Goal: Task Accomplishment & Management: Use online tool/utility

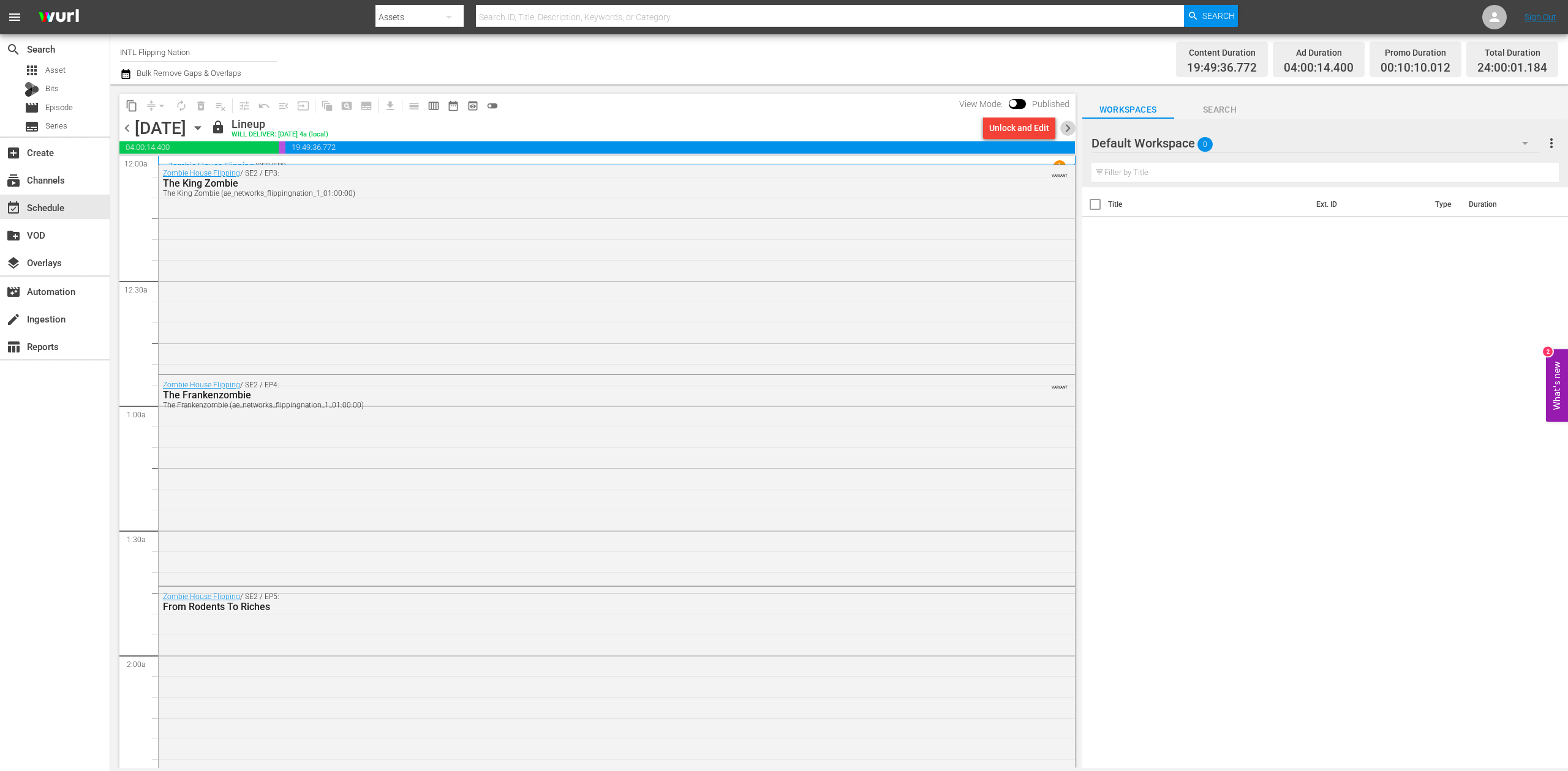
click at [1064, 126] on span "chevron_right" at bounding box center [1068, 128] width 16 height 16
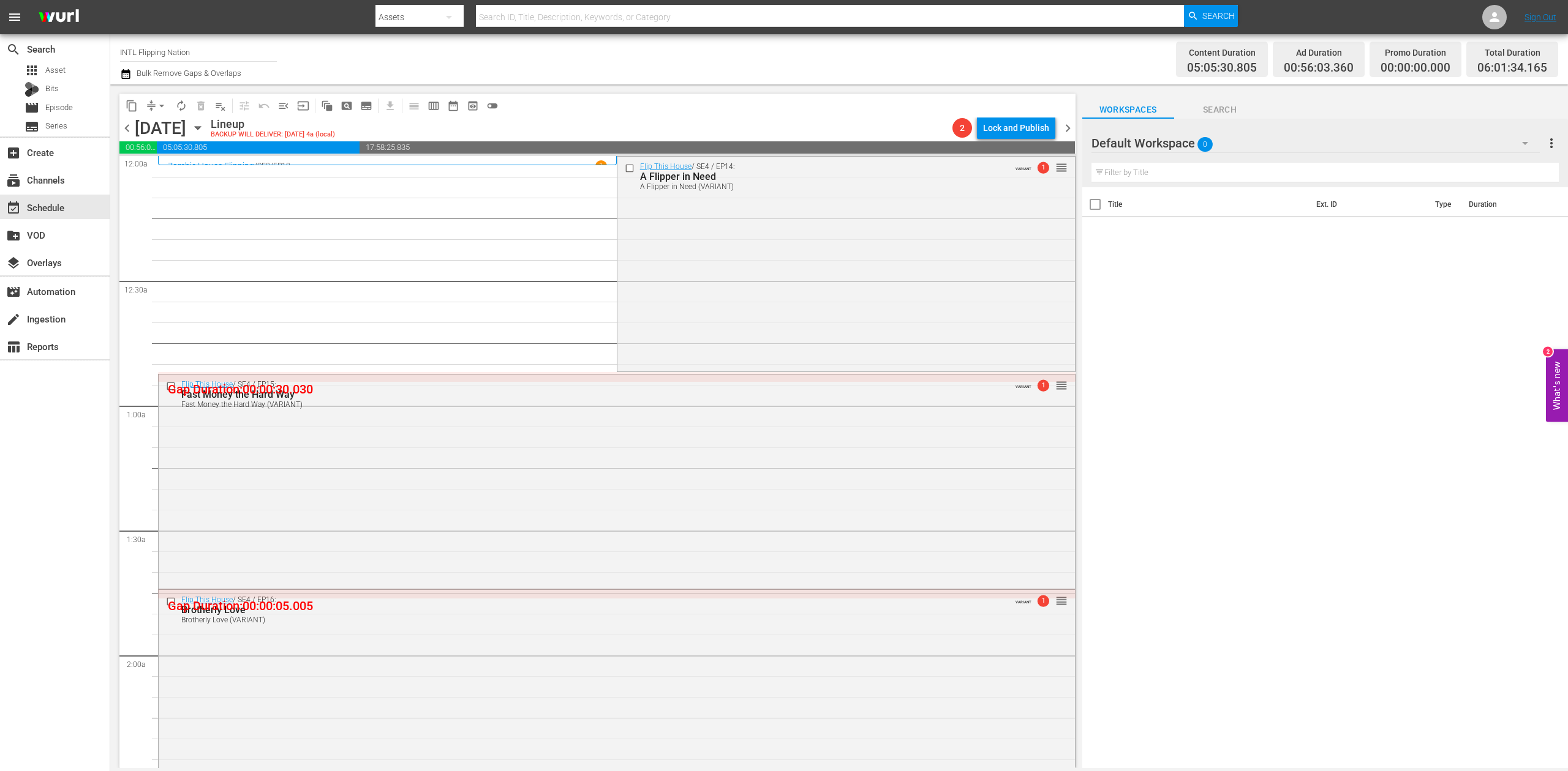
click at [123, 74] on icon "button" at bounding box center [126, 74] width 12 height 15
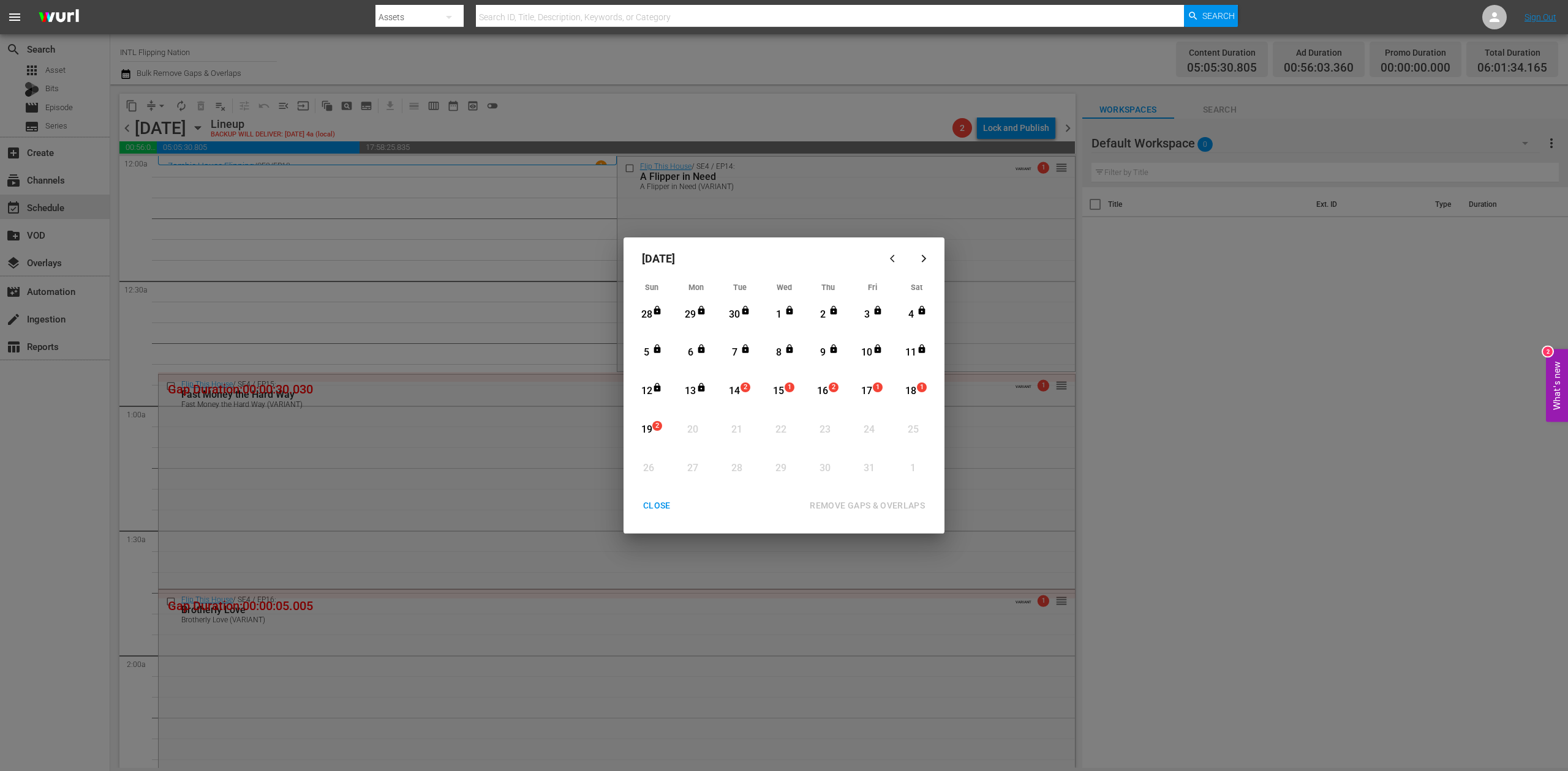
click at [736, 387] on div "14" at bounding box center [734, 391] width 16 height 14
click at [860, 501] on div "REMOVE GAPS & OVERLAPS" at bounding box center [867, 506] width 135 height 16
click at [737, 386] on div "14" at bounding box center [734, 391] width 16 height 14
click at [854, 503] on div "REMOVE GAPS & OVERLAPS" at bounding box center [867, 506] width 135 height 16
click at [655, 512] on div "CLOSE" at bounding box center [657, 506] width 47 height 16
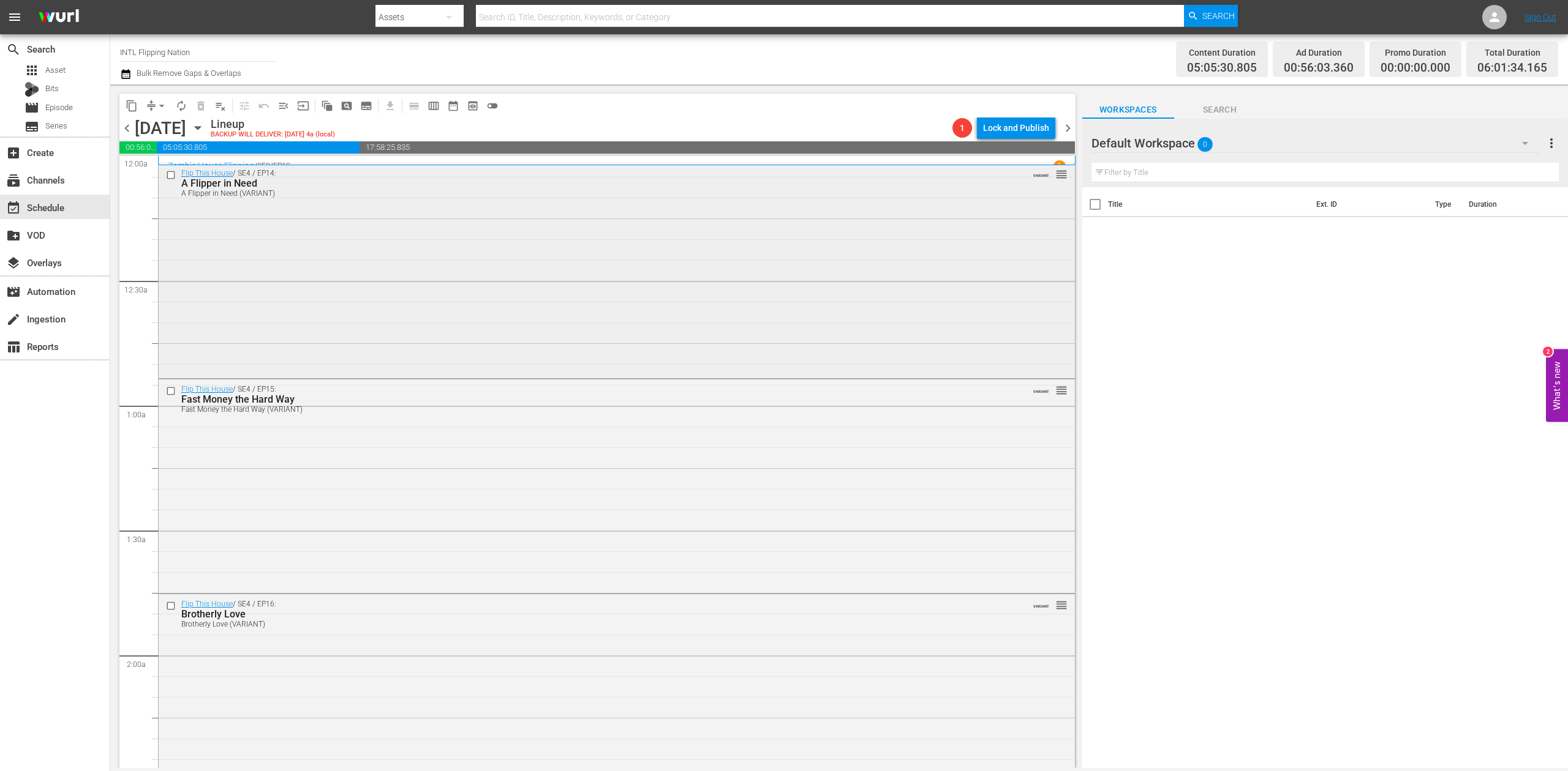
click at [508, 291] on div "Flip This House / SE4 / EP14: A Flipper in Need A Flipper in Need (VARIANT) VAR…" at bounding box center [617, 270] width 916 height 213
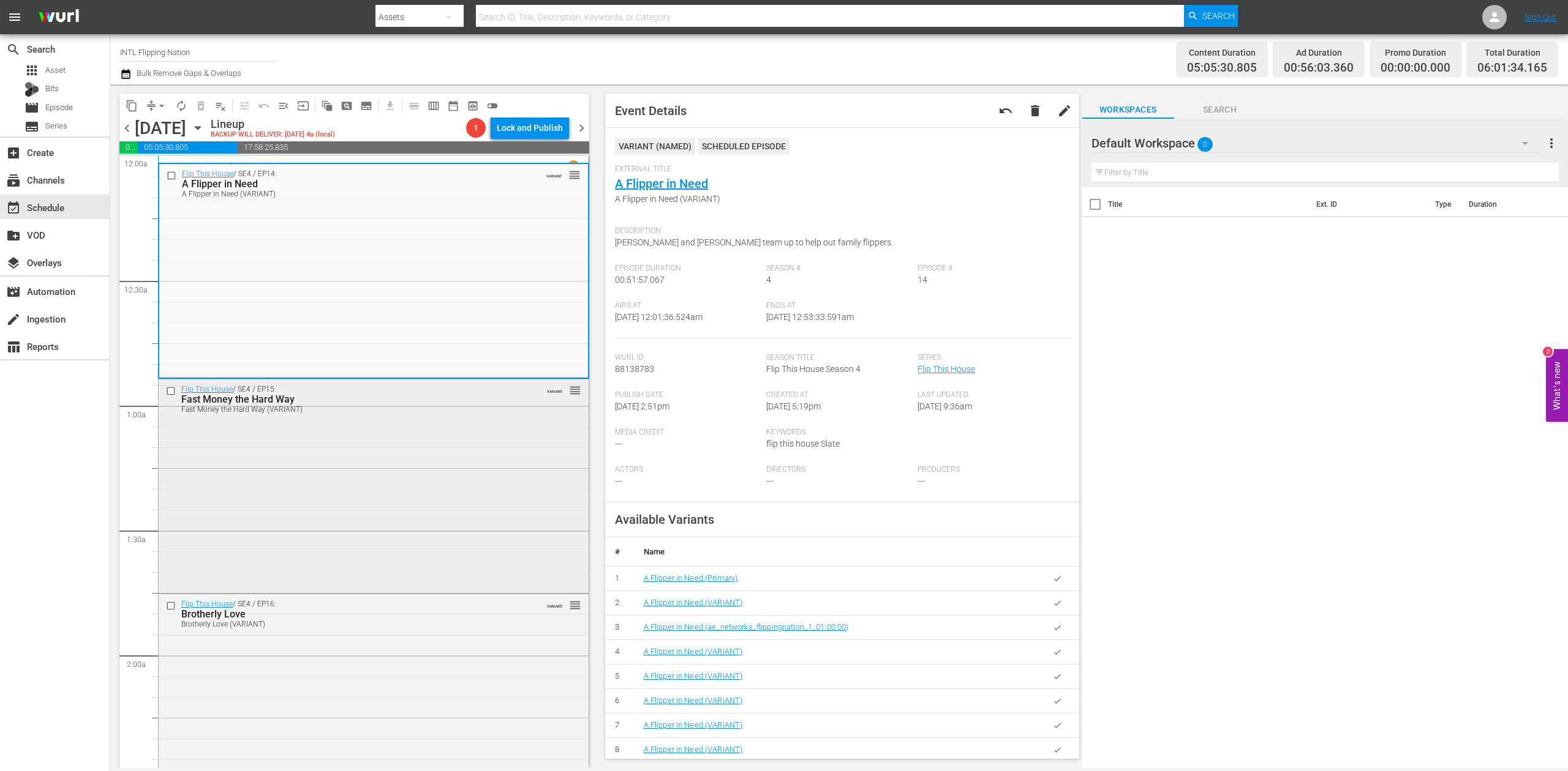
click at [409, 485] on div "Flip This House / SE4 / EP15: Fast Money the Hard Way Fast Money the Hard Way (…" at bounding box center [373, 484] width 430 height 211
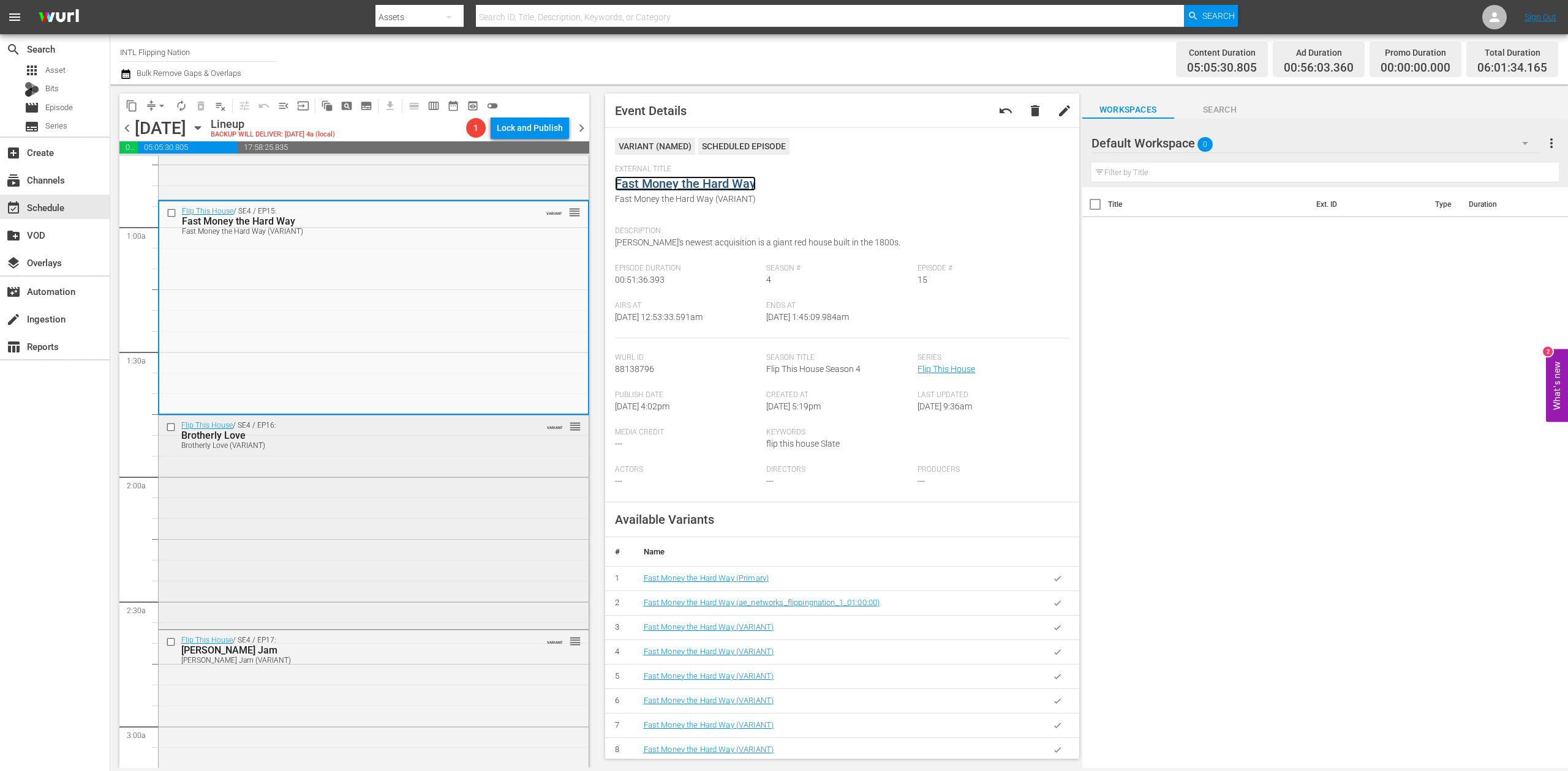
scroll to position [245, 0]
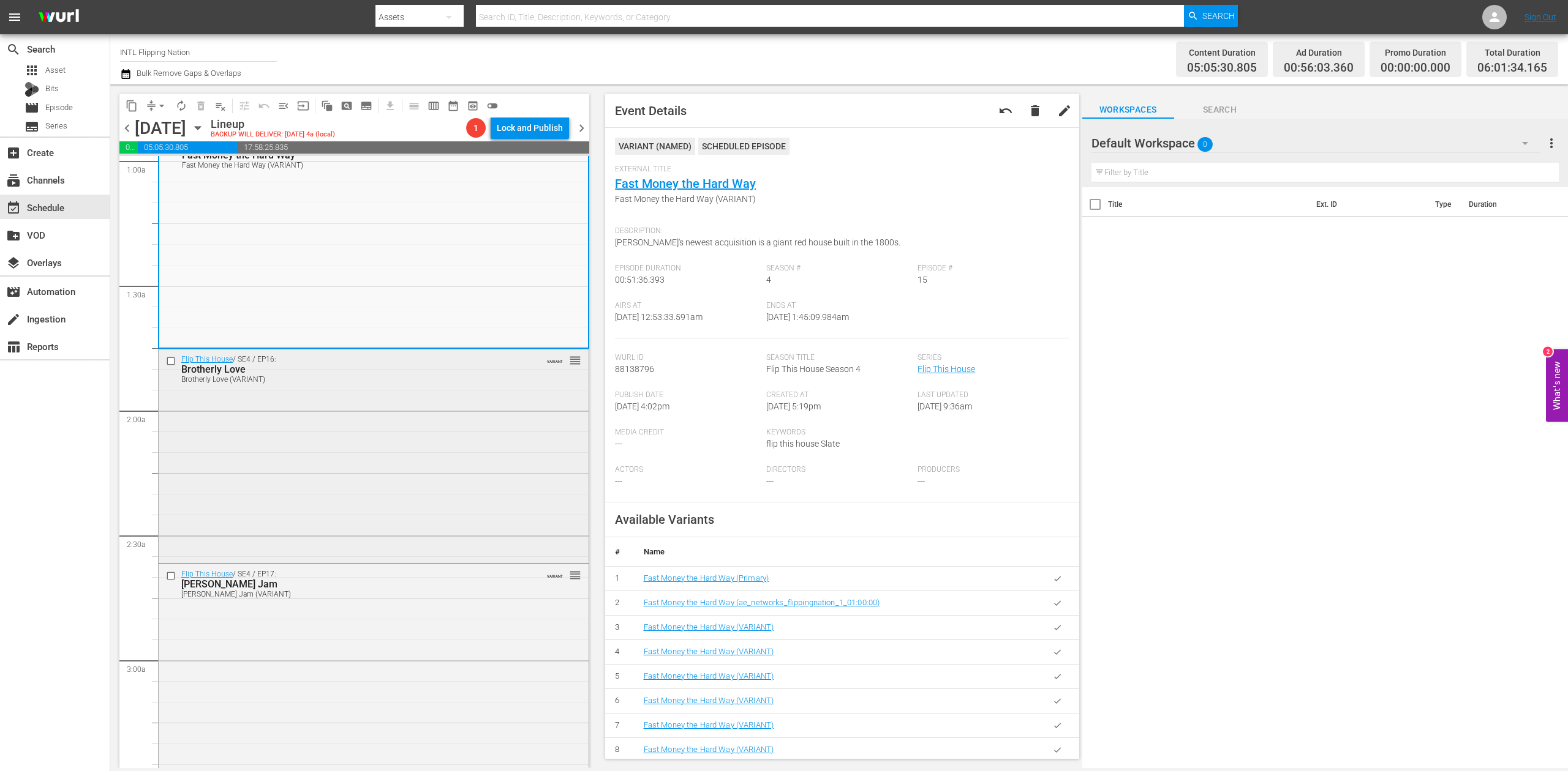
click at [446, 493] on div "Flip This House / SE4 / EP16: Brotherly Love Brotherly Love (VARIANT) VARIANT r…" at bounding box center [373, 455] width 430 height 211
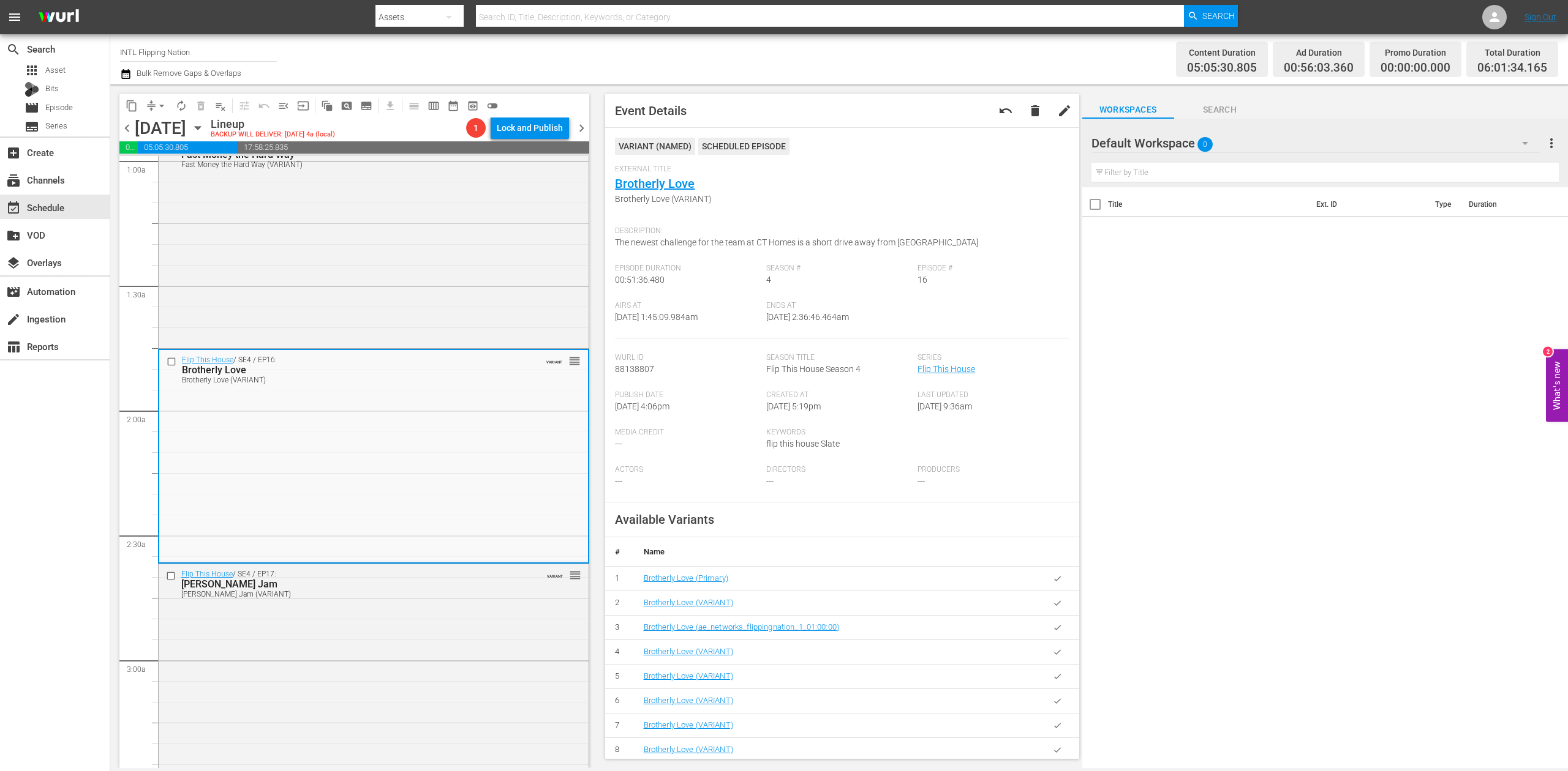
click at [127, 74] on icon "button" at bounding box center [126, 74] width 12 height 15
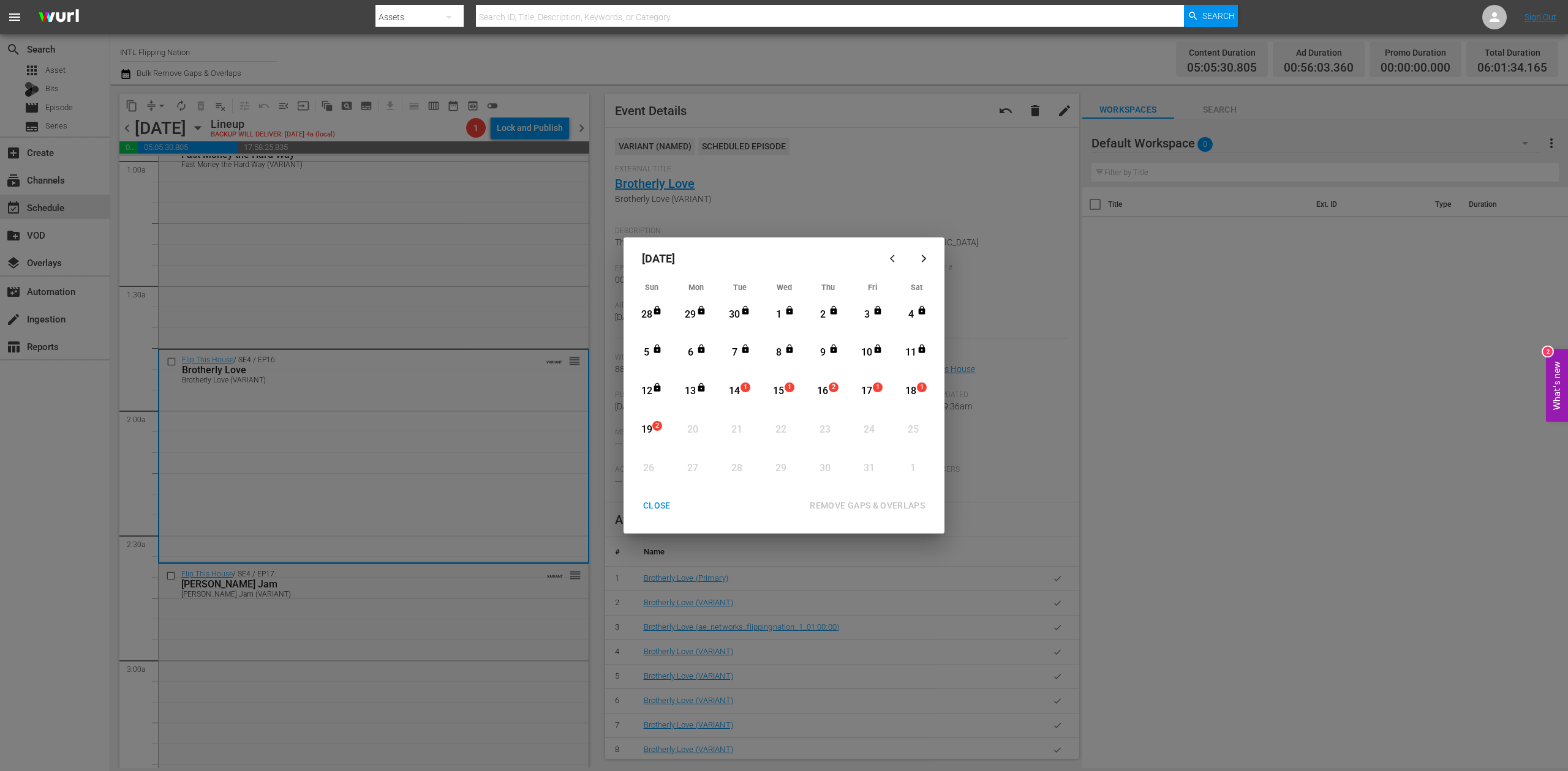
click at [736, 390] on div "14" at bounding box center [734, 391] width 16 height 14
click at [866, 502] on div "REMOVE GAPS & OVERLAPS" at bounding box center [867, 506] width 135 height 16
click at [654, 503] on div "CLOSE" at bounding box center [657, 506] width 47 height 16
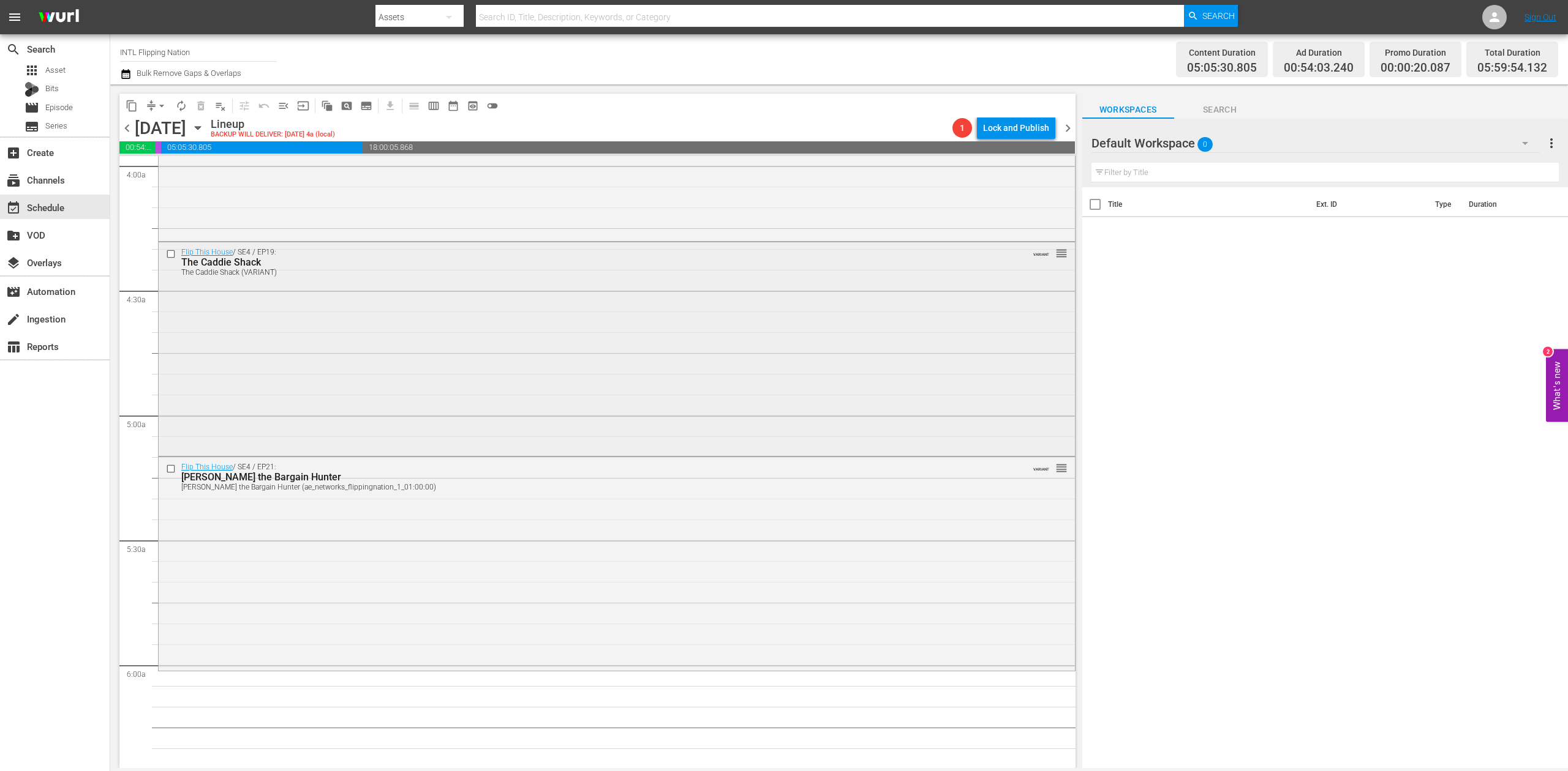
scroll to position [898, 0]
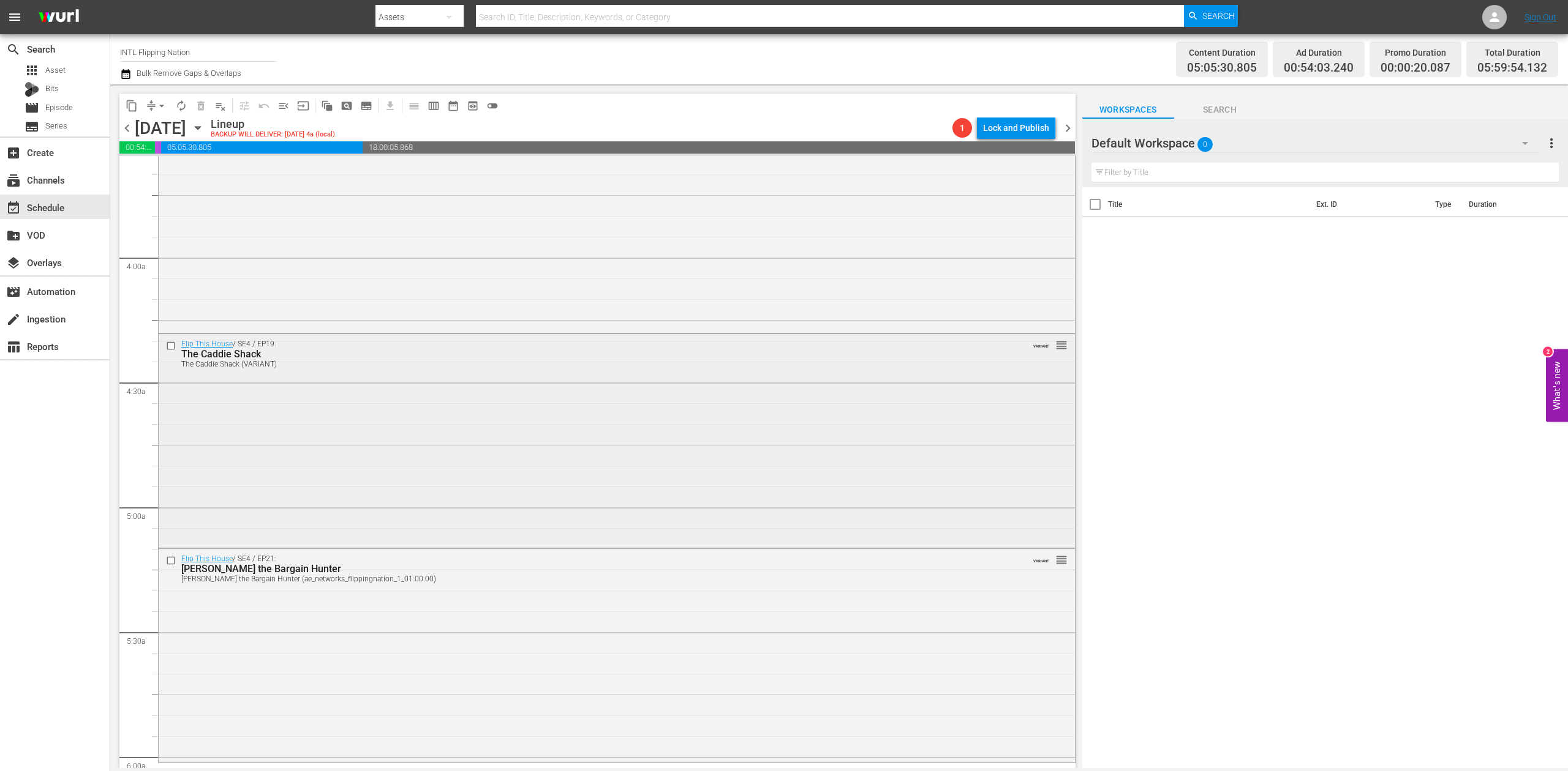
click at [466, 481] on div "Flip This House / SE4 / EP19: The Caddie Shack The Caddie Shack (VARIANT) VARIA…" at bounding box center [617, 439] width 916 height 211
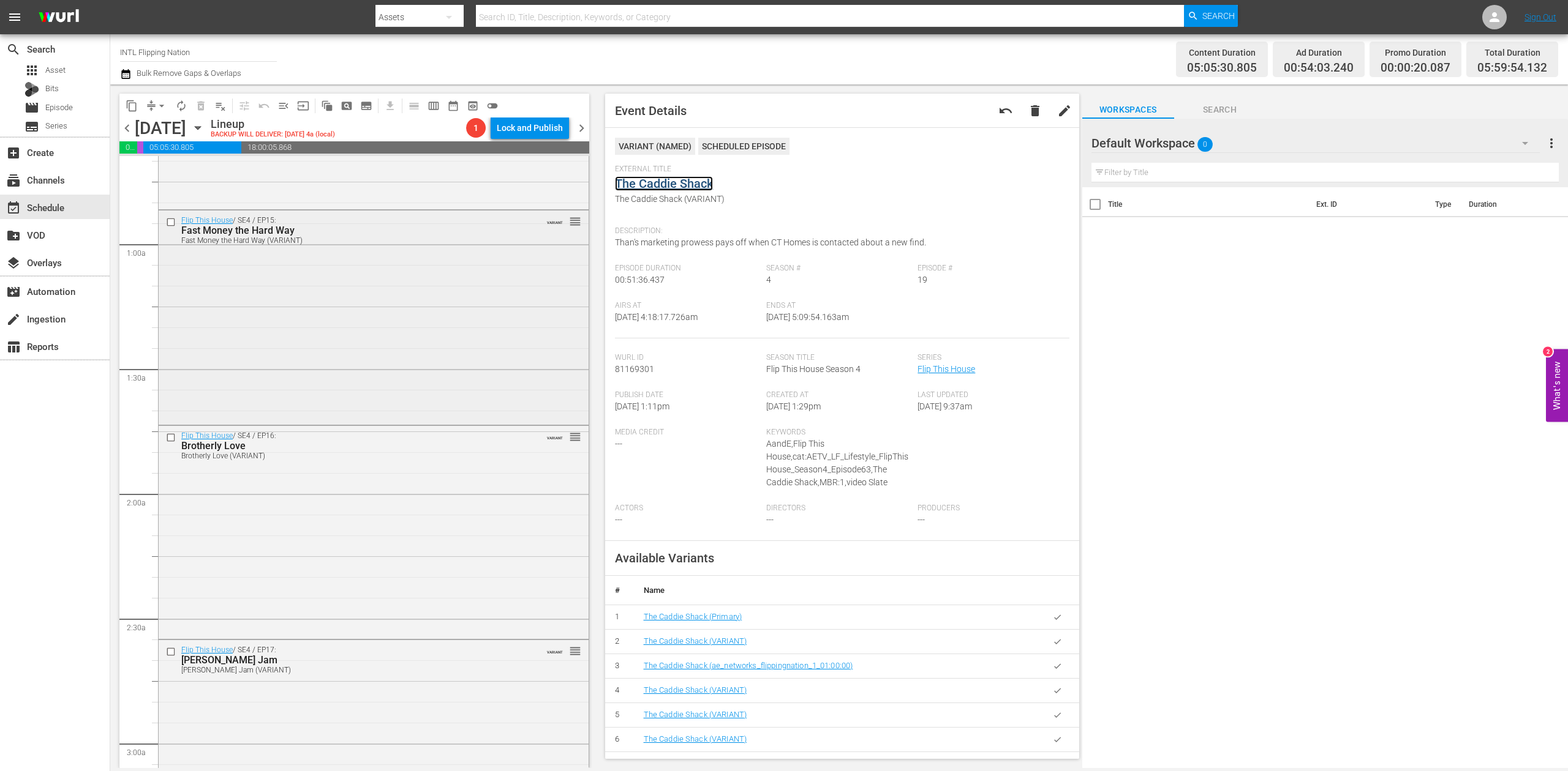
scroll to position [163, 0]
click at [130, 75] on icon "button" at bounding box center [126, 73] width 9 height 10
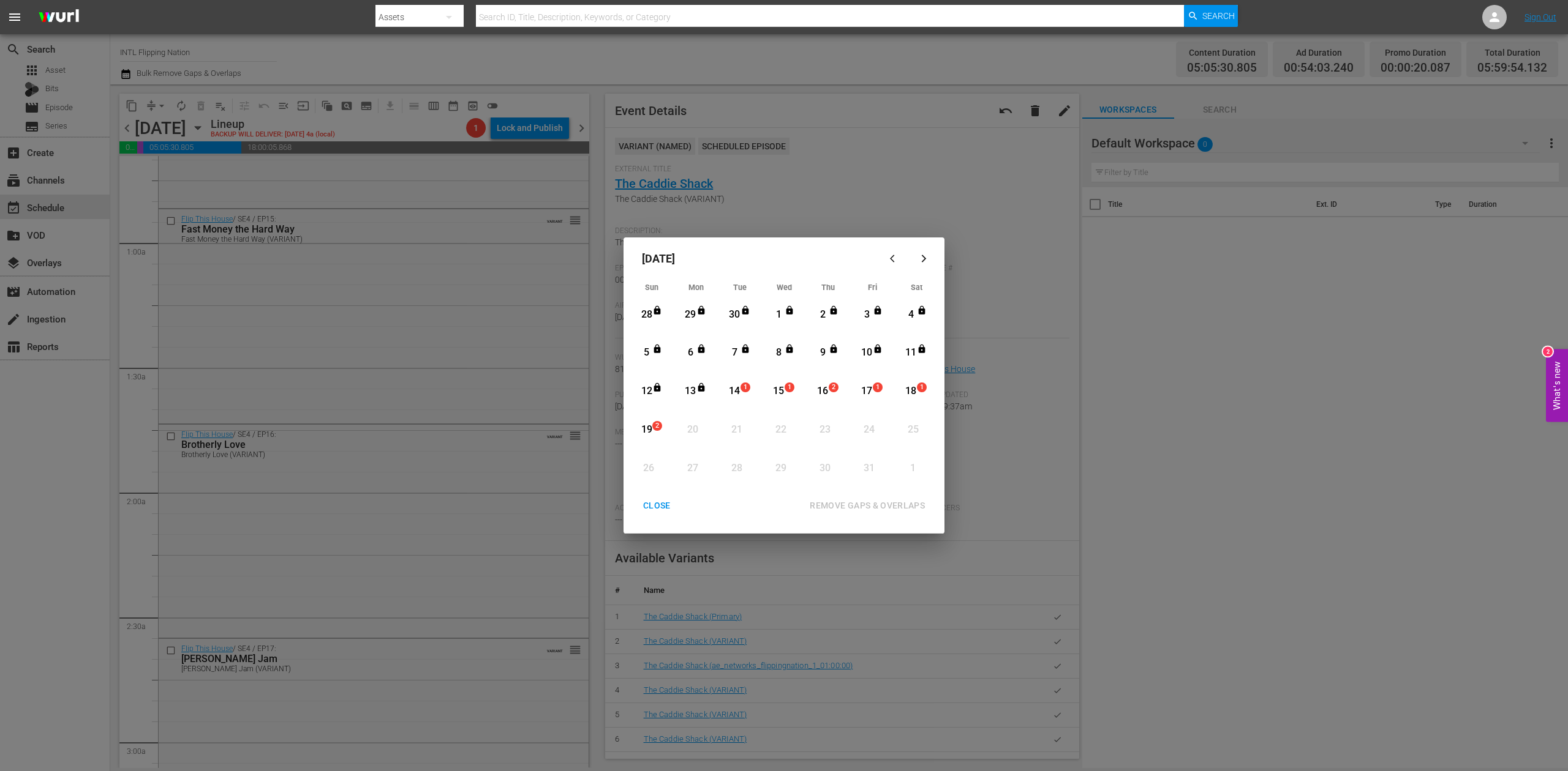
click at [735, 393] on div "14" at bounding box center [734, 391] width 16 height 14
click at [891, 504] on div "REMOVE GAPS & OVERLAPS" at bounding box center [867, 506] width 135 height 16
click at [651, 501] on div "CLOSE" at bounding box center [657, 506] width 47 height 16
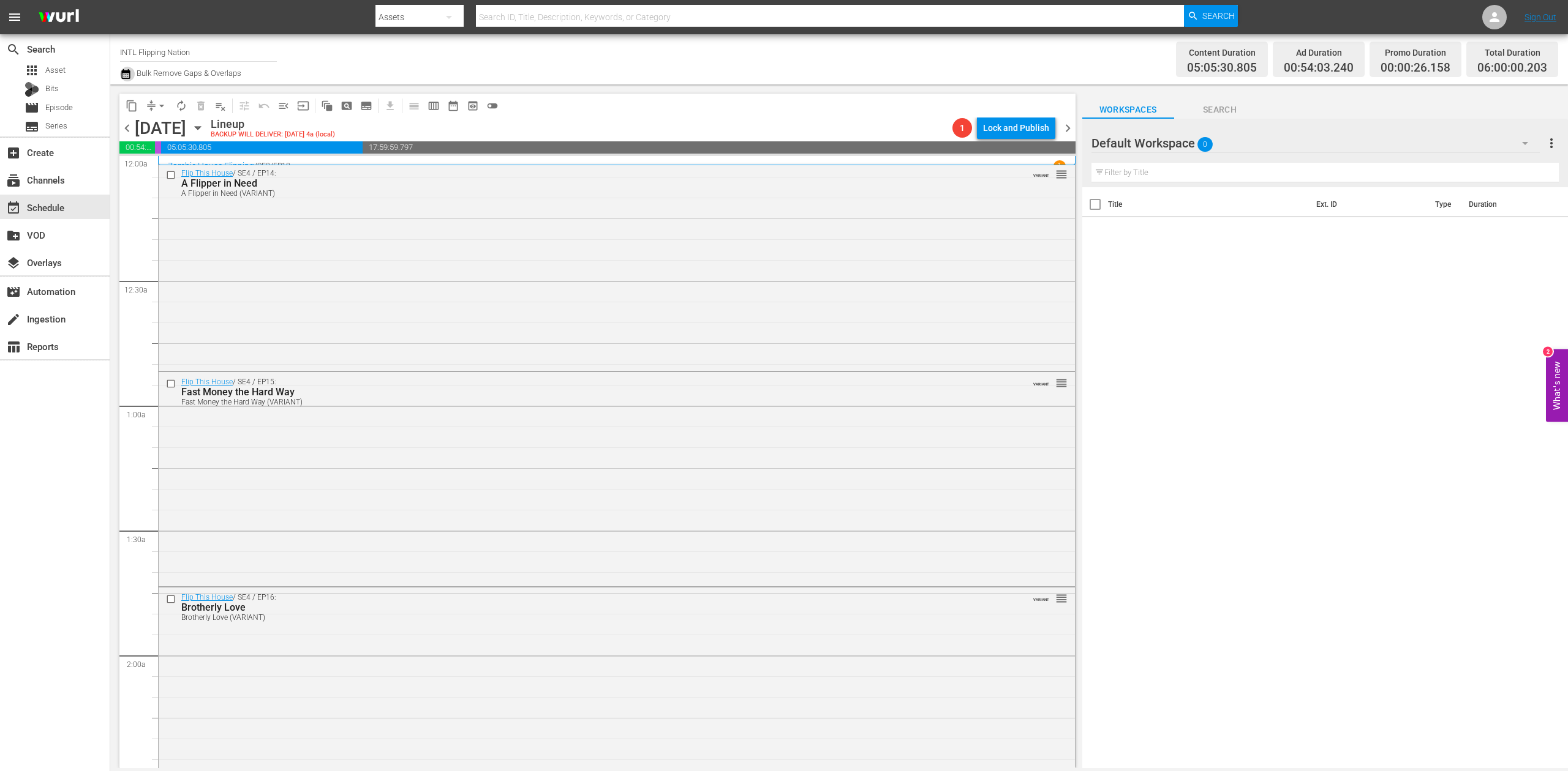
click at [128, 73] on icon "button" at bounding box center [126, 73] width 9 height 10
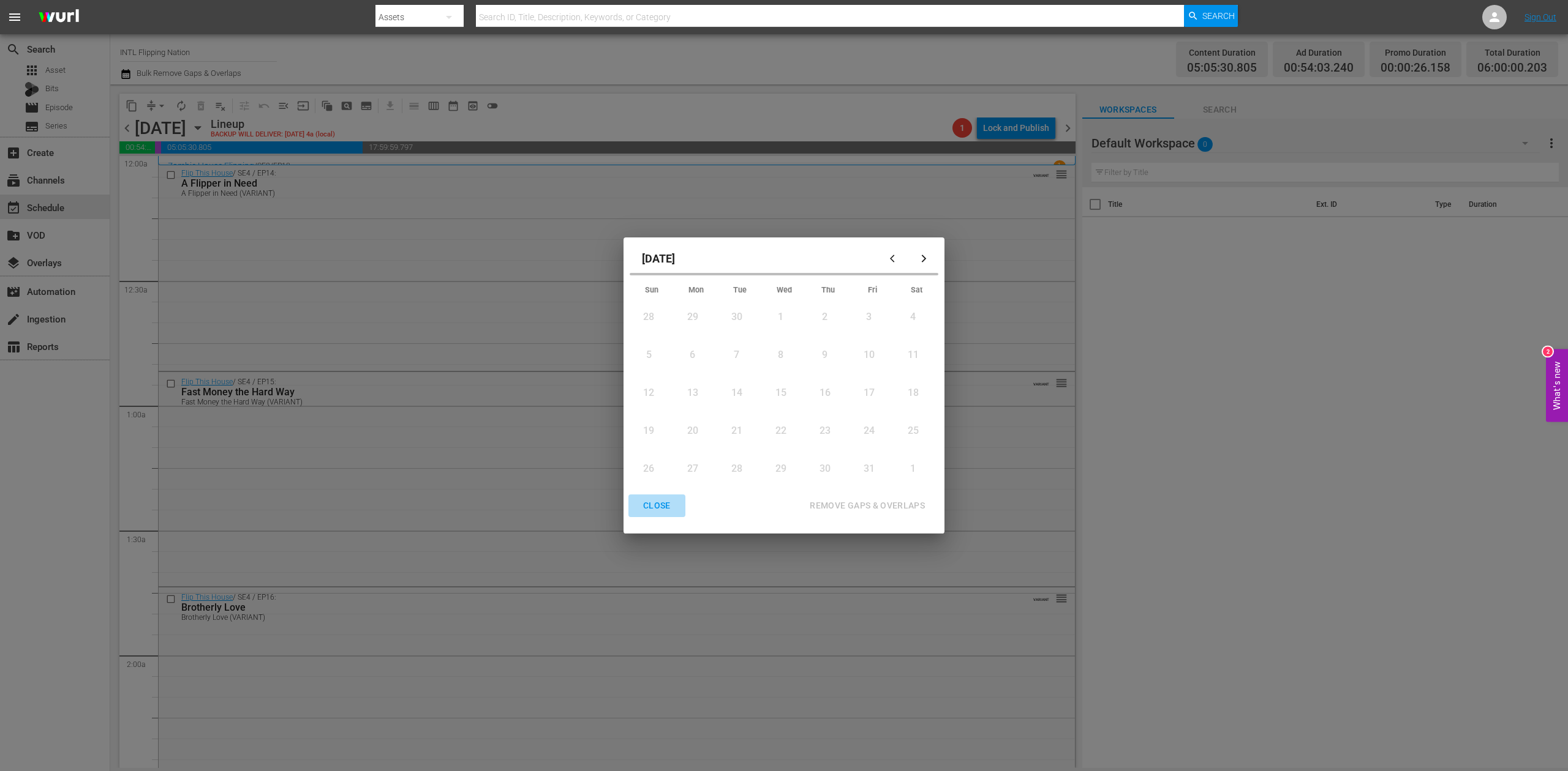
click at [648, 501] on div "CLOSE" at bounding box center [657, 506] width 47 height 16
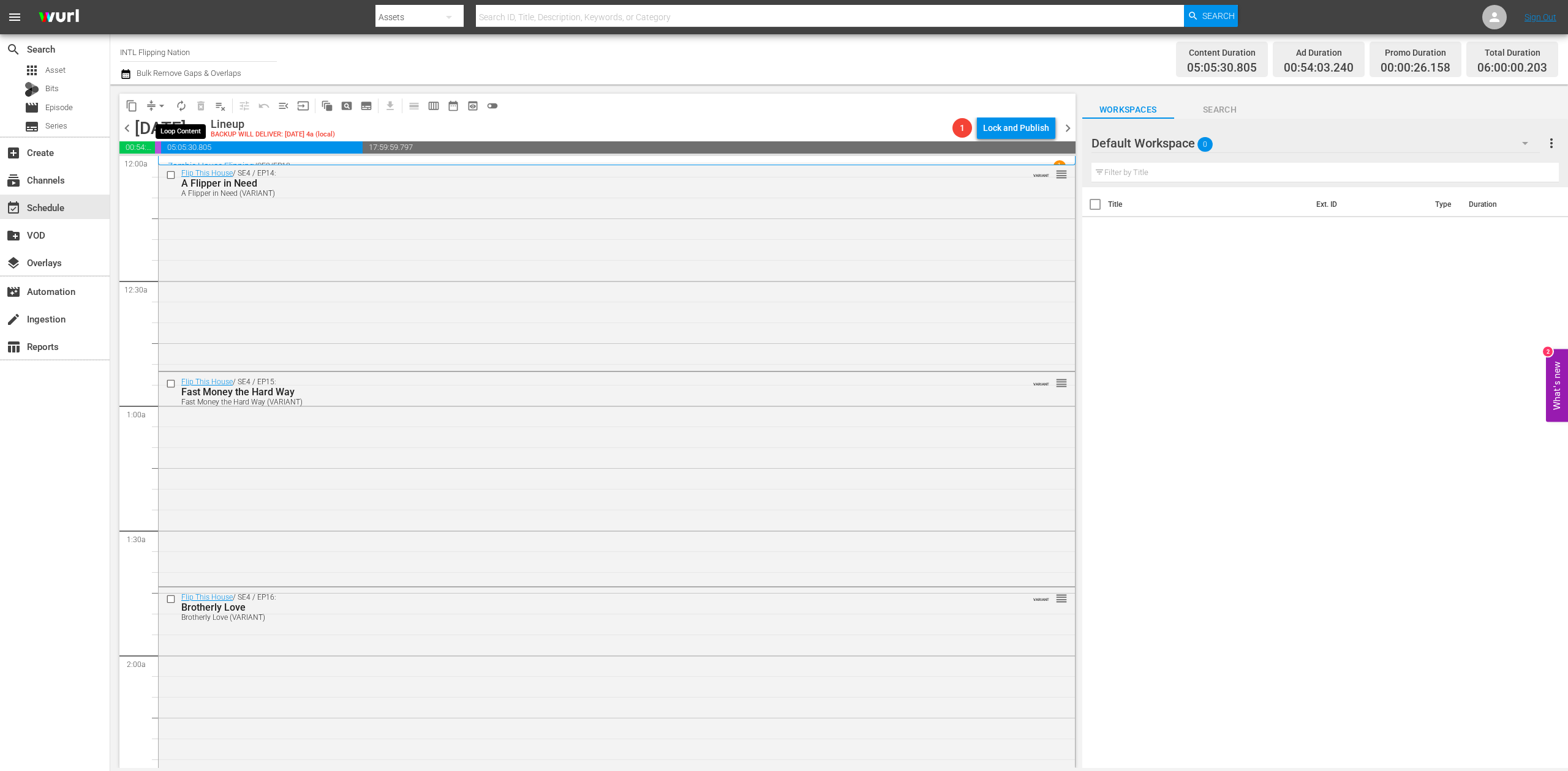
click at [182, 108] on span "autorenew_outlined" at bounding box center [181, 106] width 13 height 13
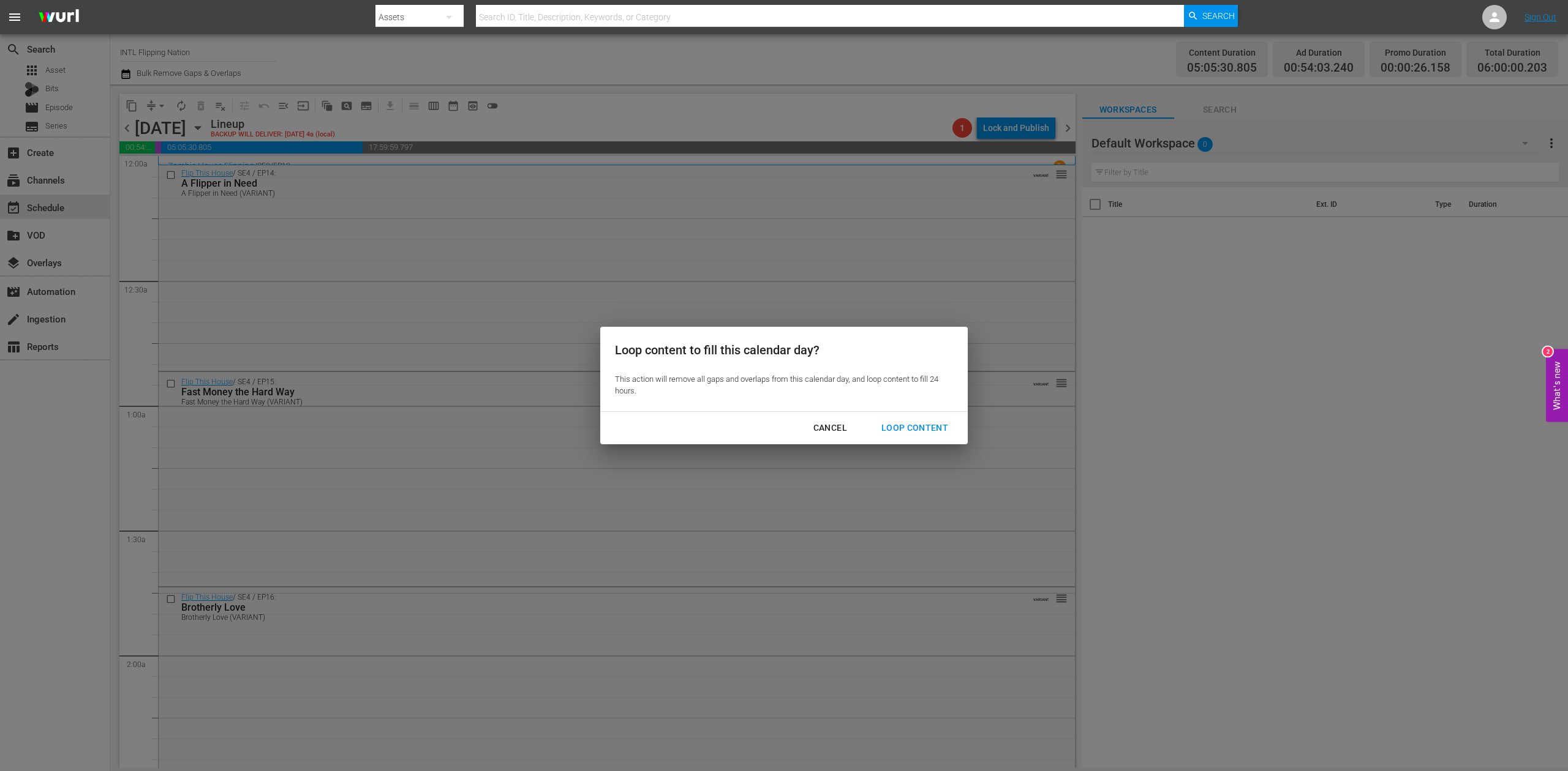
click at [937, 429] on div "Loop Content" at bounding box center [914, 428] width 87 height 16
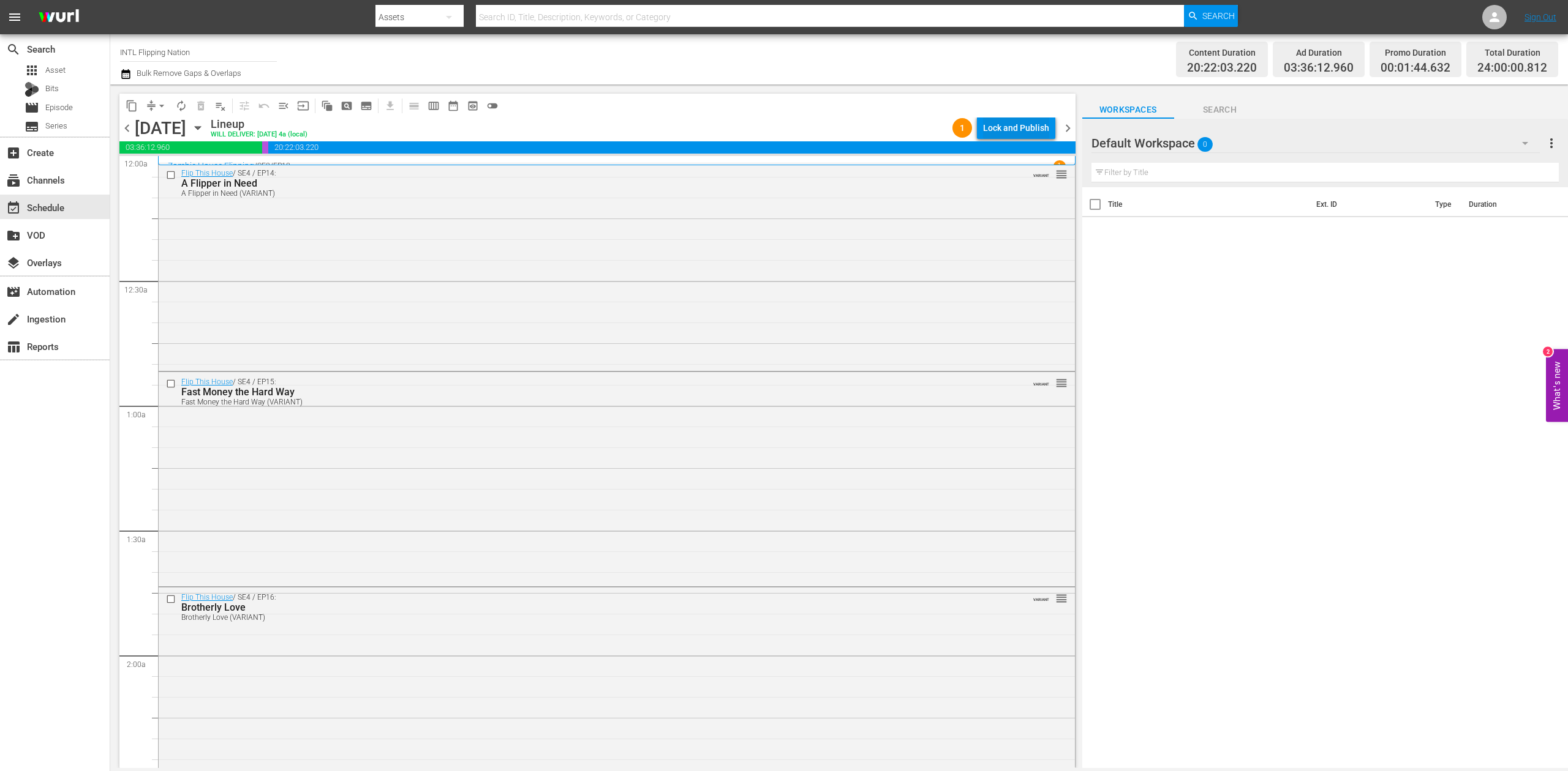
click at [1023, 127] on div "Lock and Publish" at bounding box center [1016, 128] width 66 height 22
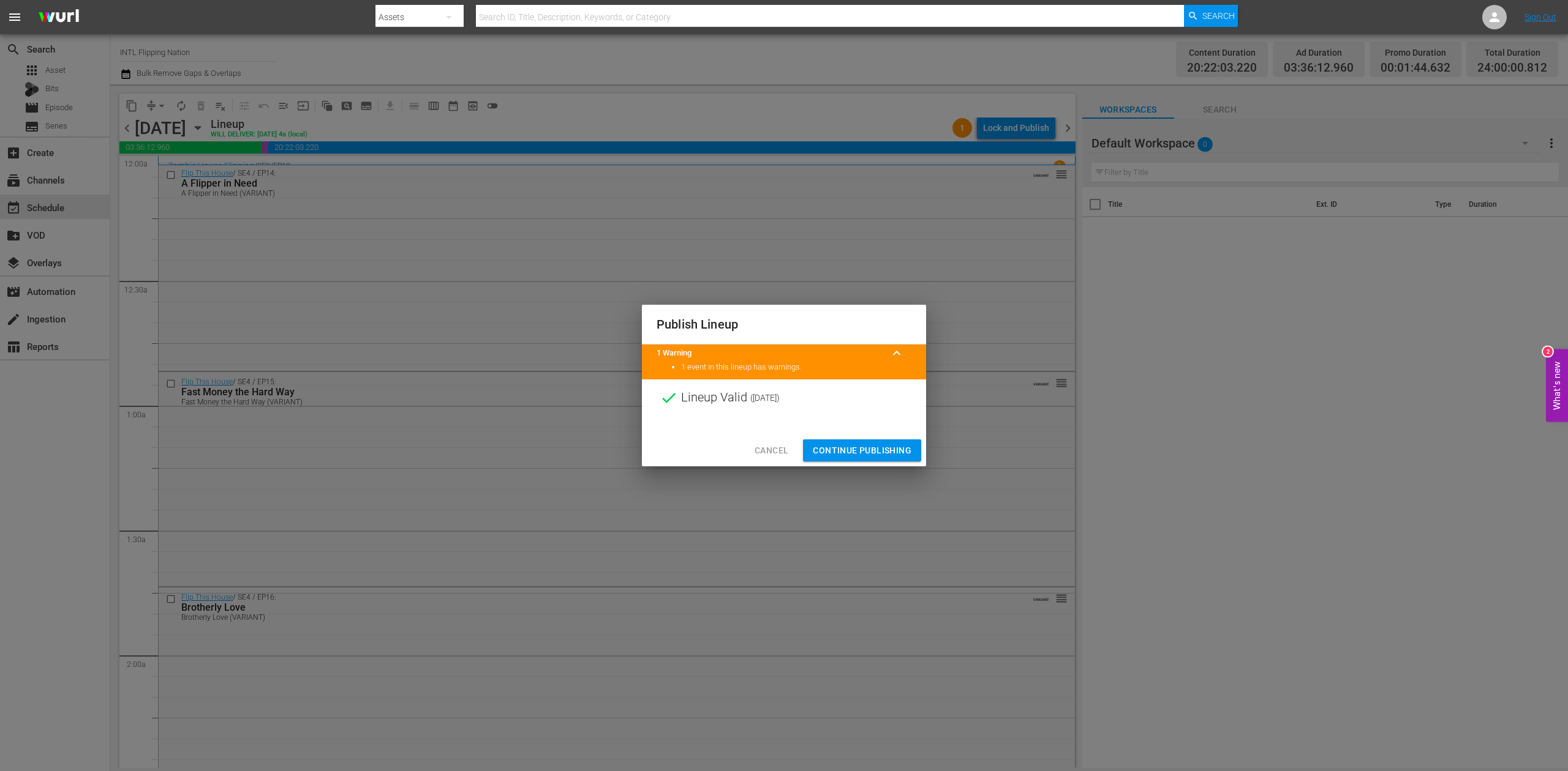
click at [872, 451] on span "Continue Publishing" at bounding box center [862, 450] width 99 height 16
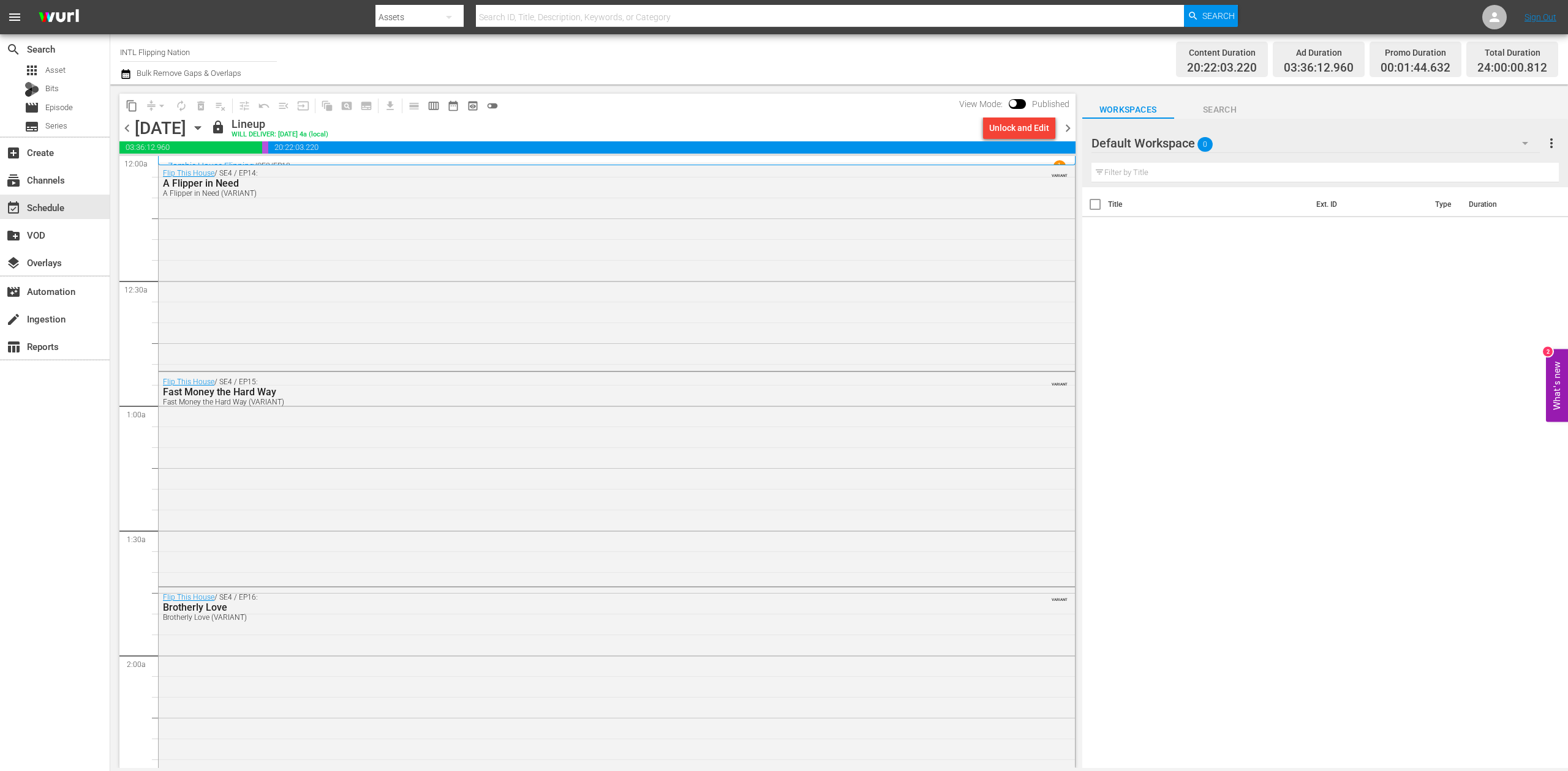
click at [1066, 125] on span "chevron_right" at bounding box center [1068, 128] width 16 height 16
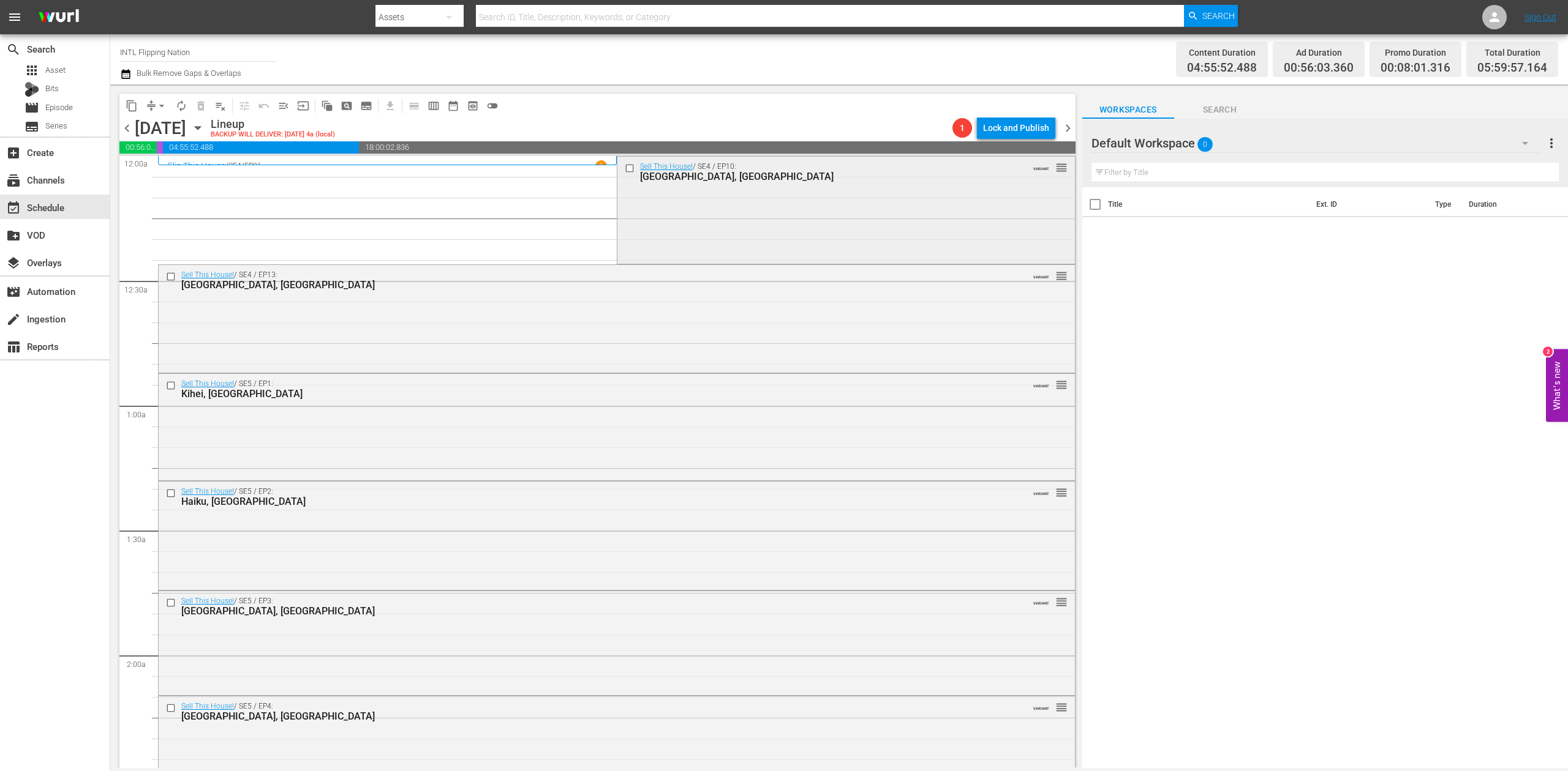
click at [719, 221] on div "Sell This House! / SE4 / EP10: Tulsa, OK VARIANT reorder" at bounding box center [846, 209] width 457 height 104
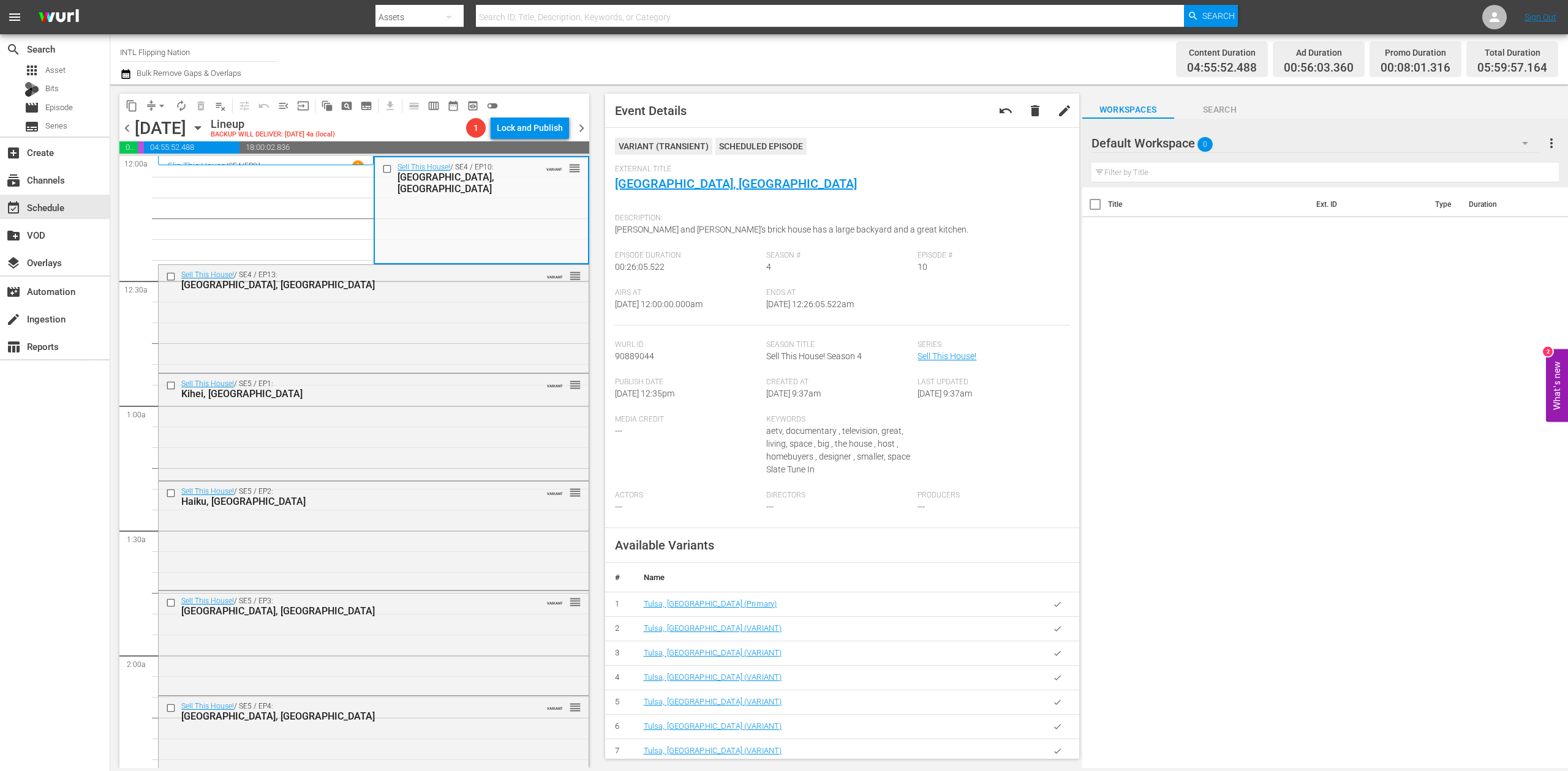
click at [127, 73] on icon "button" at bounding box center [126, 73] width 9 height 10
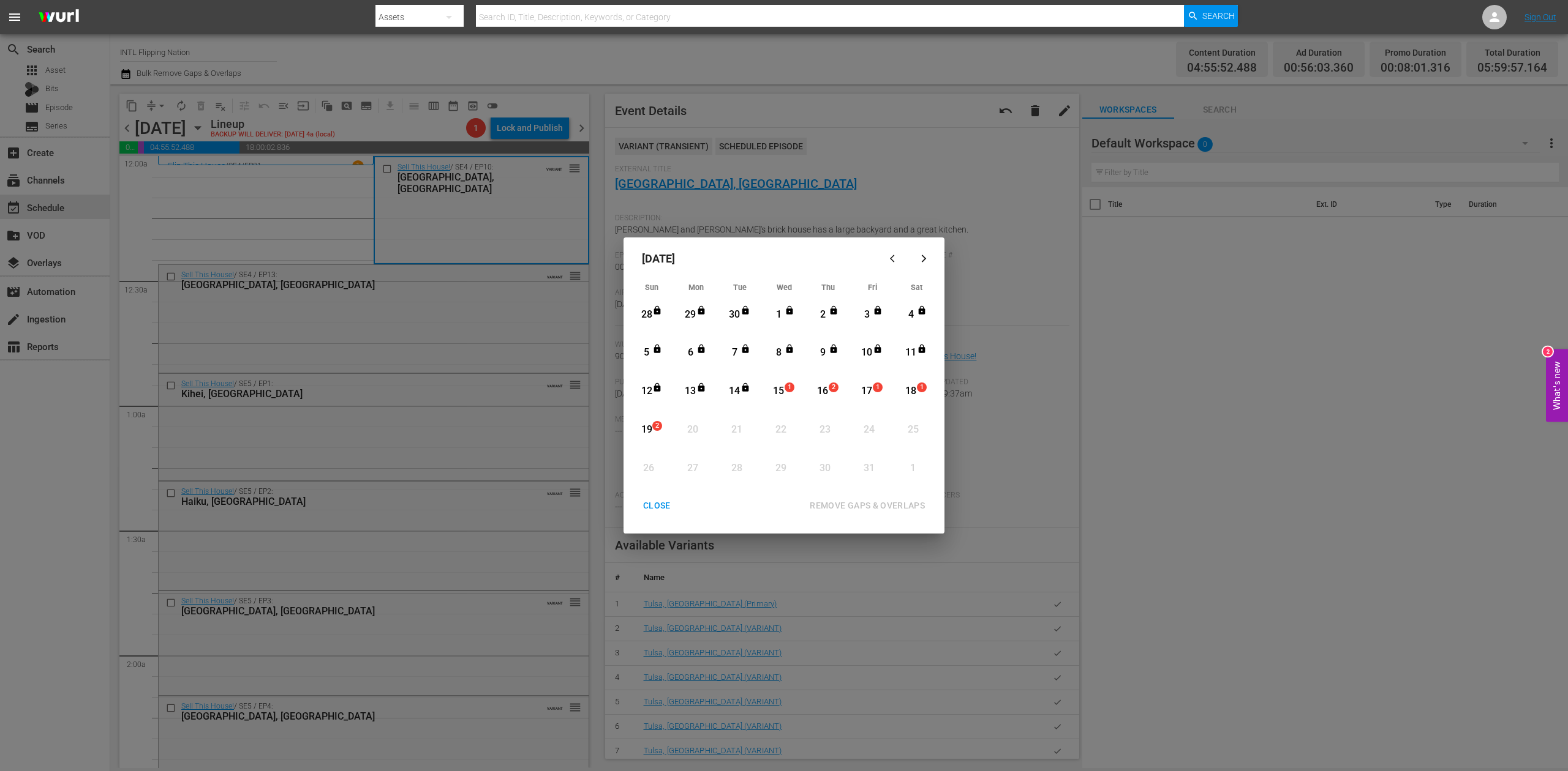
drag, startPoint x: 782, startPoint y: 392, endPoint x: 791, endPoint y: 397, distance: 10.3
click at [783, 390] on div "15" at bounding box center [779, 391] width 16 height 14
click at [904, 503] on div "REMOVE GAPS & OVERLAPS" at bounding box center [867, 506] width 135 height 16
click at [652, 502] on div "CLOSE" at bounding box center [657, 506] width 47 height 16
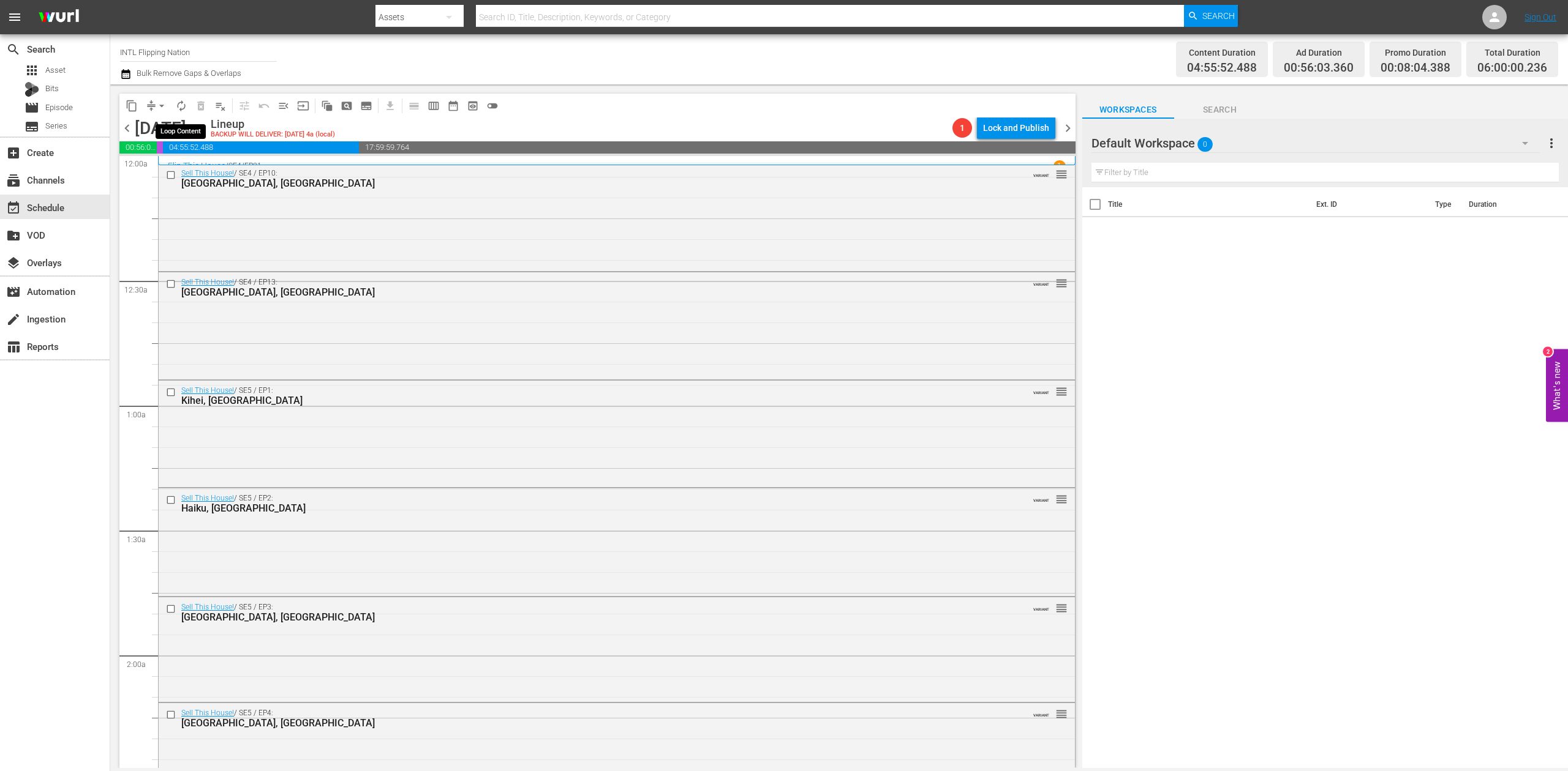
click at [184, 103] on span "autorenew_outlined" at bounding box center [181, 106] width 13 height 13
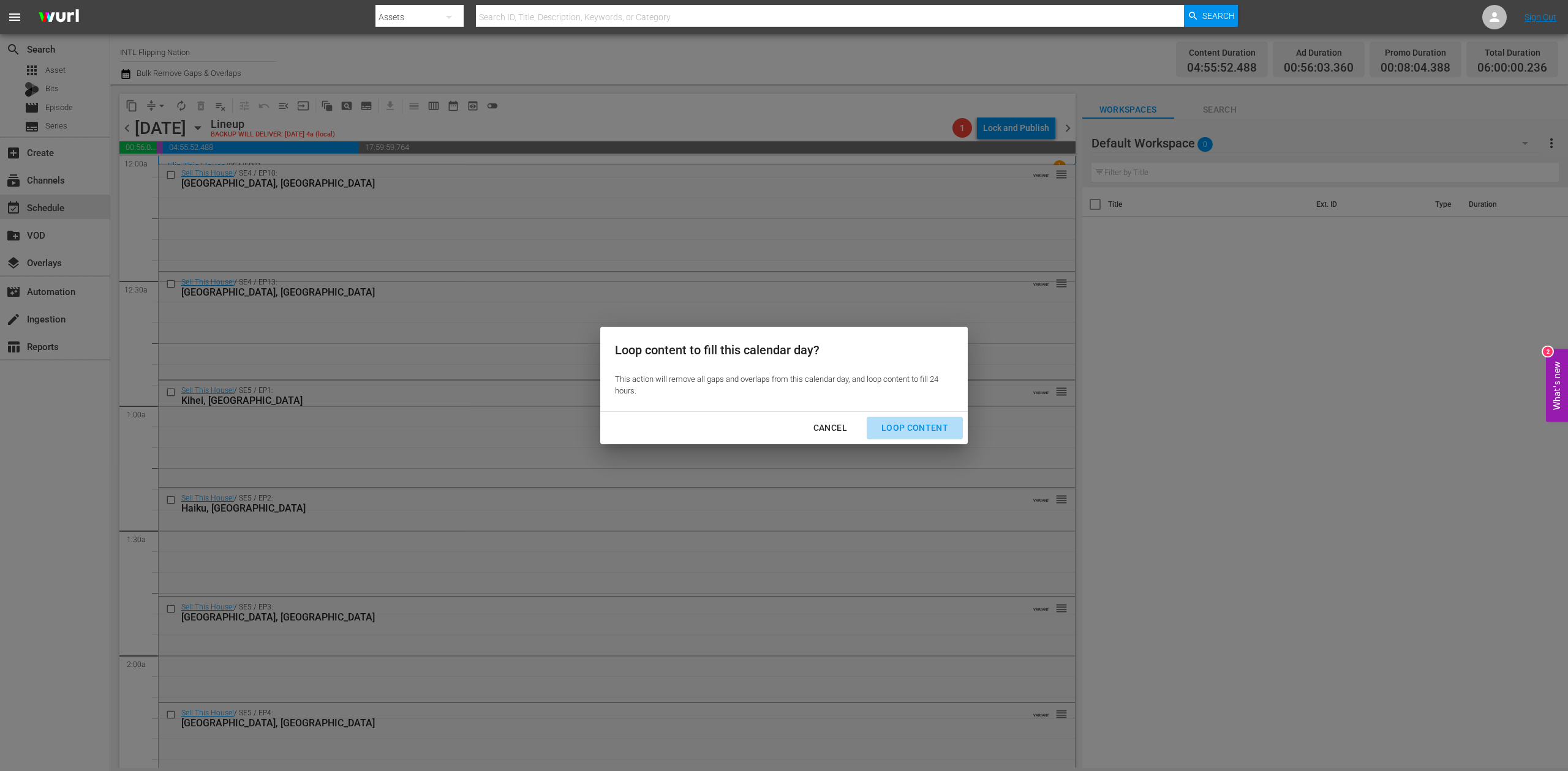
click at [916, 426] on div "Loop Content" at bounding box center [914, 428] width 87 height 16
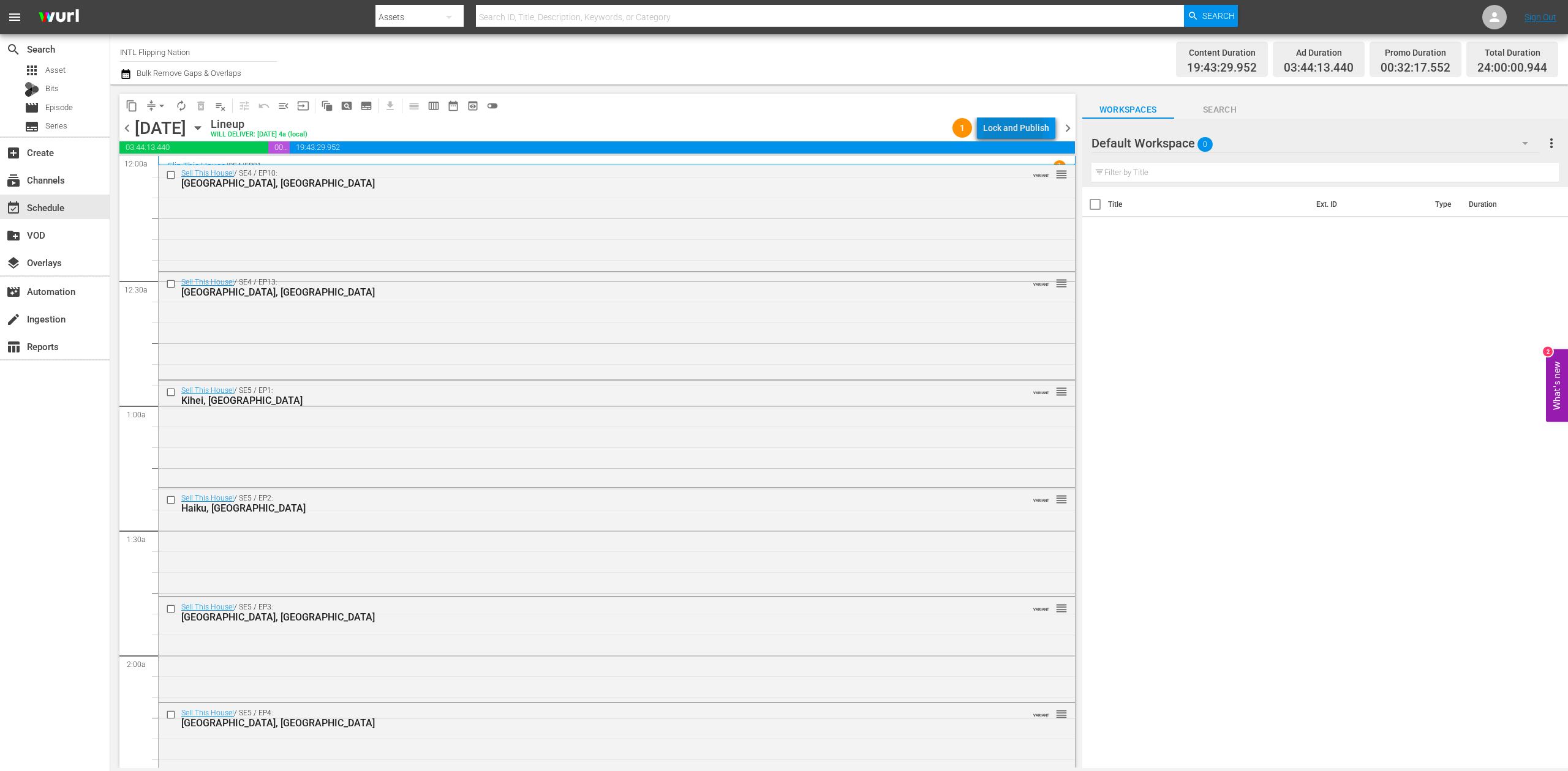
click at [997, 126] on div "Lock and Publish" at bounding box center [1016, 128] width 66 height 22
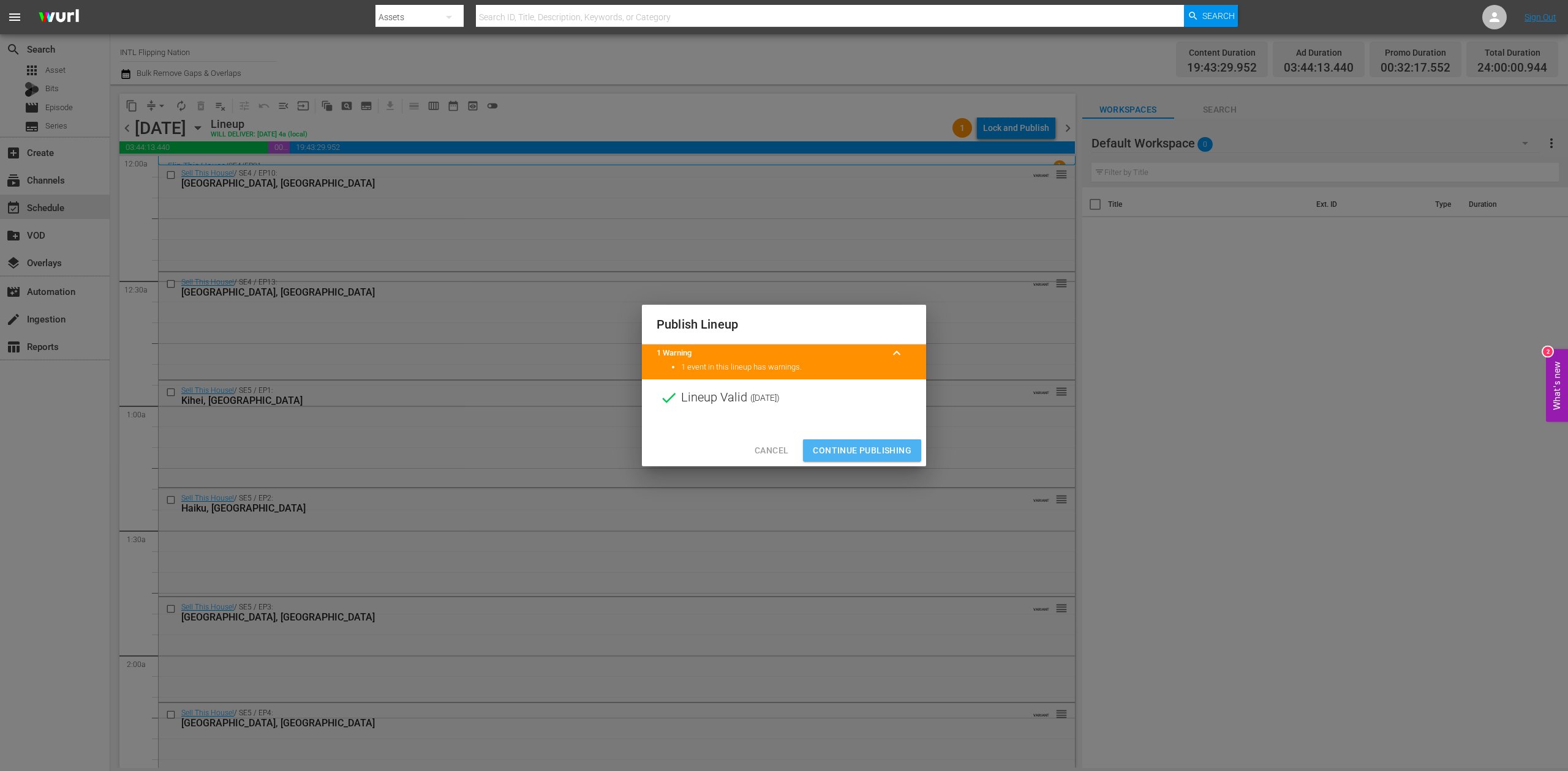
click at [888, 447] on span "Continue Publishing" at bounding box center [862, 450] width 99 height 16
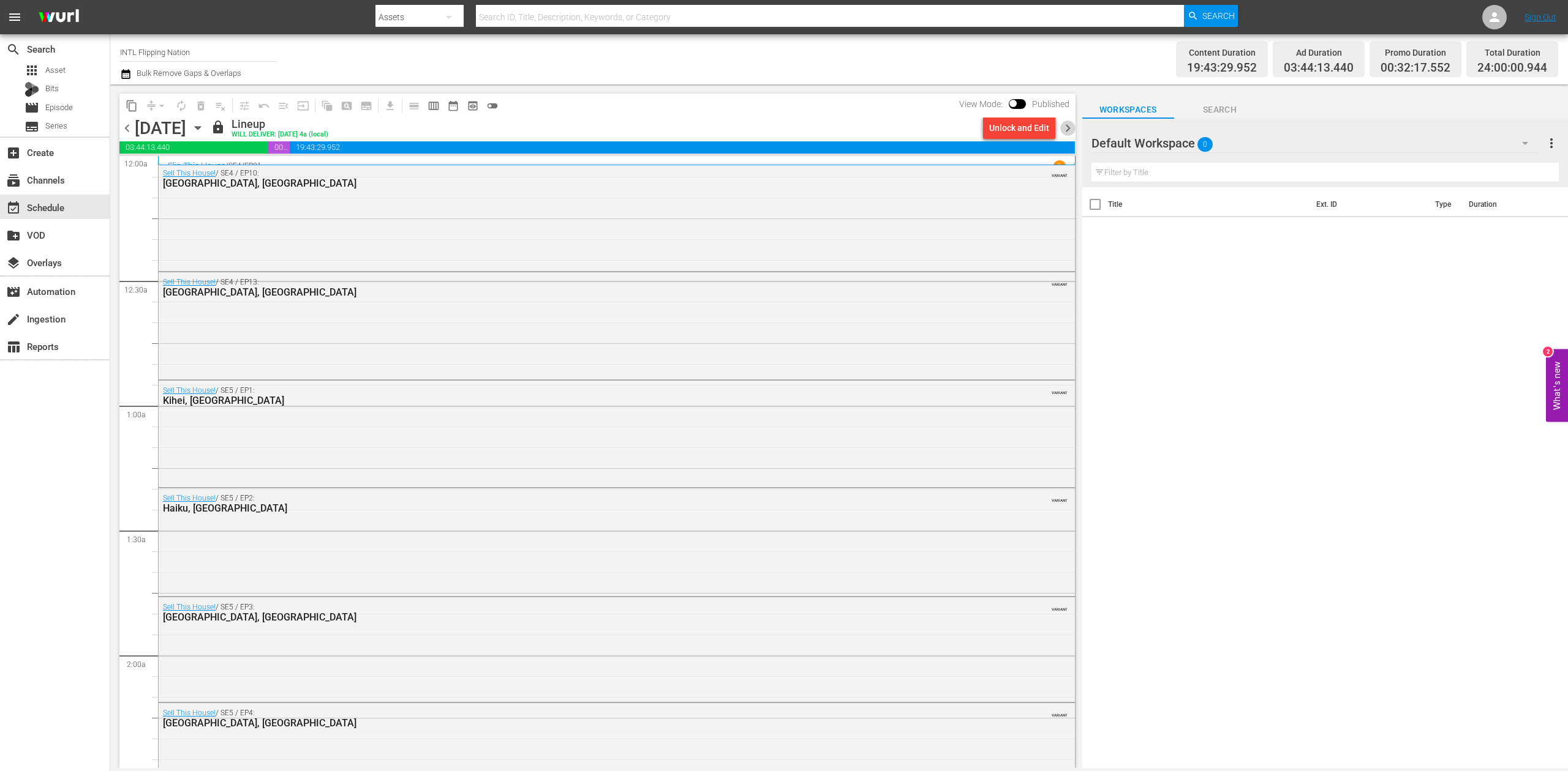
click at [1068, 122] on span "chevron_right" at bounding box center [1068, 128] width 16 height 16
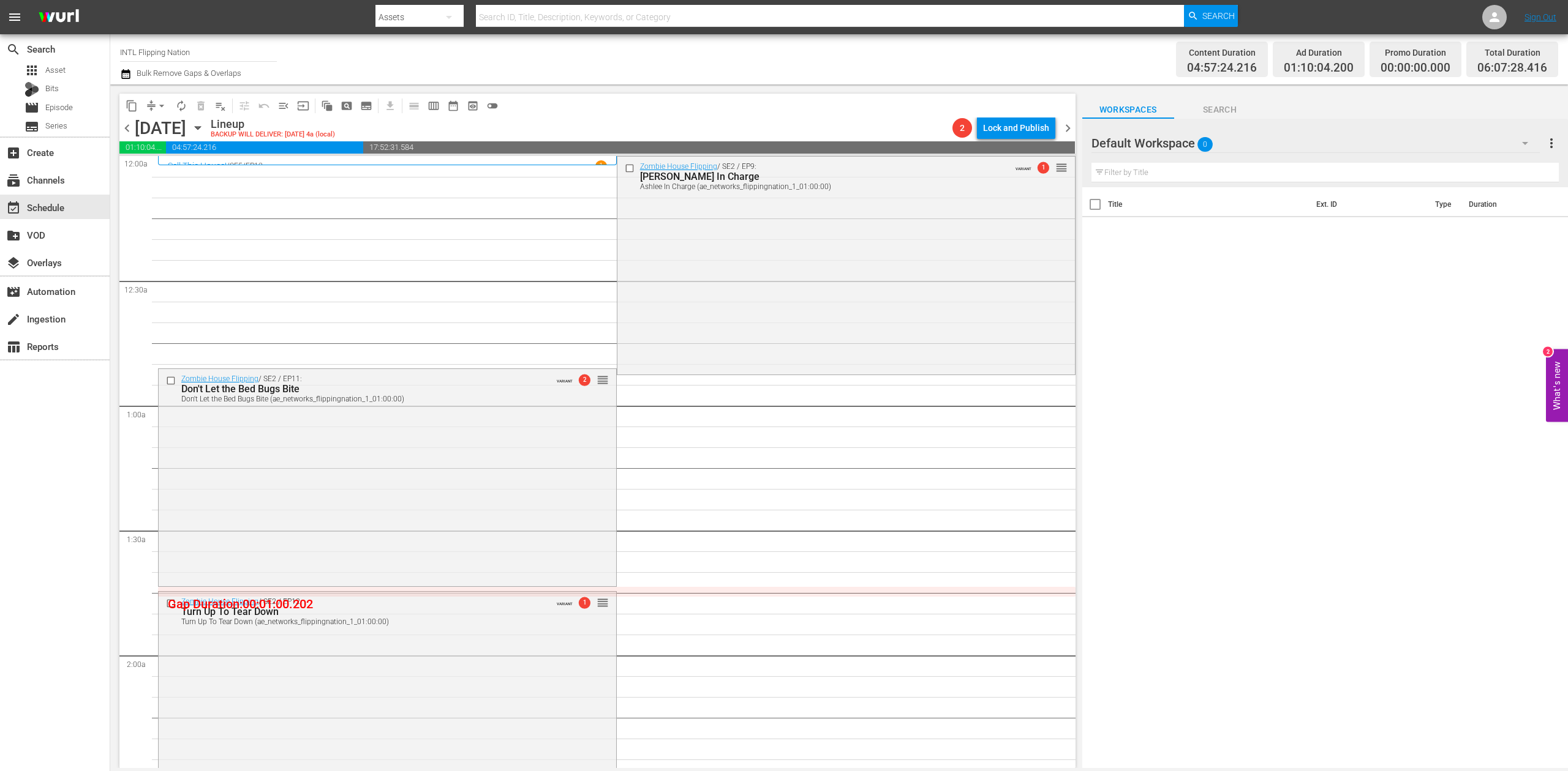
click at [126, 72] on icon "button" at bounding box center [126, 73] width 9 height 10
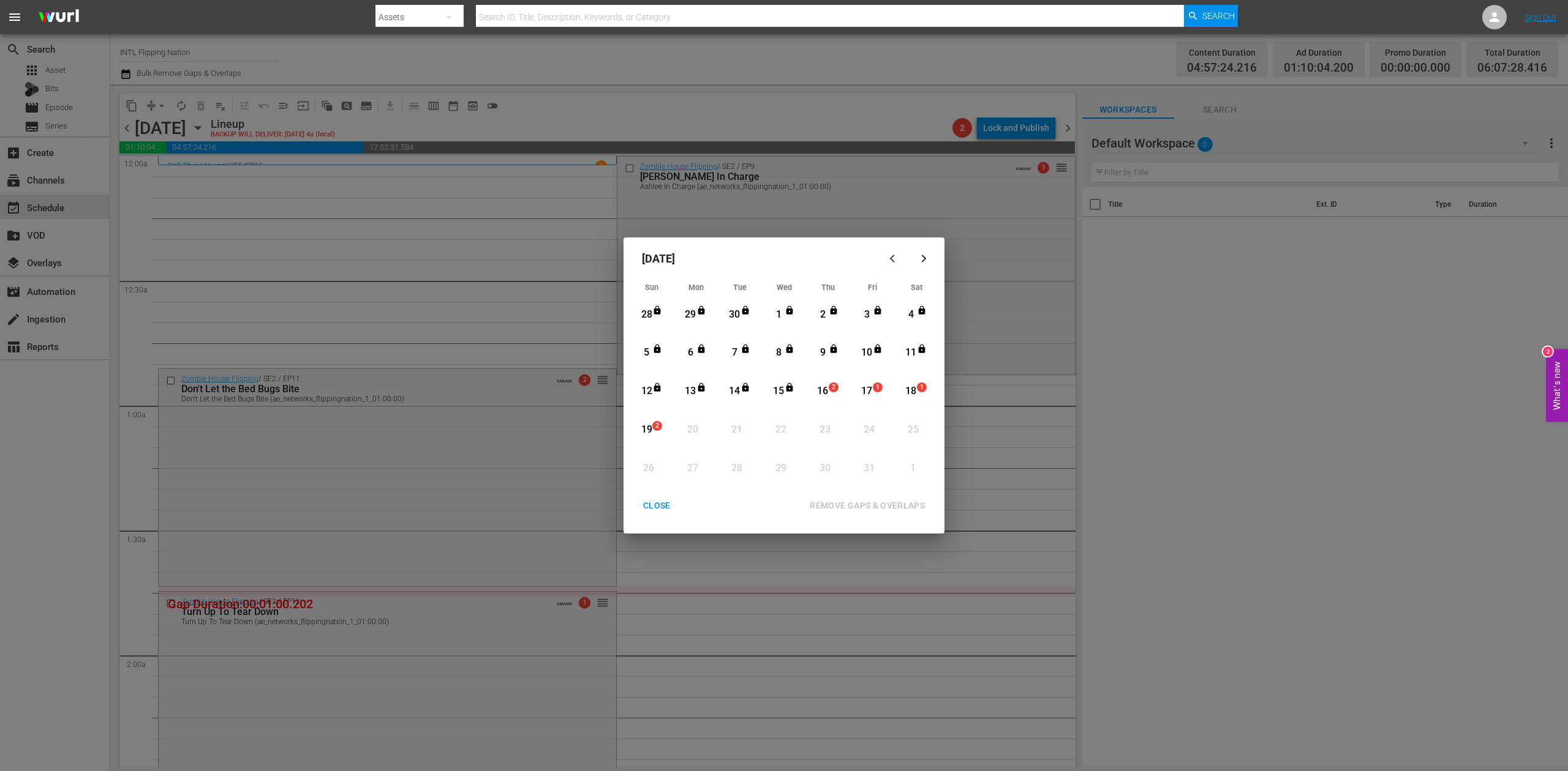
click at [821, 386] on div "16" at bounding box center [823, 391] width 16 height 14
click at [897, 503] on div "REMOVE GAPS & OVERLAPS" at bounding box center [867, 506] width 135 height 16
click at [825, 395] on div "16" at bounding box center [823, 391] width 16 height 14
click at [859, 503] on div "REMOVE GAPS & OVERLAPS" at bounding box center [867, 506] width 135 height 16
click at [655, 507] on div "CLOSE" at bounding box center [657, 506] width 47 height 16
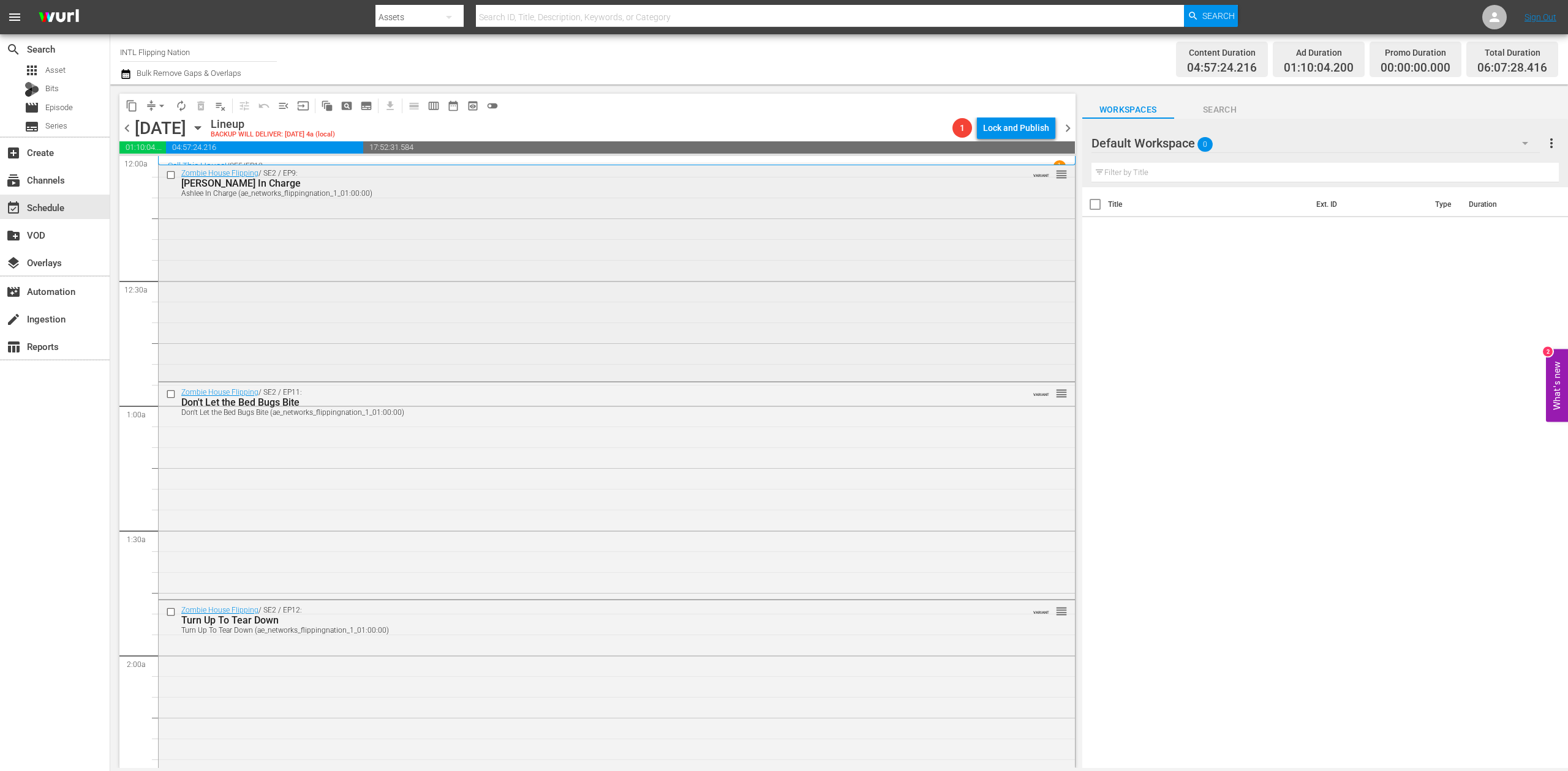
click at [545, 313] on div "Zombie House Flipping / SE2 / EP9: Ashlee In Charge Ashlee In Charge (ae_networ…" at bounding box center [617, 271] width 916 height 216
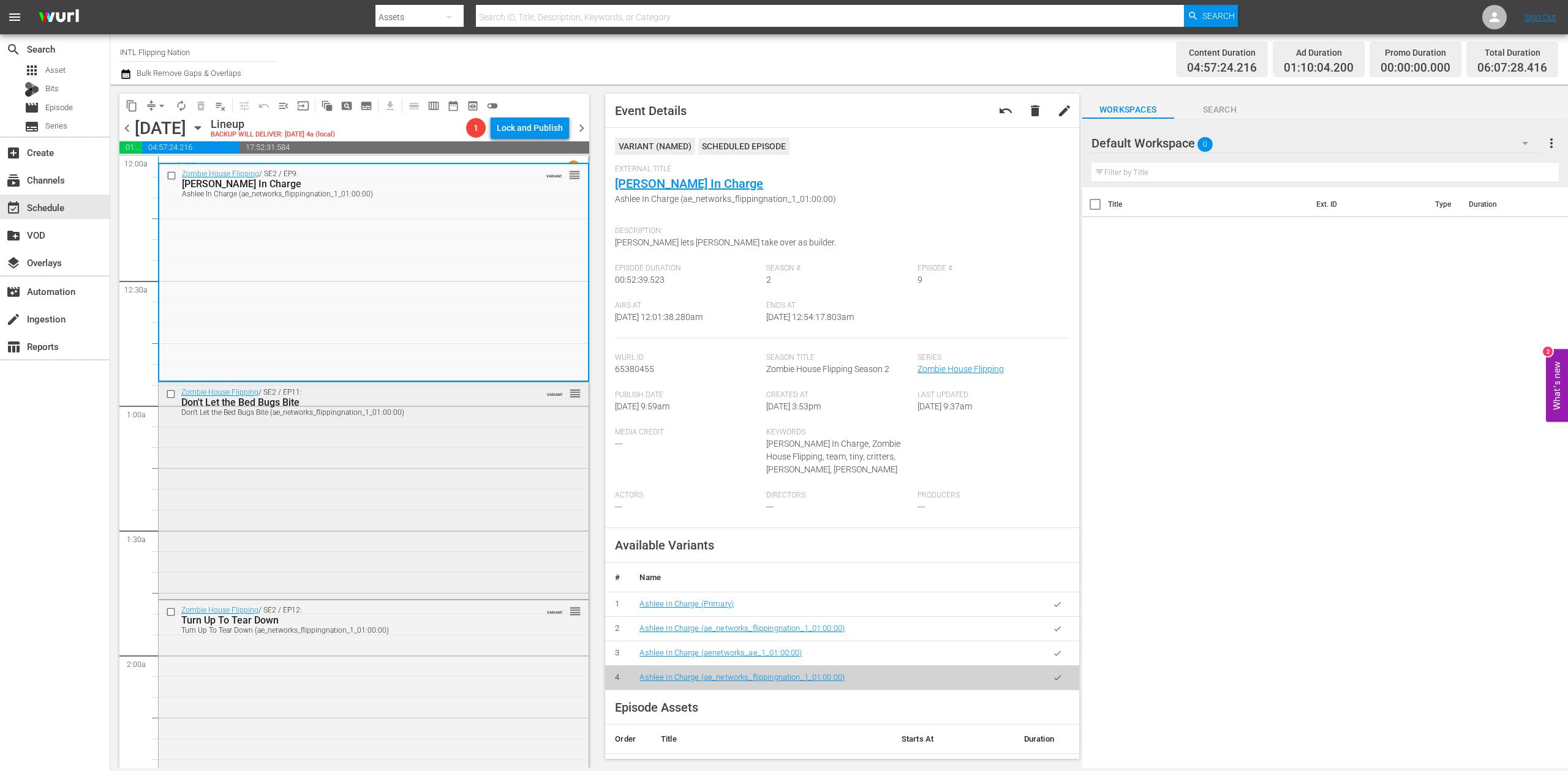
click at [485, 525] on div "Zombie House Flipping / SE2 / EP11: Don't Let the Bed Bugs Bite Don't Let the B…" at bounding box center [373, 490] width 430 height 215
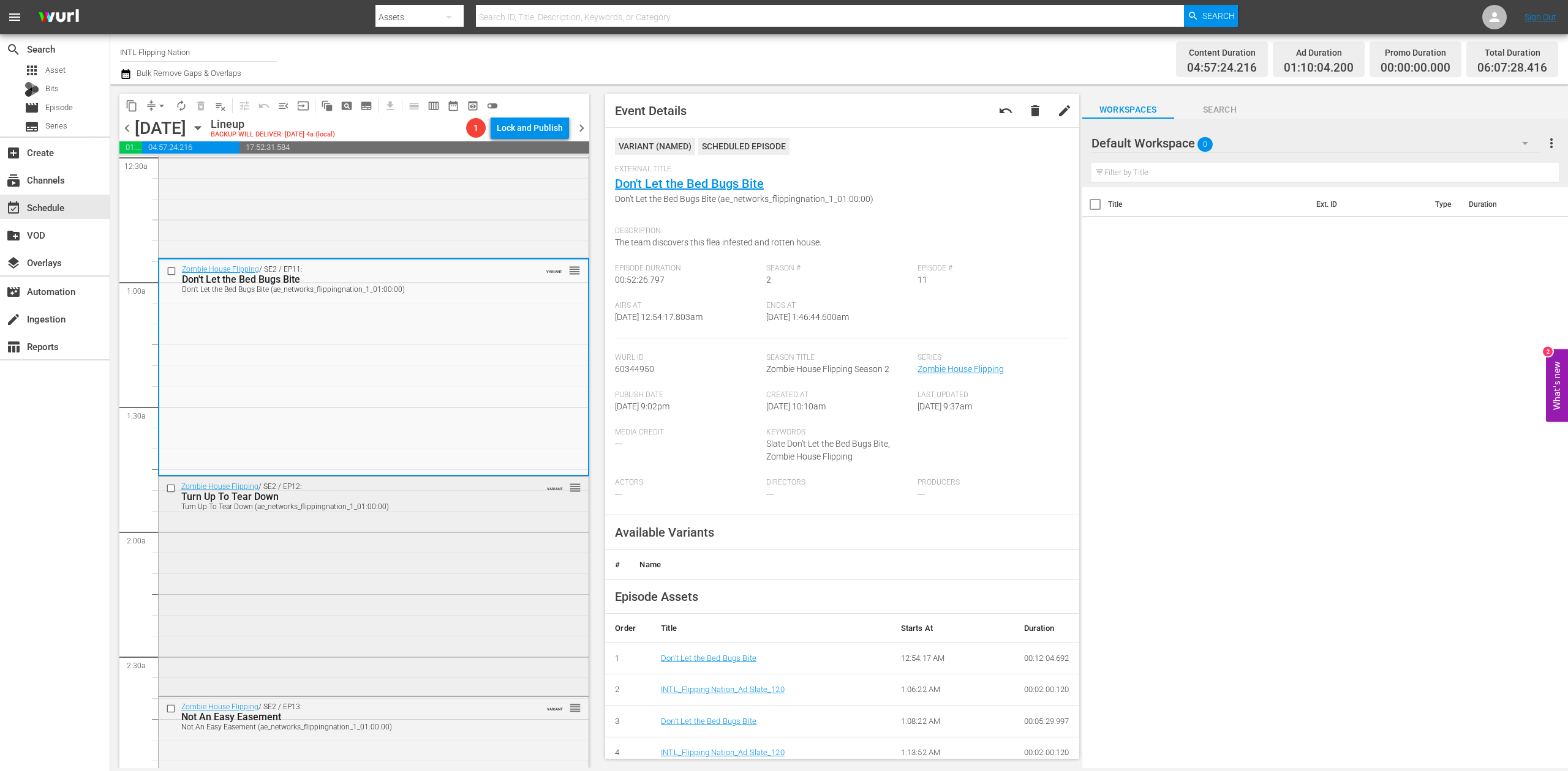
scroll to position [163, 0]
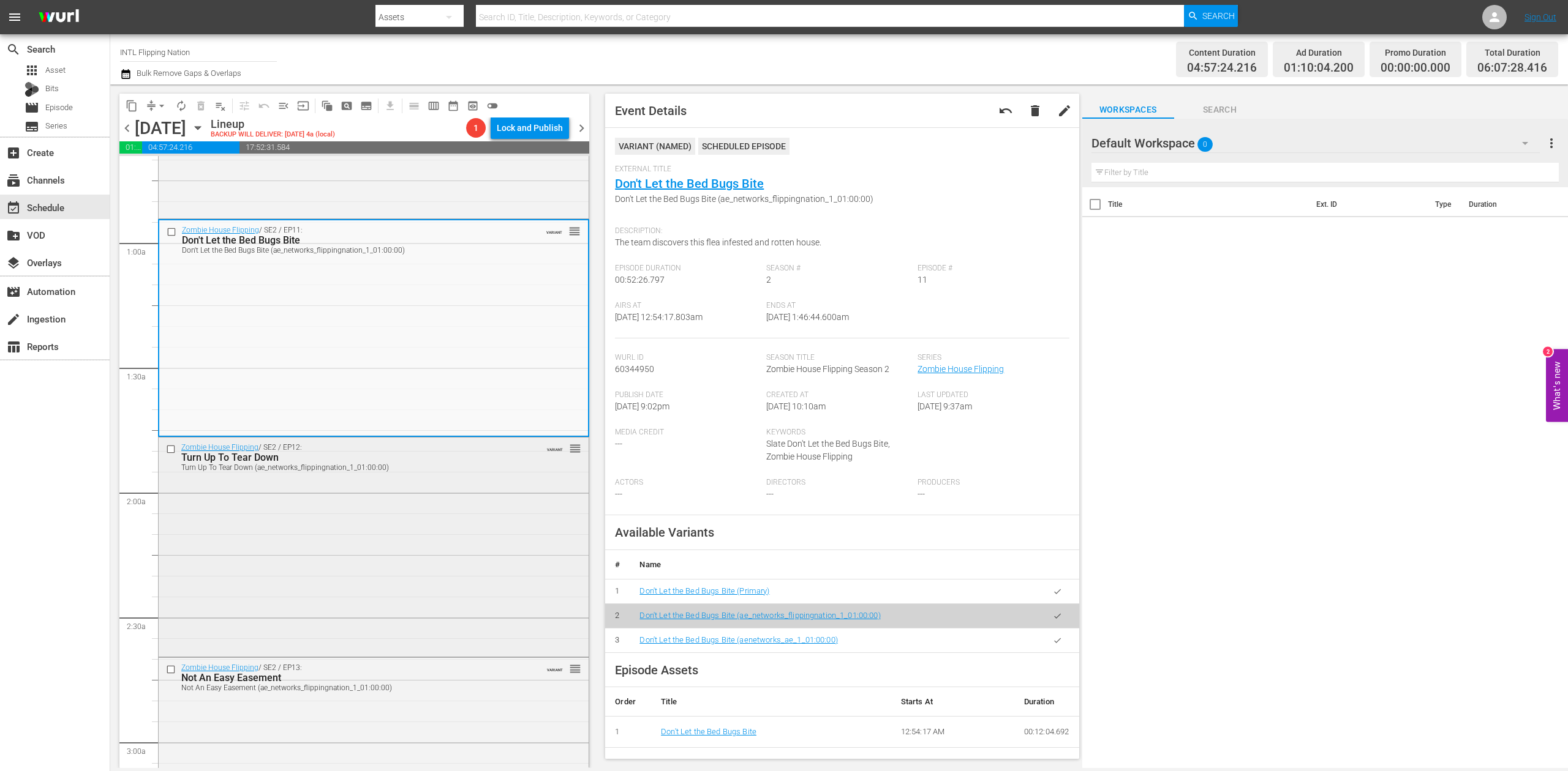
click at [436, 542] on div "Zombie House Flipping / SE2 / EP12: Turn Up To Tear Down Turn Up To Tear Down (…" at bounding box center [373, 546] width 430 height 216
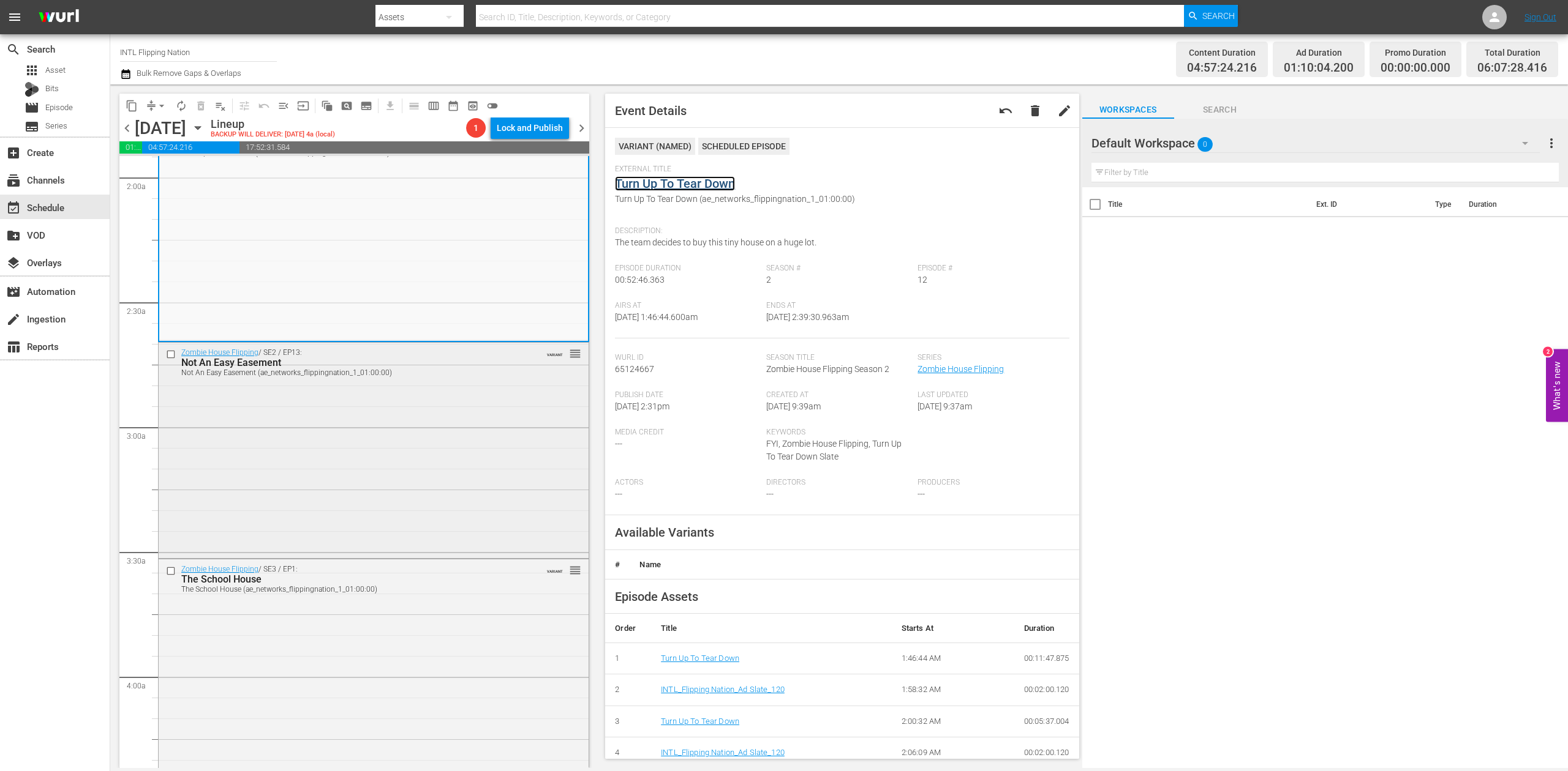
scroll to position [490, 0]
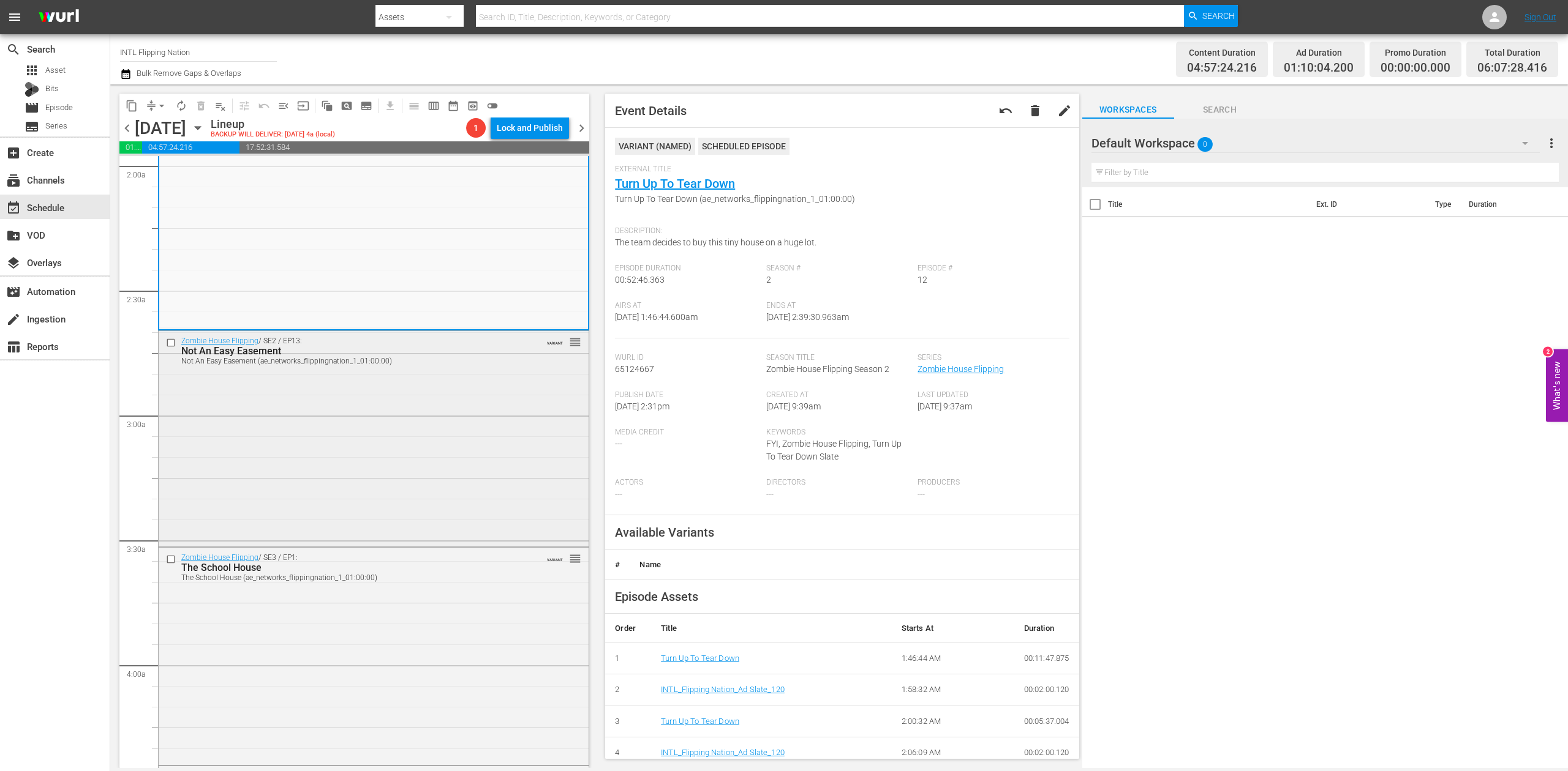
click at [447, 436] on div "Zombie House Flipping / SE2 / EP13: Not An Easy Easement Not An Easy Easement (…" at bounding box center [373, 438] width 430 height 213
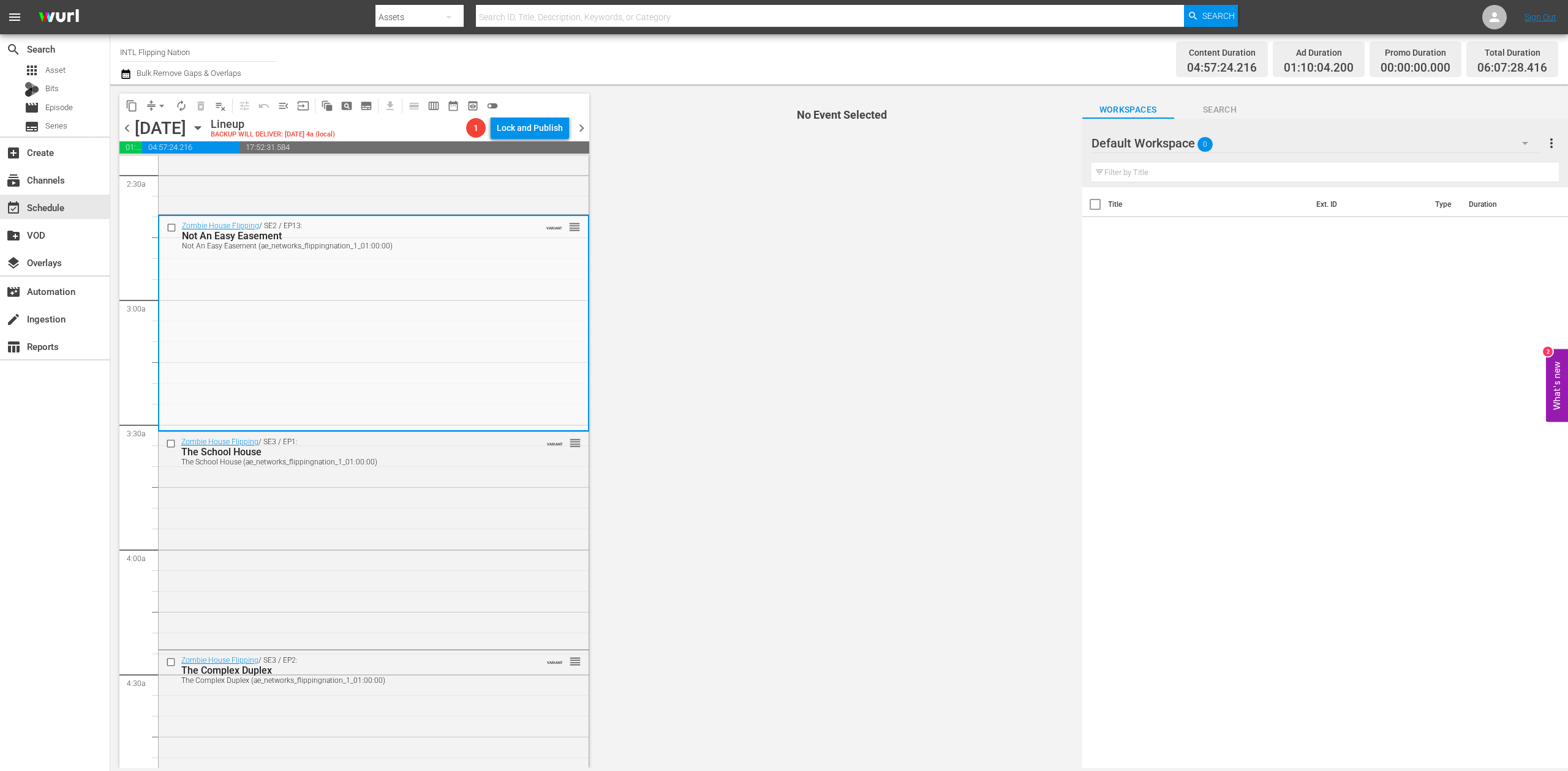
scroll to position [652, 0]
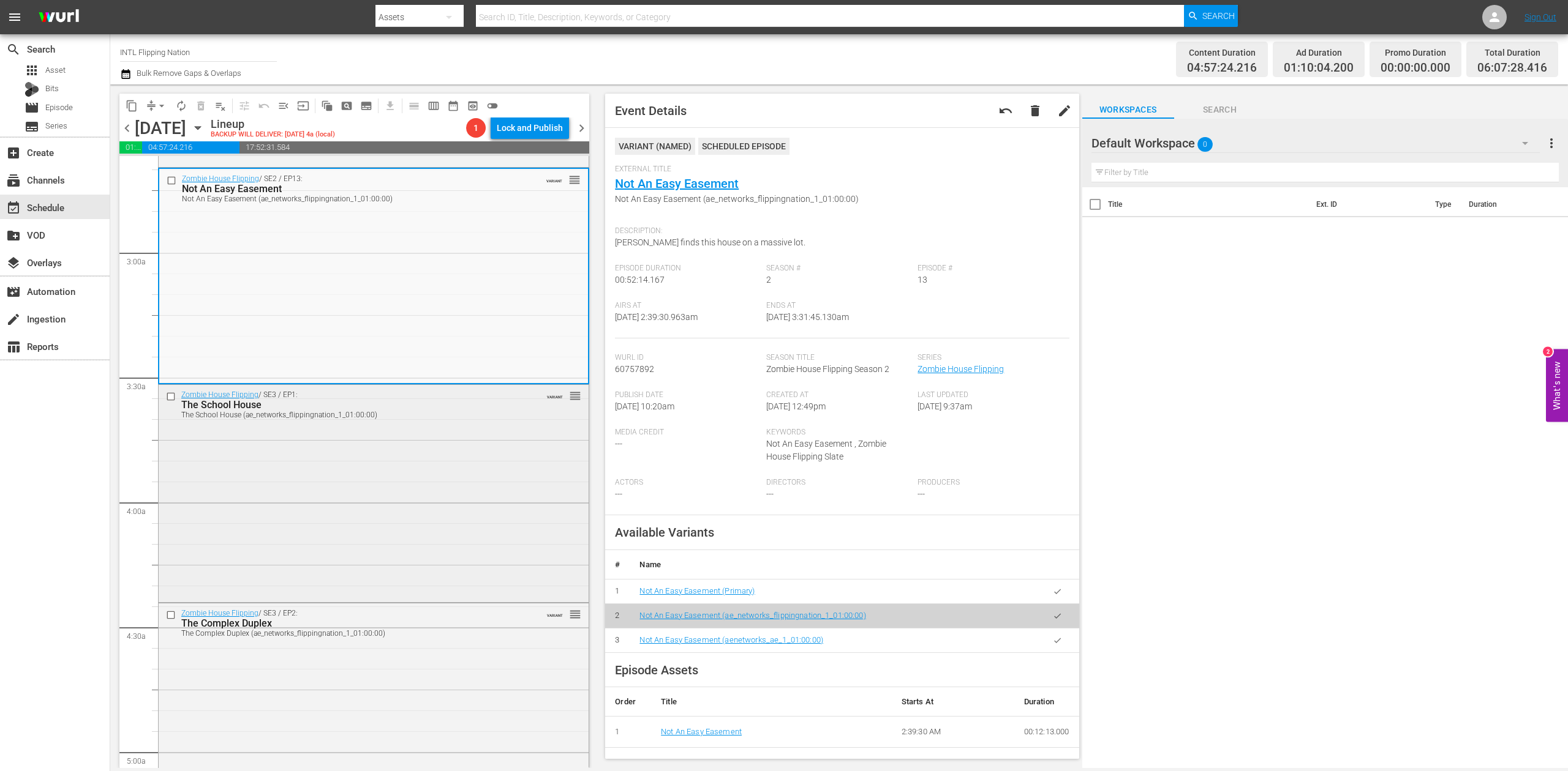
click at [485, 467] on div "Zombie House Flipping / SE3 / EP1: The School House The School House (ae_networ…" at bounding box center [373, 492] width 430 height 214
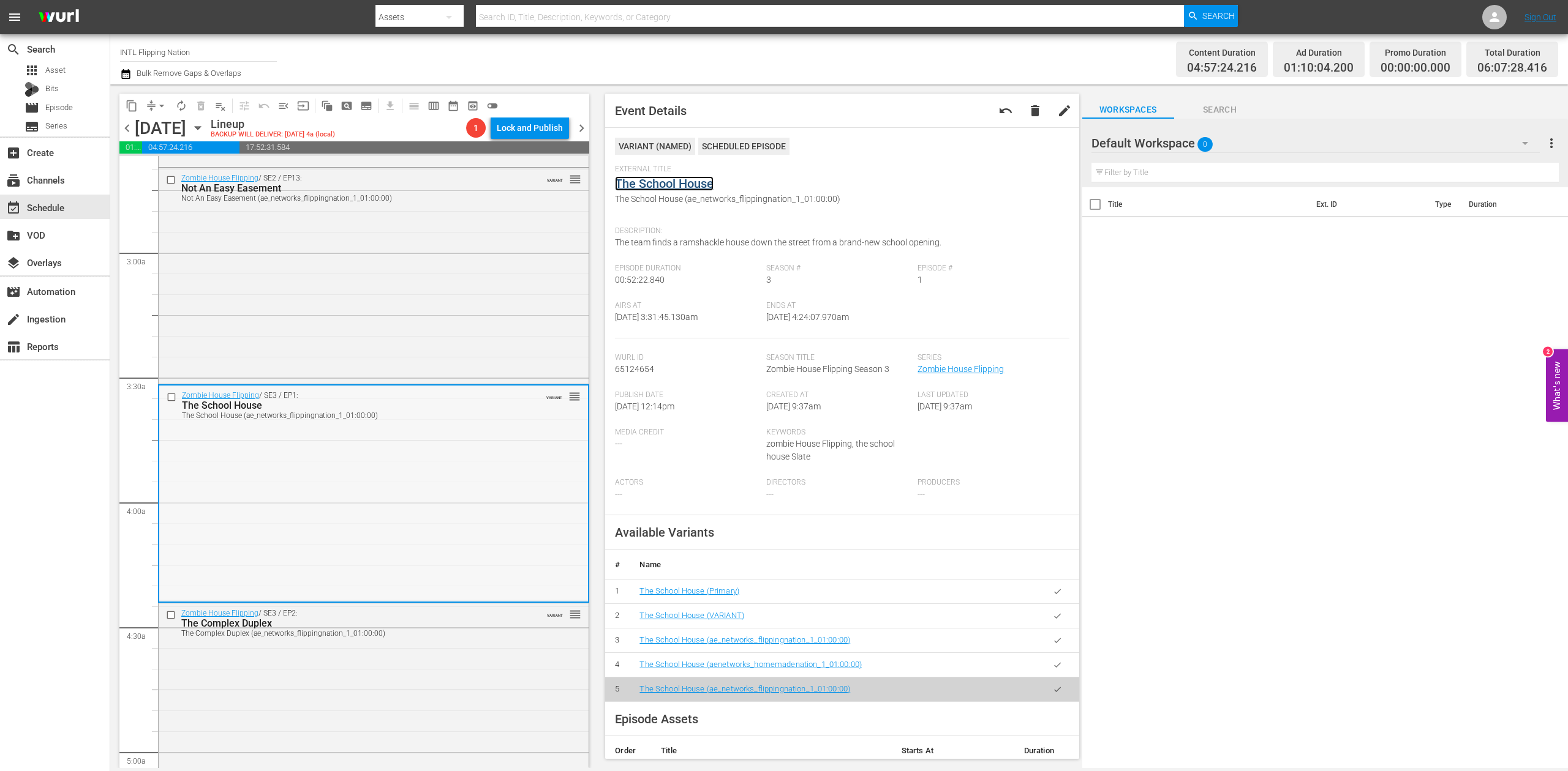
scroll to position [735, 0]
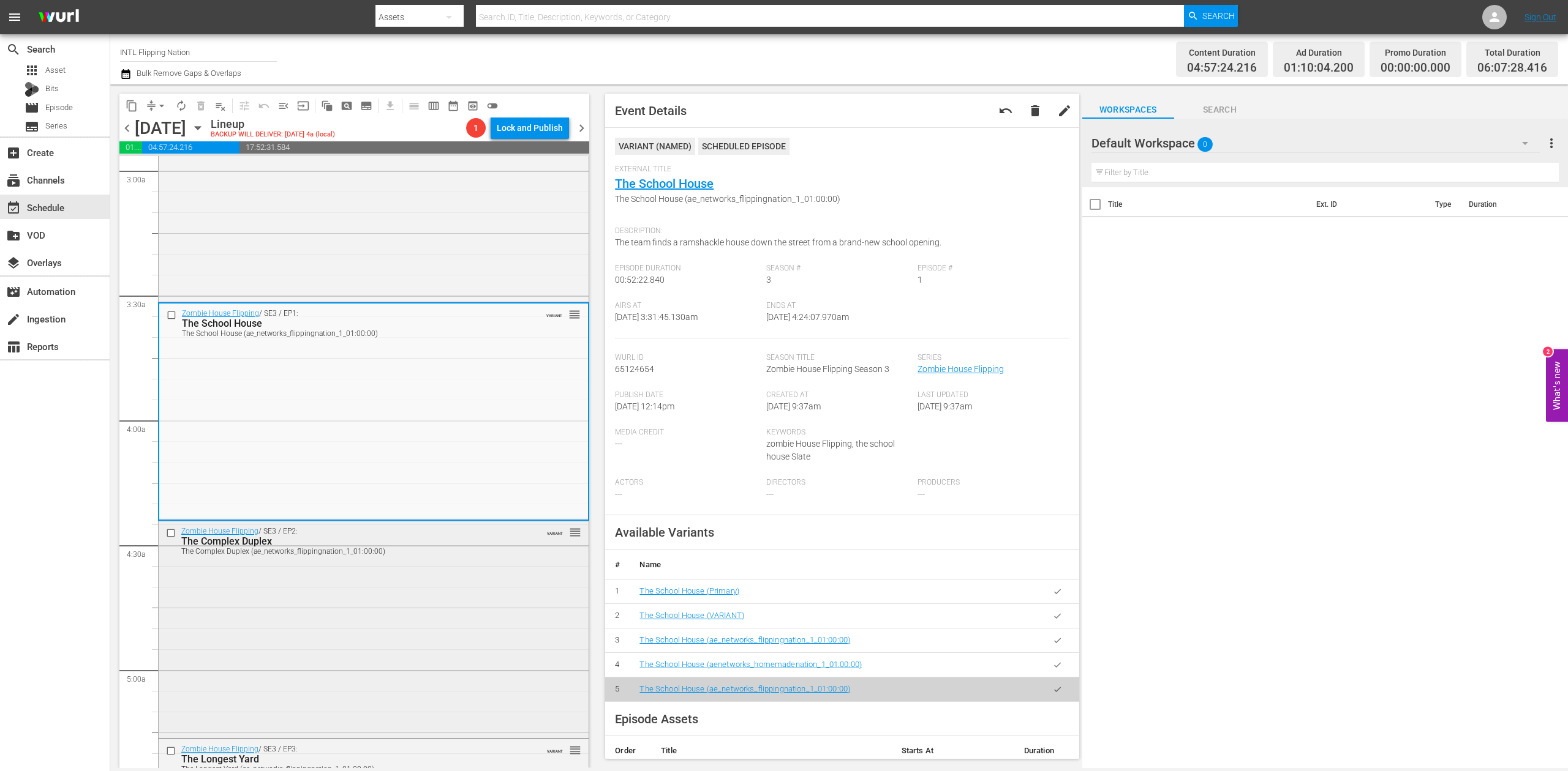
click at [473, 583] on div "Zombie House Flipping / SE3 / EP2: The Complex Duplex The Complex Duplex (ae_ne…" at bounding box center [373, 628] width 430 height 214
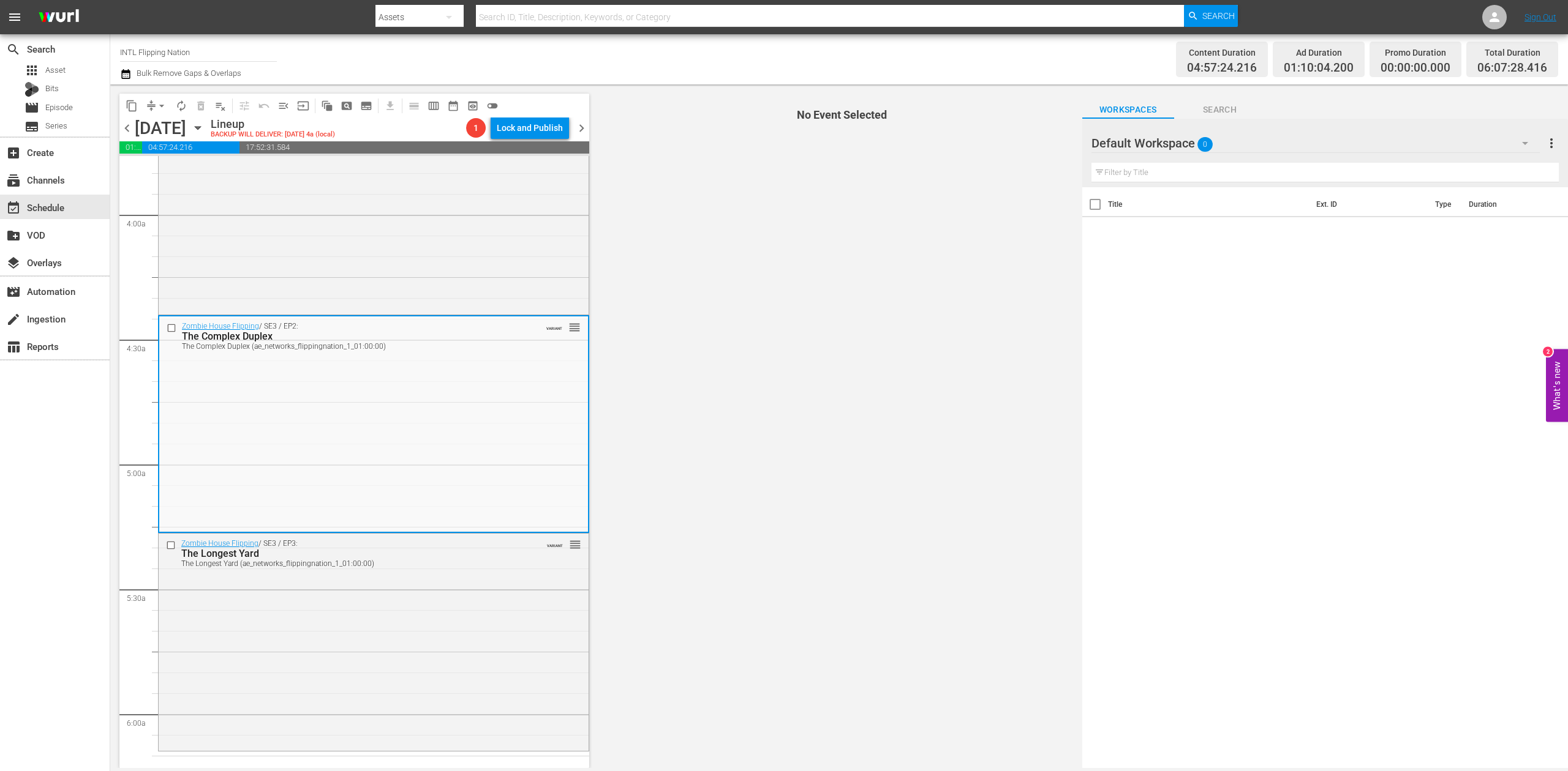
scroll to position [979, 0]
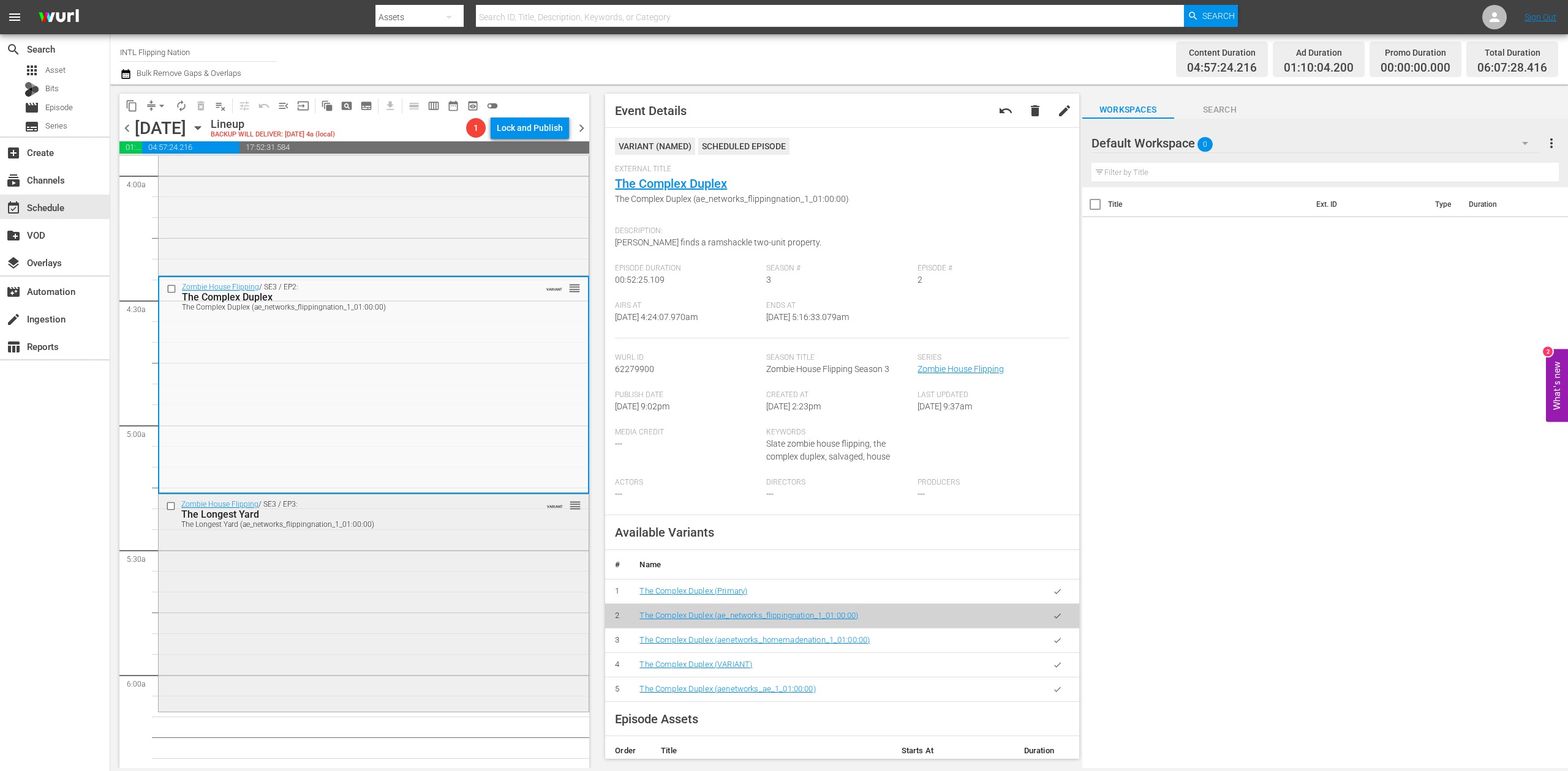
click at [461, 610] on div "Zombie House Flipping / SE3 / EP3: The Longest Yard The Longest Yard (ae_networ…" at bounding box center [373, 602] width 430 height 215
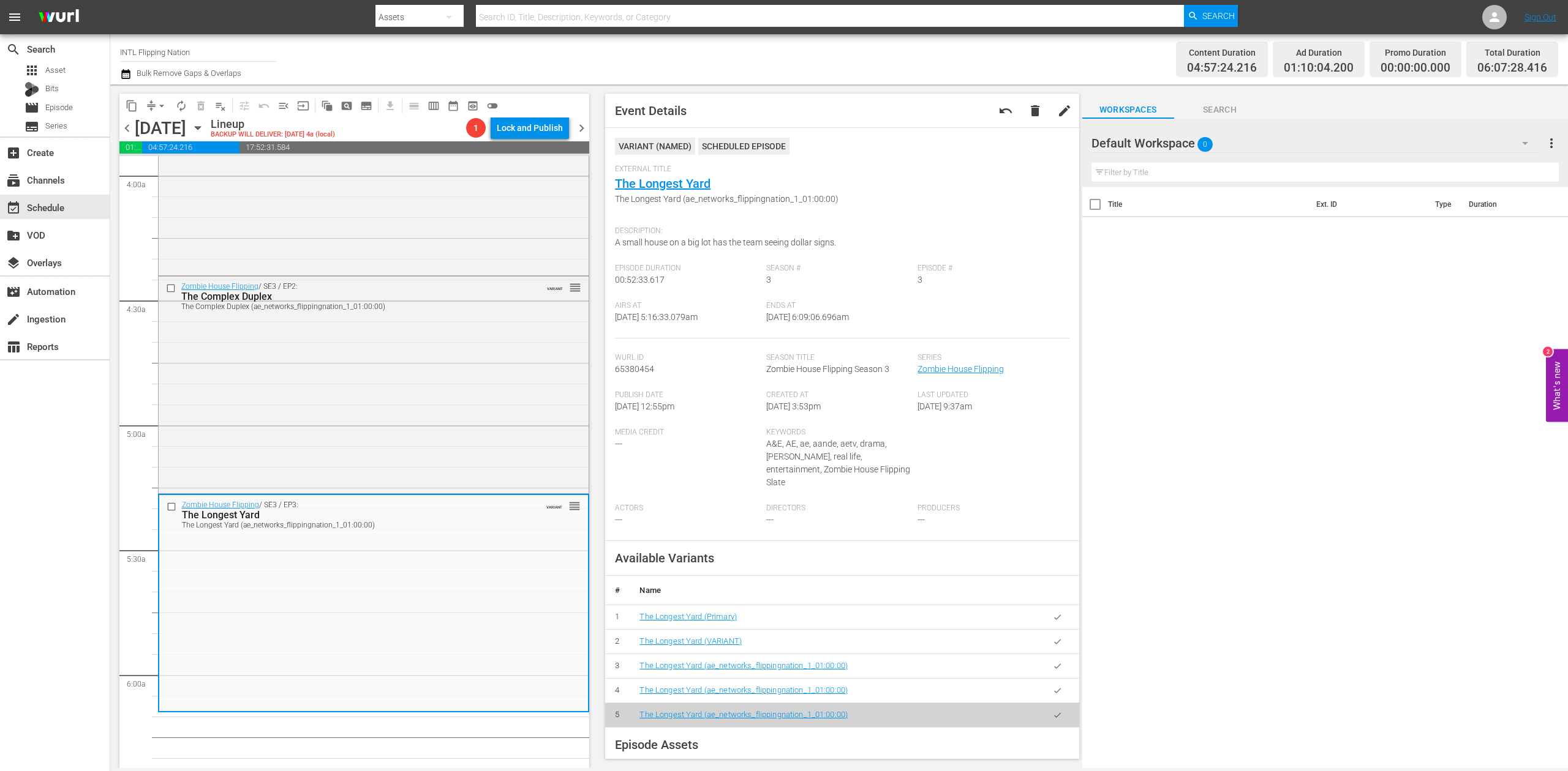
click at [123, 71] on icon "button" at bounding box center [126, 73] width 9 height 10
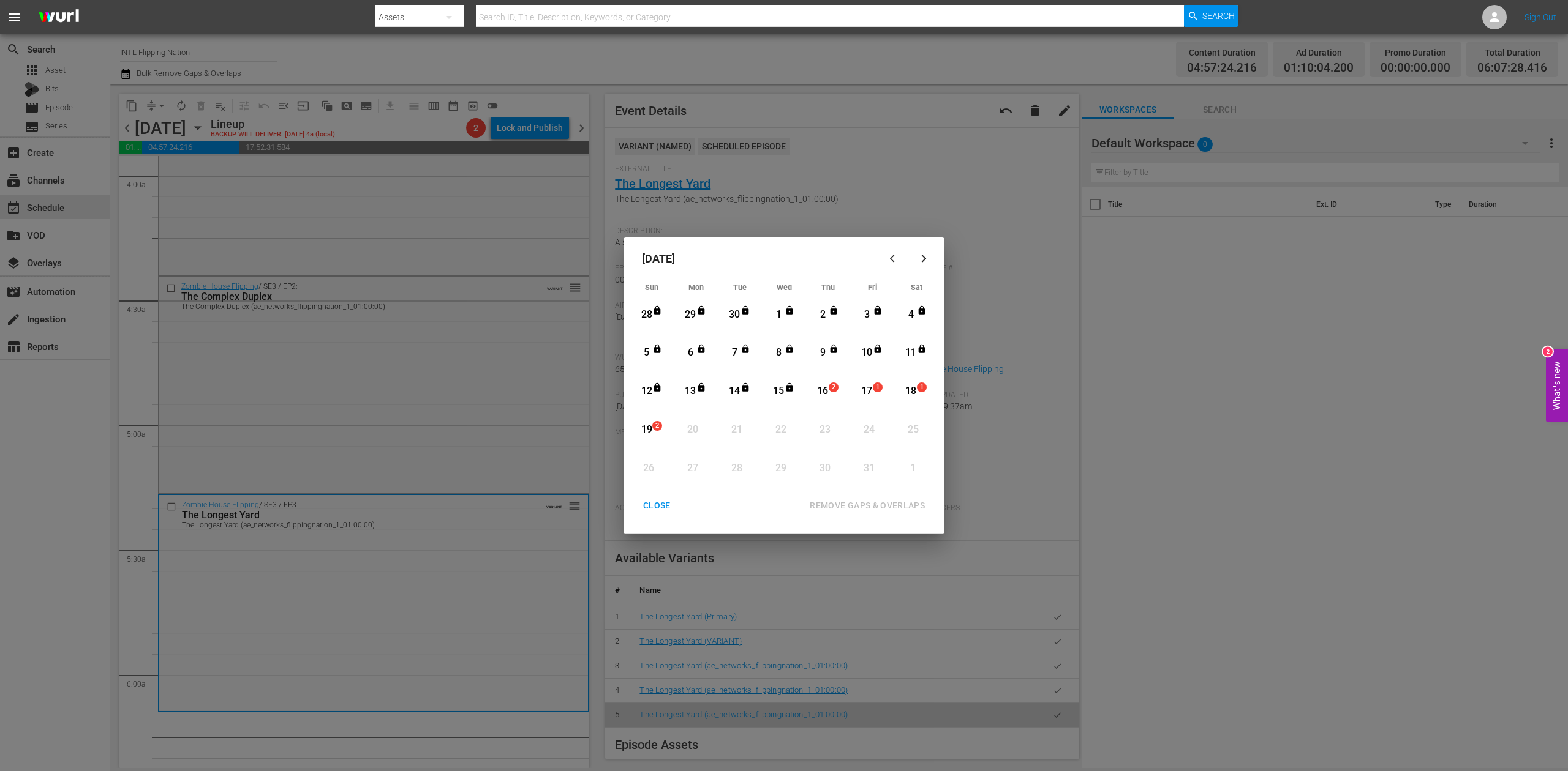
click at [827, 390] on div "16" at bounding box center [823, 391] width 16 height 14
click at [872, 500] on div "REMOVE GAPS & OVERLAPS" at bounding box center [867, 506] width 135 height 16
click at [659, 504] on div "CLOSE" at bounding box center [657, 506] width 47 height 16
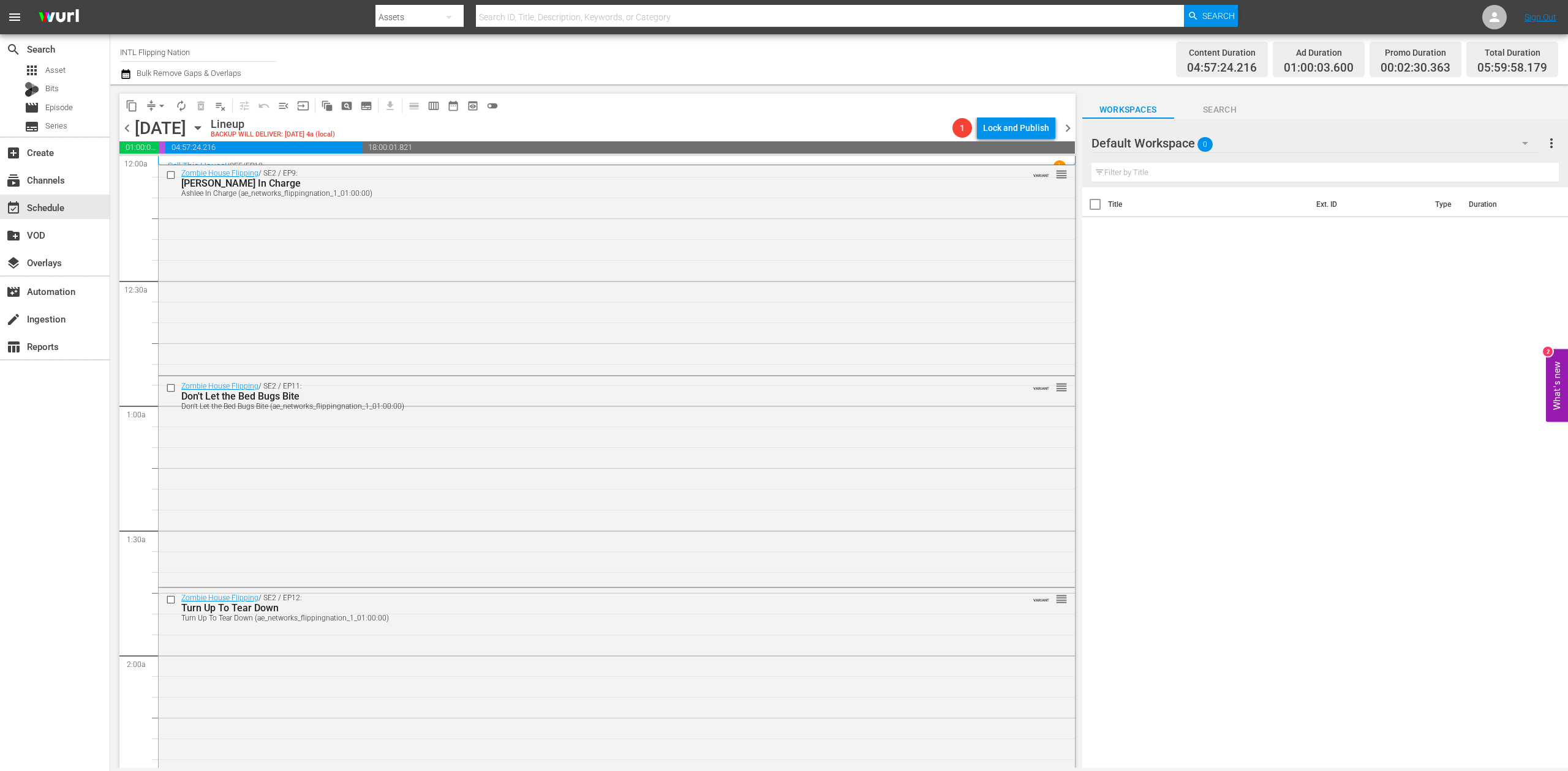
click at [126, 73] on icon "button" at bounding box center [126, 74] width 12 height 15
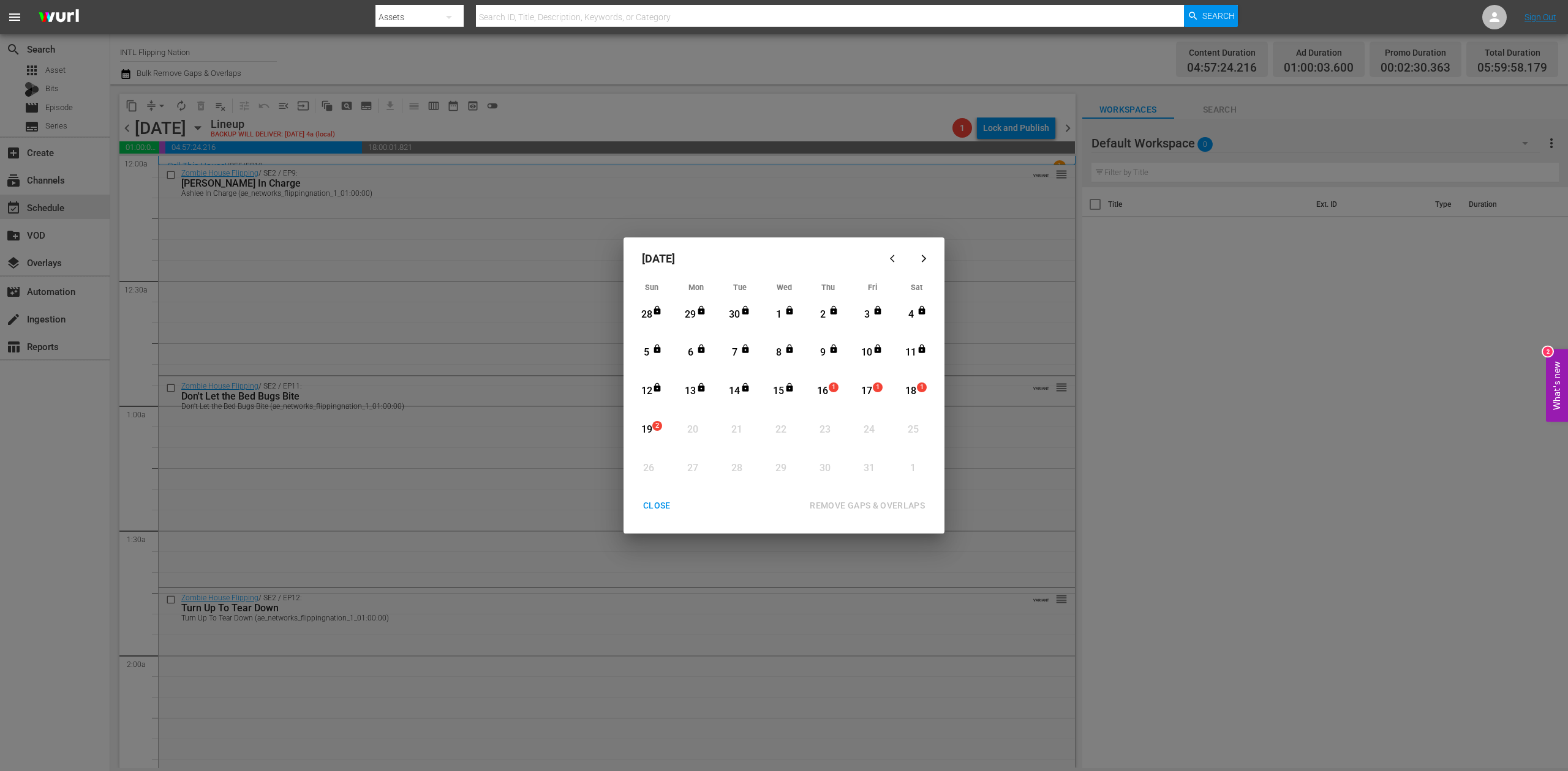
click at [824, 388] on div "16" at bounding box center [823, 391] width 16 height 14
click at [871, 504] on div "REMOVE GAPS & OVERLAPS" at bounding box center [867, 506] width 135 height 16
click at [649, 503] on div "CLOSE" at bounding box center [657, 506] width 47 height 16
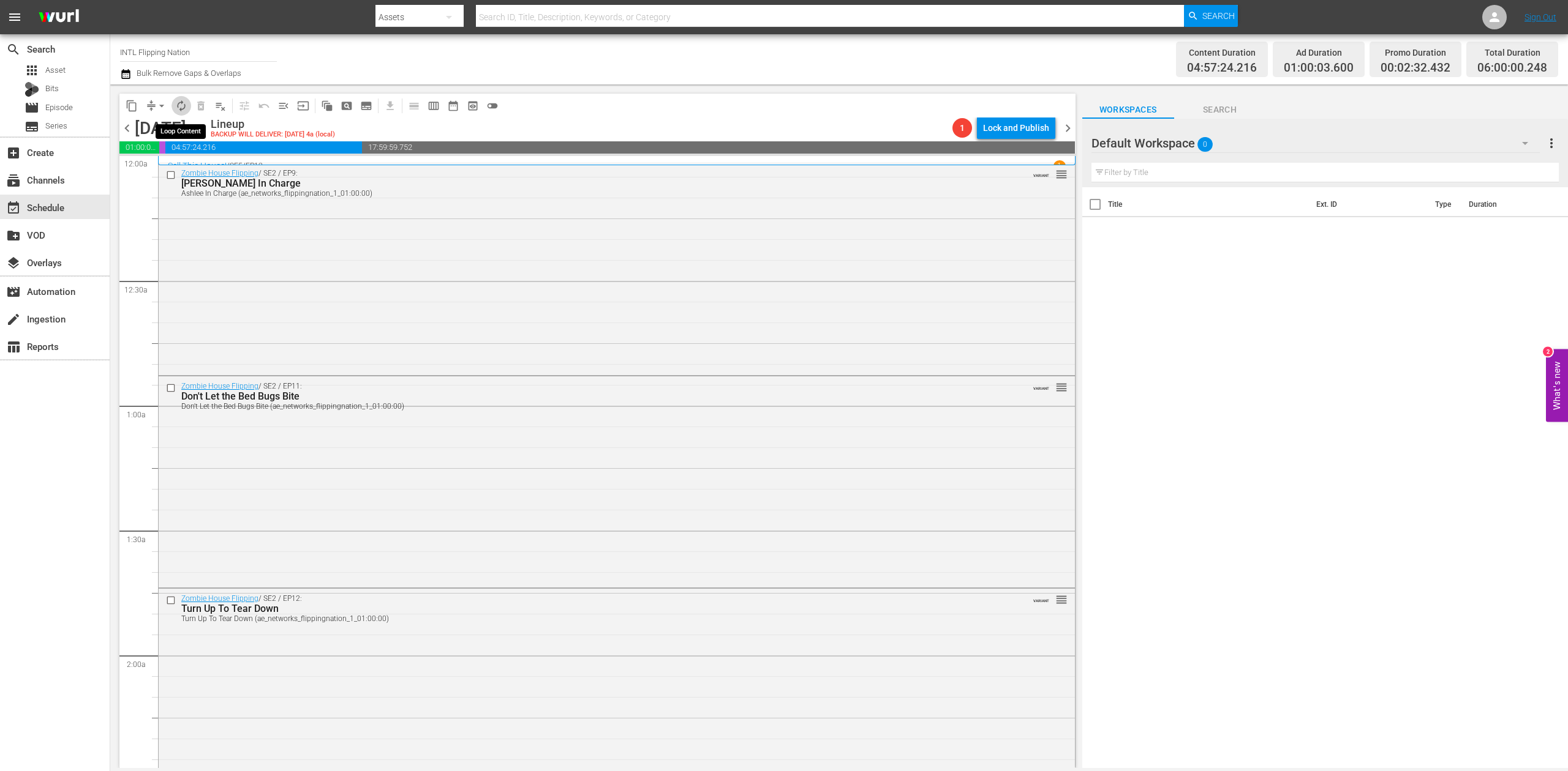
click at [185, 109] on span "autorenew_outlined" at bounding box center [181, 106] width 13 height 13
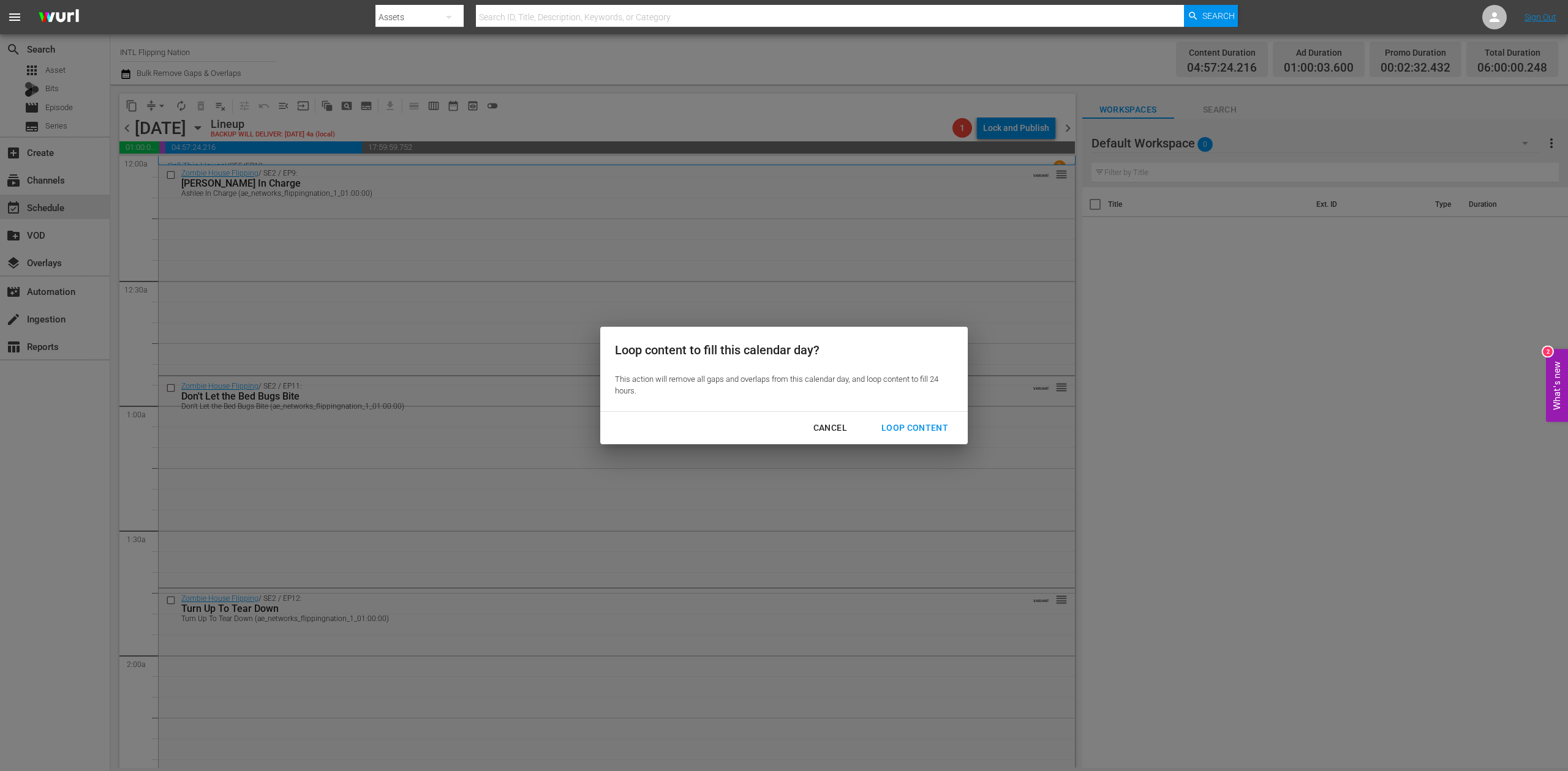
click at [920, 426] on div "Loop Content" at bounding box center [914, 428] width 87 height 16
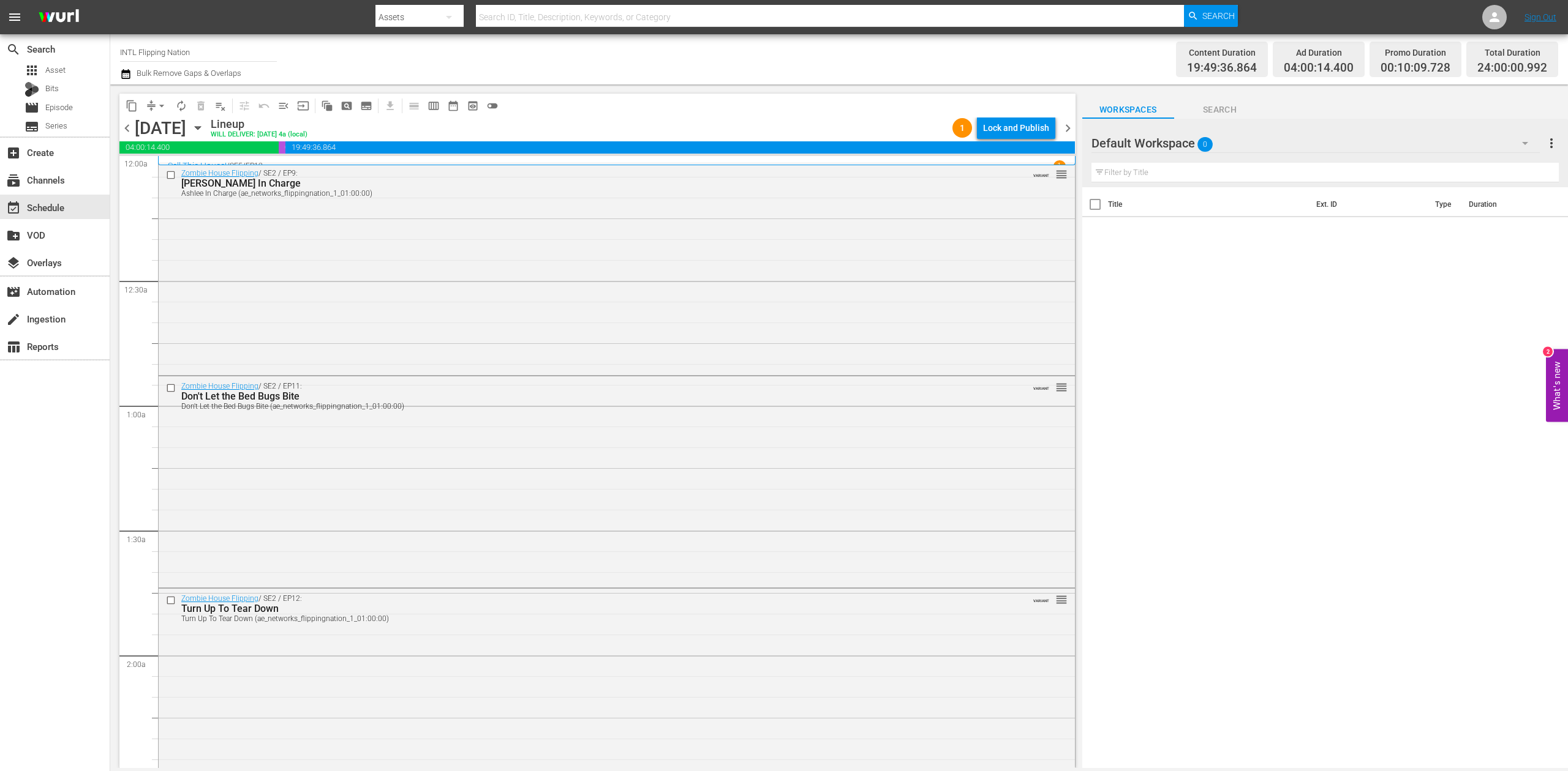
click at [769, 115] on div "content_copy compress arrow_drop_down autorenew_outlined delete_forever_outline…" at bounding box center [597, 105] width 956 height 24
click at [1005, 127] on div "Lock and Publish" at bounding box center [1016, 128] width 66 height 22
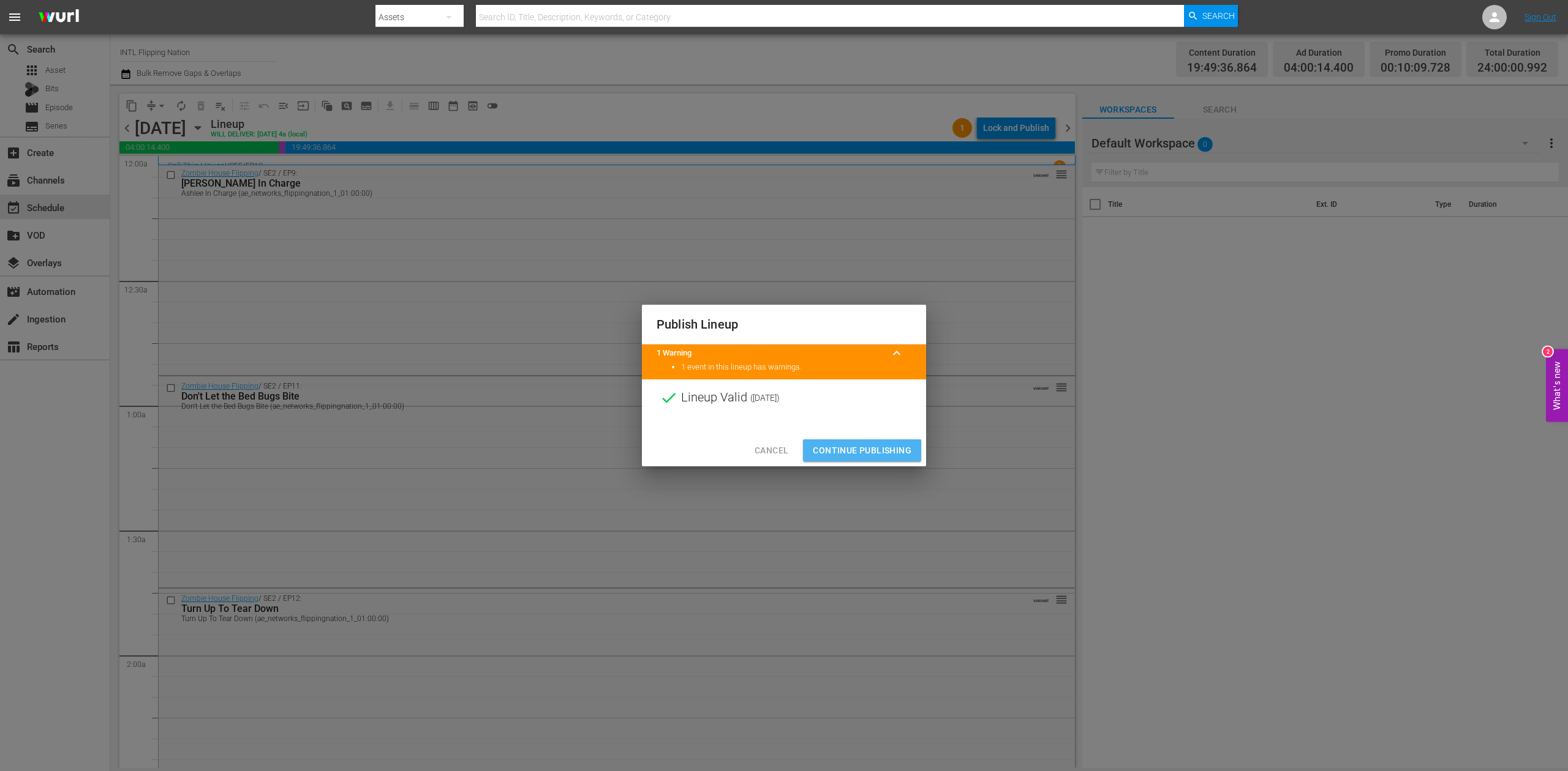
click at [882, 453] on span "Continue Publishing" at bounding box center [862, 450] width 99 height 16
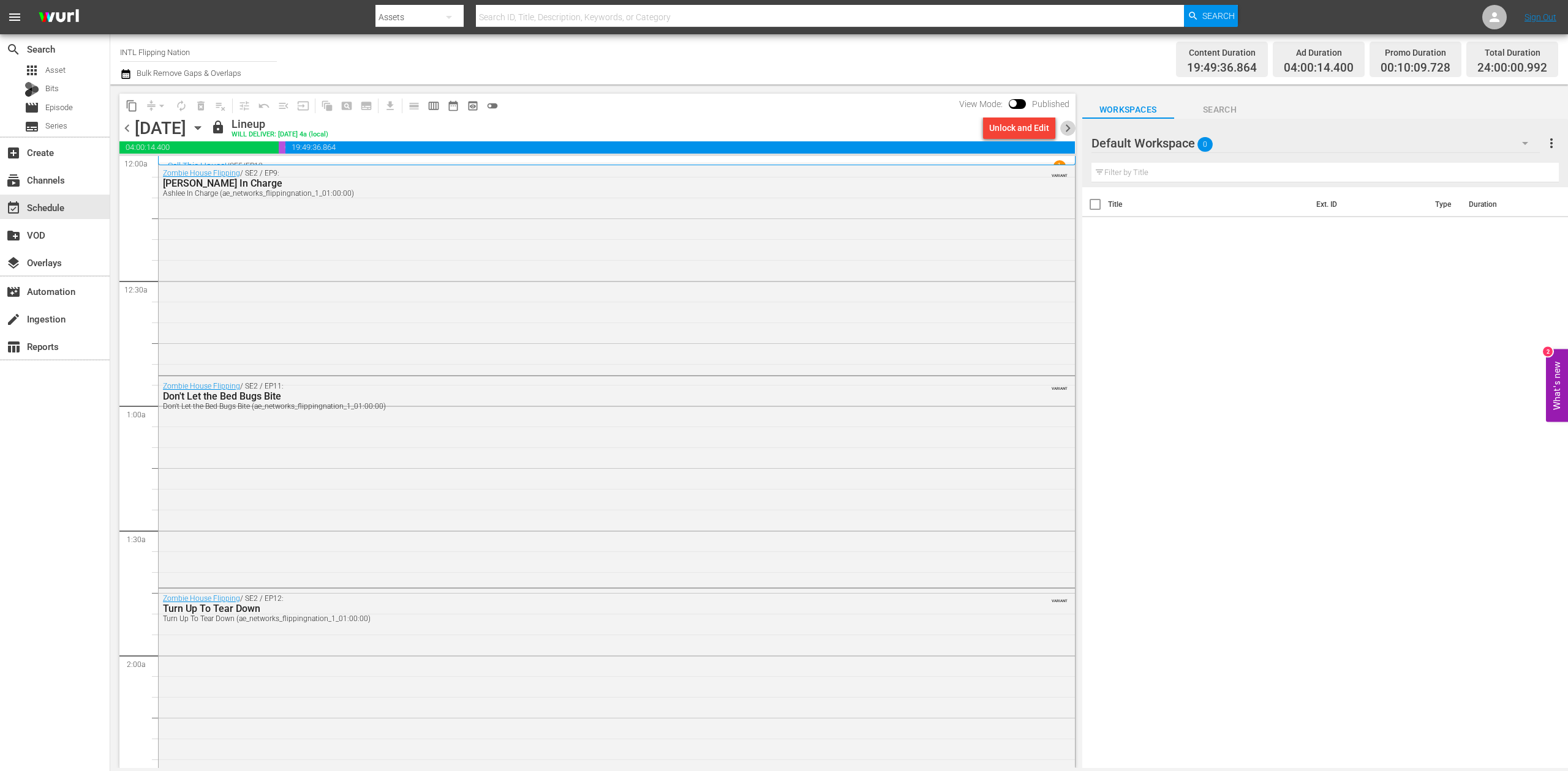
click at [1067, 131] on span "chevron_right" at bounding box center [1068, 128] width 16 height 16
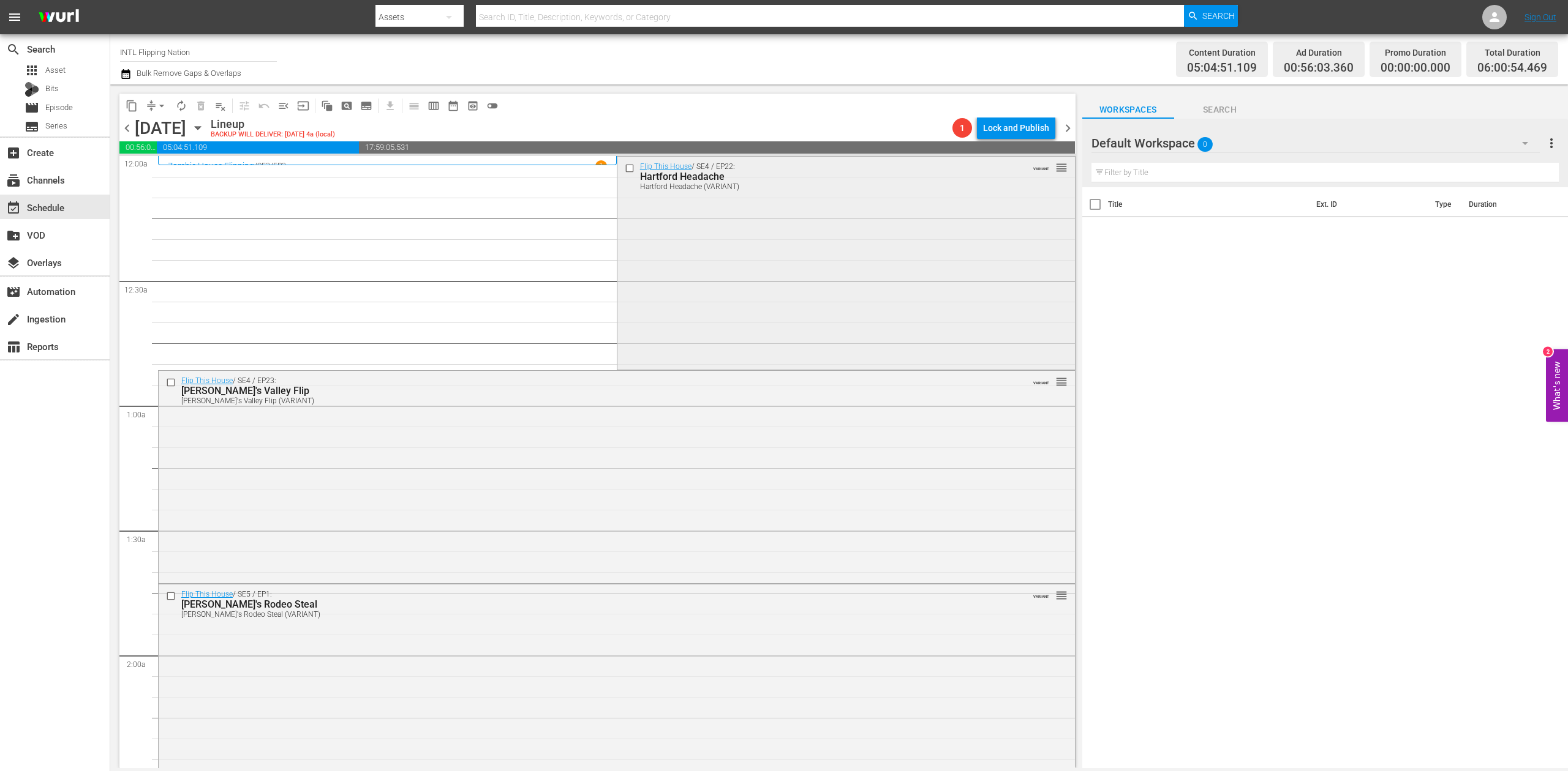
click at [803, 250] on div "Flip This House / SE4 / EP22: Hartford Headache Hartford Headache (VARIANT) VAR…" at bounding box center [846, 262] width 457 height 211
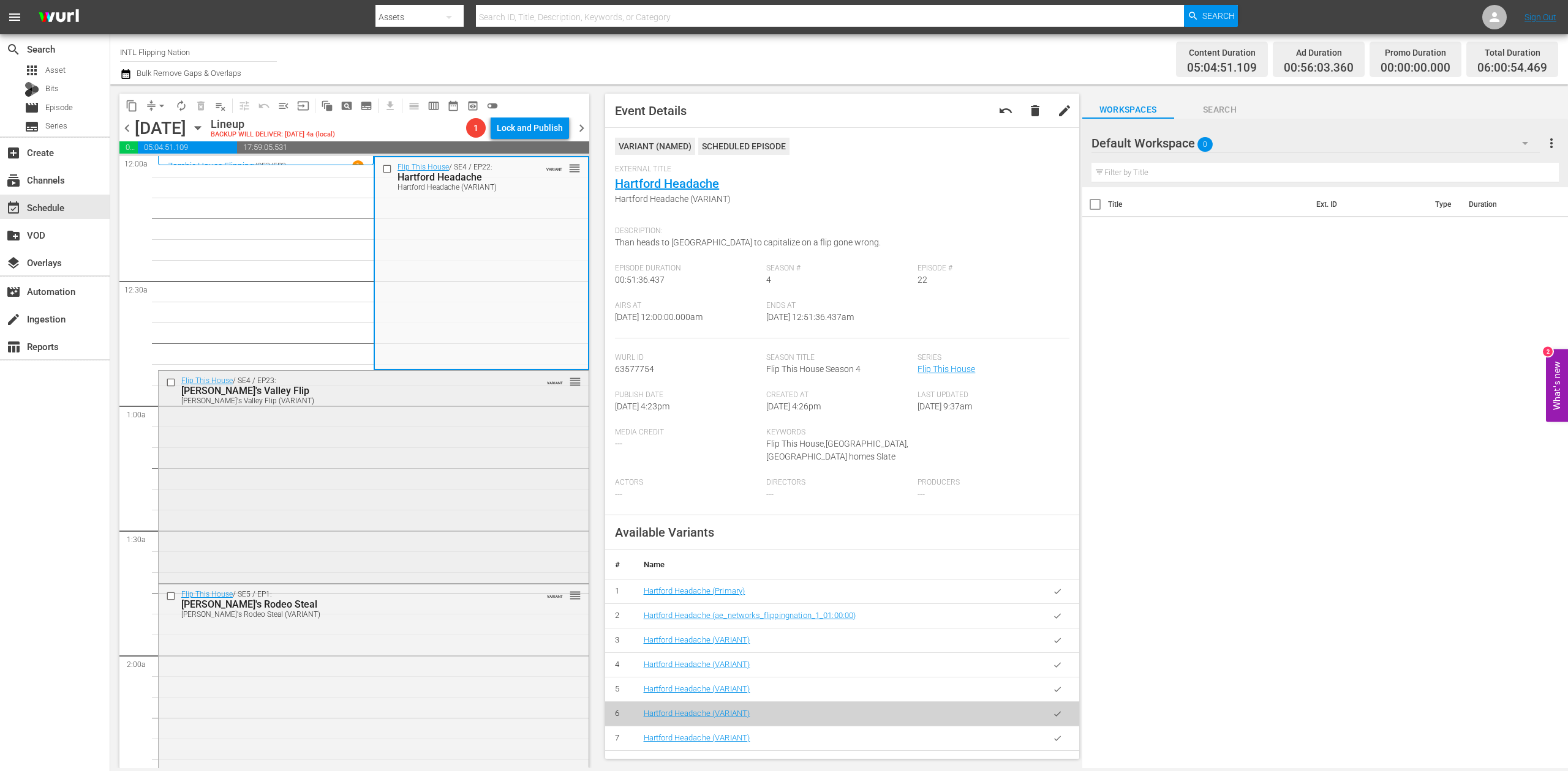
click at [434, 497] on div "Flip This House / SE4 / EP23: Rudy's Valley Flip Rudy's Valley Flip (VARIANT) V…" at bounding box center [373, 475] width 430 height 210
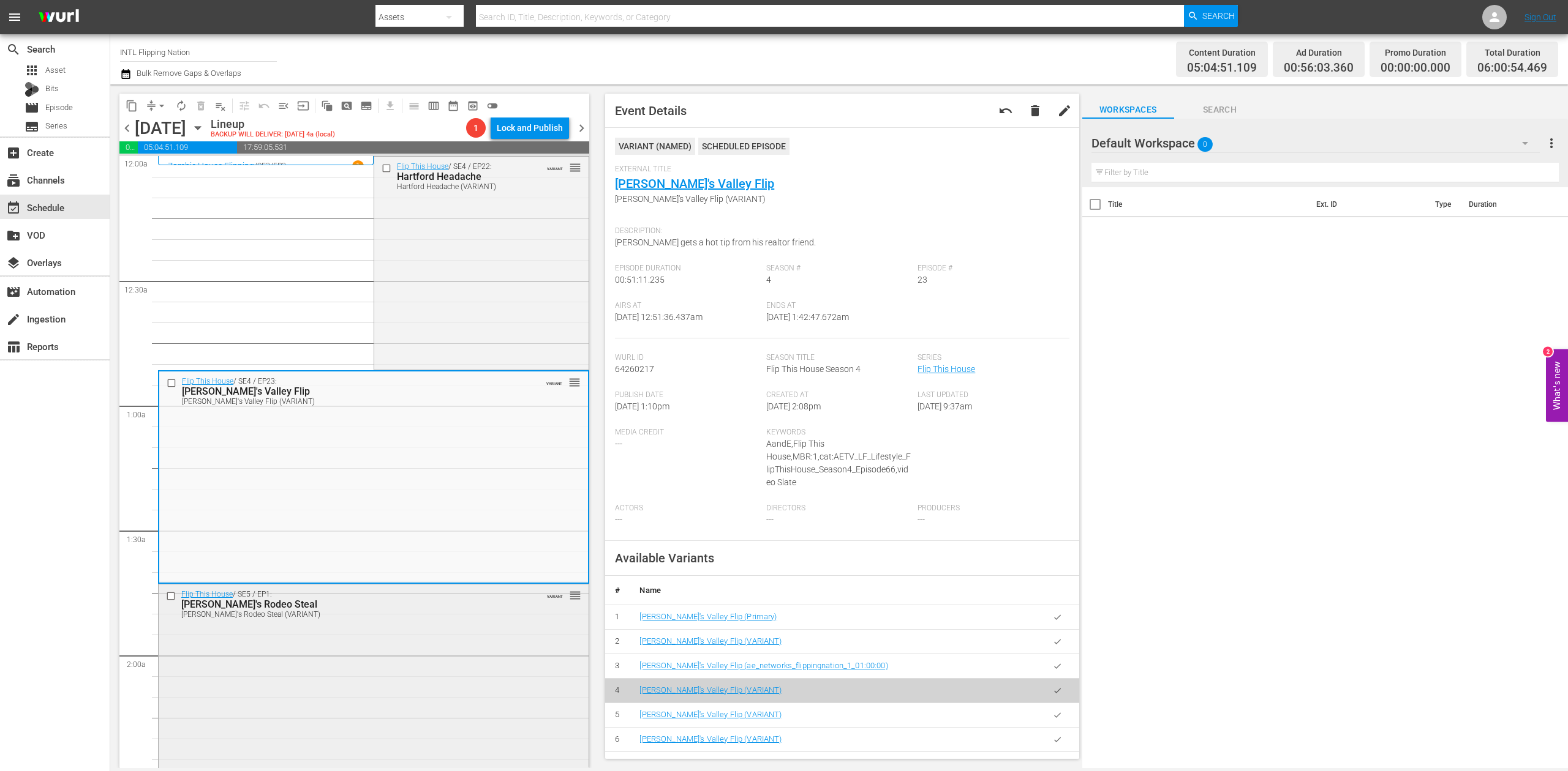
click at [474, 667] on div "Flip This House / SE5 / EP1: Rudy's Rodeo Steal Rudy's Rodeo Steal (VARIANT) VA…" at bounding box center [373, 690] width 430 height 211
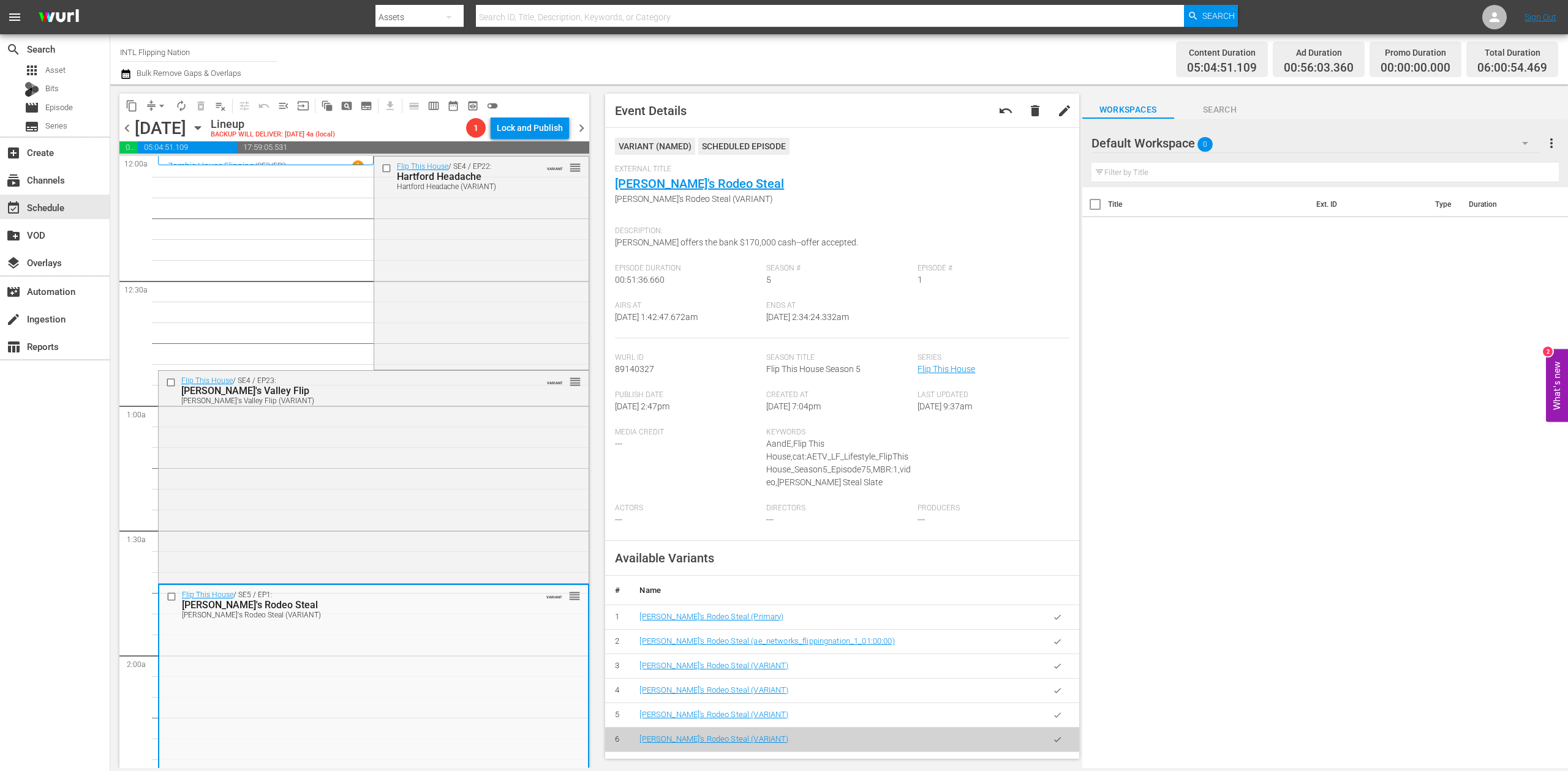
click at [129, 72] on icon "button" at bounding box center [126, 73] width 9 height 10
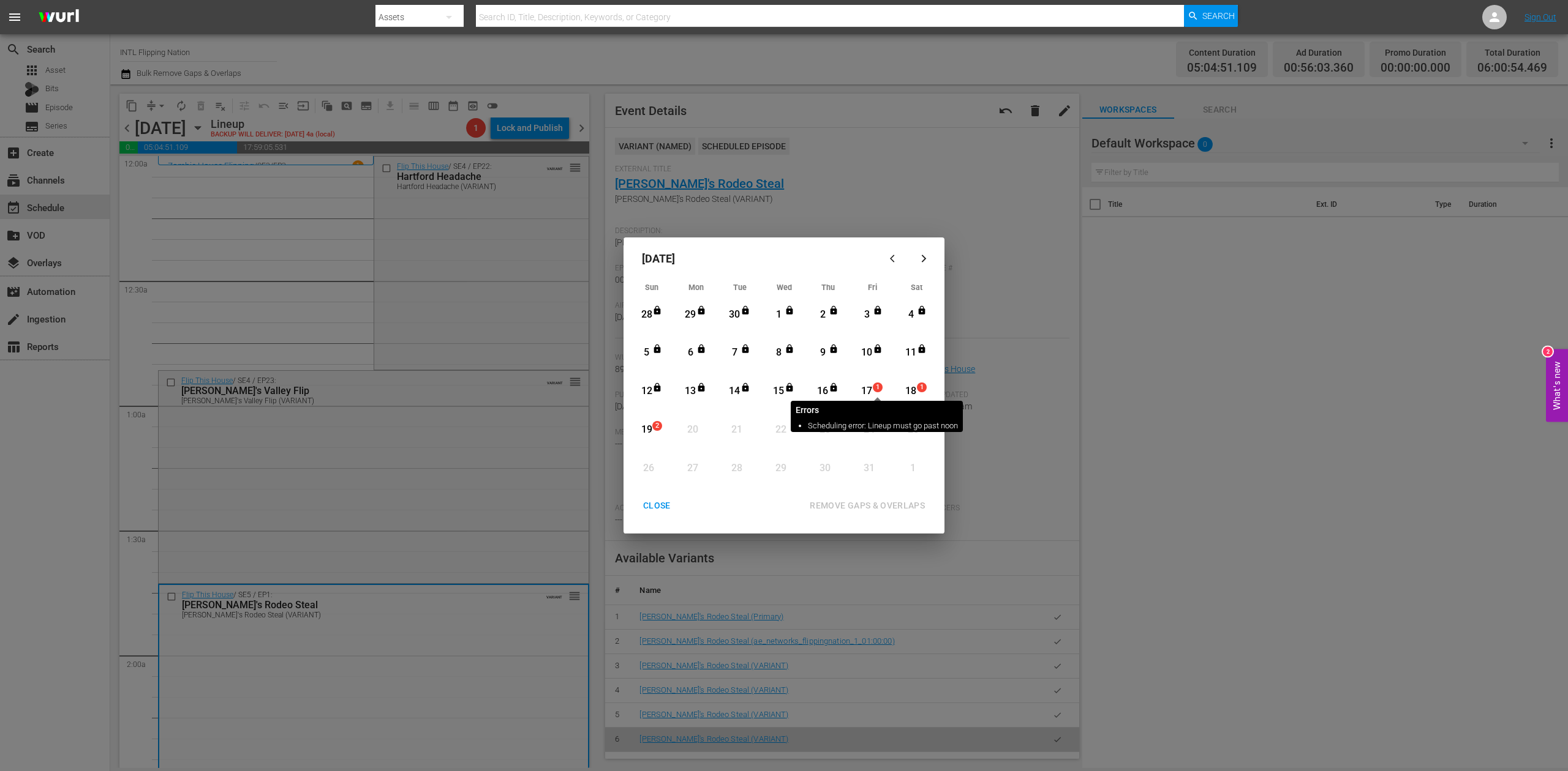
click at [874, 390] on span "1" at bounding box center [878, 387] width 9 height 10
click at [882, 503] on div "REMOVE GAPS & OVERLAPS" at bounding box center [867, 506] width 135 height 16
click at [665, 504] on div "CLOSE" at bounding box center [657, 506] width 47 height 16
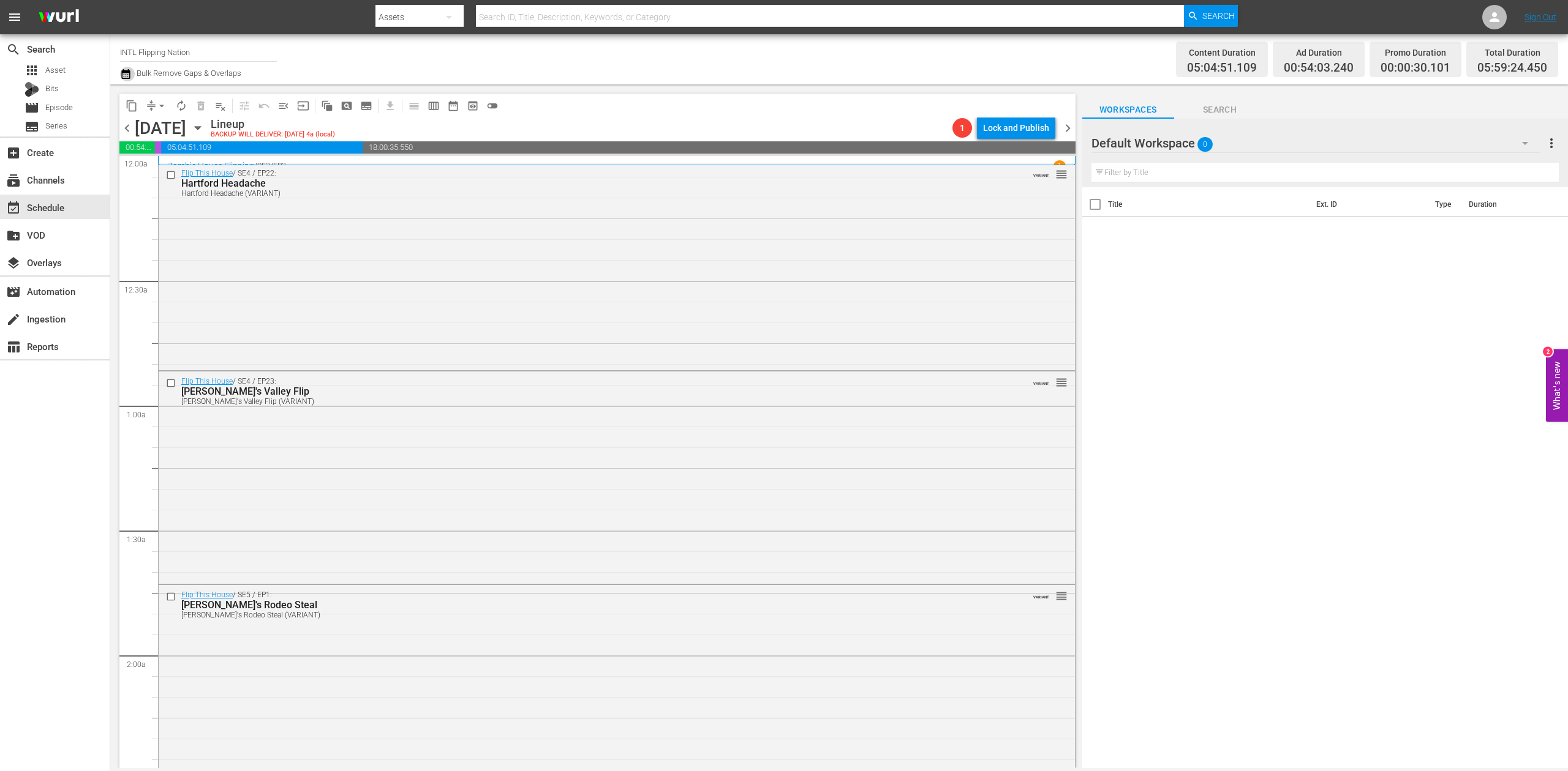
click at [123, 79] on icon "button" at bounding box center [126, 73] width 9 height 10
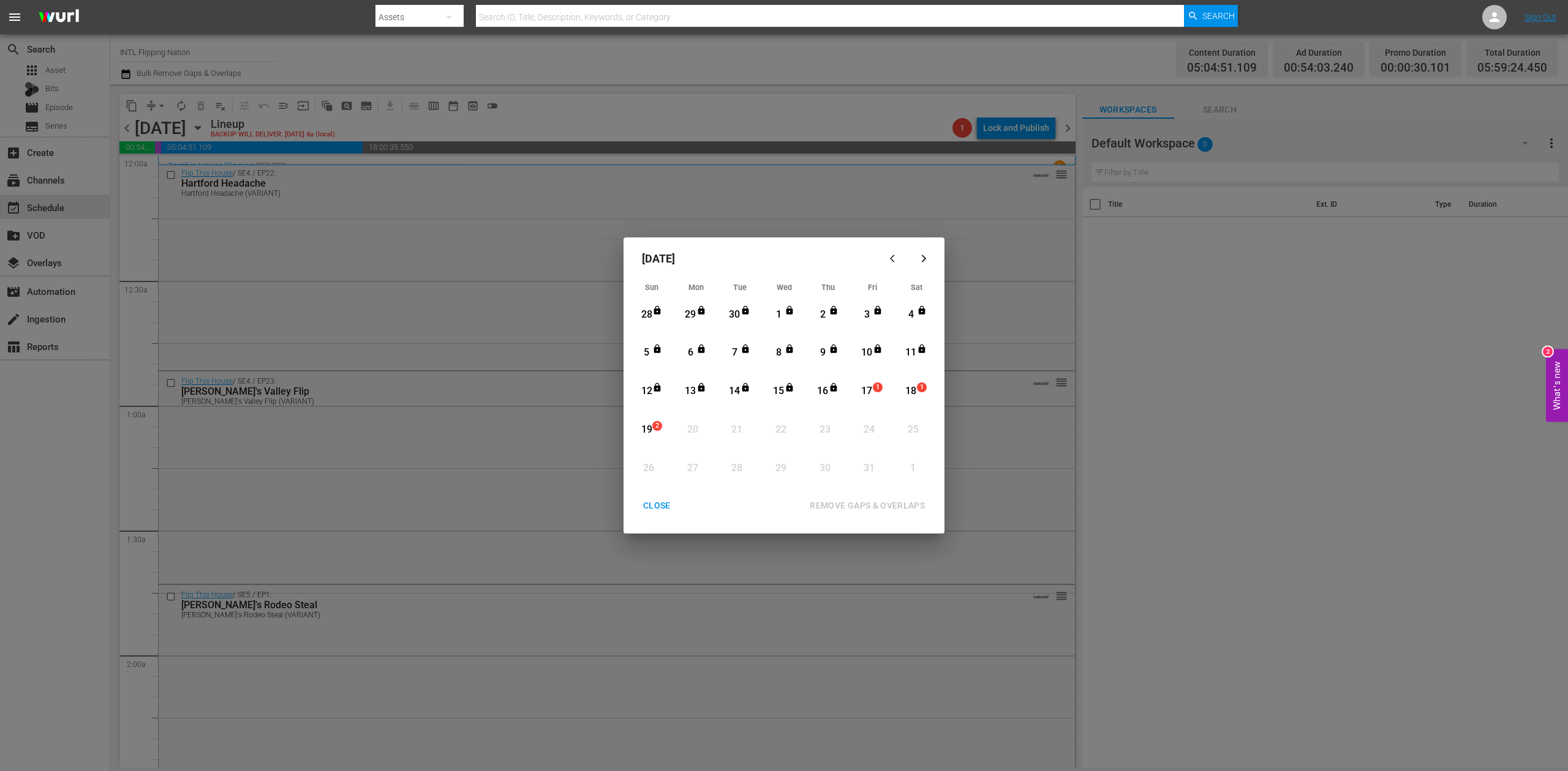
click at [871, 390] on div "17" at bounding box center [867, 391] width 16 height 14
click at [897, 501] on div "REMOVE GAPS & OVERLAPS" at bounding box center [867, 506] width 135 height 16
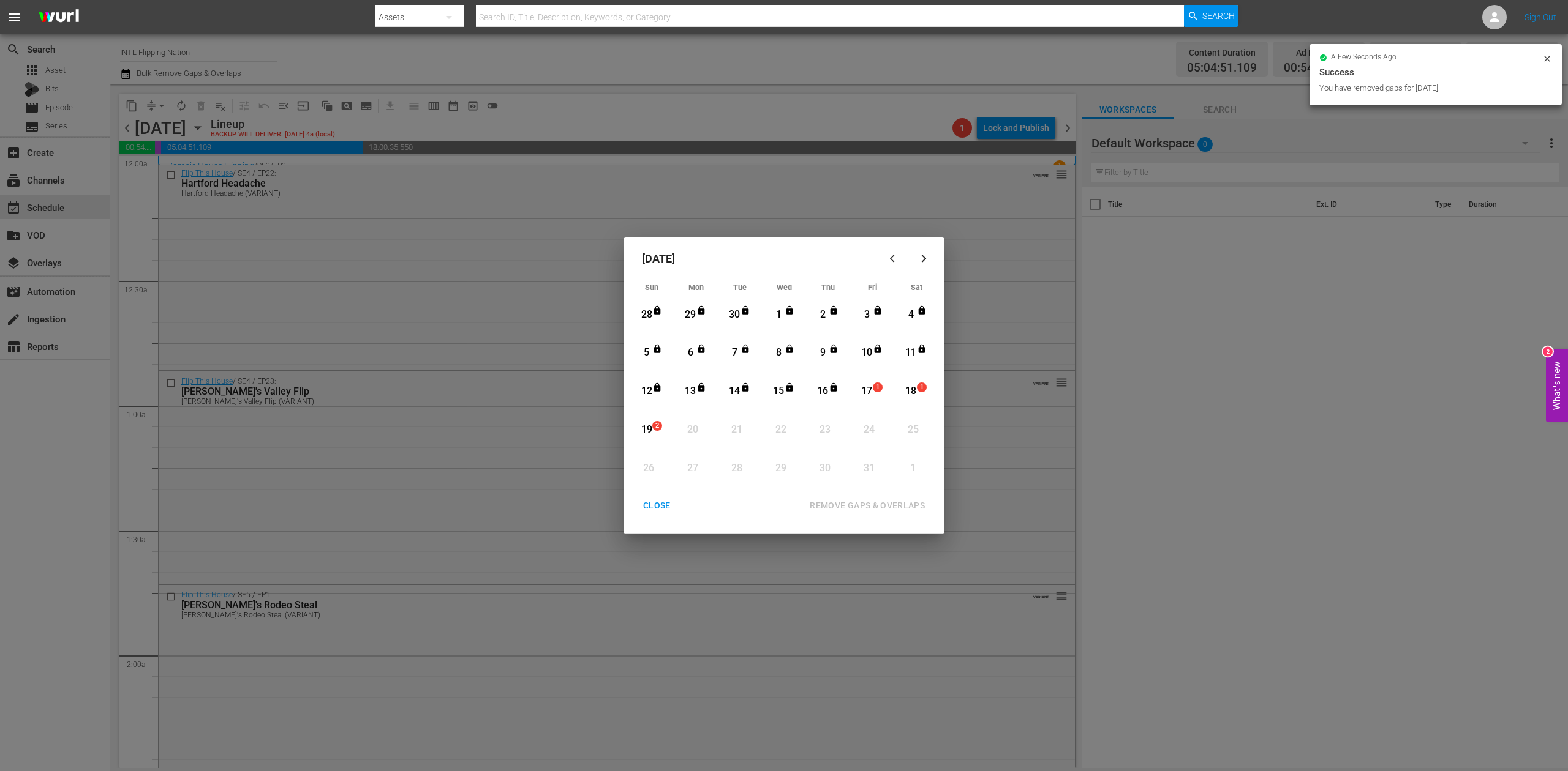
click at [662, 503] on div "CLOSE" at bounding box center [657, 506] width 47 height 16
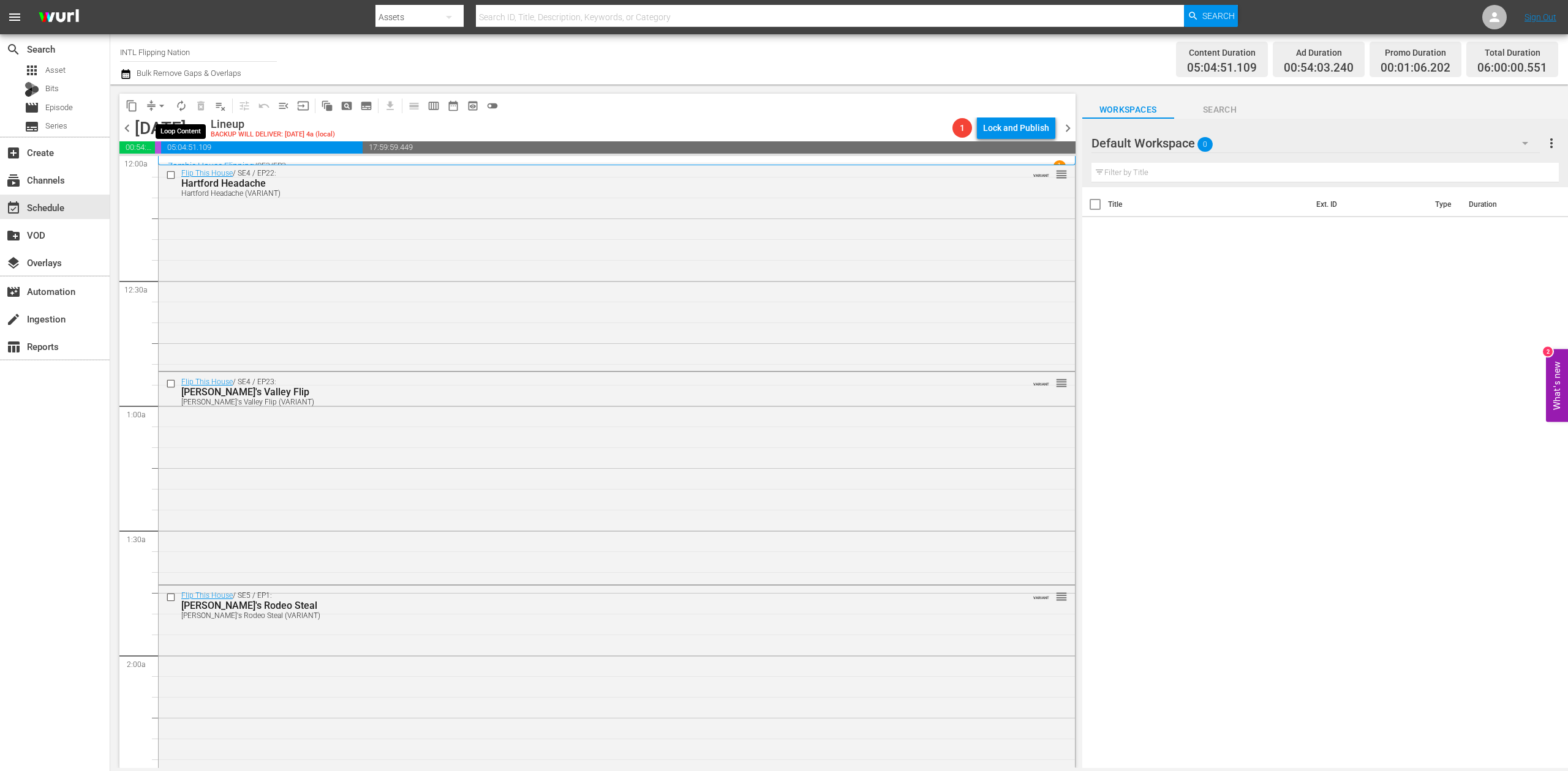
click at [179, 104] on span "autorenew_outlined" at bounding box center [181, 106] width 13 height 13
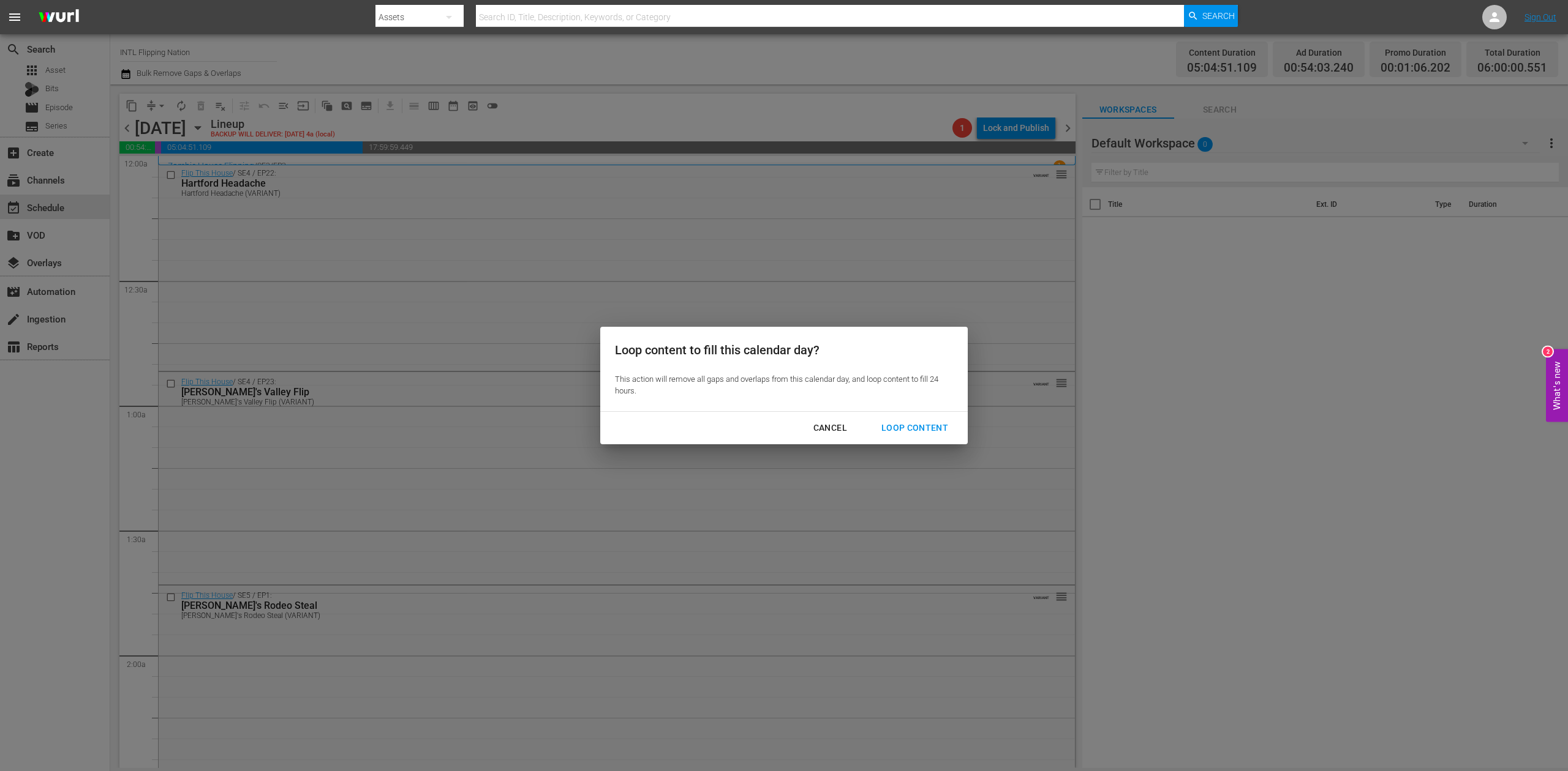
click at [915, 427] on div "Loop Content" at bounding box center [914, 428] width 87 height 16
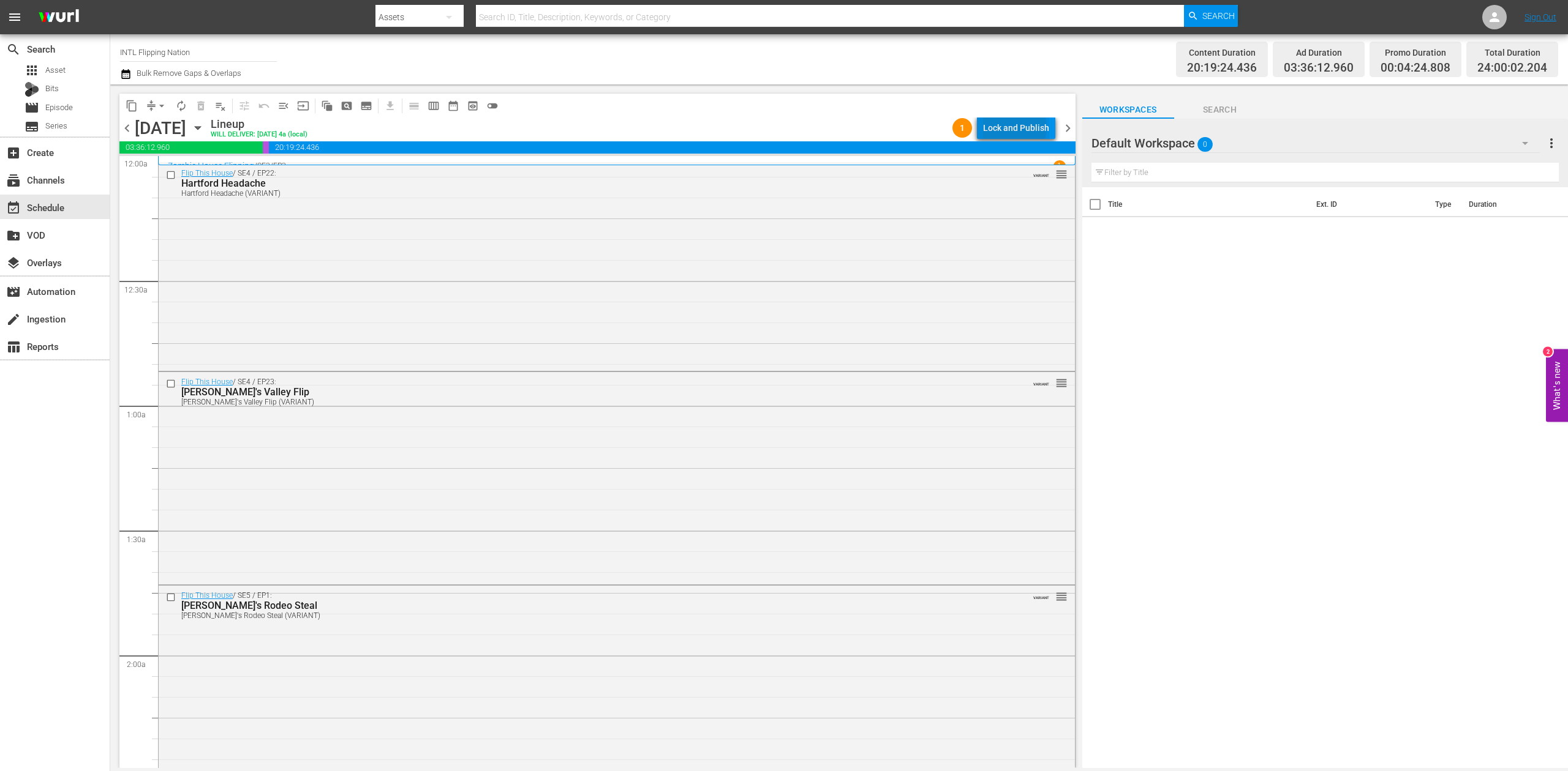
click at [1017, 127] on div "Lock and Publish" at bounding box center [1016, 128] width 66 height 22
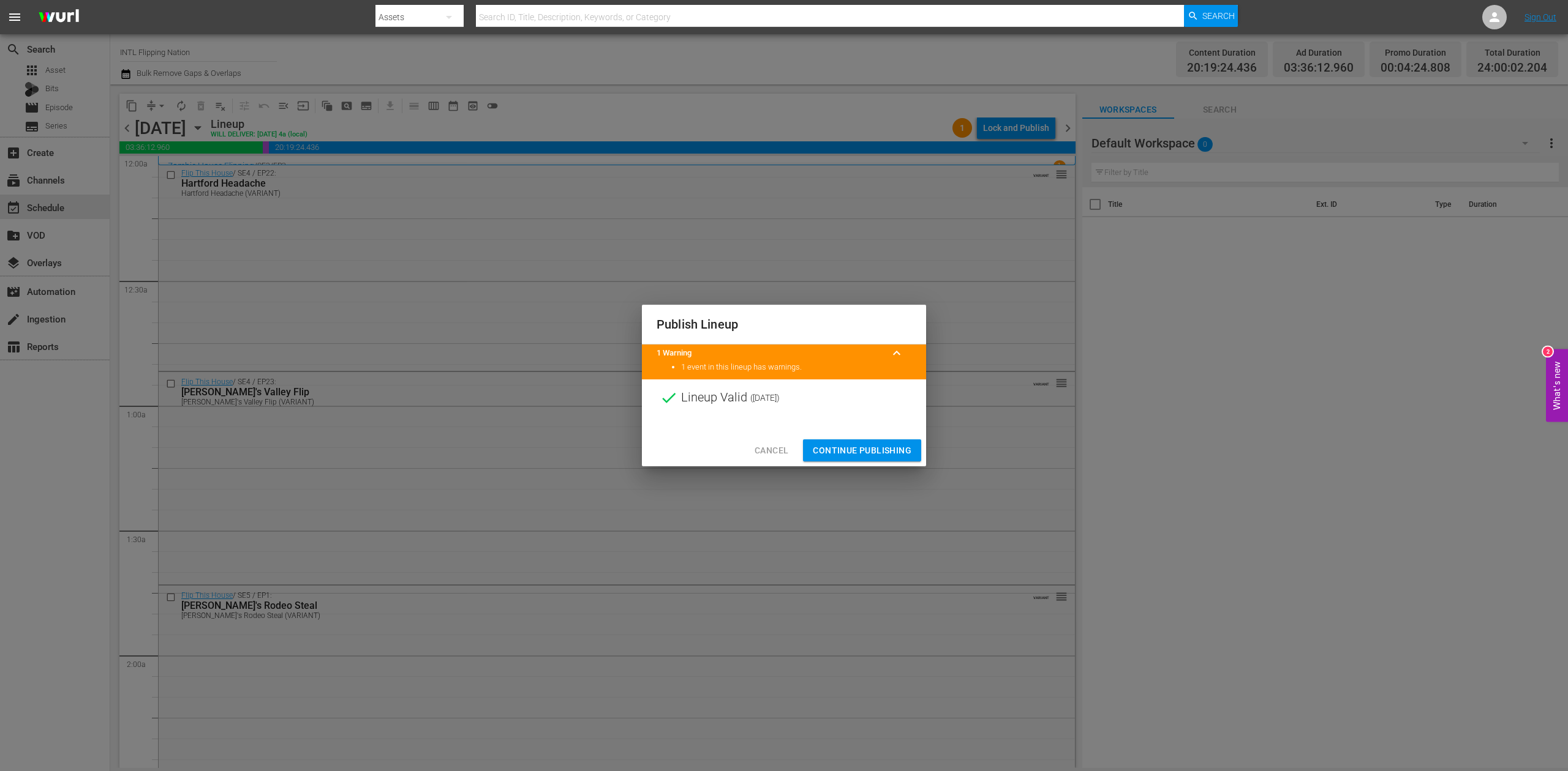
click at [877, 444] on span "Continue Publishing" at bounding box center [862, 450] width 99 height 16
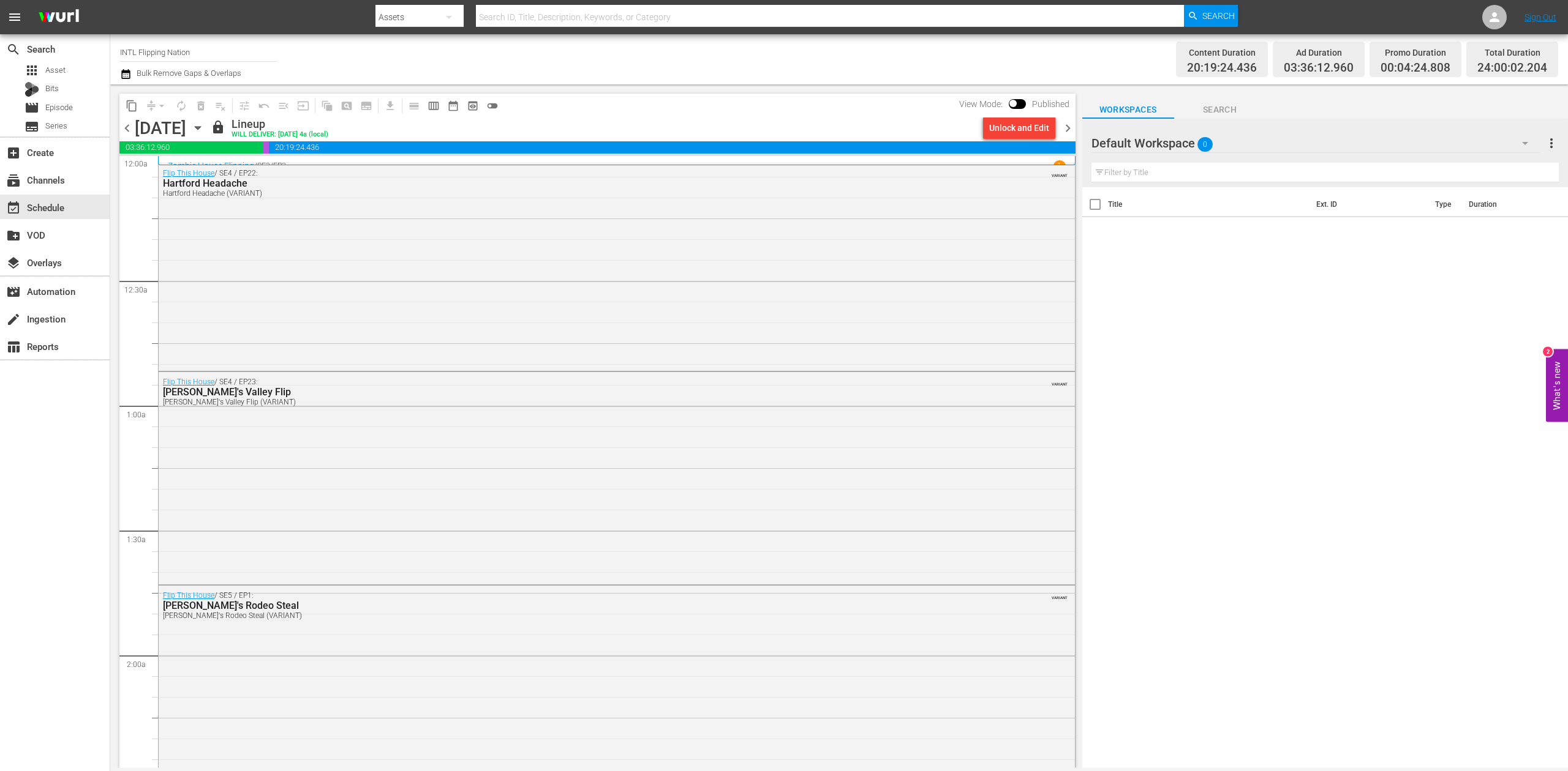
click at [1069, 127] on span "chevron_right" at bounding box center [1068, 128] width 16 height 16
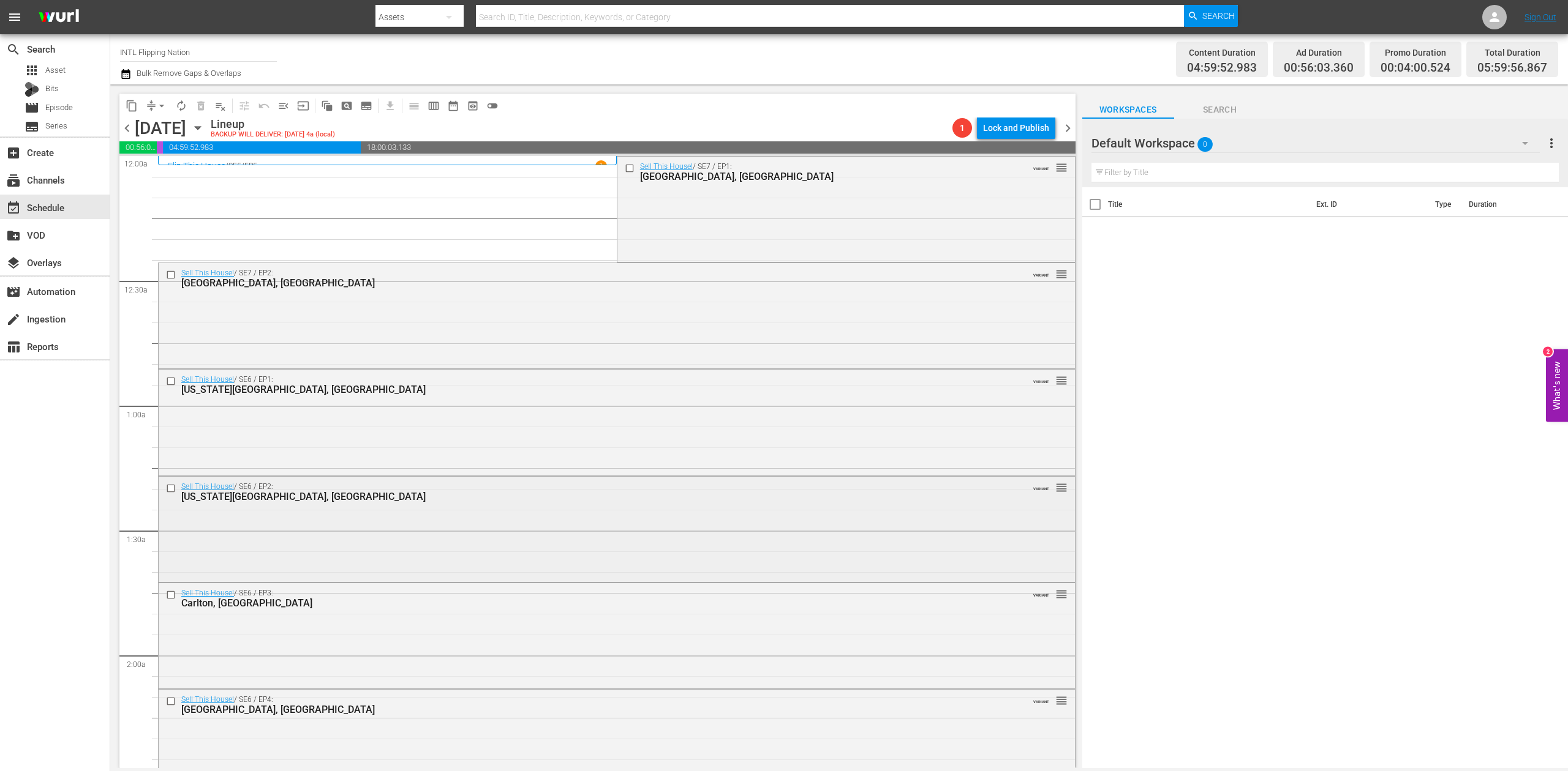
click at [397, 524] on div "Sell This House! / SE6 / EP2: Oregon City, OR VARIANT reorder" at bounding box center [617, 529] width 916 height 104
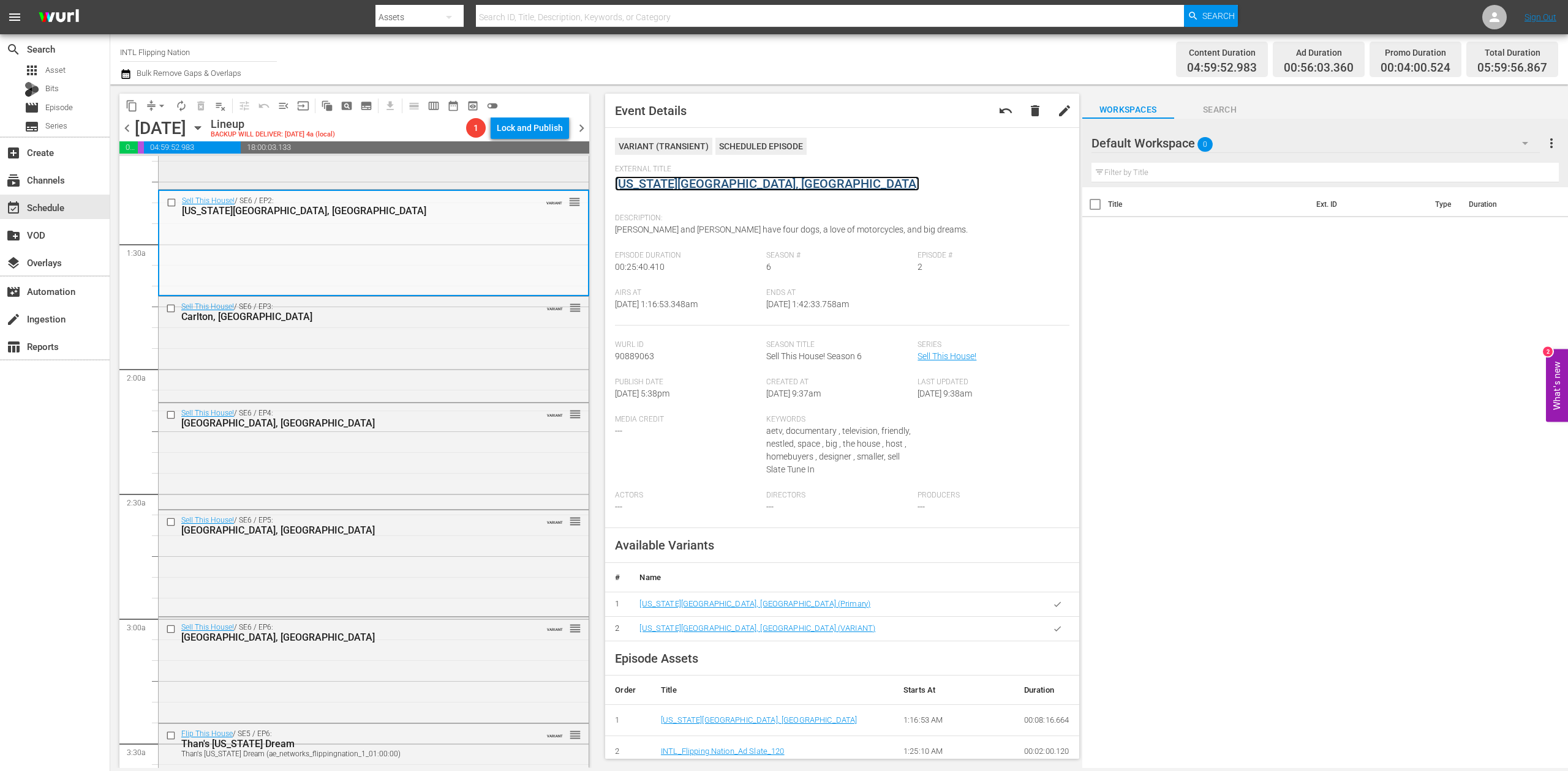
scroll to position [327, 0]
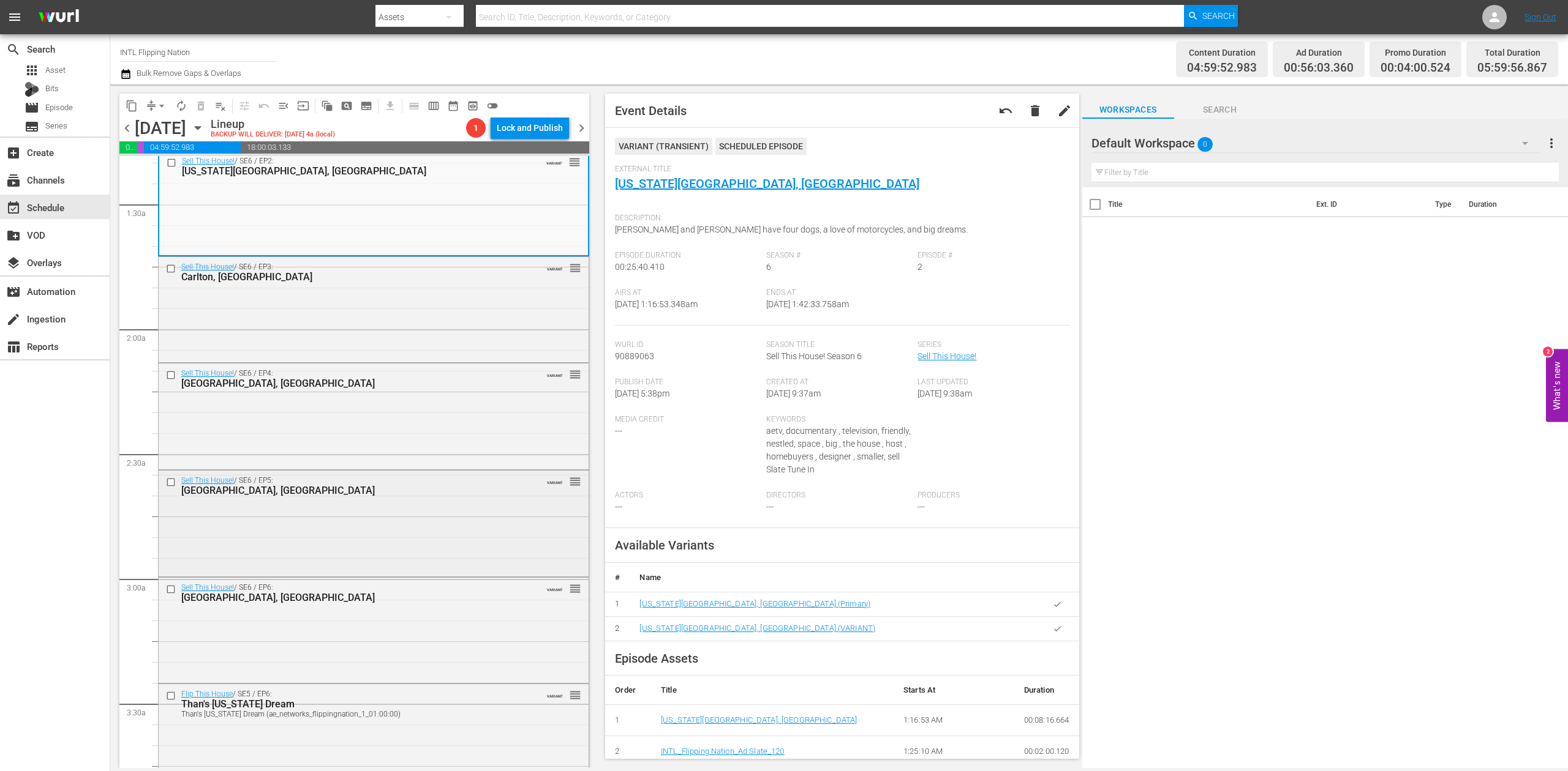
click at [376, 530] on div "Sell This House! / SE6 / EP5: Amesbury, MA VARIANT reorder" at bounding box center [373, 523] width 430 height 104
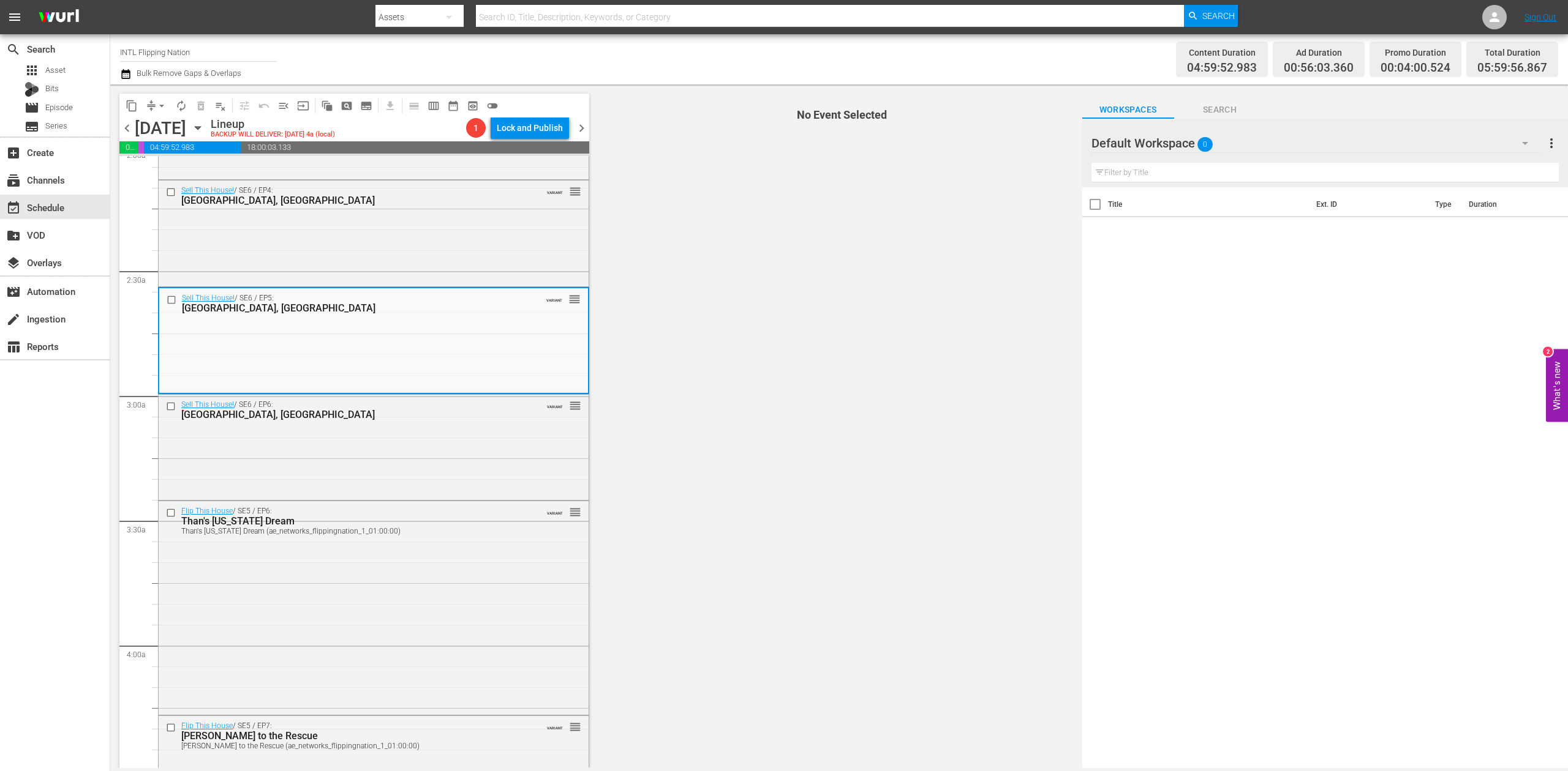
scroll to position [571, 0]
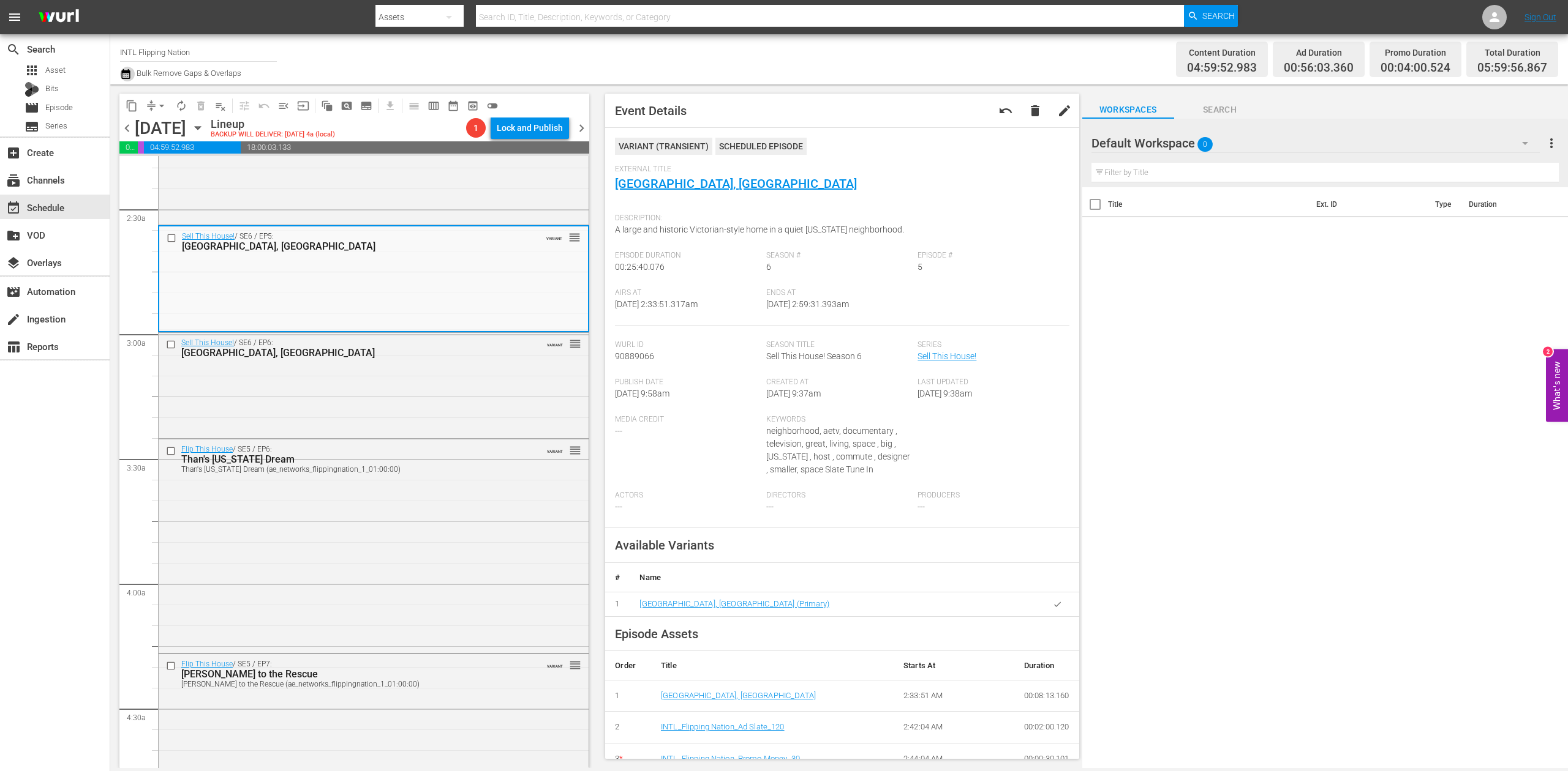
click at [128, 79] on icon "button" at bounding box center [126, 73] width 9 height 10
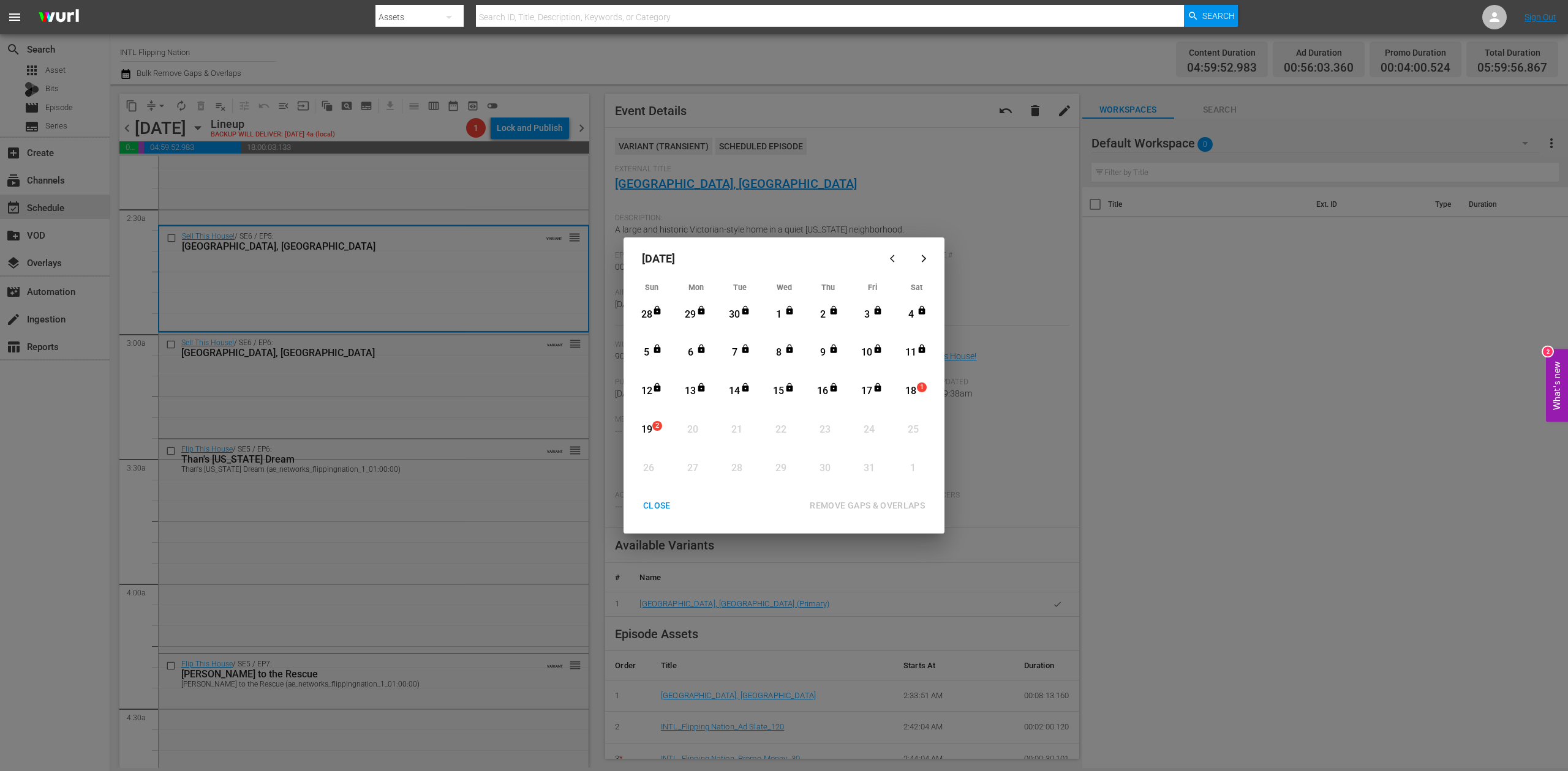
click at [912, 384] on div "18" at bounding box center [911, 391] width 16 height 14
click at [874, 504] on div "REMOVE GAPS & OVERLAPS" at bounding box center [867, 506] width 135 height 16
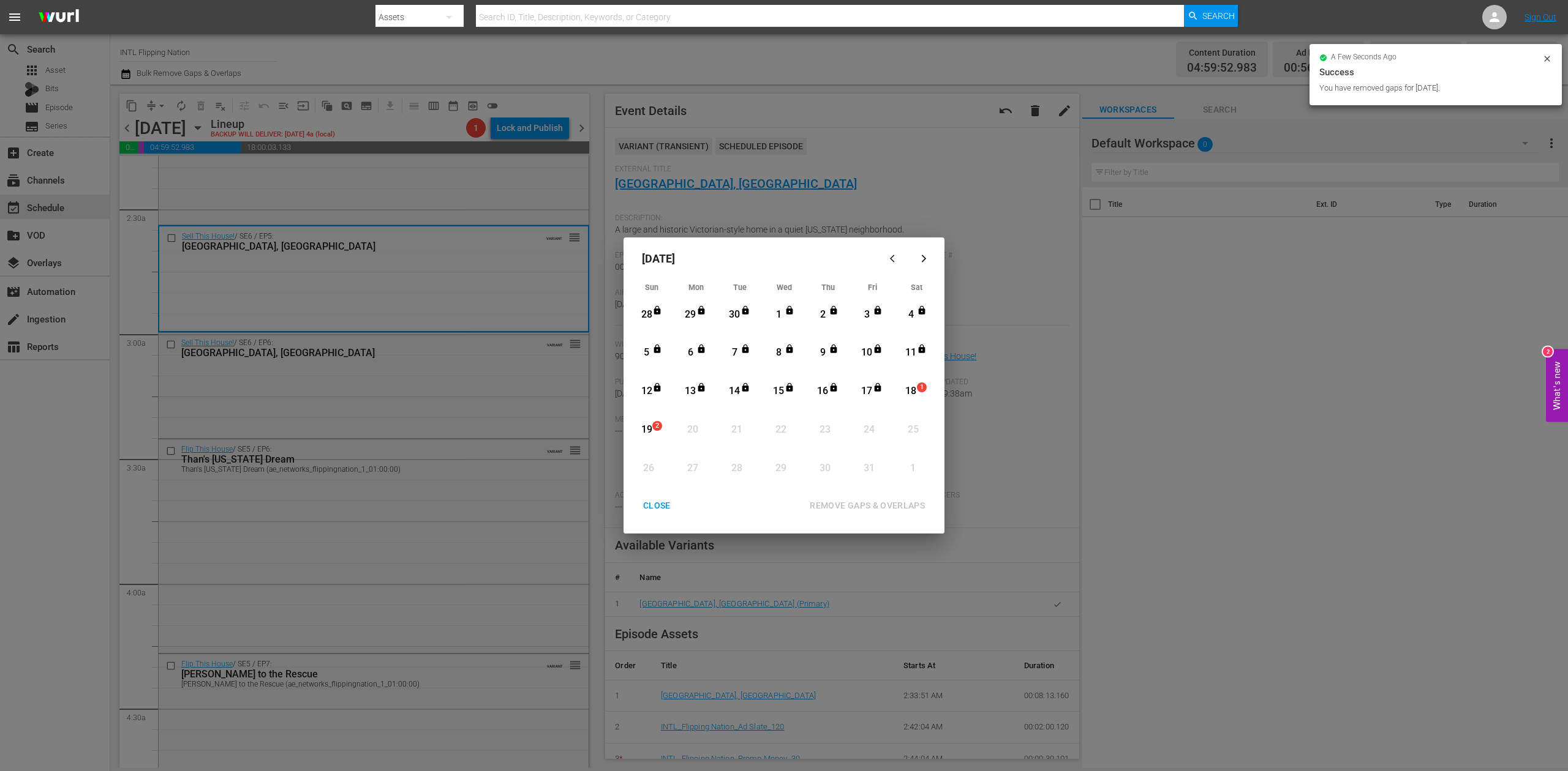
click at [650, 505] on div "CLOSE" at bounding box center [657, 506] width 47 height 16
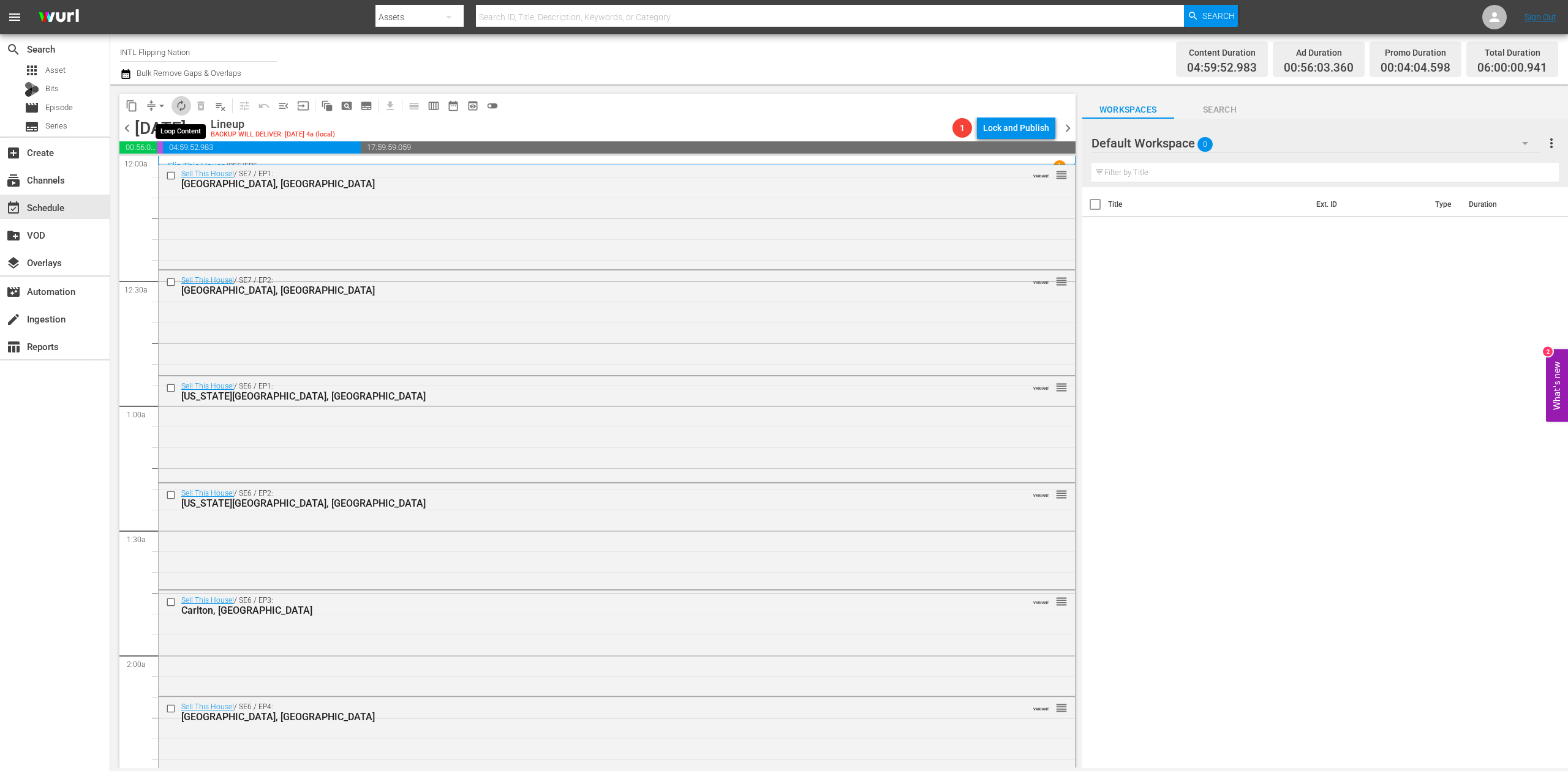
click at [178, 106] on span "autorenew_outlined" at bounding box center [181, 106] width 13 height 13
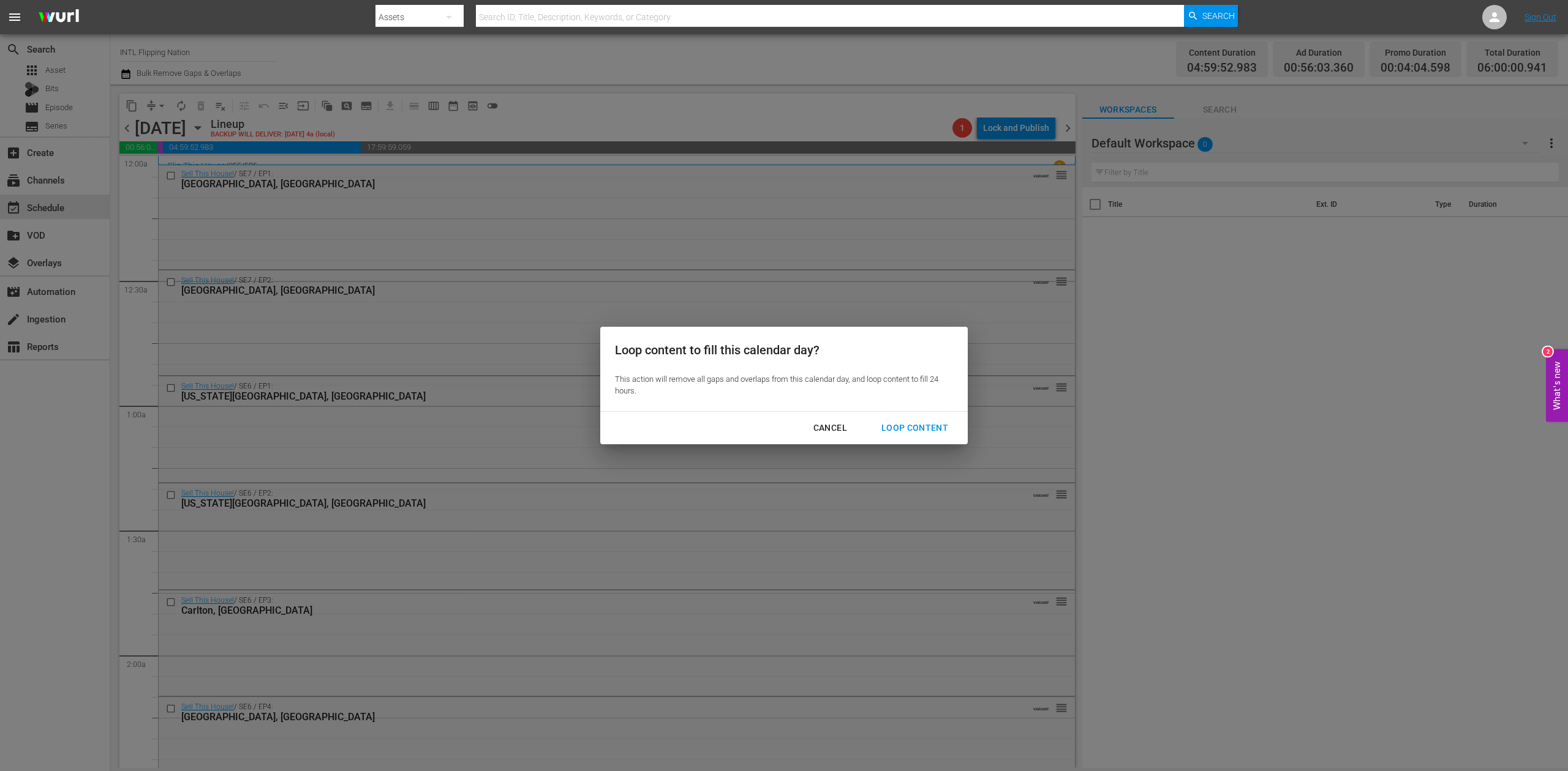
click at [924, 422] on div "Loop Content" at bounding box center [914, 428] width 87 height 16
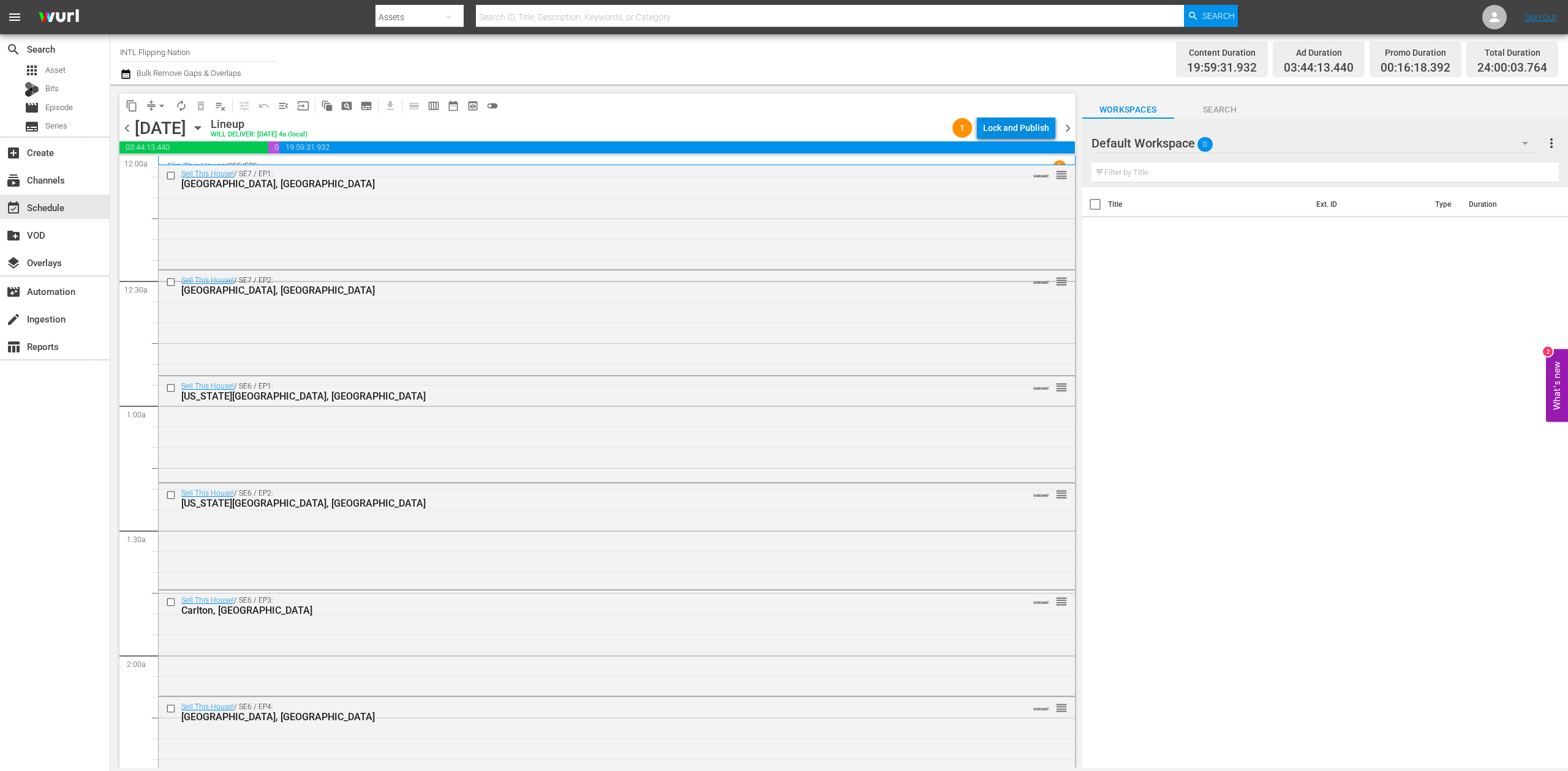
click at [1036, 127] on div "Lock and Publish" at bounding box center [1016, 128] width 66 height 22
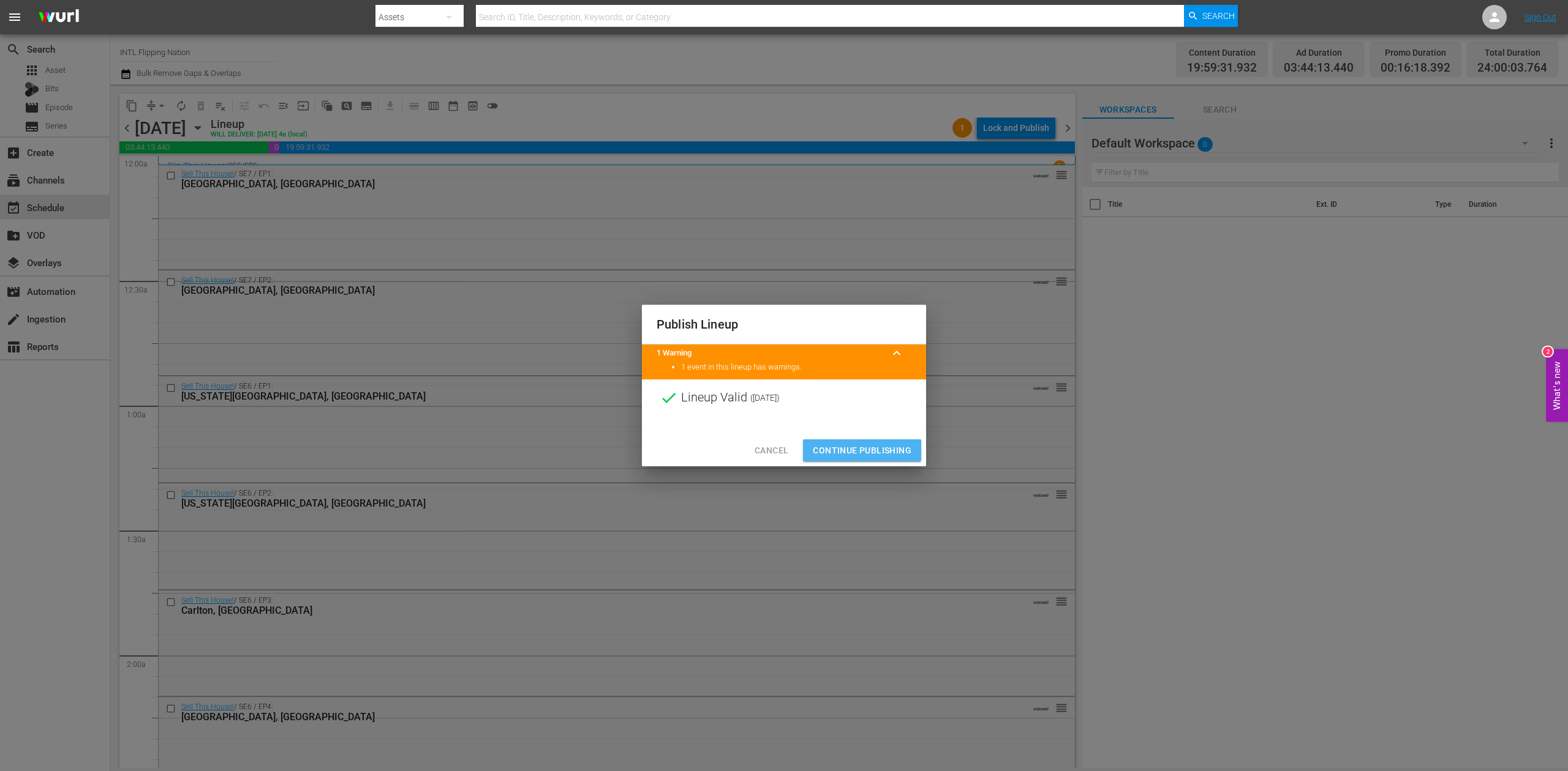
click at [858, 453] on span "Continue Publishing" at bounding box center [862, 450] width 99 height 16
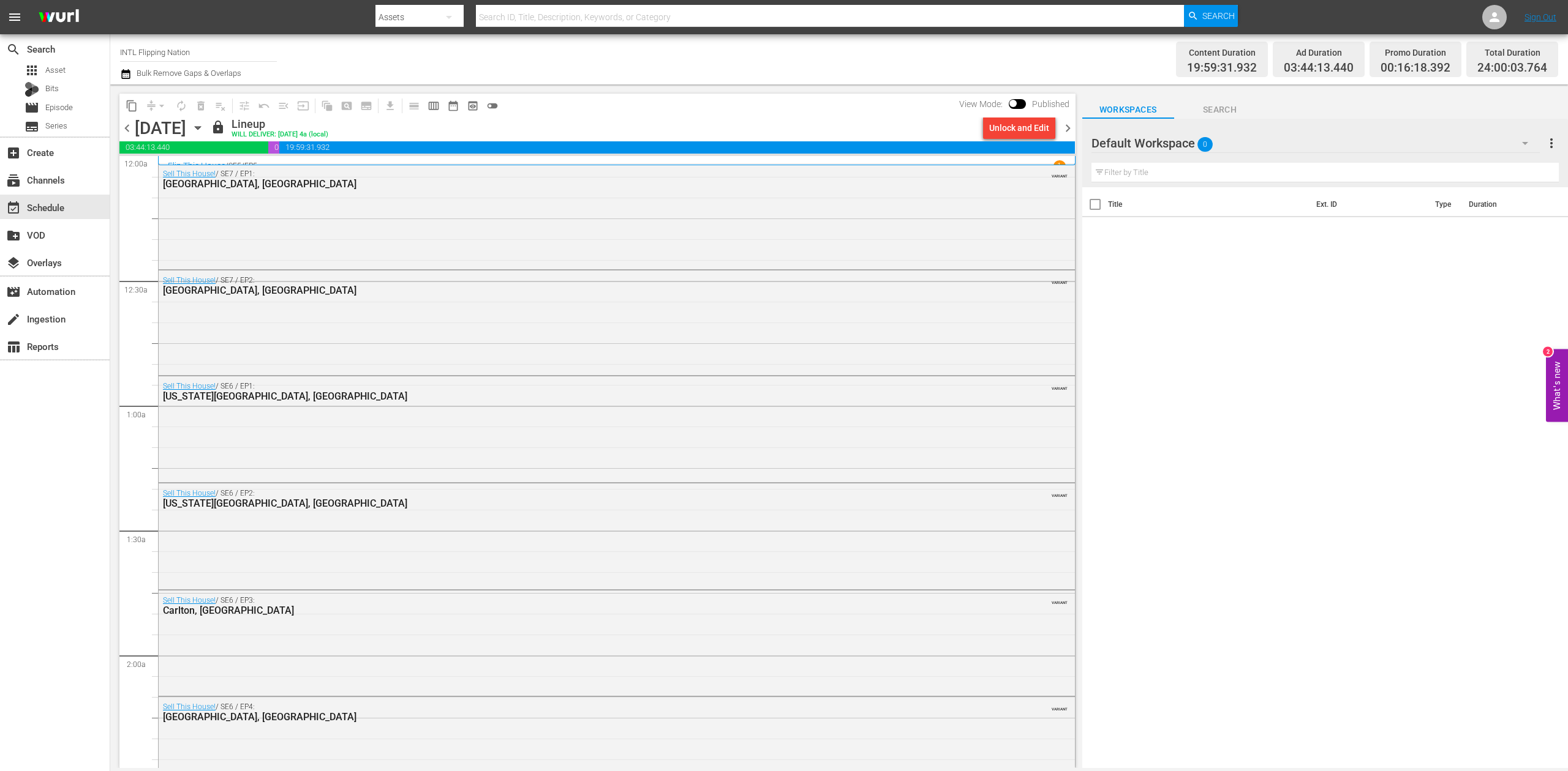
click at [1069, 125] on span "chevron_right" at bounding box center [1068, 128] width 16 height 16
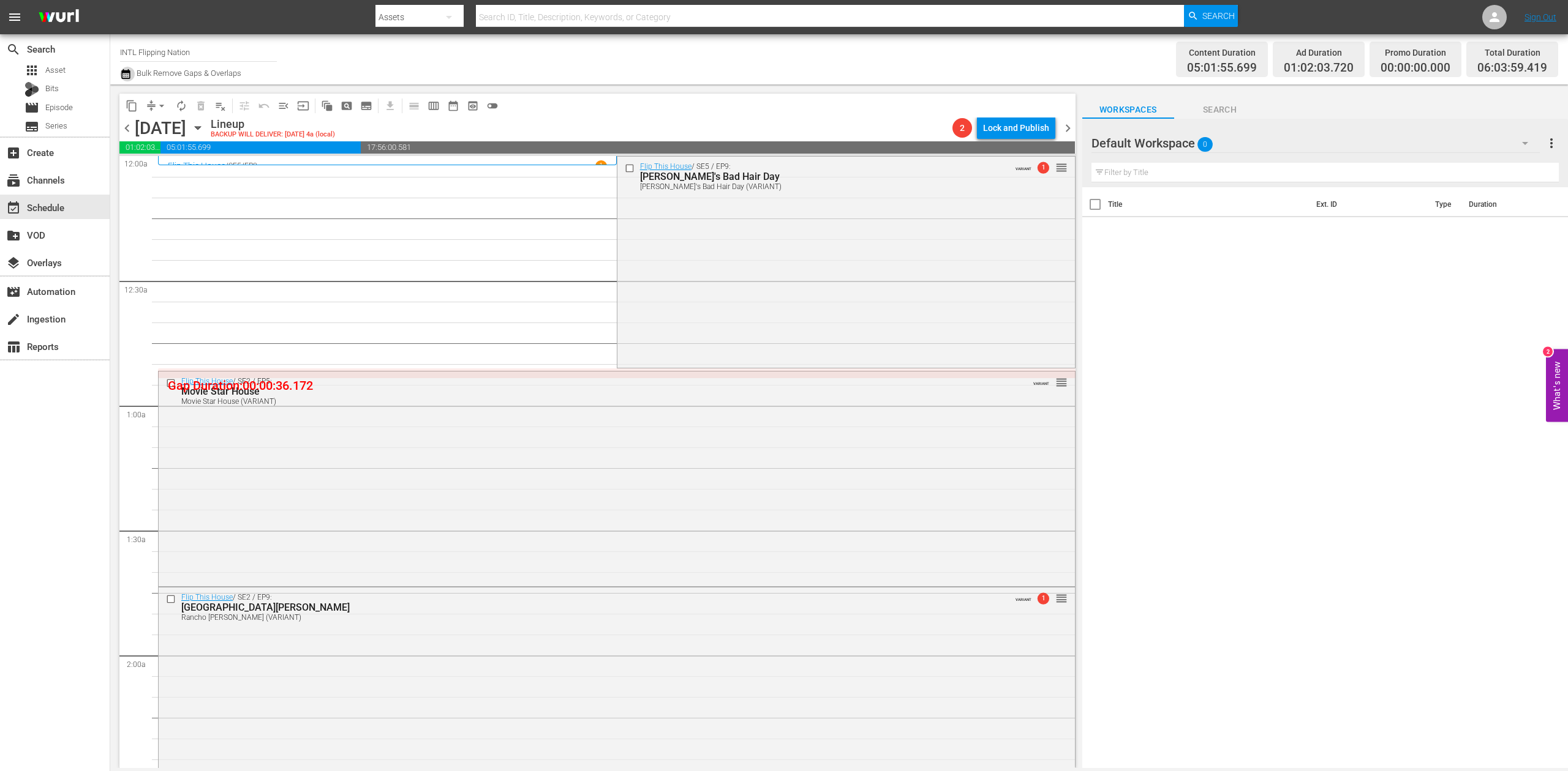
click at [129, 75] on icon "button" at bounding box center [126, 74] width 12 height 15
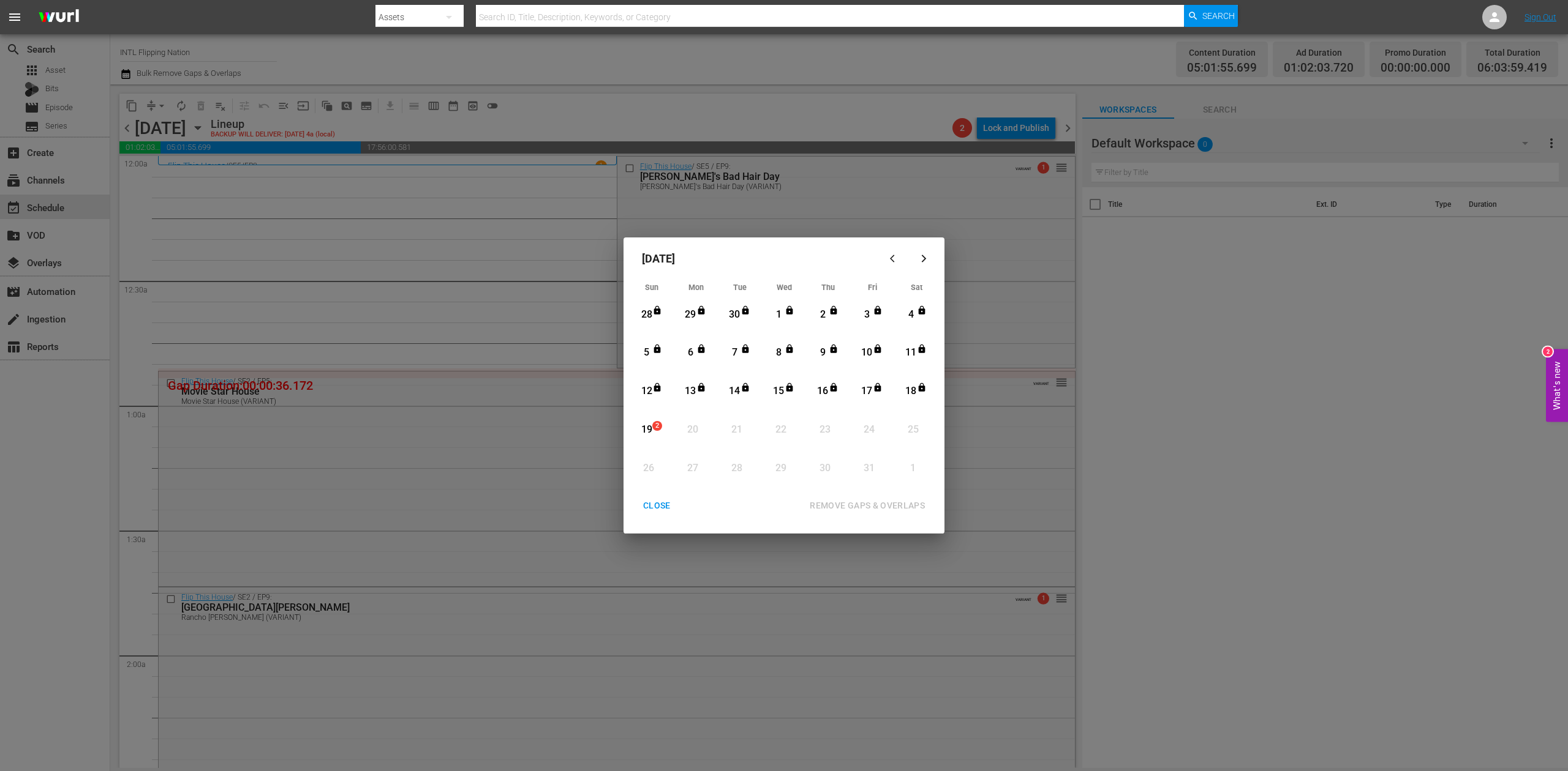
click at [651, 426] on div "19" at bounding box center [646, 430] width 16 height 14
click at [878, 506] on div "REMOVE GAPS & OVERLAPS" at bounding box center [867, 506] width 135 height 16
click at [666, 503] on div "CLOSE" at bounding box center [657, 506] width 47 height 16
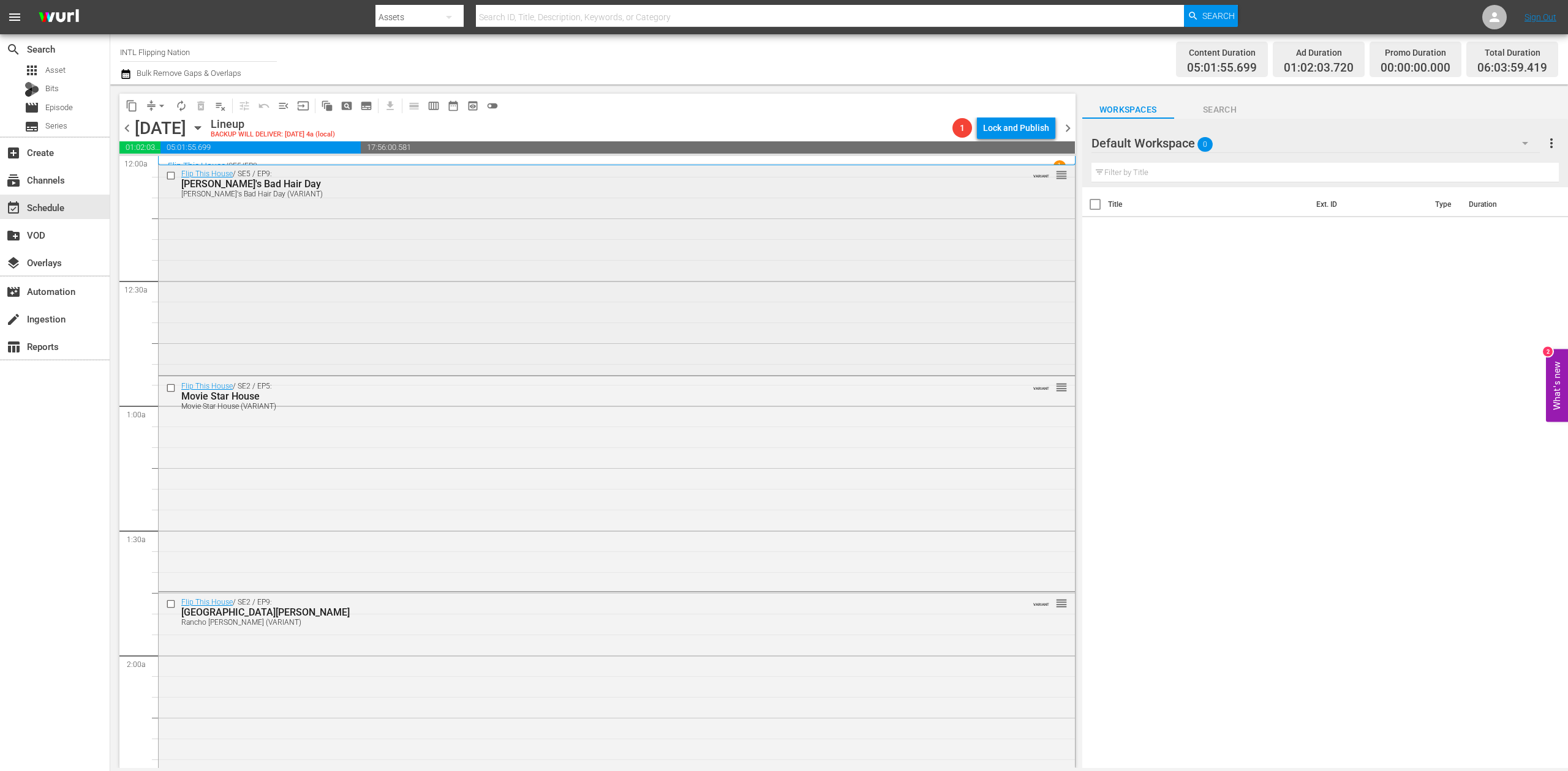
click at [599, 317] on div "Flip This House / SE5 / EP9: Paul's Bad Hair Day Paul's Bad Hair Day (VARIANT) …" at bounding box center [617, 269] width 916 height 209
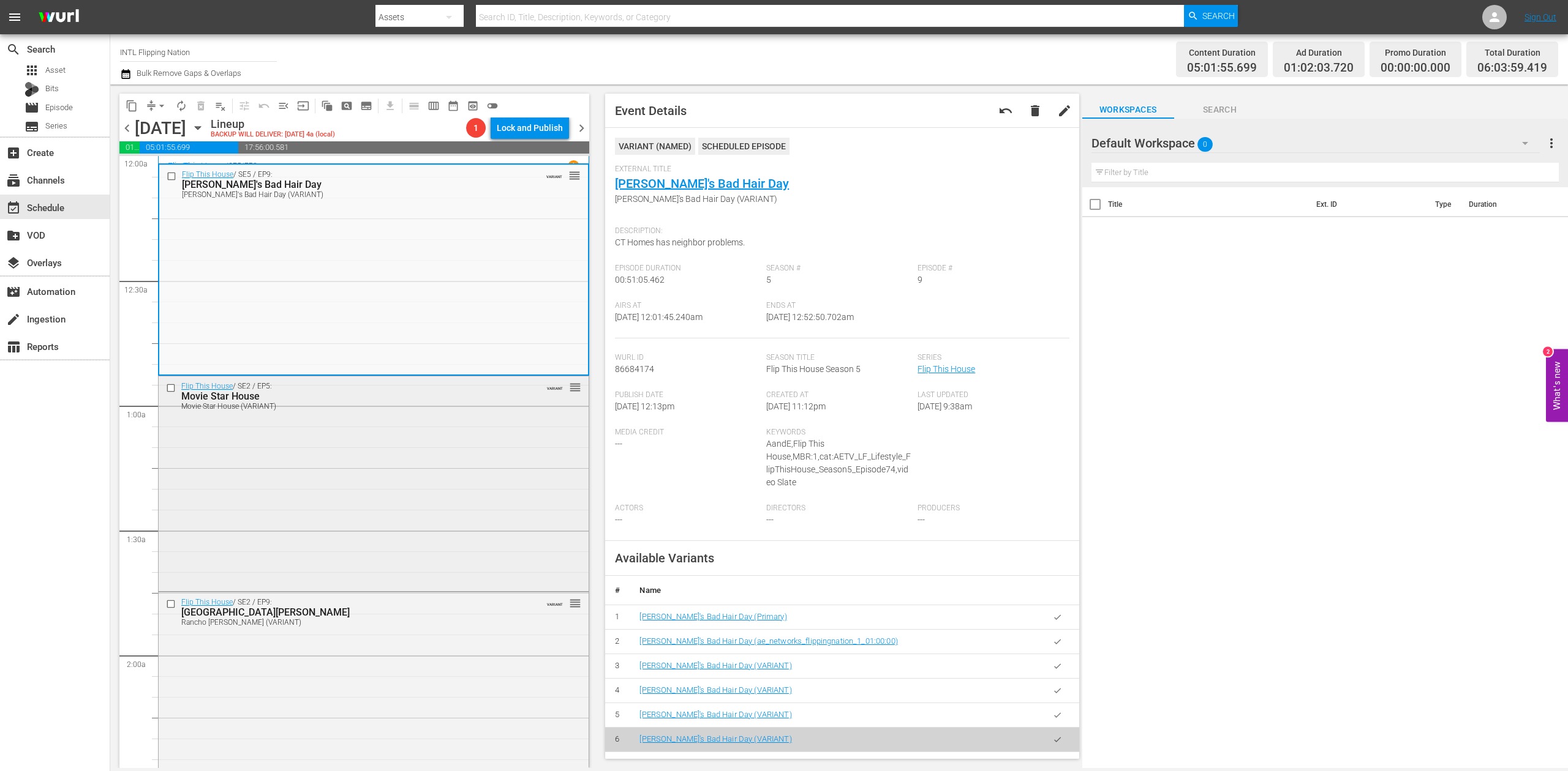
click at [388, 499] on div "Flip This House / SE2 / EP5: Movie Star House Movie Star House (VARIANT) VARIAN…" at bounding box center [373, 482] width 430 height 213
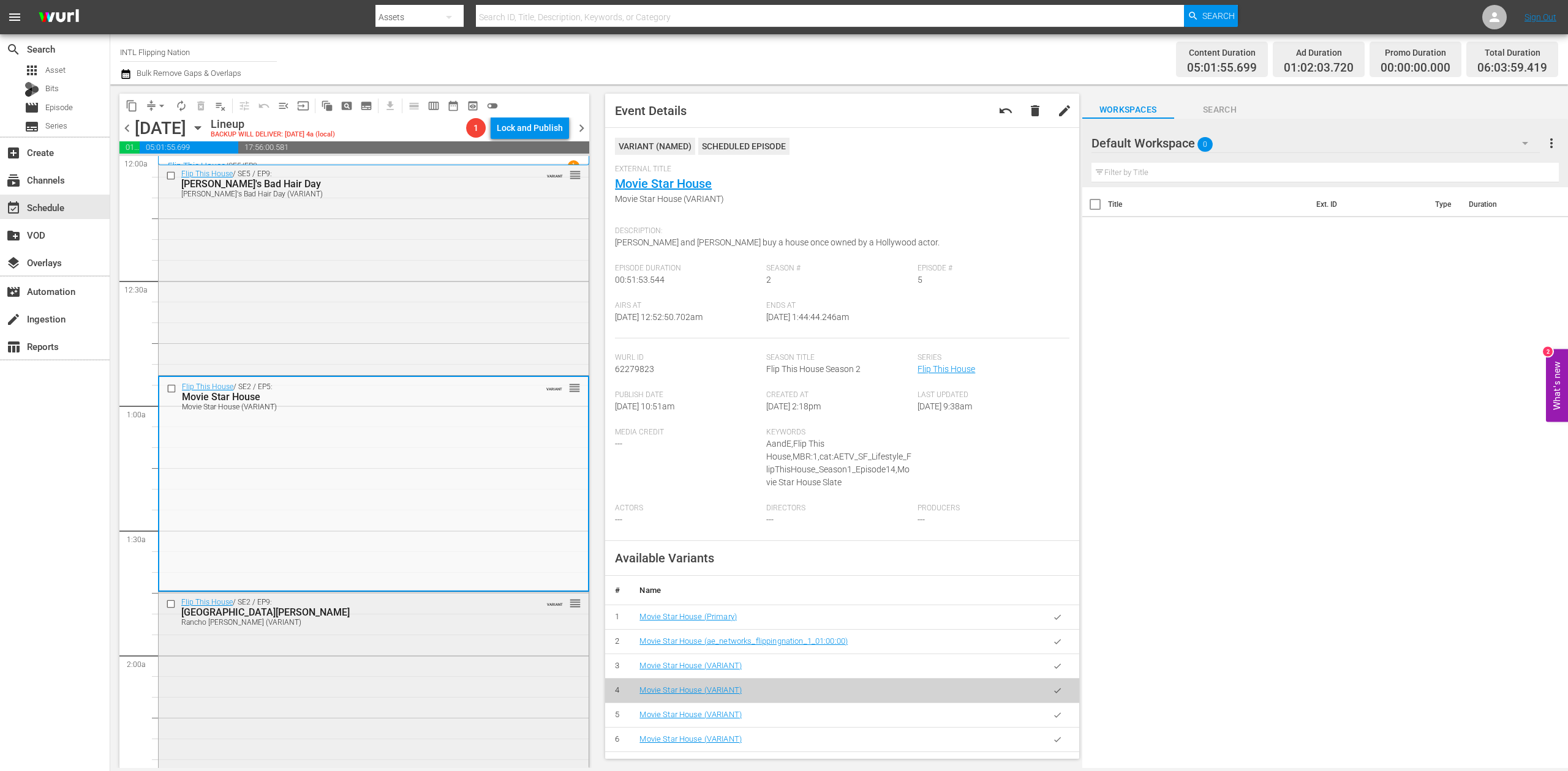
click at [422, 684] on div "Flip This House / SE2 / EP9: Rancho Montelongo Rancho Montelongo (VARIANT) VARI…" at bounding box center [373, 698] width 430 height 213
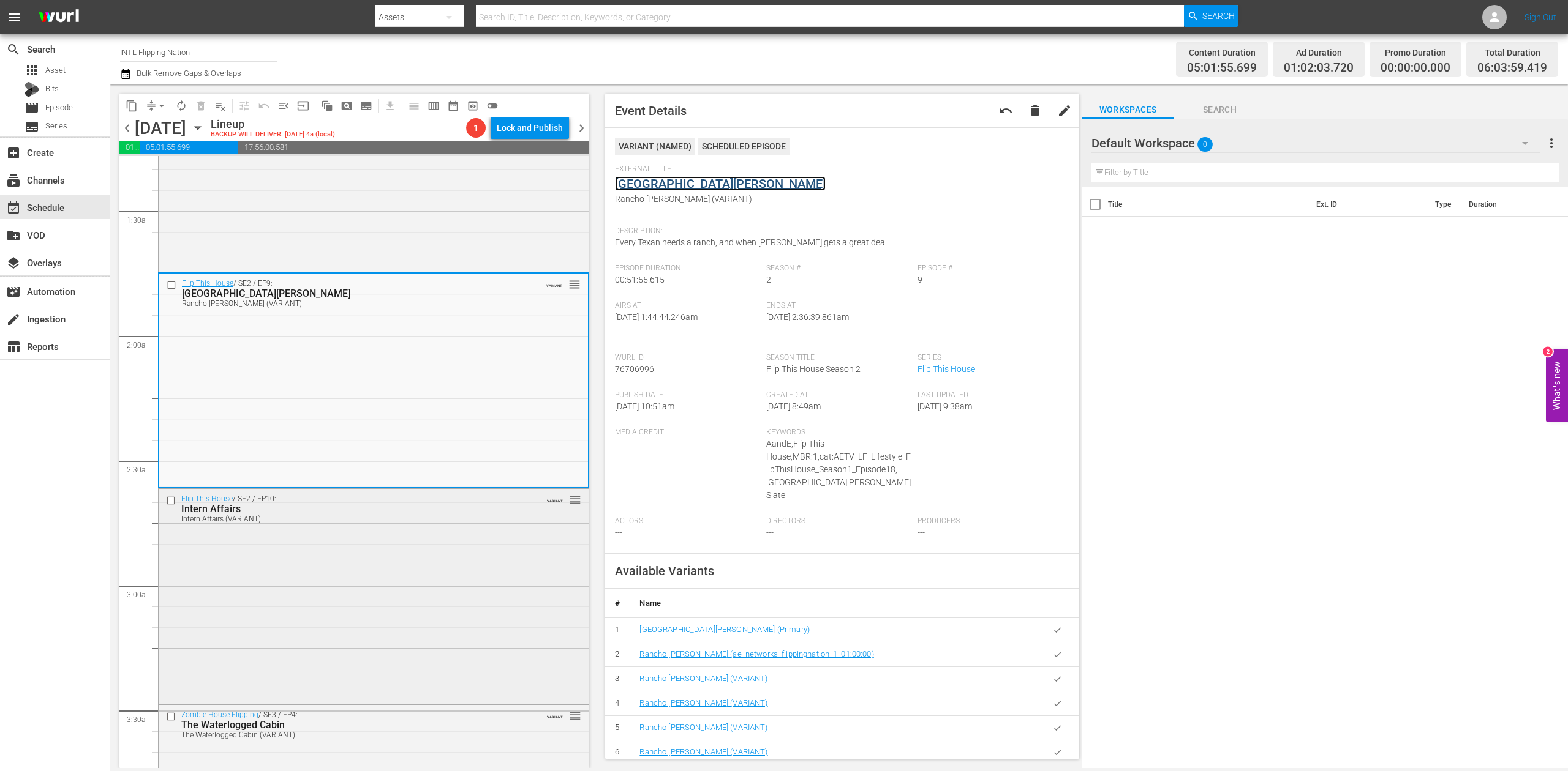
scroll to position [327, 0]
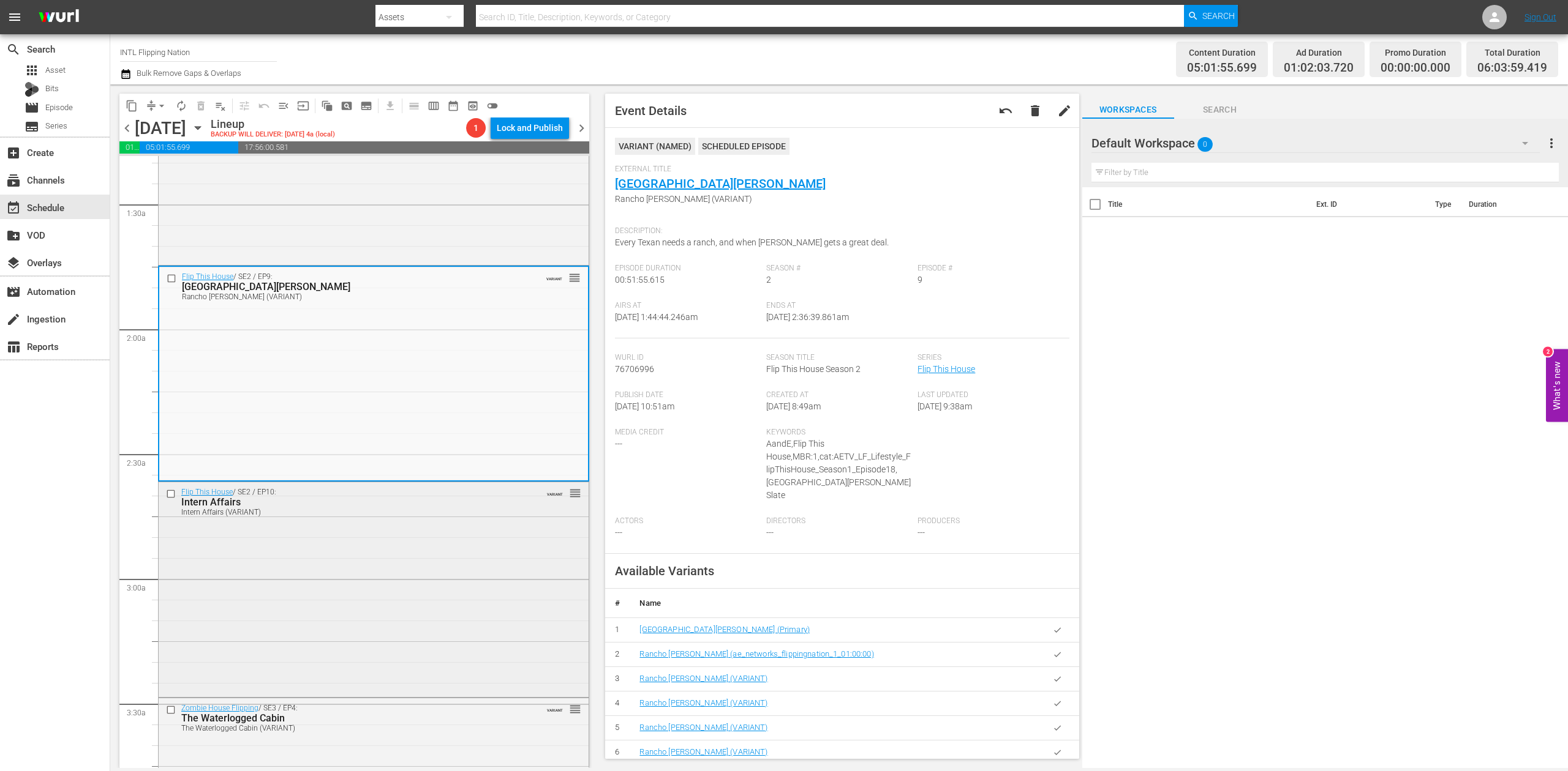
click at [454, 538] on div "Flip This House / SE2 / EP10: Intern Affairs Intern Affairs (VARIANT) VARIANT r…" at bounding box center [373, 588] width 430 height 213
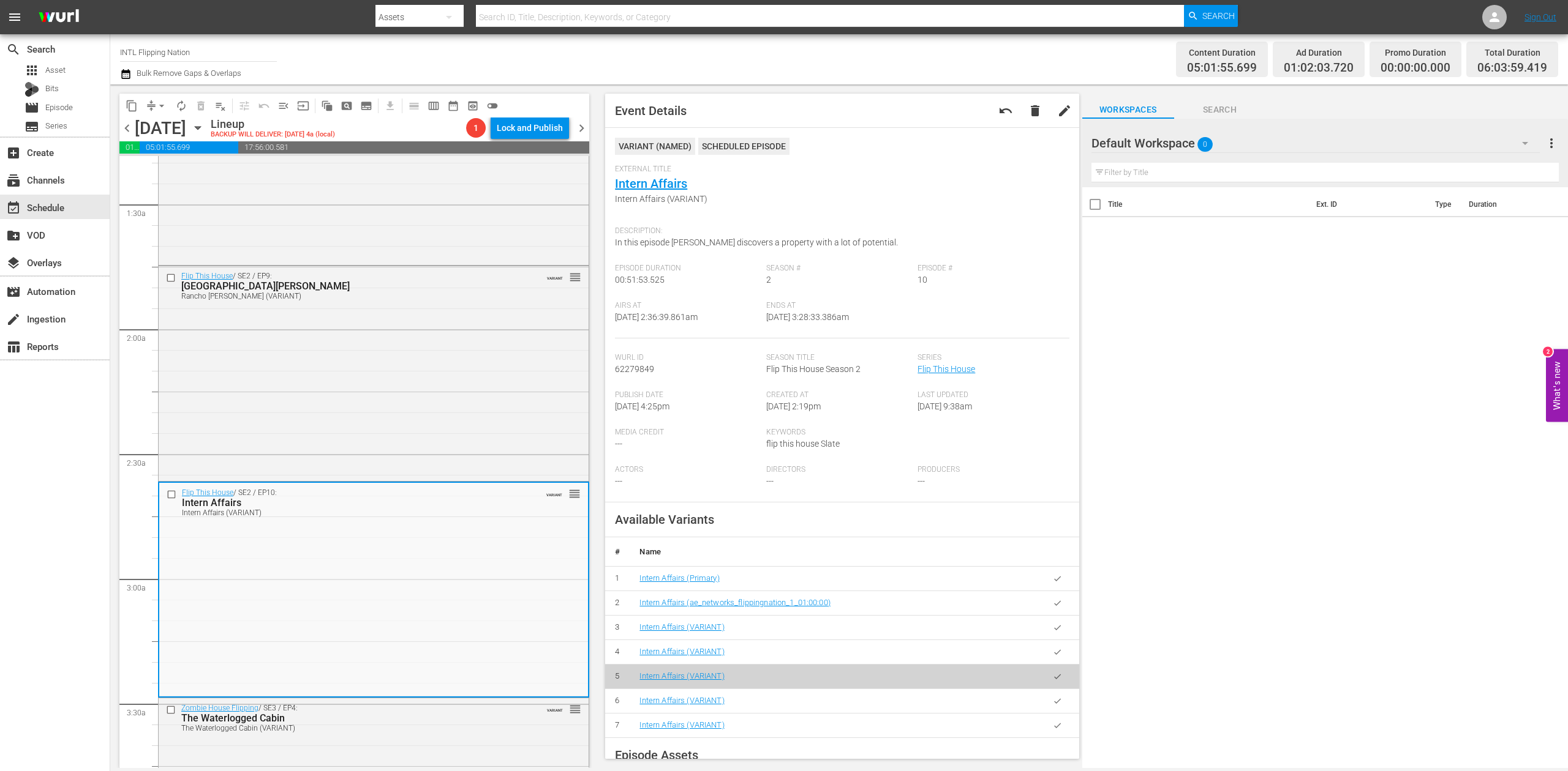
click at [128, 73] on icon "button" at bounding box center [126, 74] width 12 height 15
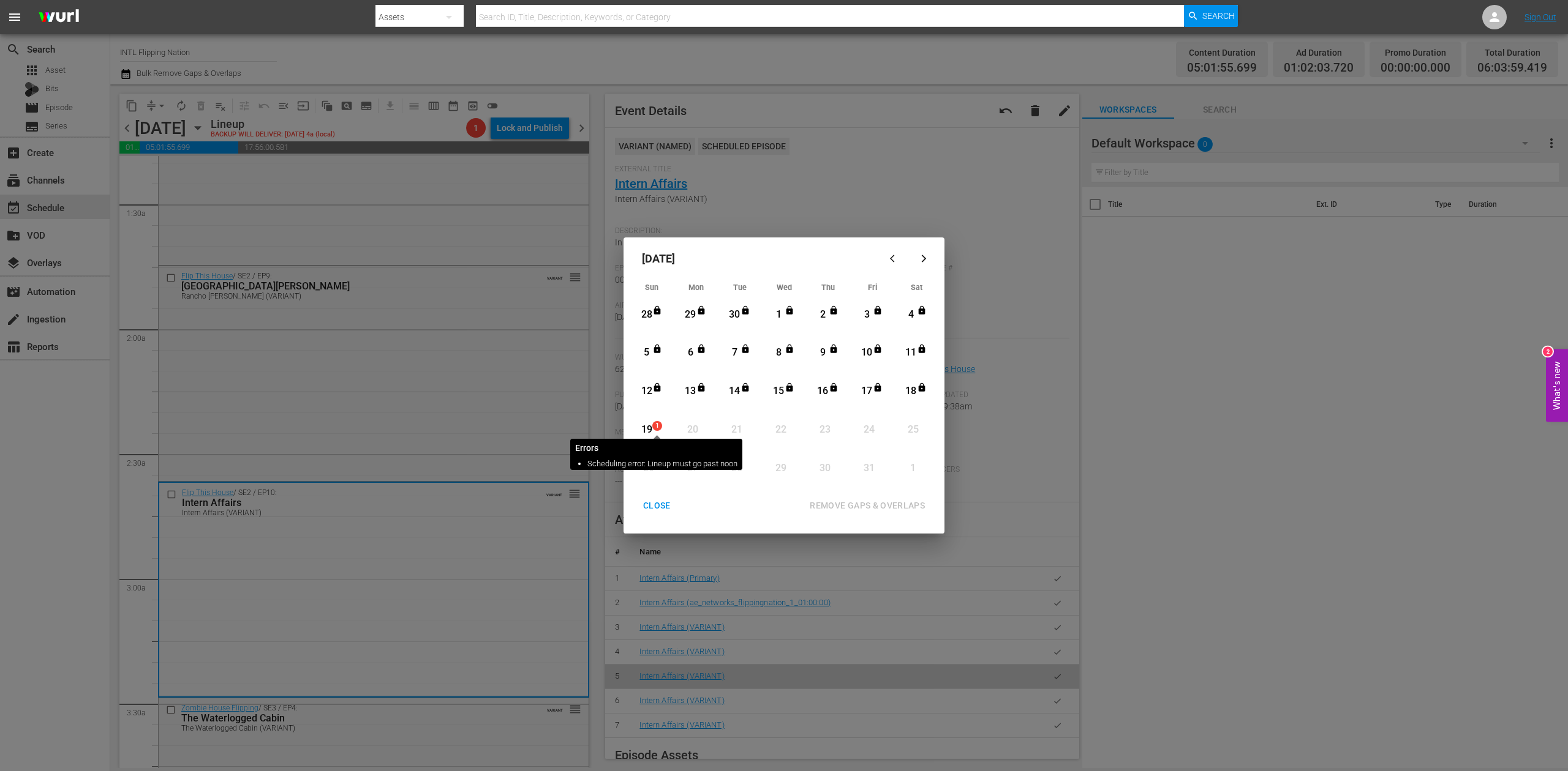
click at [654, 427] on span "1" at bounding box center [657, 426] width 9 height 10
click at [868, 501] on div "REMOVE GAPS & OVERLAPS" at bounding box center [867, 506] width 135 height 16
click at [651, 502] on div "CLOSE" at bounding box center [657, 506] width 47 height 16
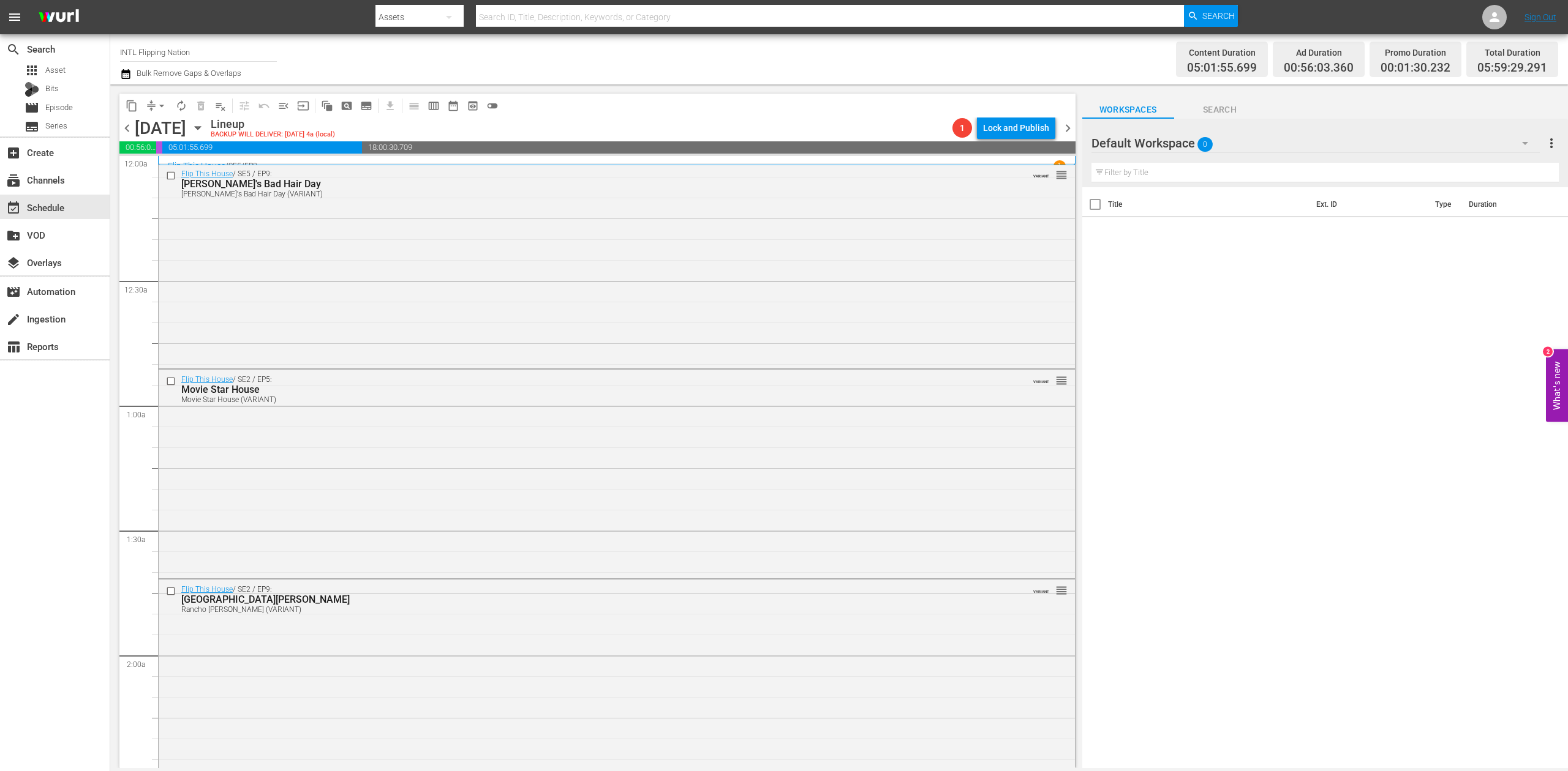
click at [125, 73] on icon "button" at bounding box center [126, 74] width 12 height 15
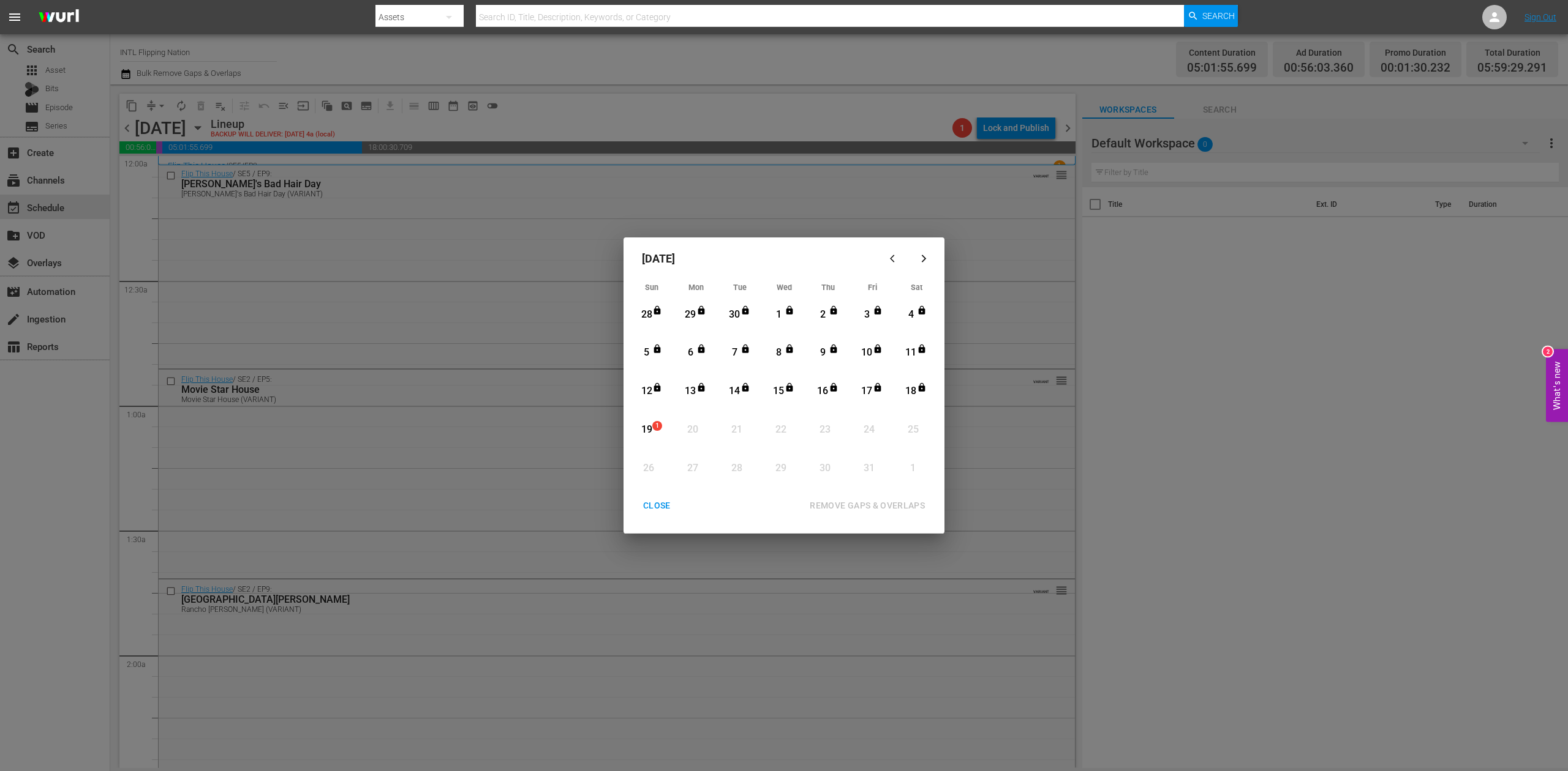
click at [649, 429] on div "19" at bounding box center [646, 430] width 16 height 14
click at [905, 507] on div "REMOVE GAPS & OVERLAPS" at bounding box center [867, 506] width 135 height 16
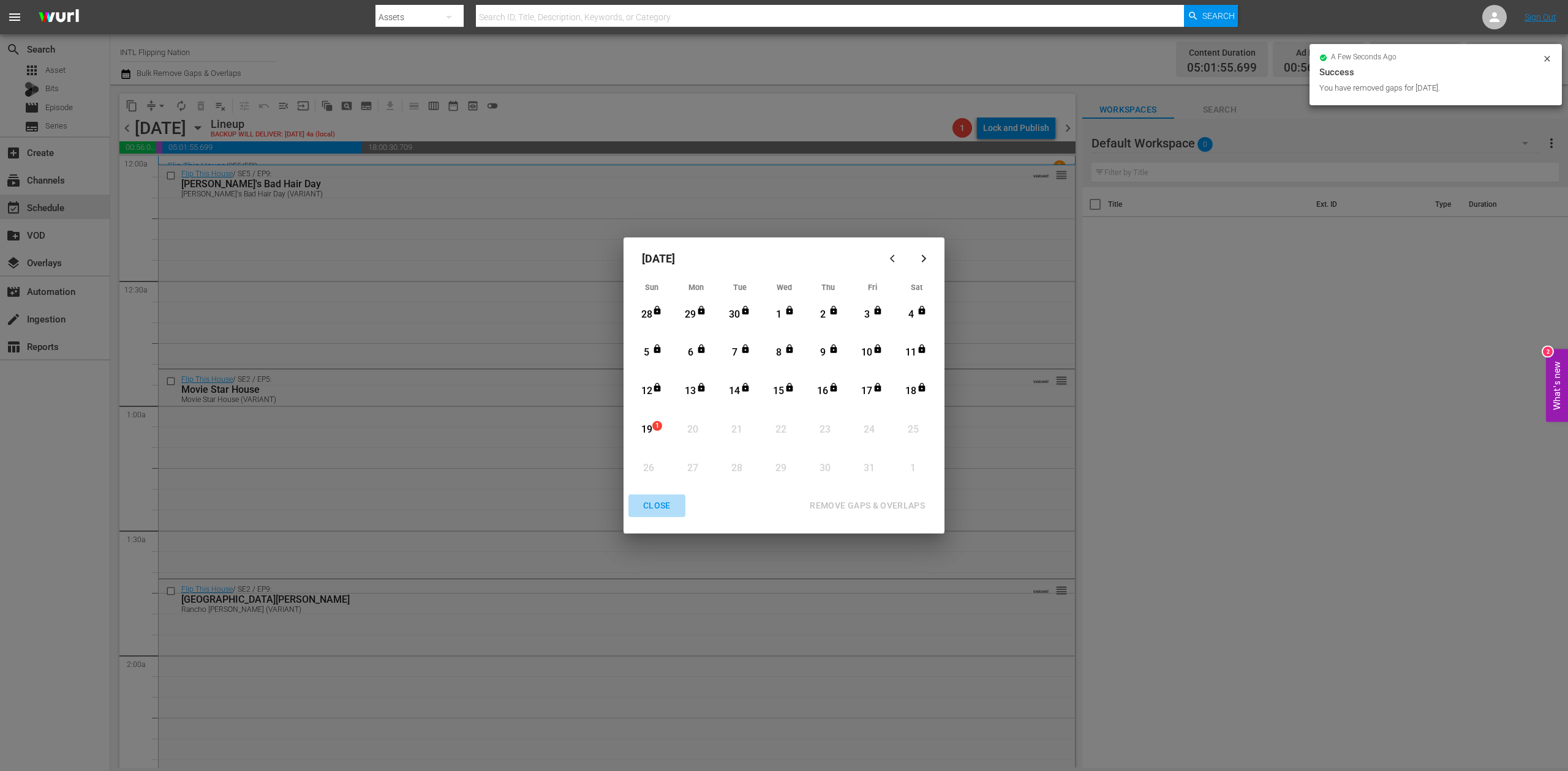
click at [652, 505] on div "CLOSE" at bounding box center [657, 506] width 47 height 16
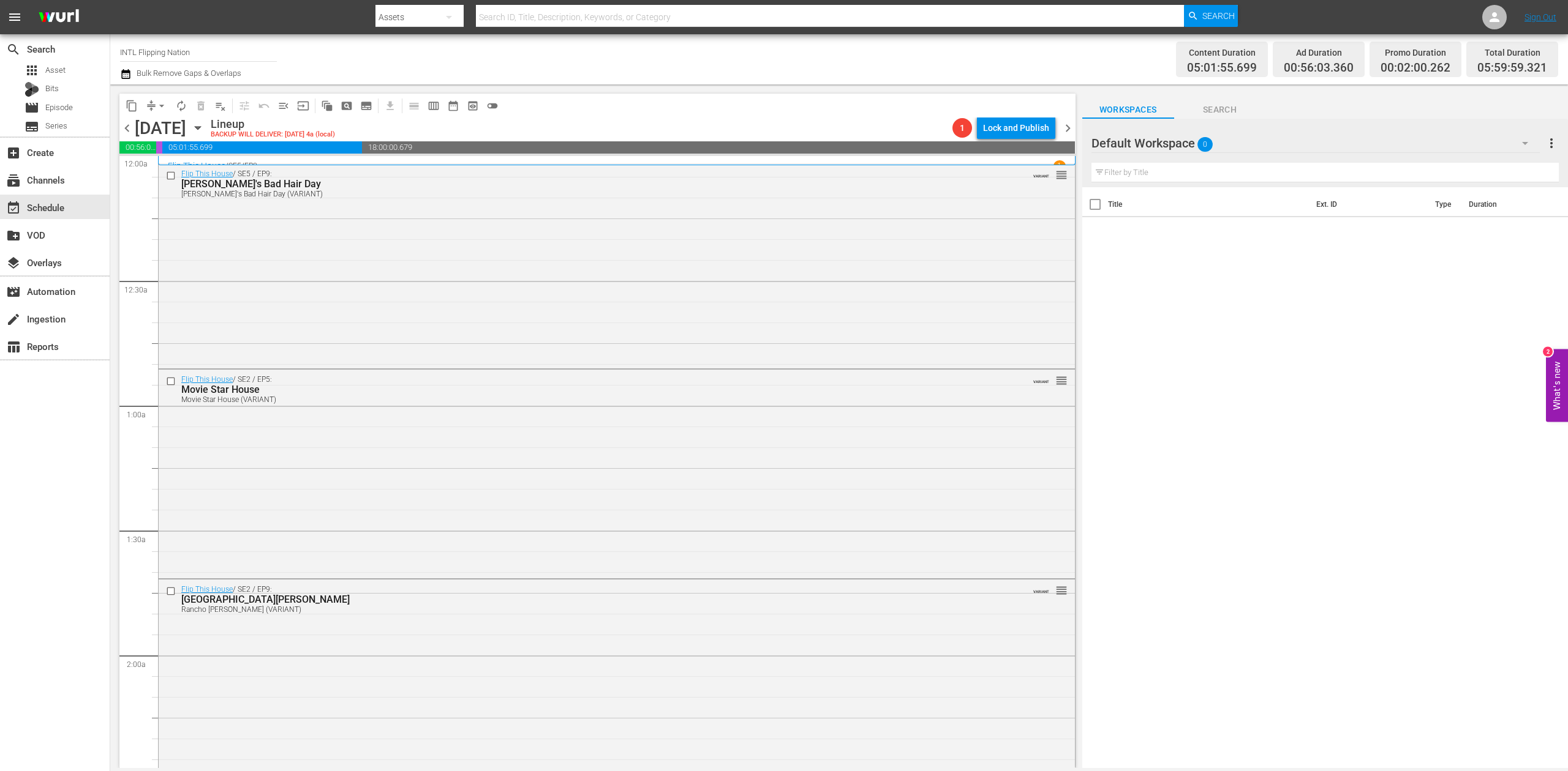
click at [126, 79] on icon "button" at bounding box center [126, 73] width 9 height 10
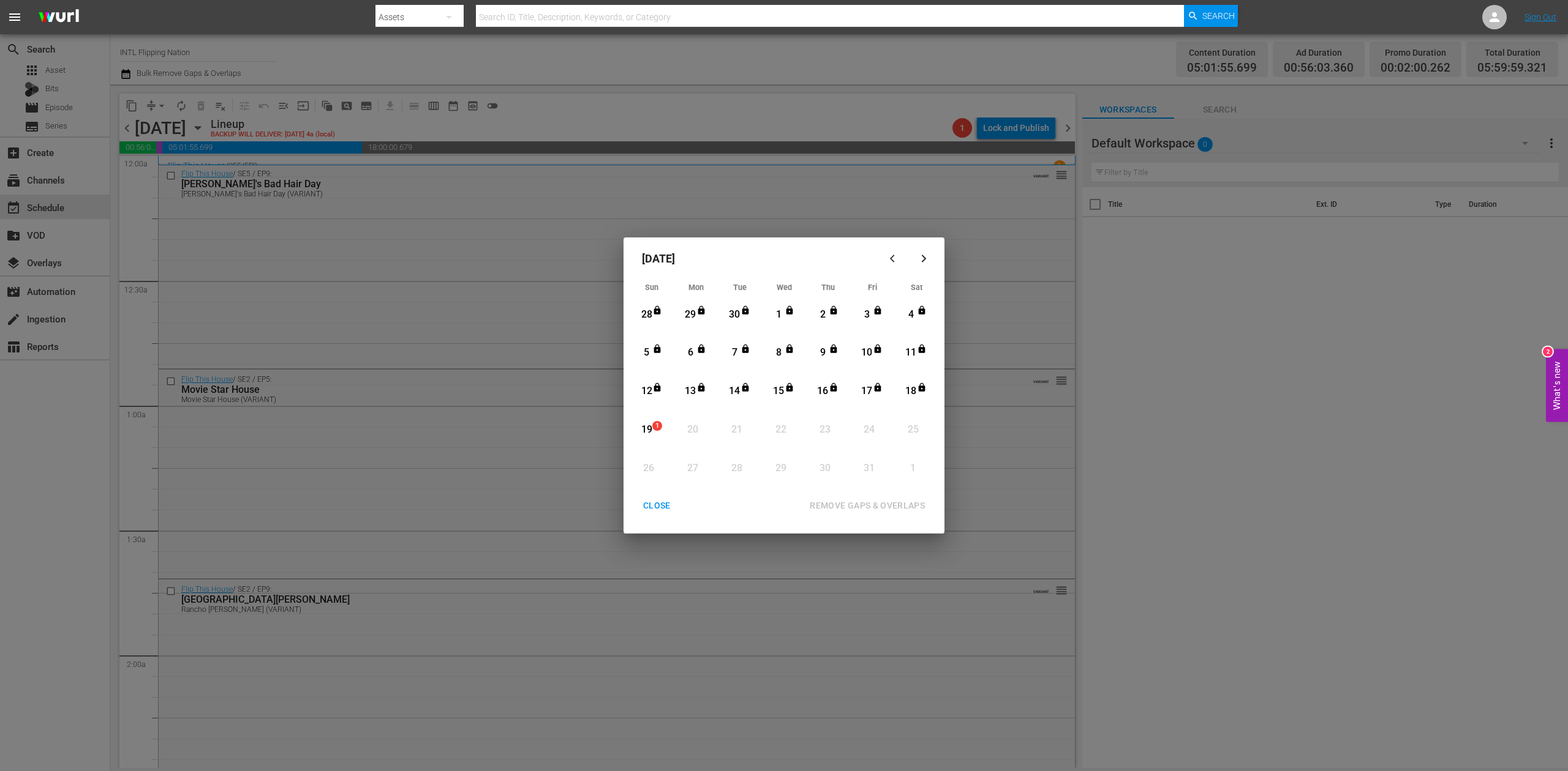
click at [649, 424] on div "19" at bounding box center [646, 430] width 16 height 14
click at [888, 503] on div "REMOVE GAPS & OVERLAPS" at bounding box center [867, 506] width 135 height 16
click at [660, 506] on div "CLOSE" at bounding box center [657, 506] width 47 height 16
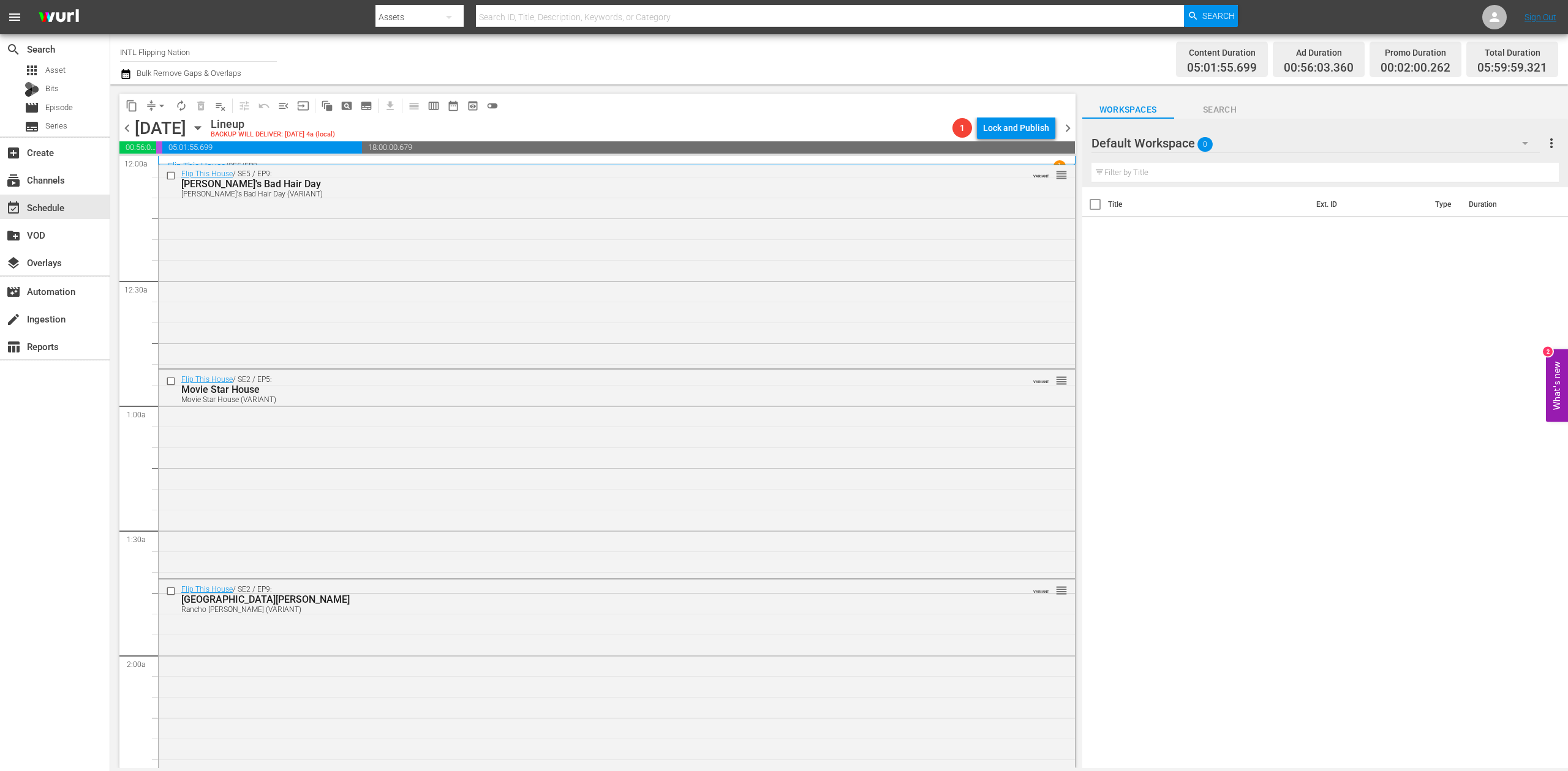
click at [128, 73] on icon "button" at bounding box center [126, 73] width 9 height 10
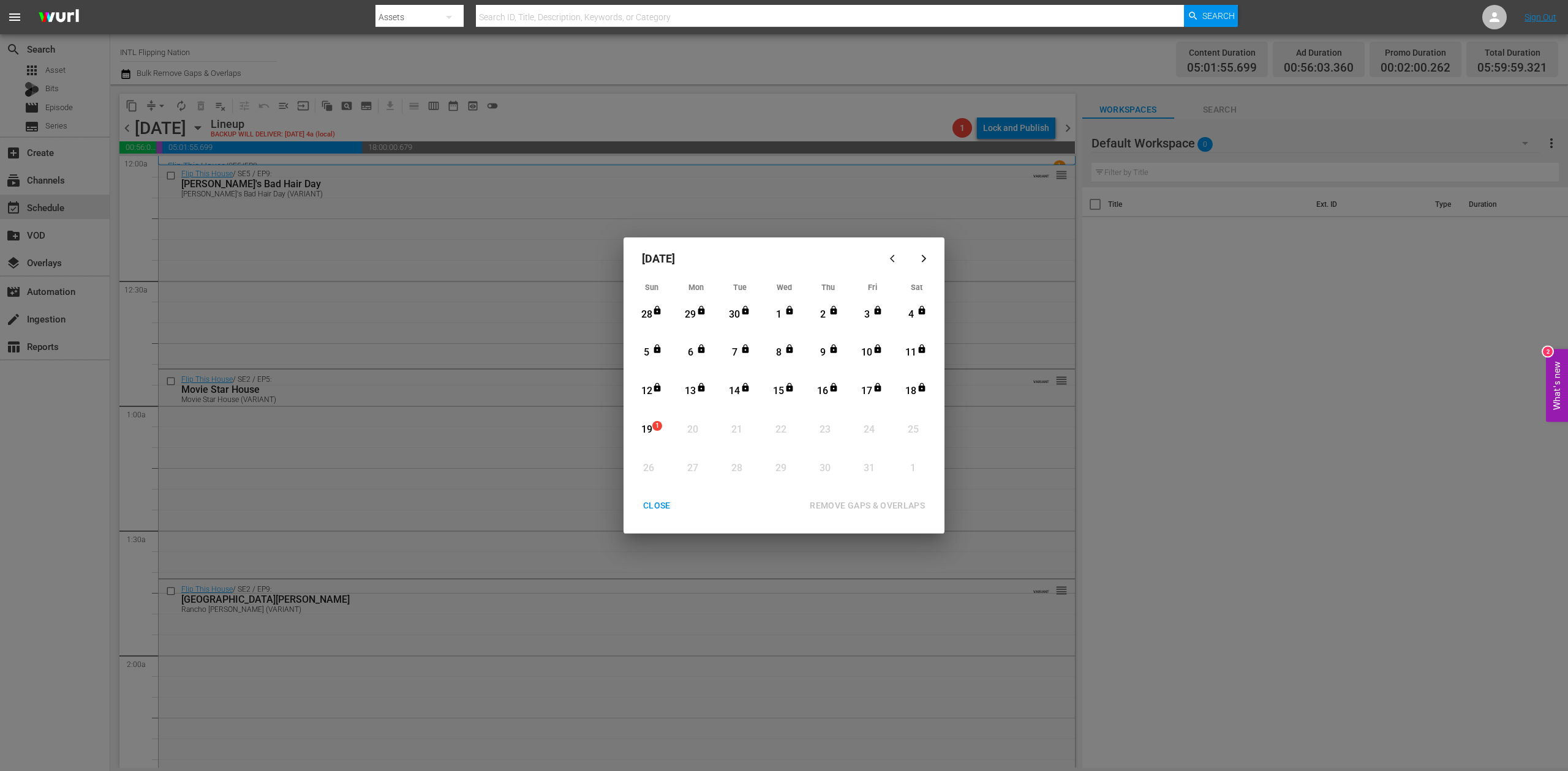
click at [645, 426] on div "19" at bounding box center [646, 430] width 16 height 14
click at [871, 503] on div "REMOVE GAPS & OVERLAPS" at bounding box center [867, 506] width 135 height 16
click at [660, 500] on div "CLOSE" at bounding box center [657, 506] width 47 height 16
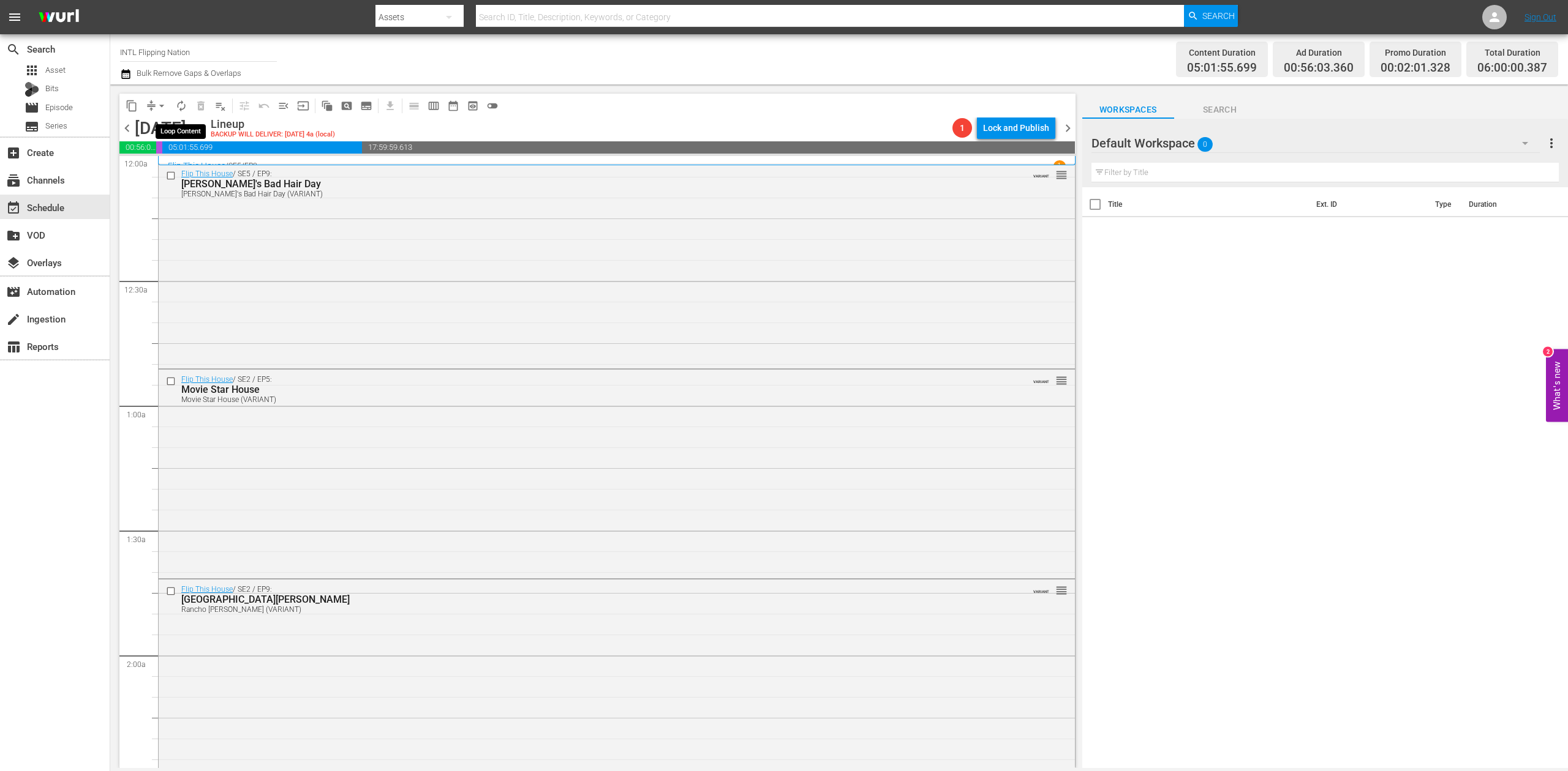
click at [180, 104] on span "autorenew_outlined" at bounding box center [181, 106] width 13 height 13
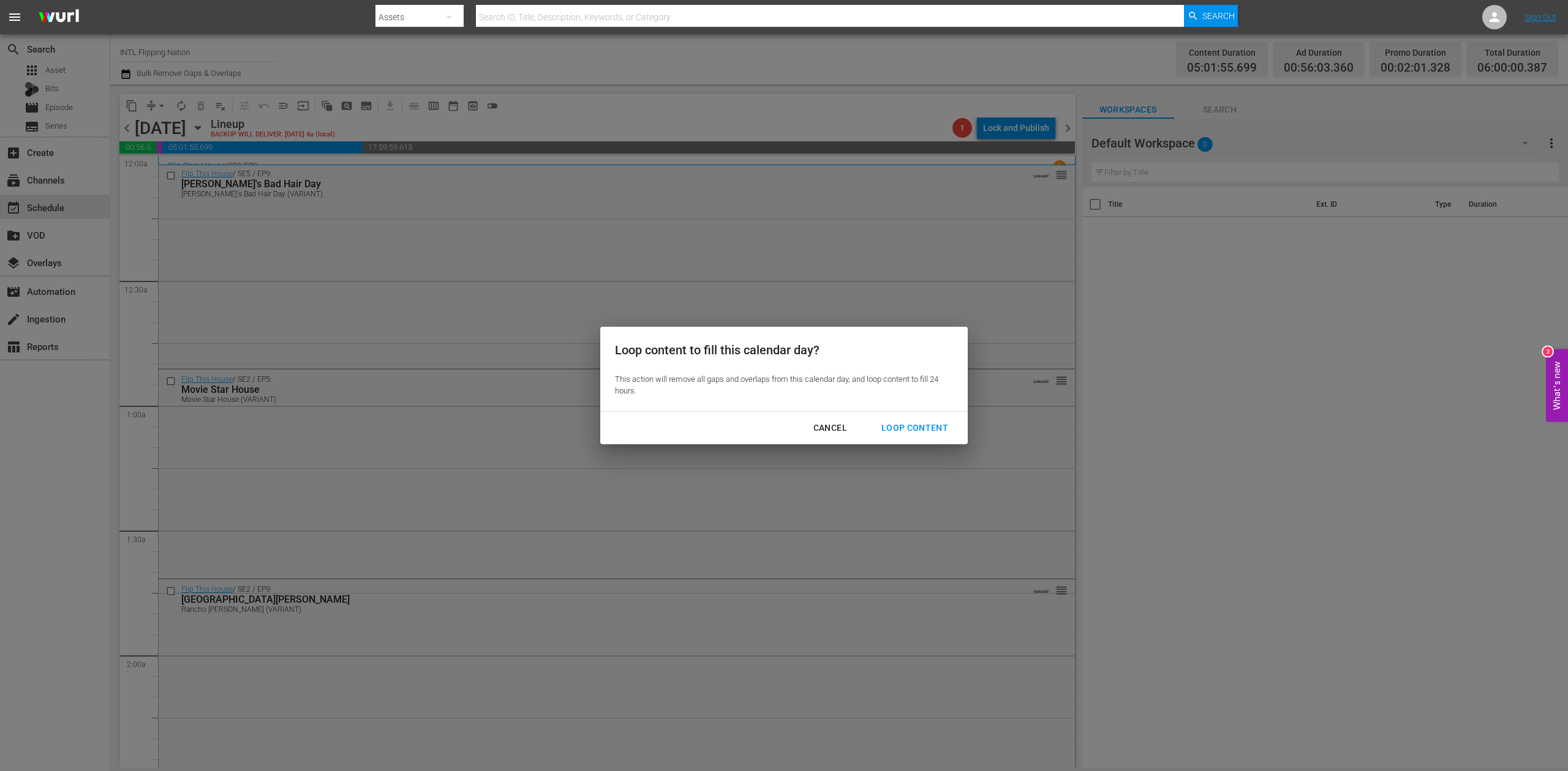
click at [931, 421] on div "Loop Content" at bounding box center [914, 428] width 87 height 16
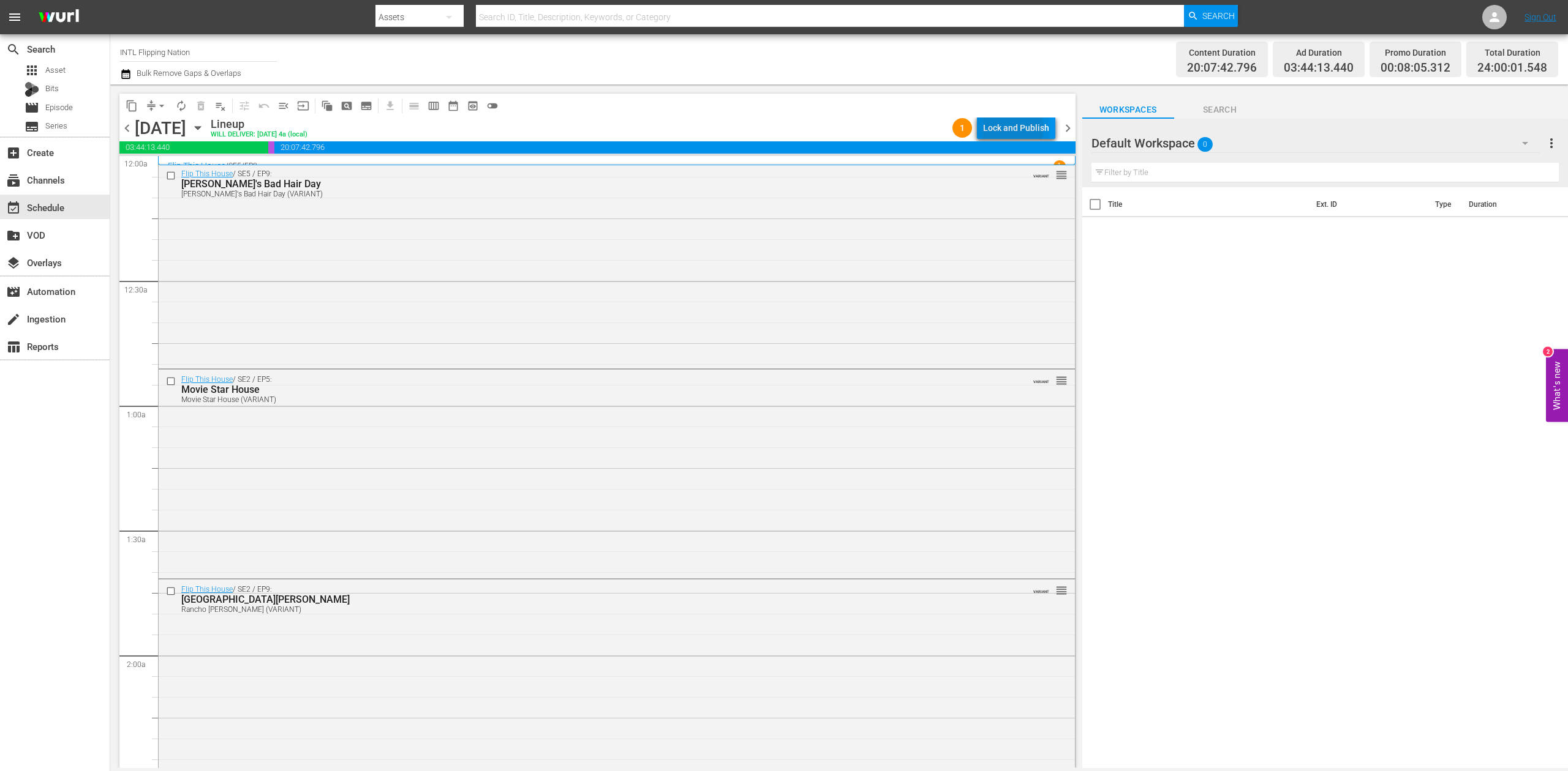
click at [1008, 128] on div "Lock and Publish" at bounding box center [1016, 128] width 66 height 22
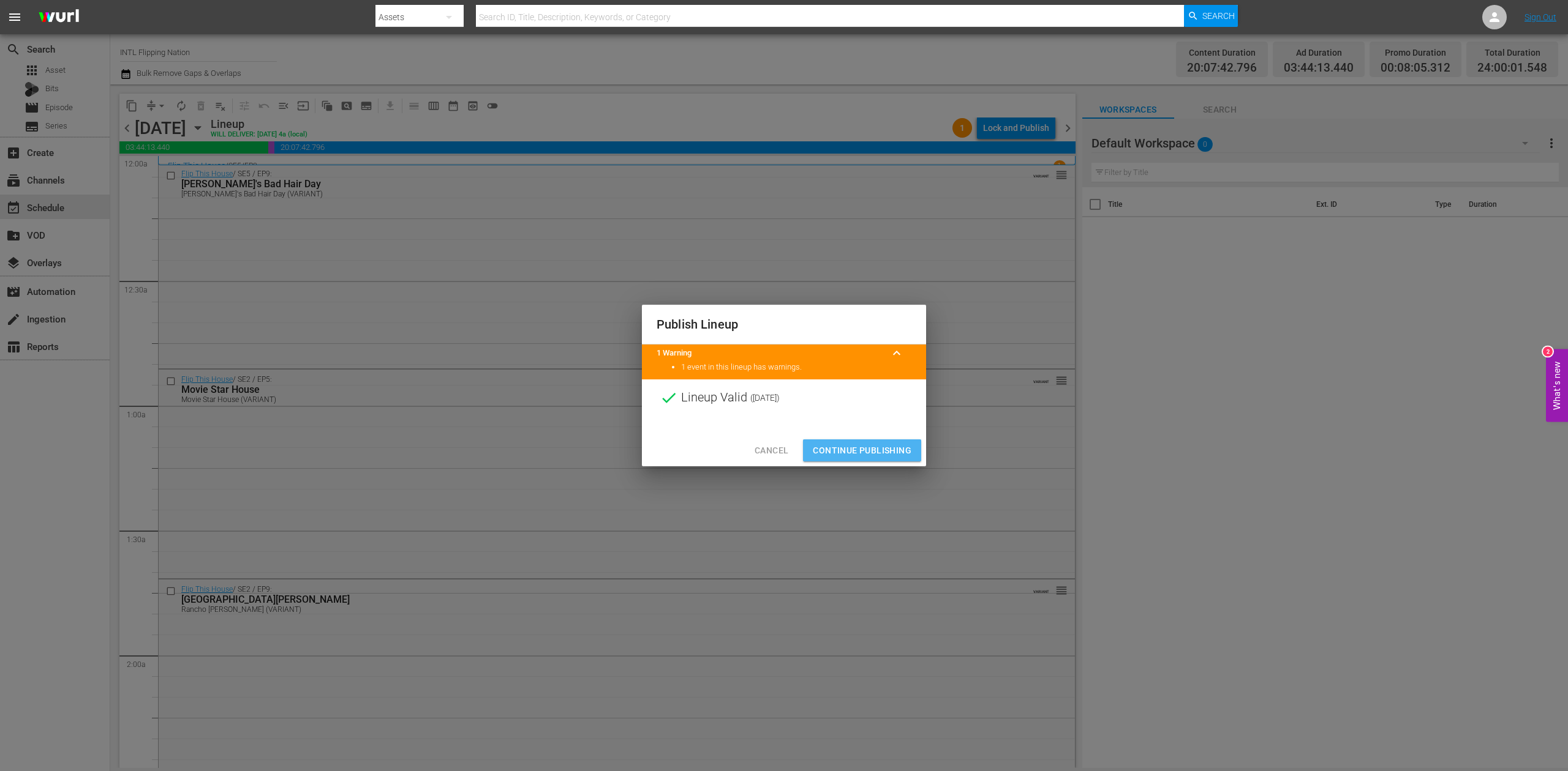
click at [834, 446] on span "Continue Publishing" at bounding box center [862, 450] width 99 height 16
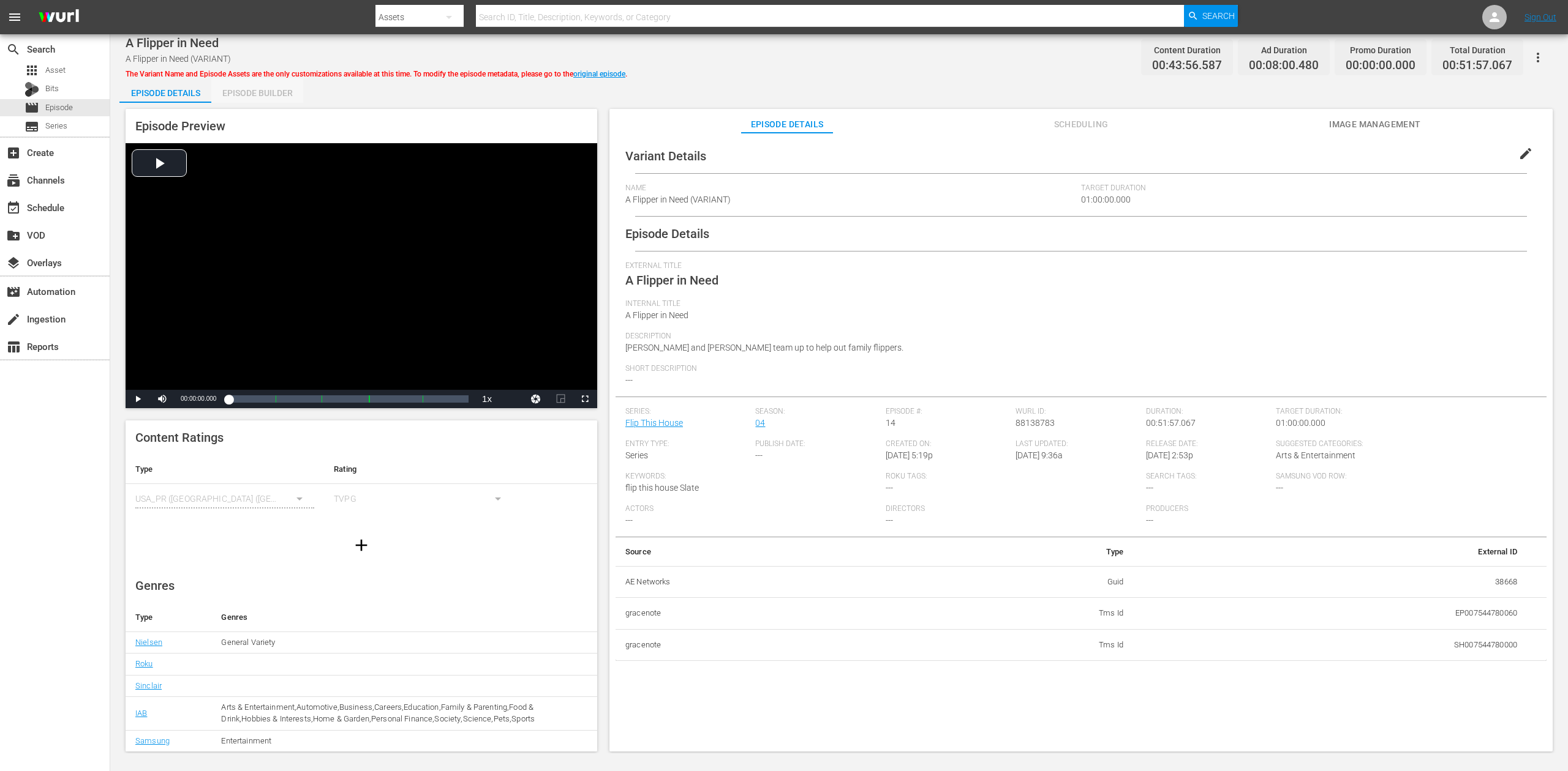
click at [255, 84] on div "Episode Builder" at bounding box center [257, 93] width 92 height 30
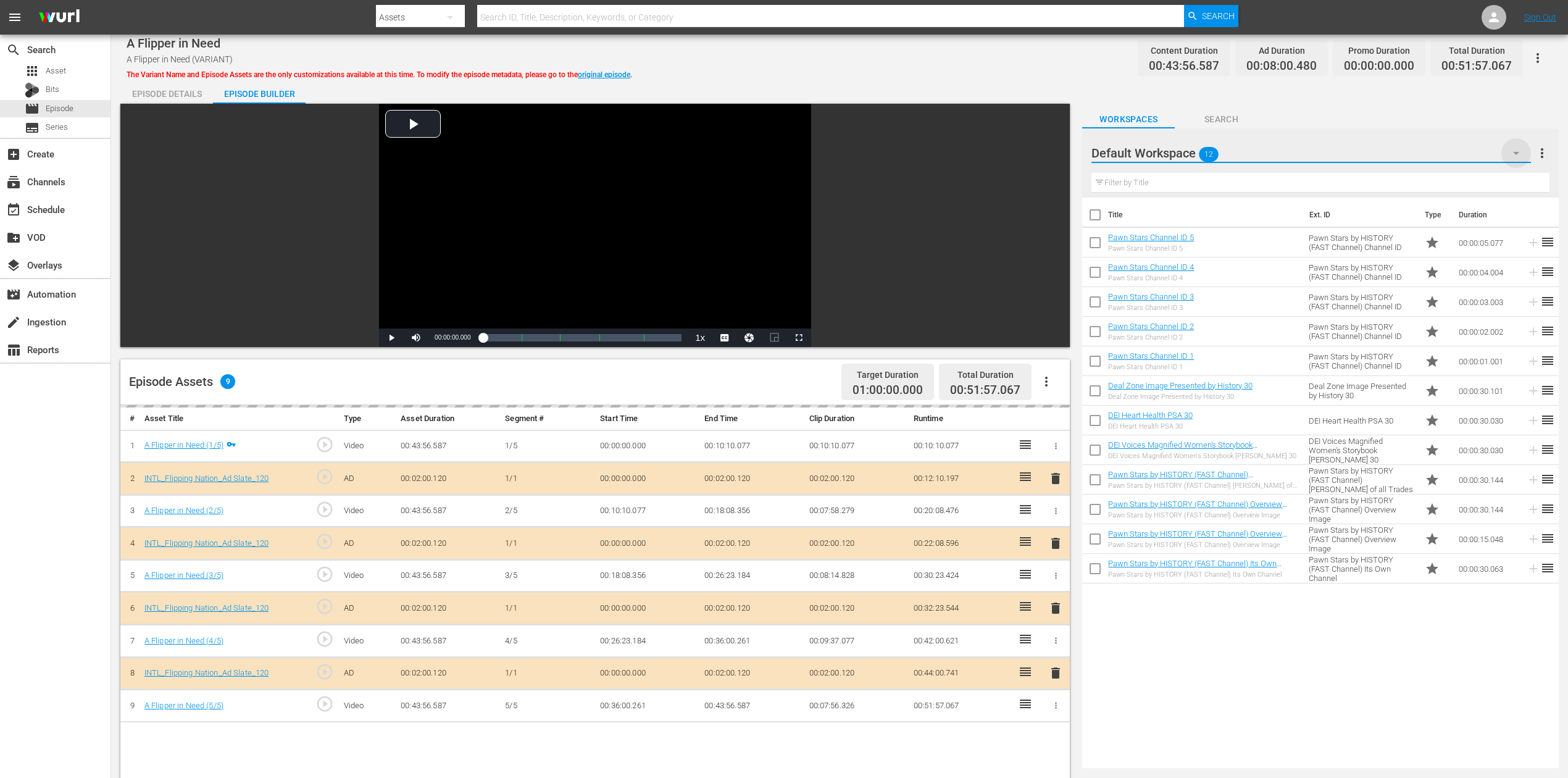
click at [1185, 151] on icon "button" at bounding box center [1516, 153] width 15 height 15
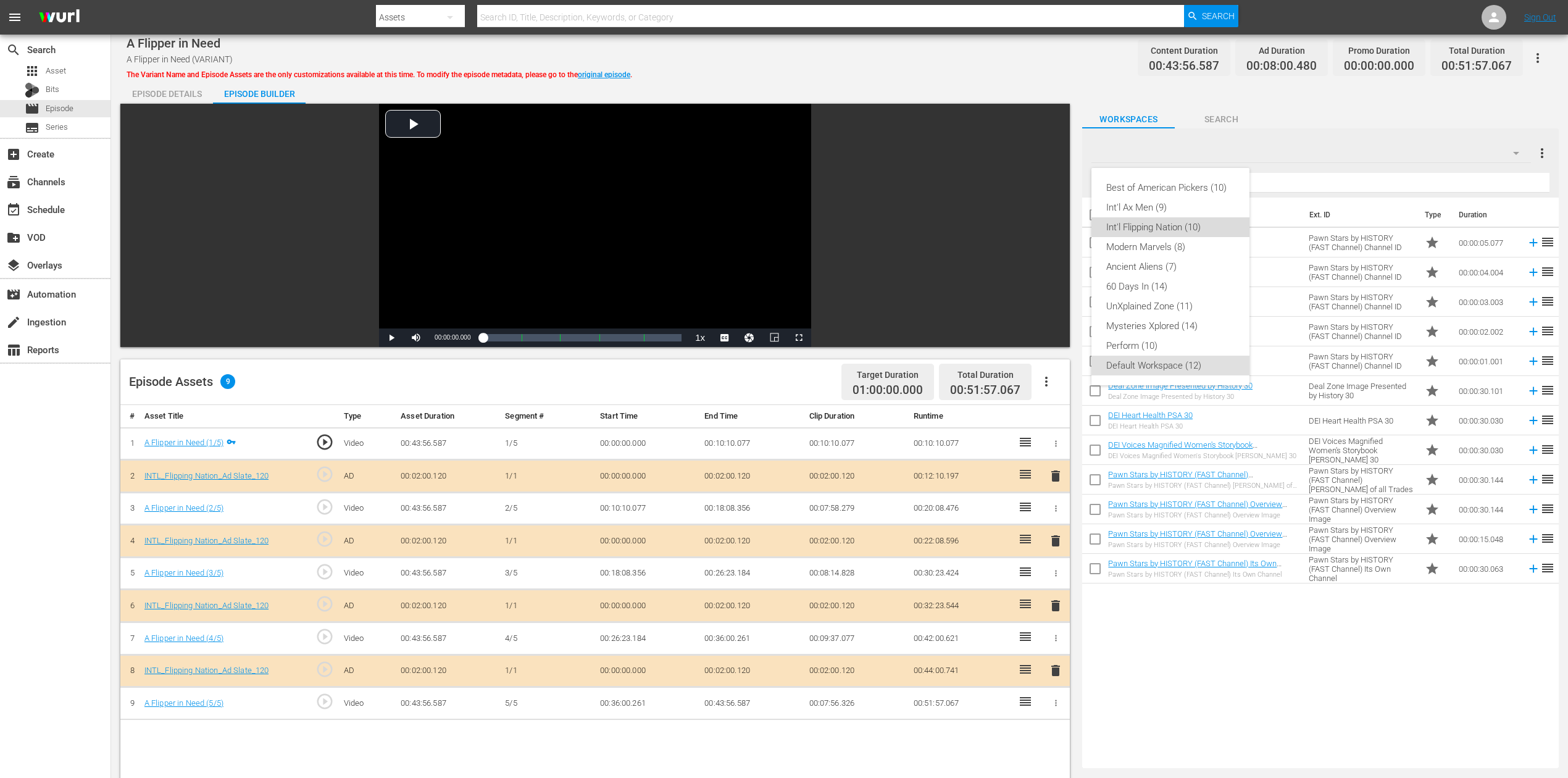
click at [1180, 223] on div "Int'l Flipping Nation (10)" at bounding box center [1171, 227] width 128 height 19
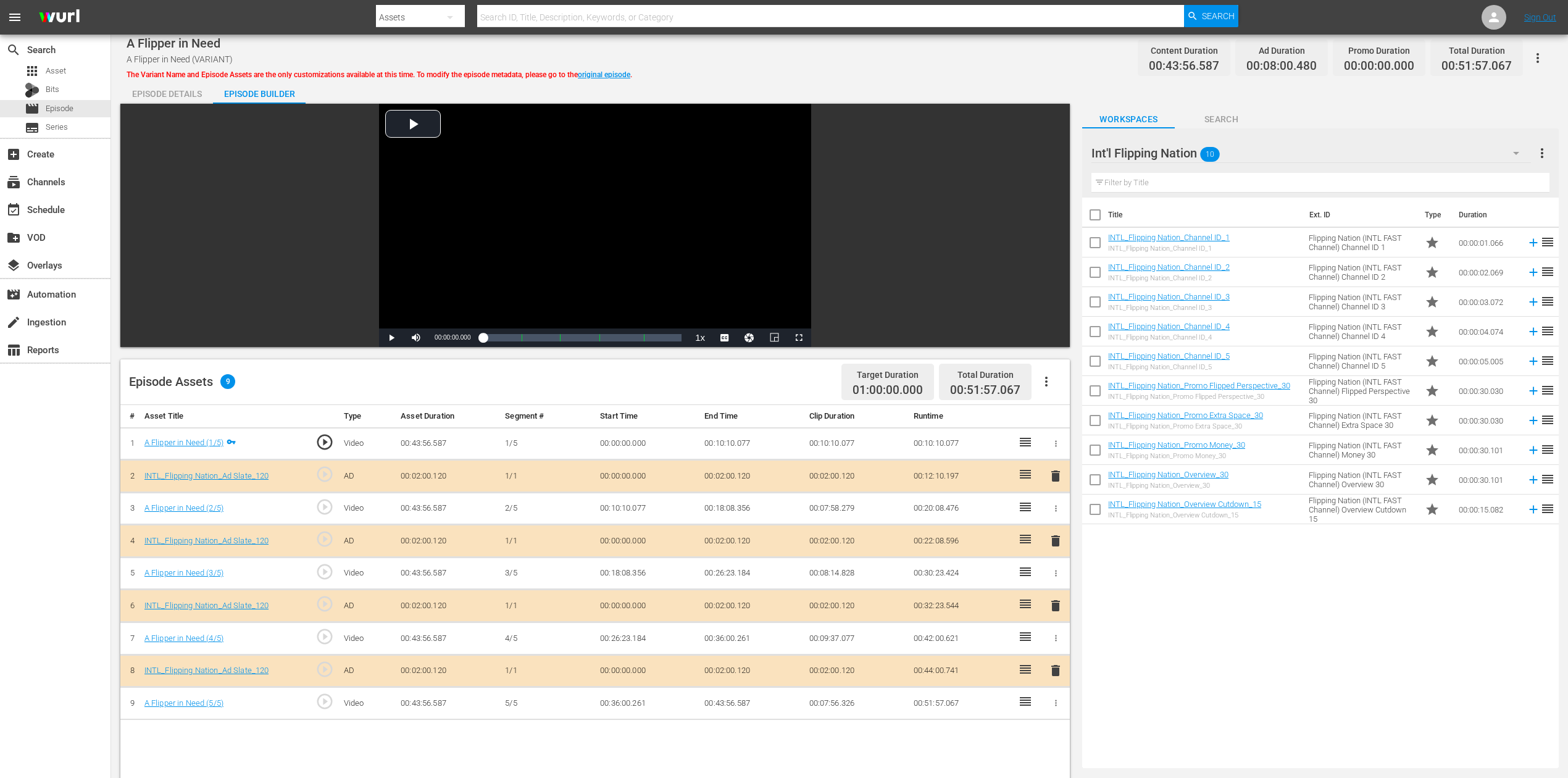
click at [1056, 583] on span "delete" at bounding box center [1056, 606] width 15 height 15
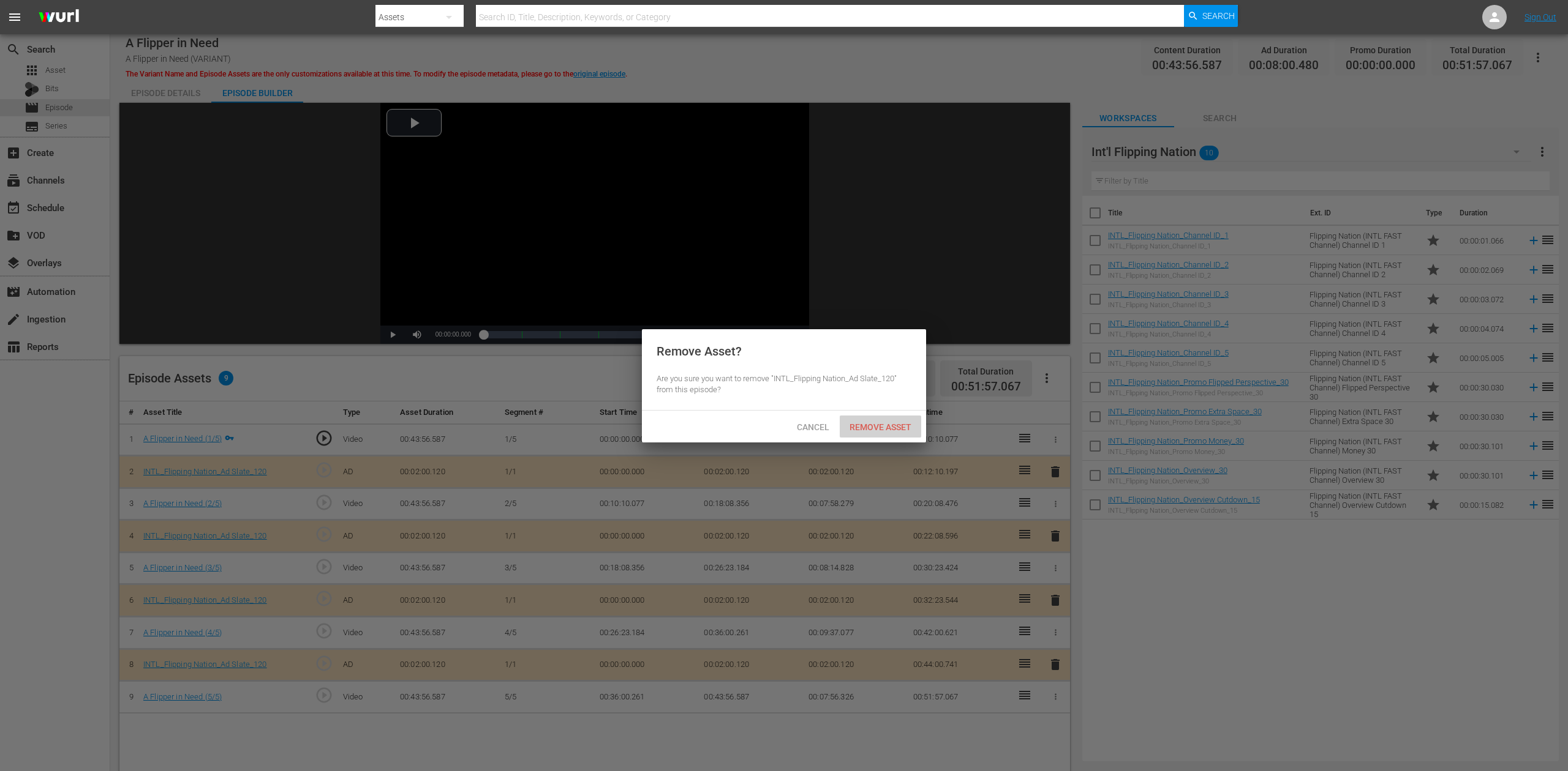
click at [895, 418] on div "Remove Asset" at bounding box center [880, 427] width 82 height 23
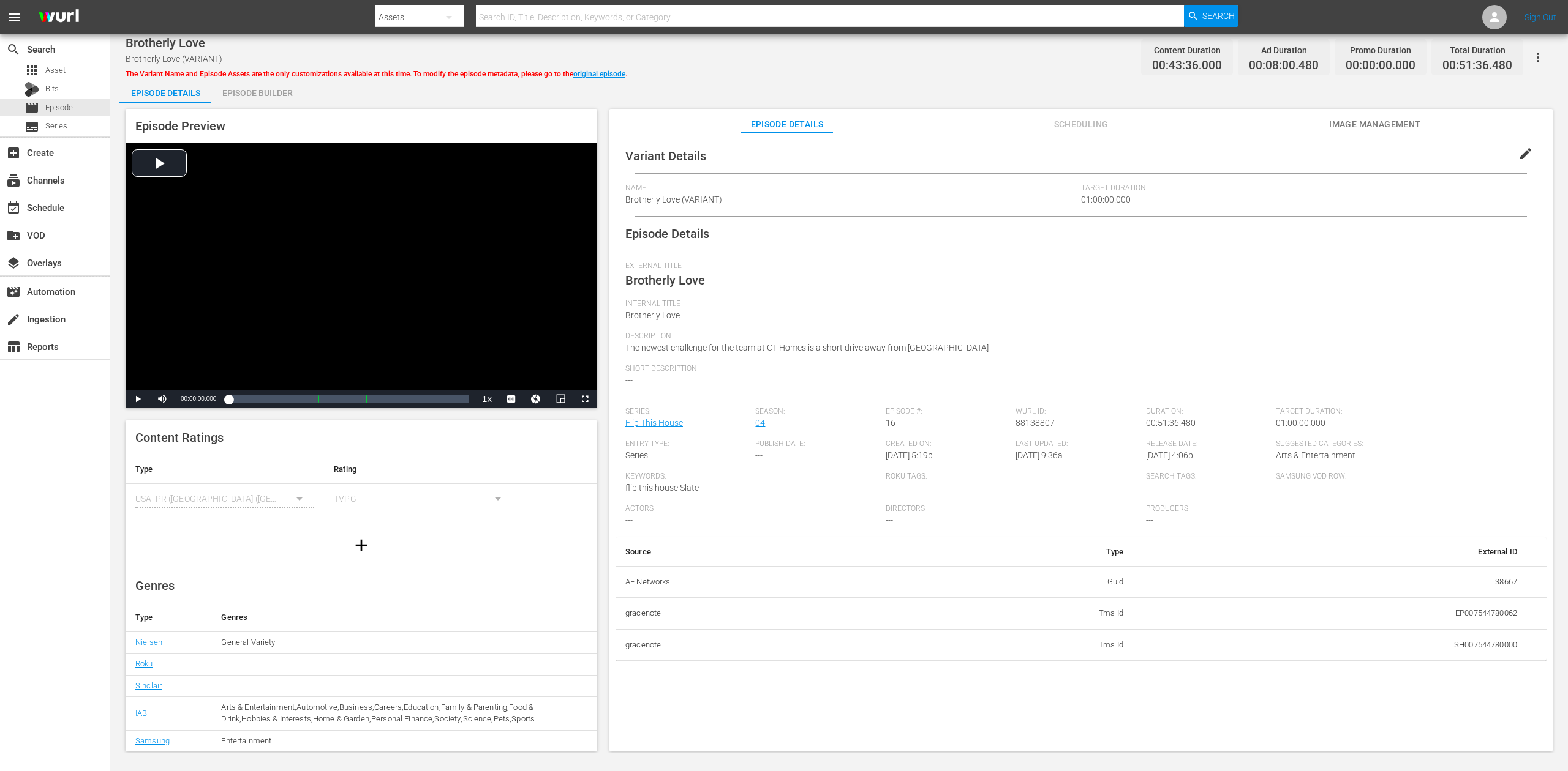
click at [266, 94] on div "Episode Builder" at bounding box center [257, 93] width 92 height 30
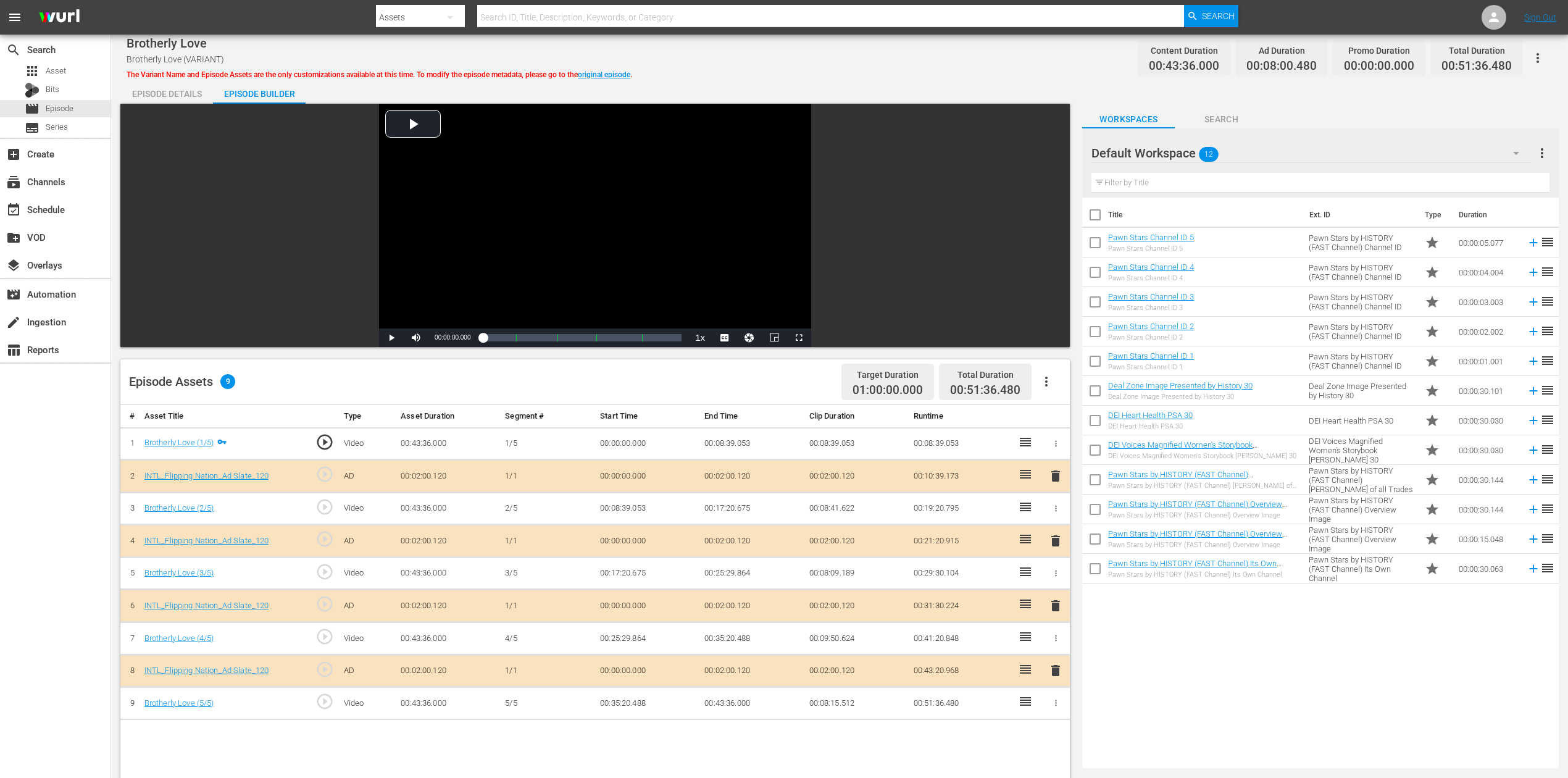
click at [1185, 152] on icon "button" at bounding box center [1516, 153] width 6 height 3
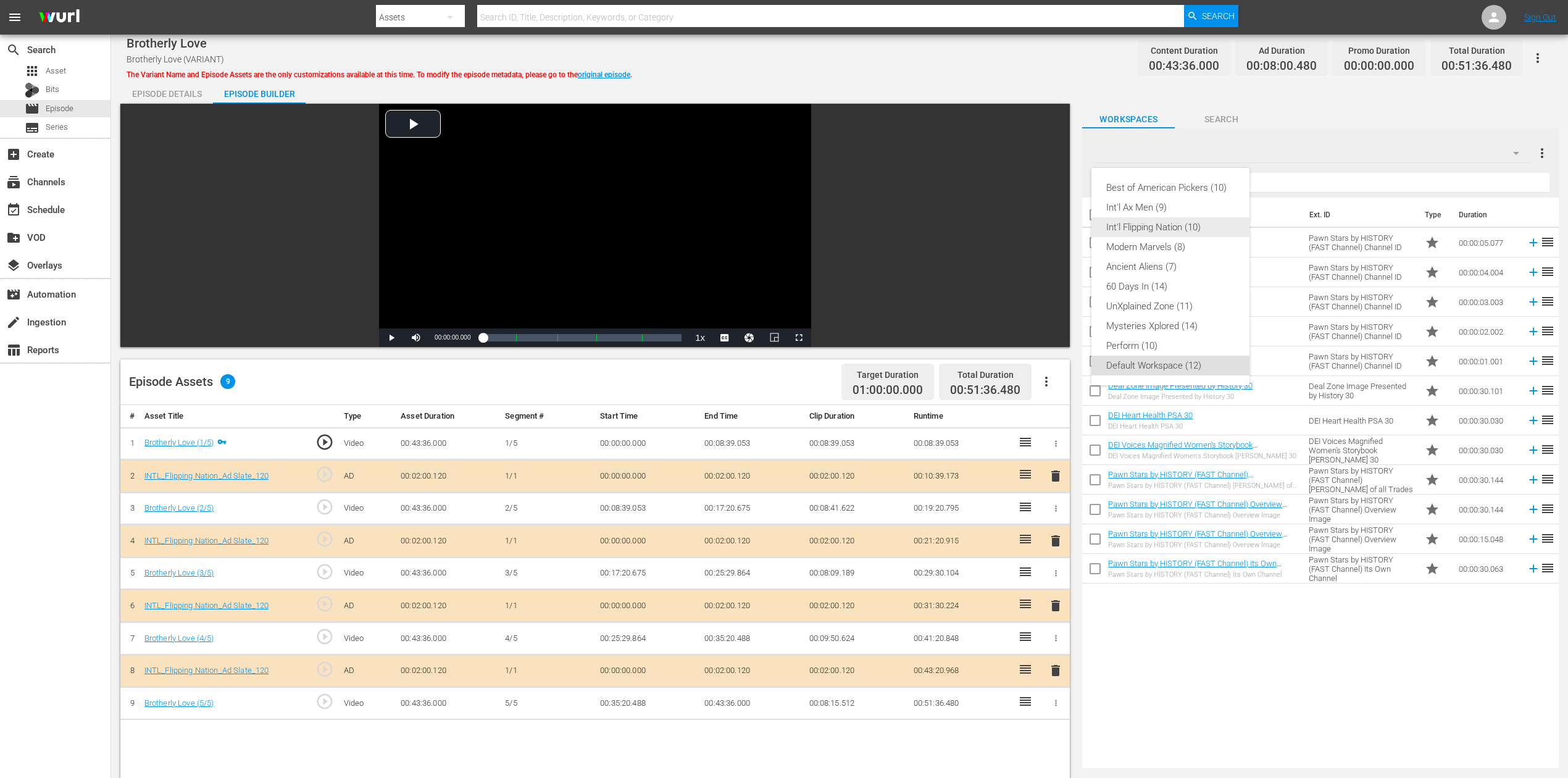
click at [1185, 223] on div "Int'l Flipping Nation (10)" at bounding box center [1171, 227] width 128 height 19
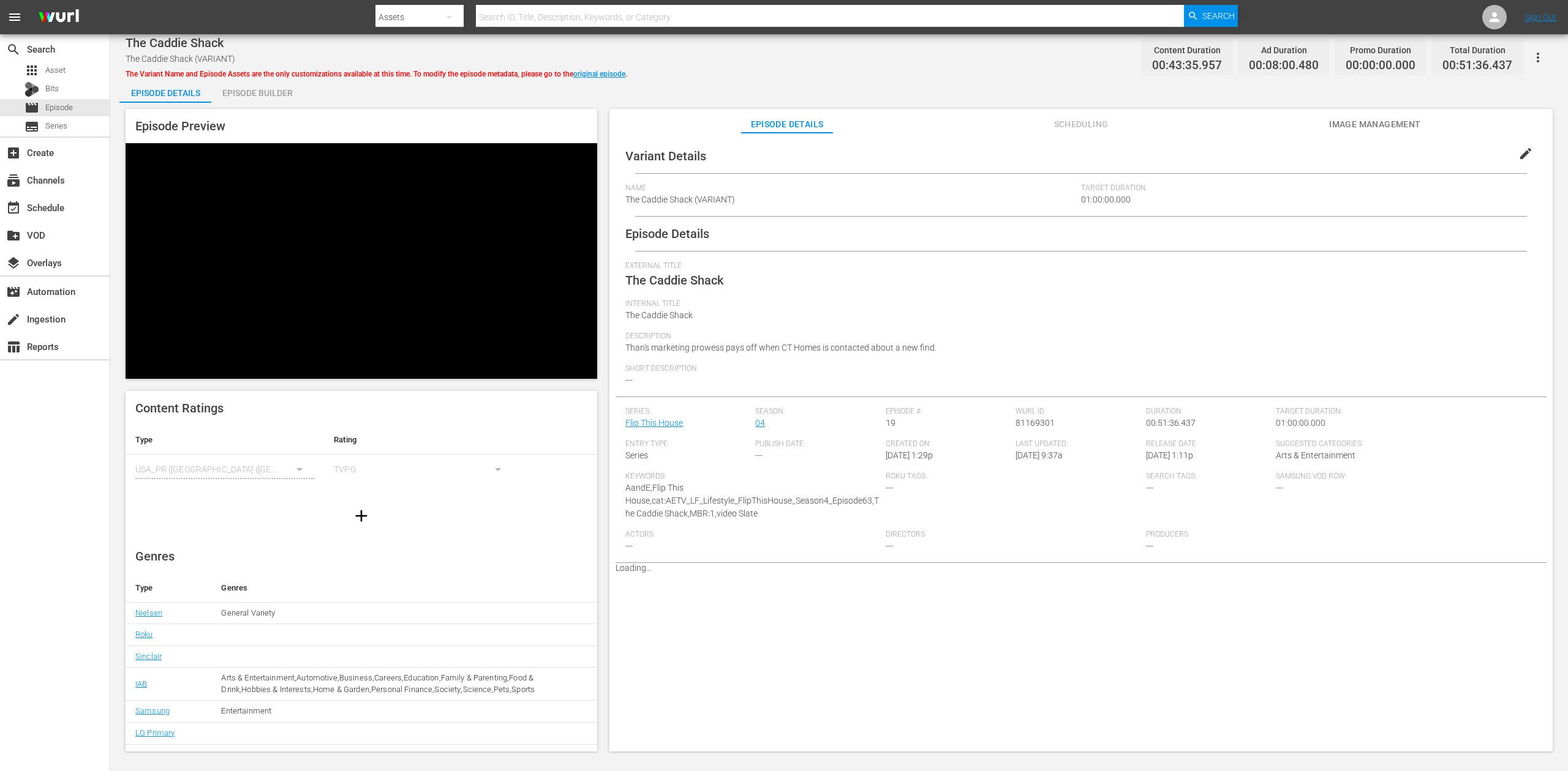
click at [277, 93] on div "Episode Builder" at bounding box center [257, 93] width 92 height 30
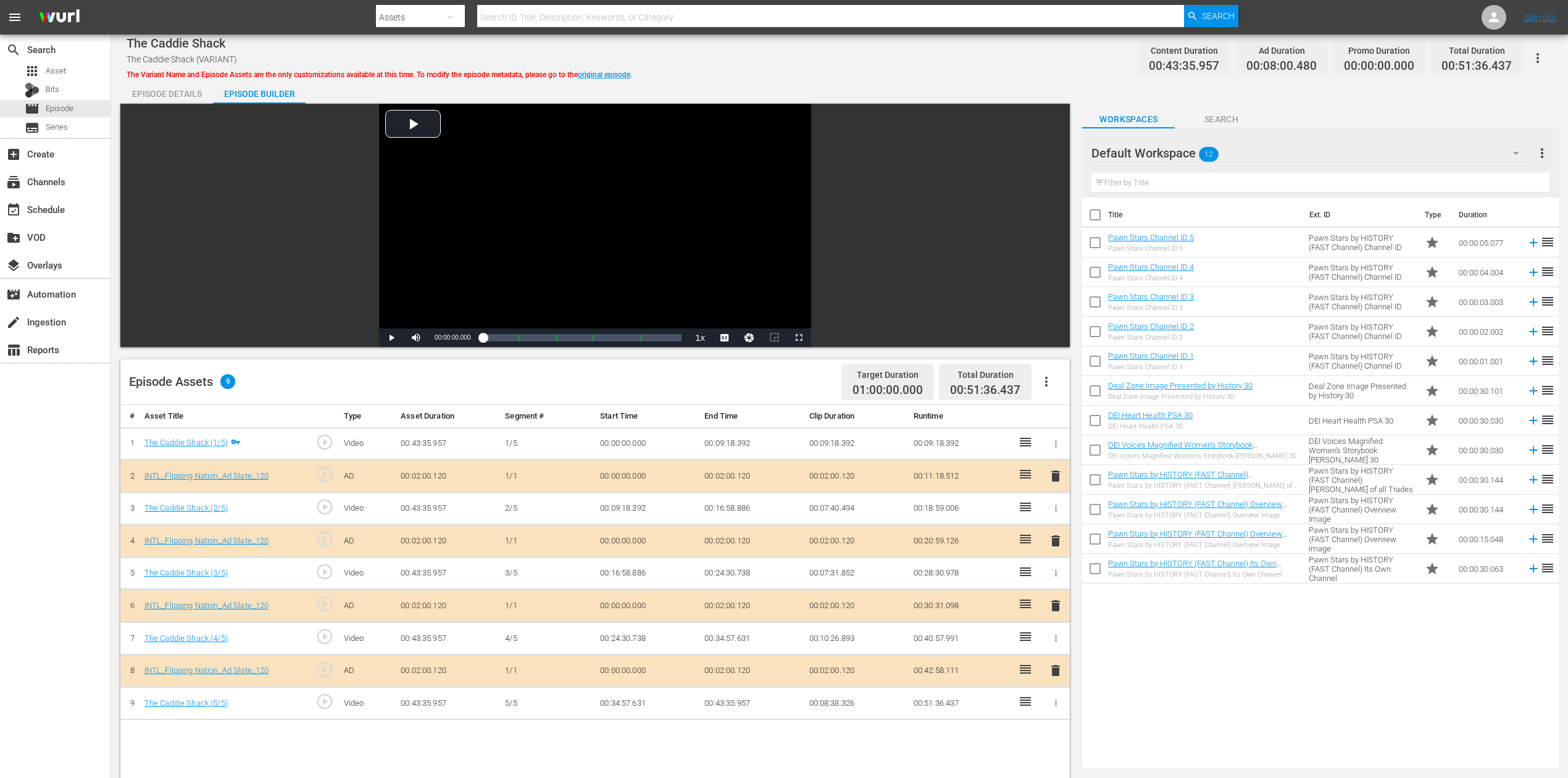
click at [1185, 154] on icon "button" at bounding box center [1516, 153] width 6 height 3
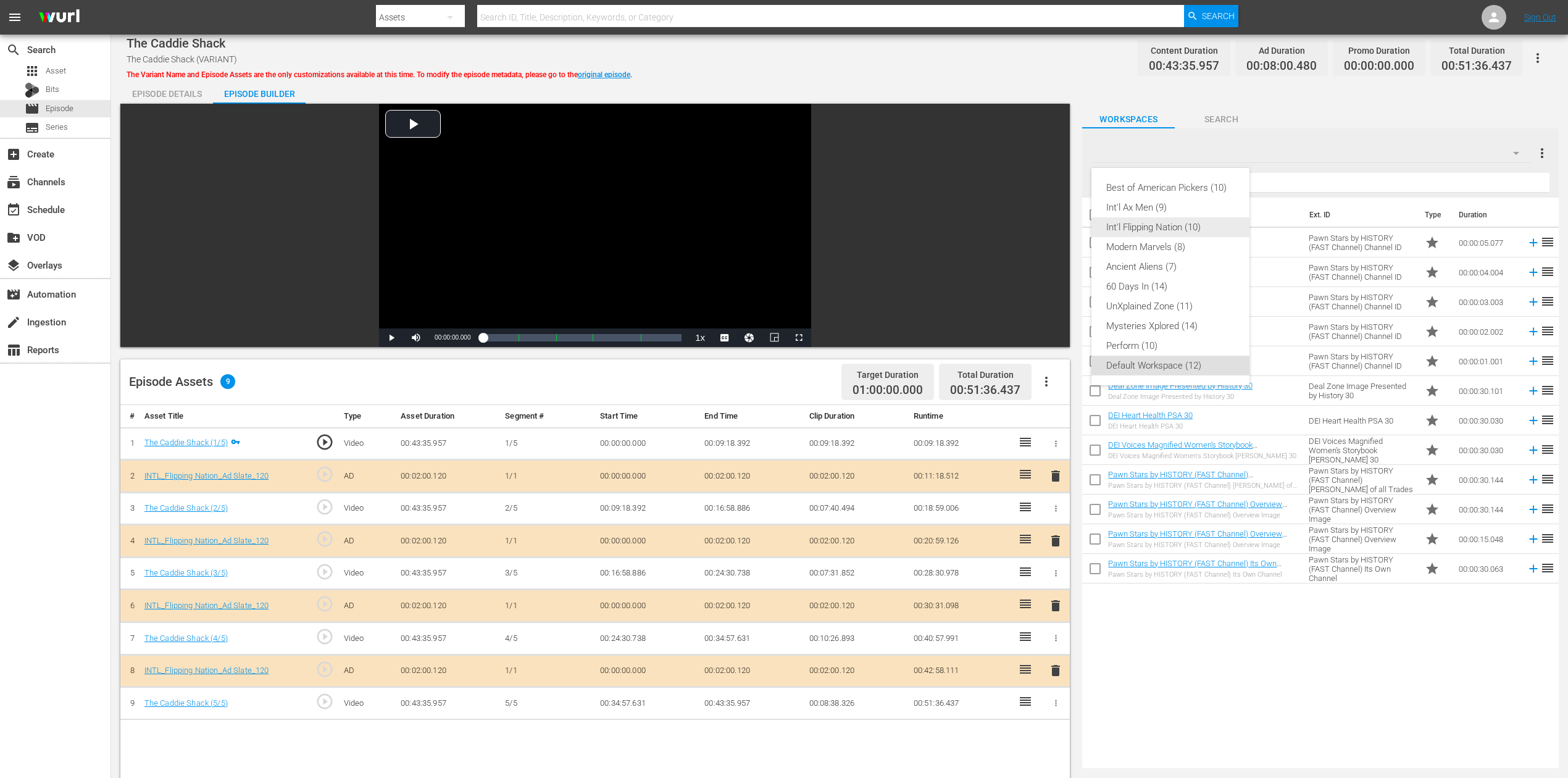
click at [1185, 233] on div "Int'l Flipping Nation (10)" at bounding box center [1171, 227] width 128 height 19
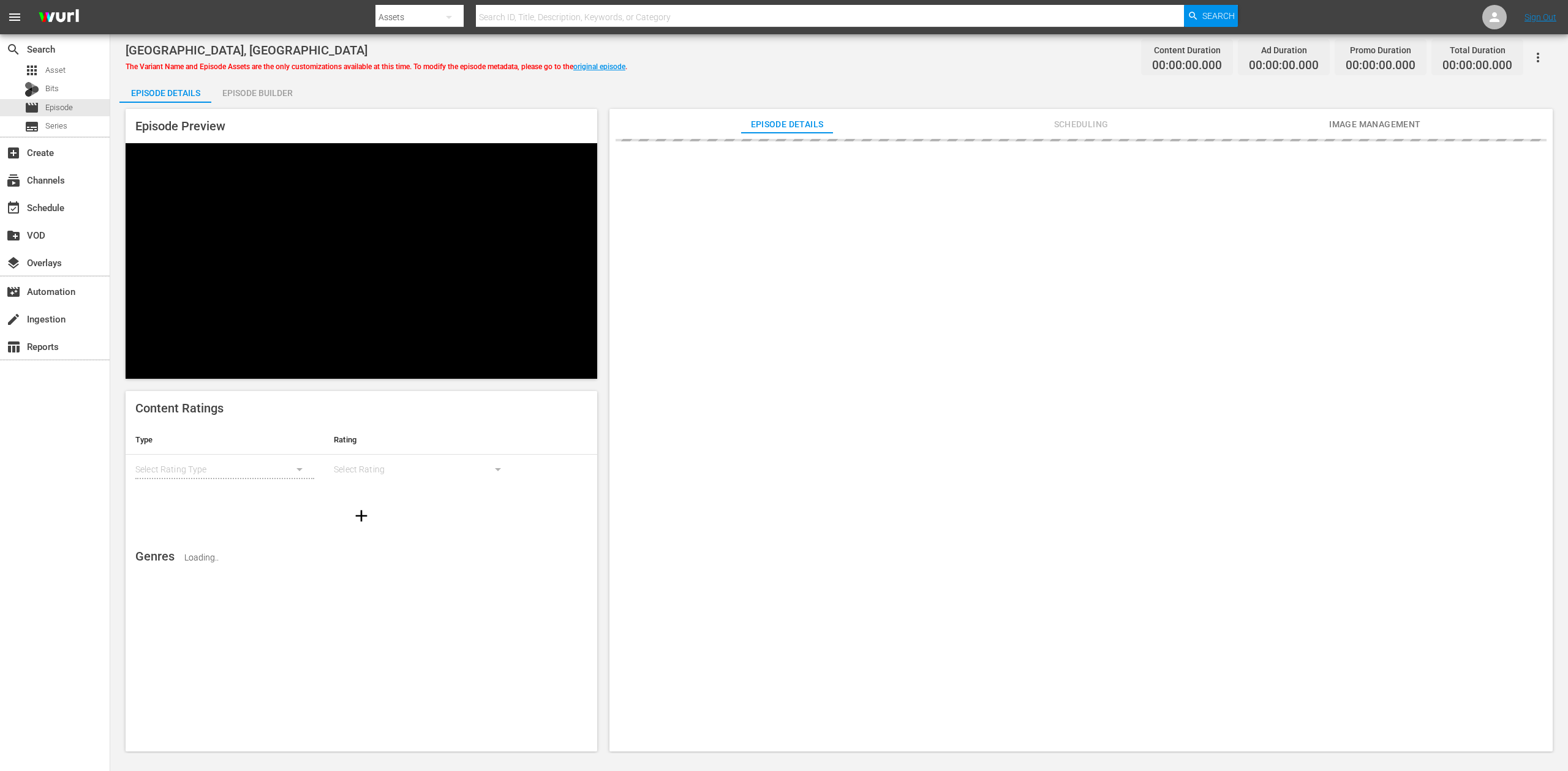
click at [266, 88] on div "Episode Builder" at bounding box center [257, 93] width 92 height 30
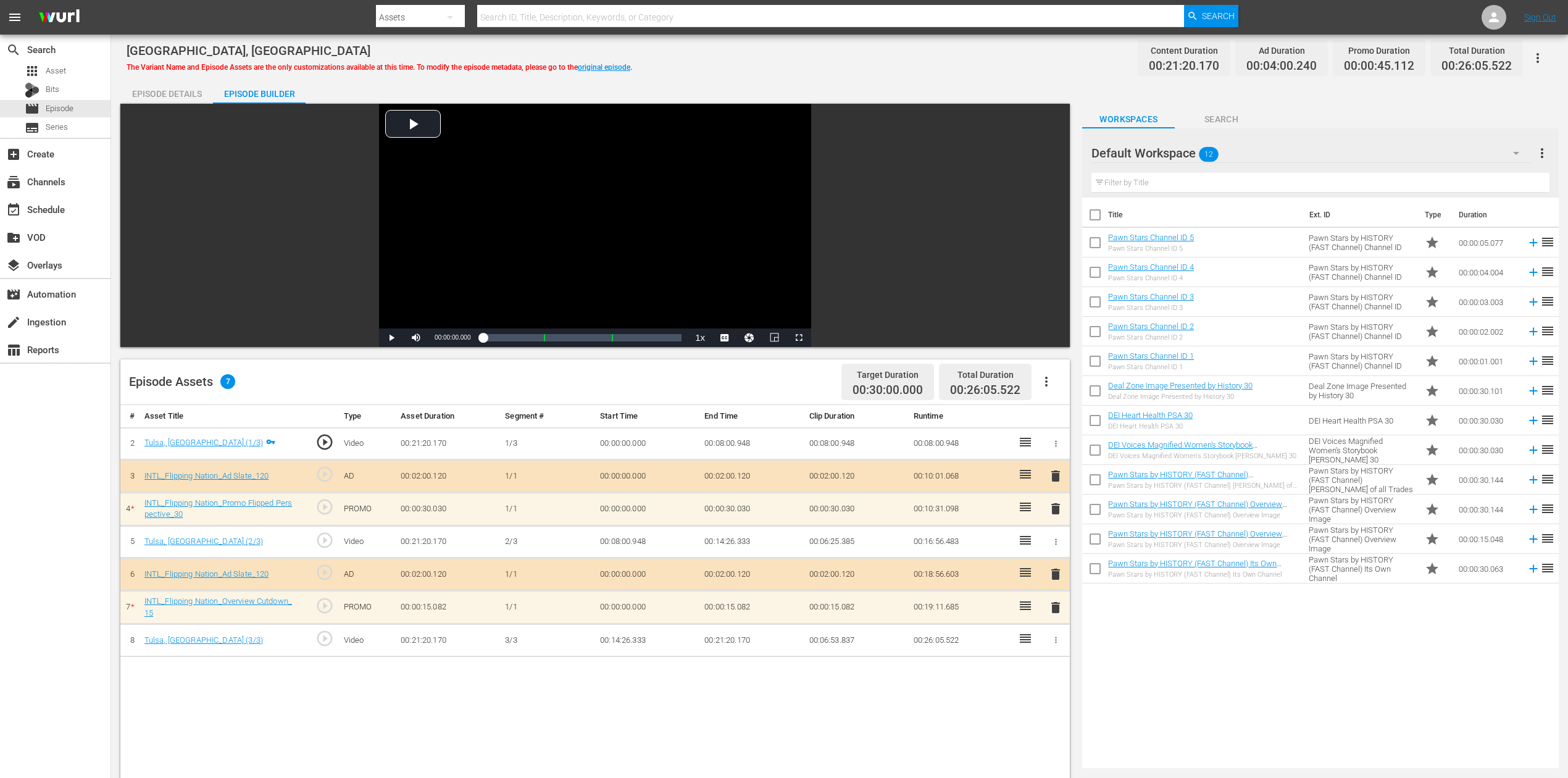
click at [1517, 151] on icon "button" at bounding box center [1516, 153] width 15 height 15
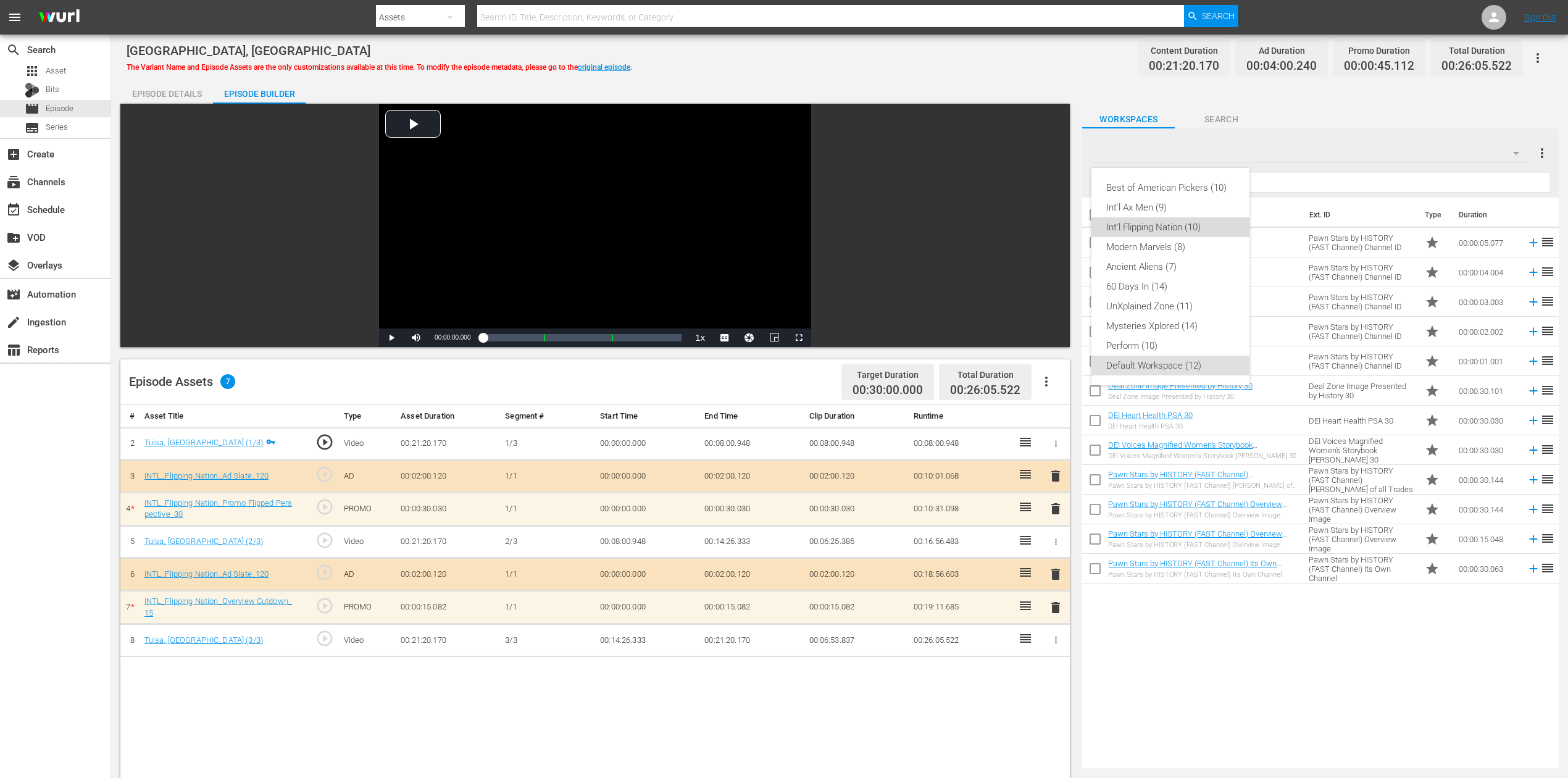
click at [1181, 231] on div "Int'l Flipping Nation (10)" at bounding box center [1171, 227] width 128 height 19
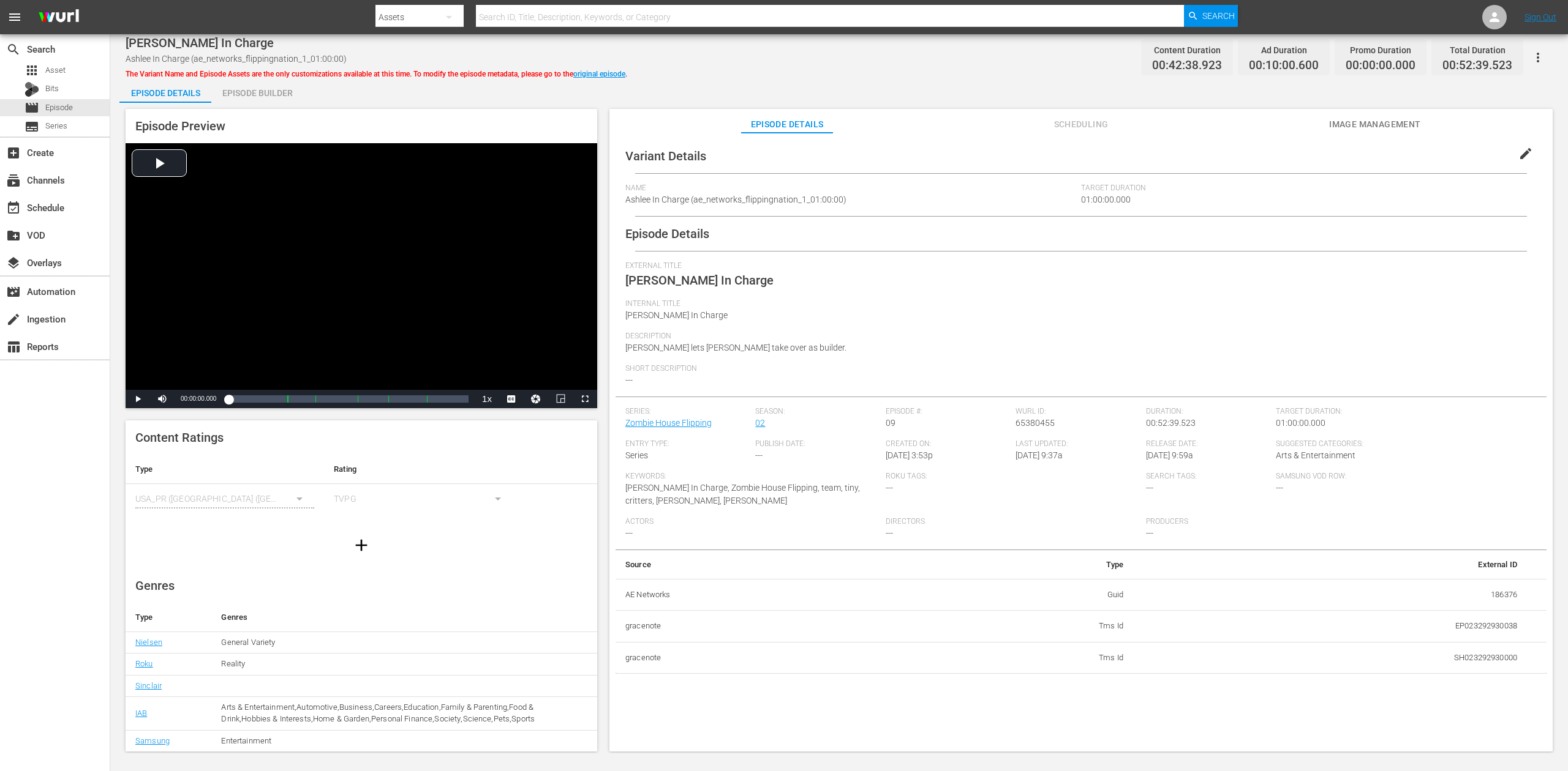
click at [248, 89] on div "Episode Builder" at bounding box center [257, 93] width 92 height 30
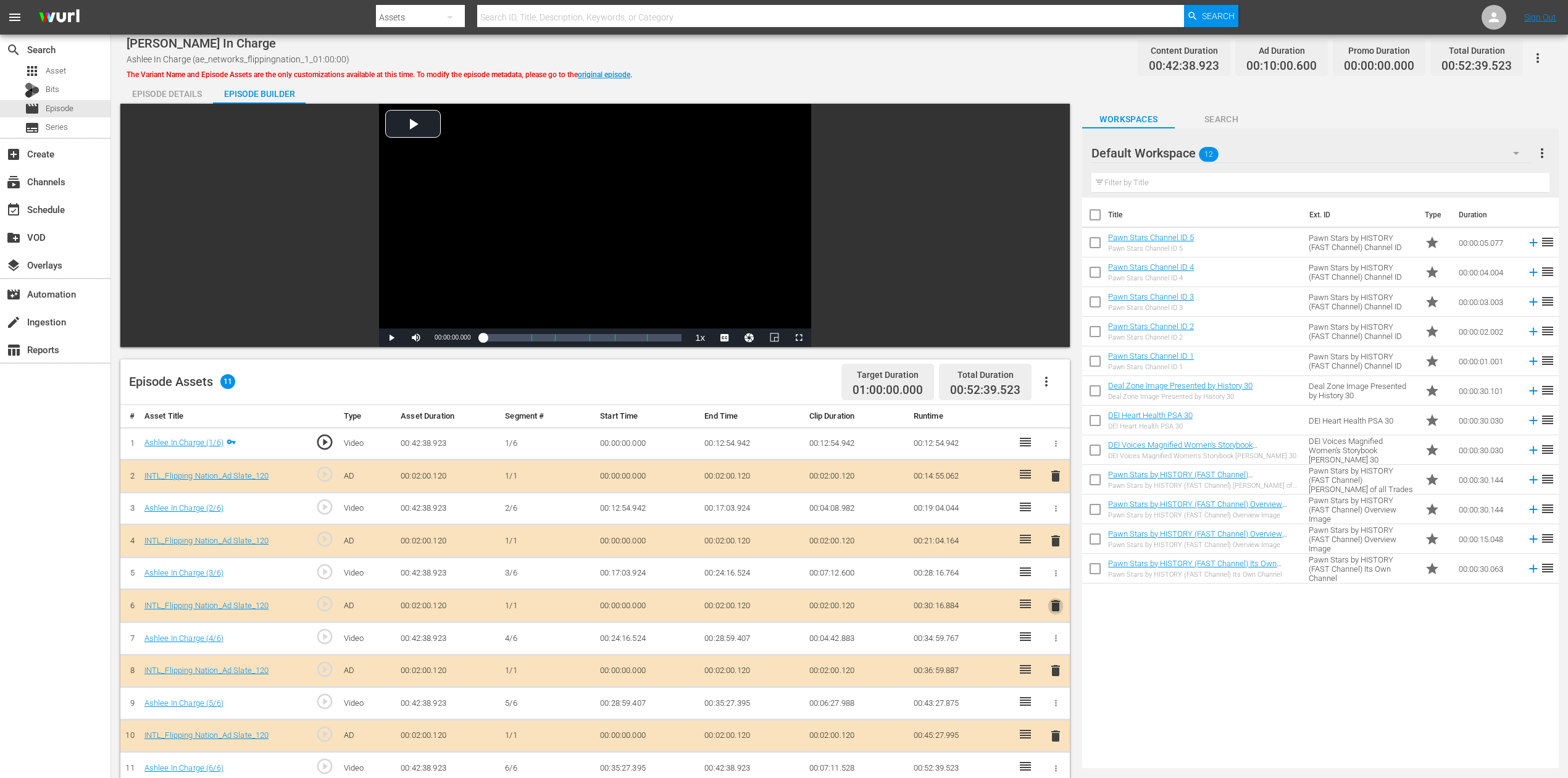
click at [1052, 583] on span "delete" at bounding box center [1056, 606] width 15 height 15
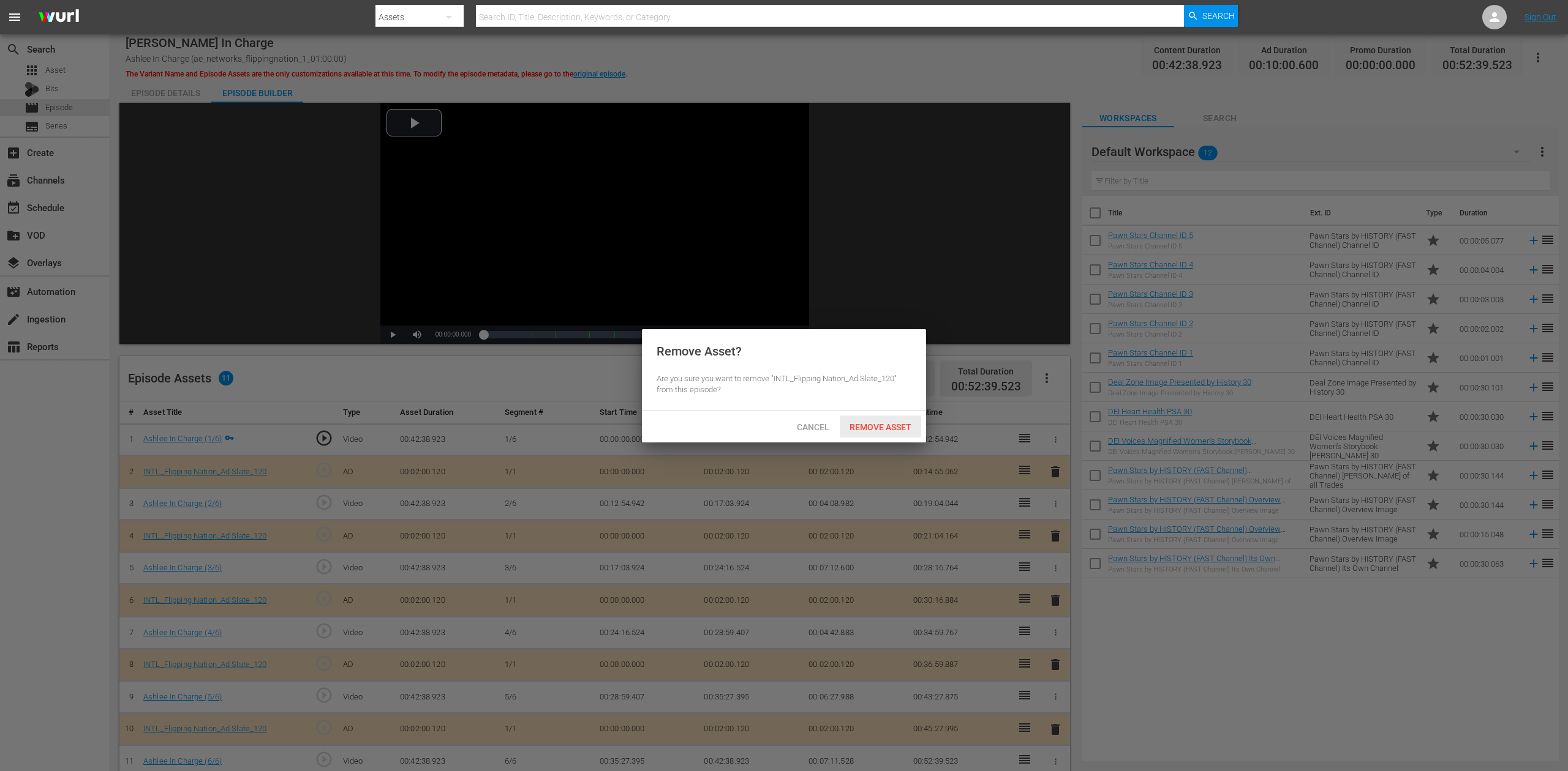
click at [875, 418] on div "Remove Asset" at bounding box center [880, 427] width 82 height 23
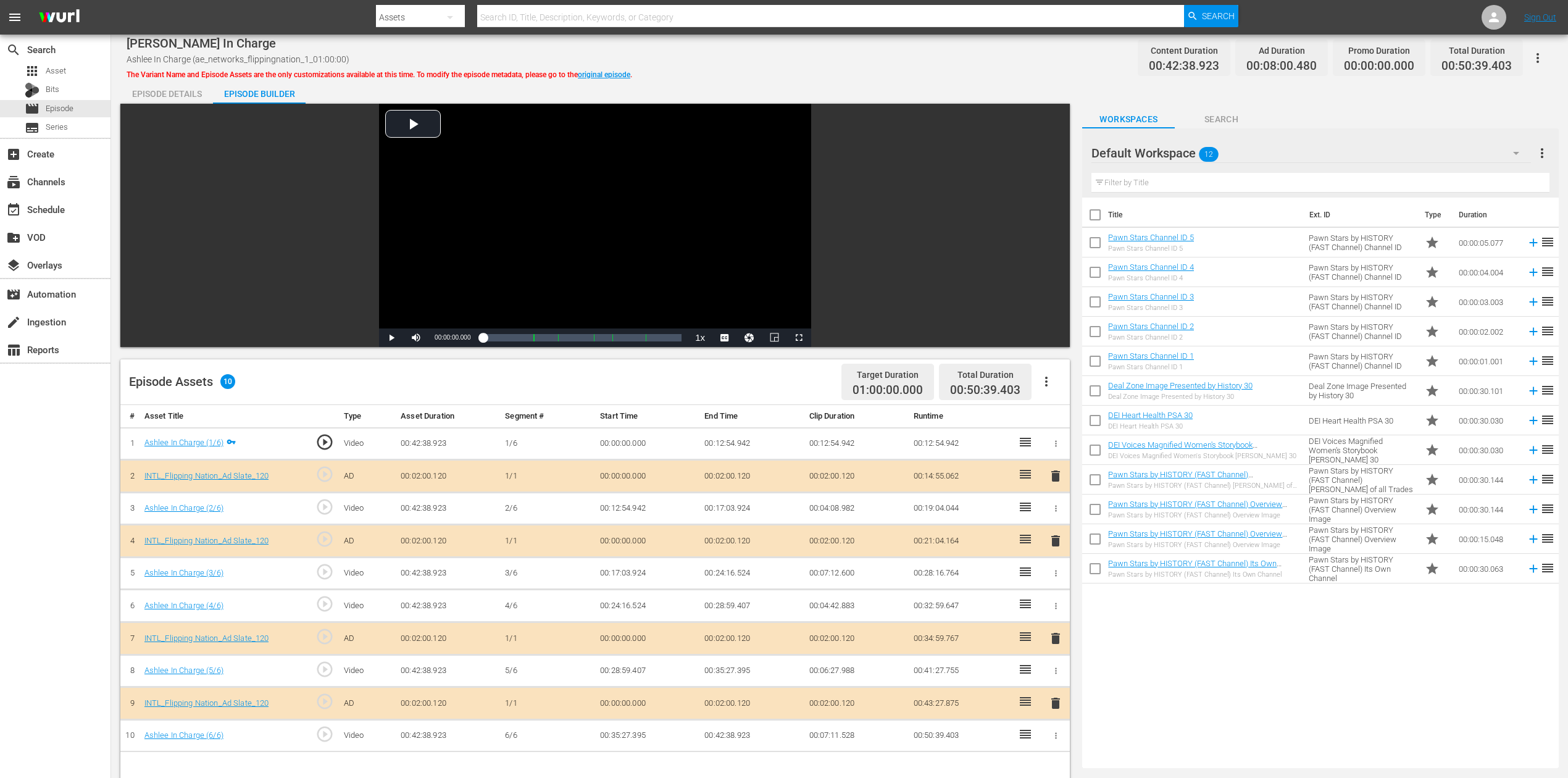
click at [1185, 154] on button "button" at bounding box center [1516, 153] width 30 height 30
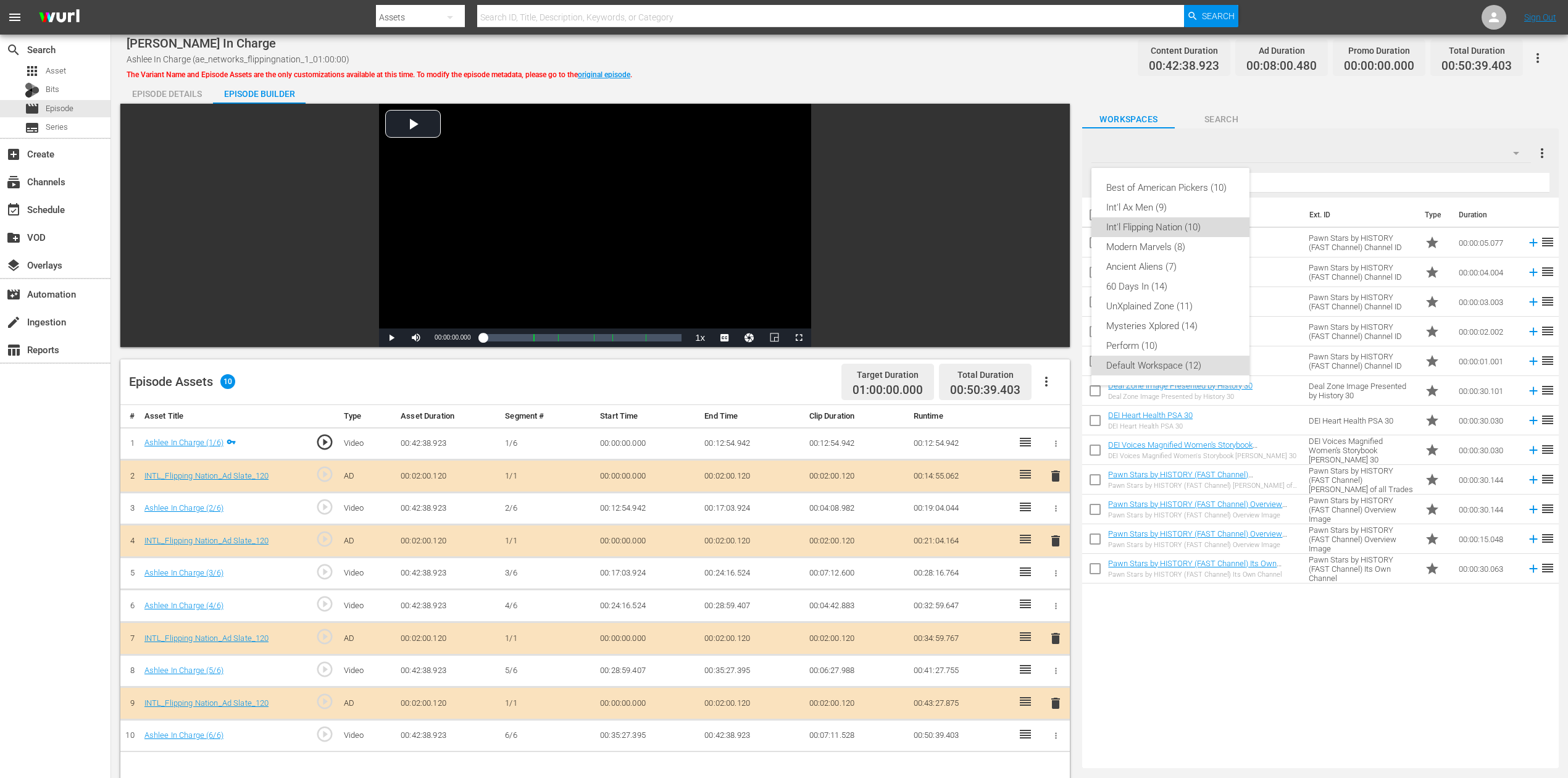
click at [1156, 225] on div "Int'l Flipping Nation (10)" at bounding box center [1171, 227] width 128 height 19
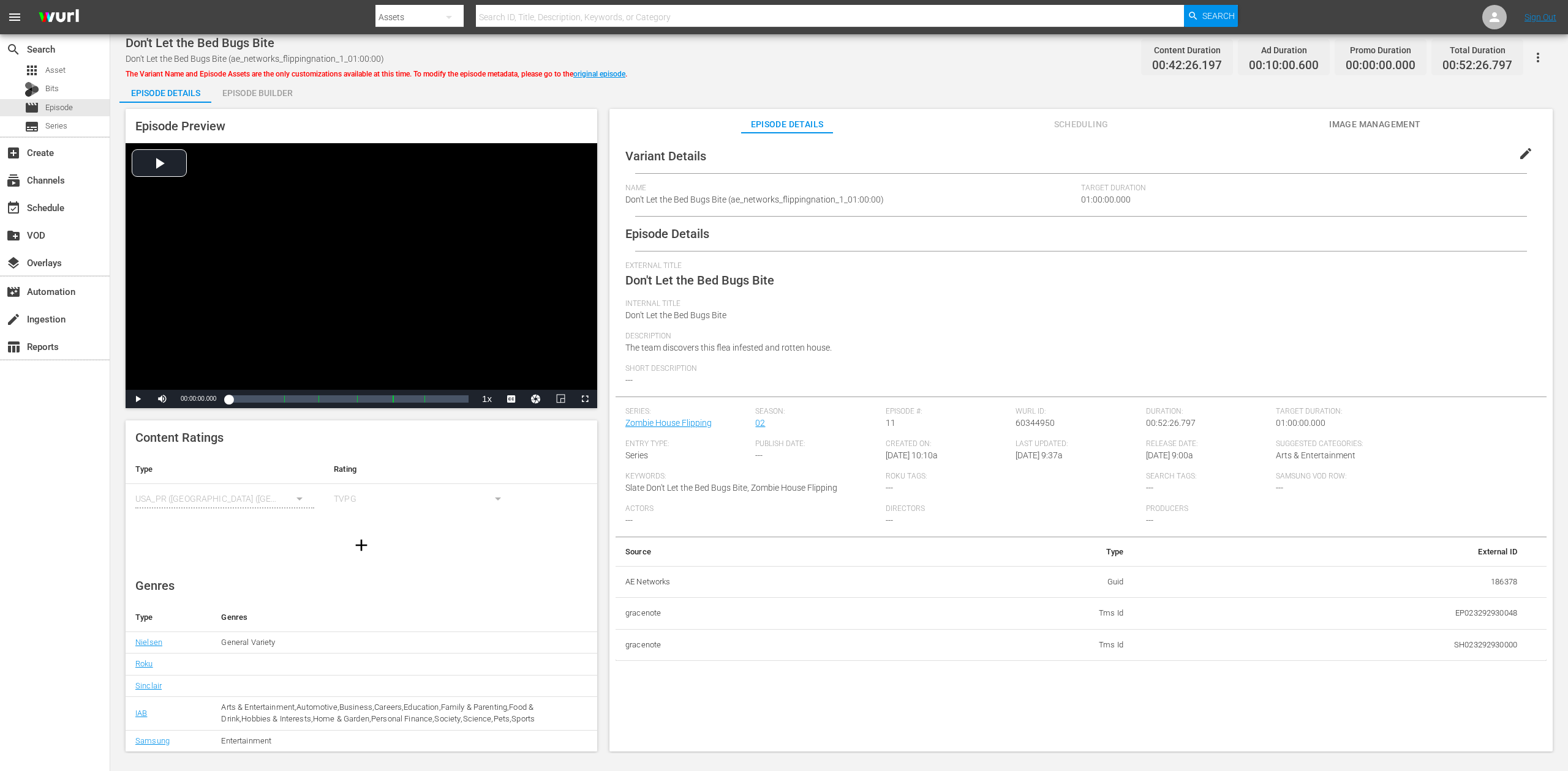
click at [250, 94] on div "Episode Builder" at bounding box center [257, 93] width 92 height 30
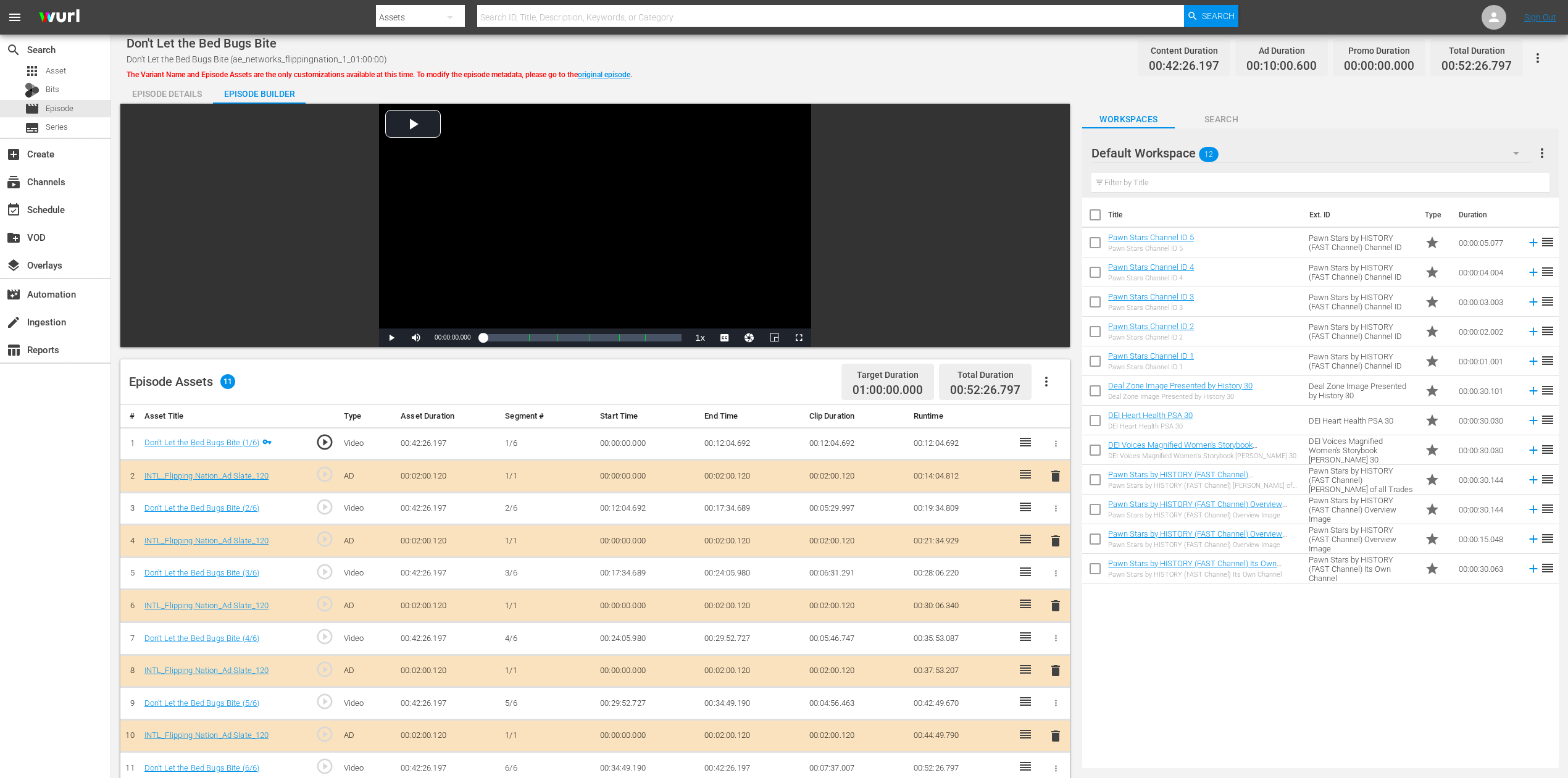
click at [1051, 583] on span "delete" at bounding box center [1056, 606] width 15 height 15
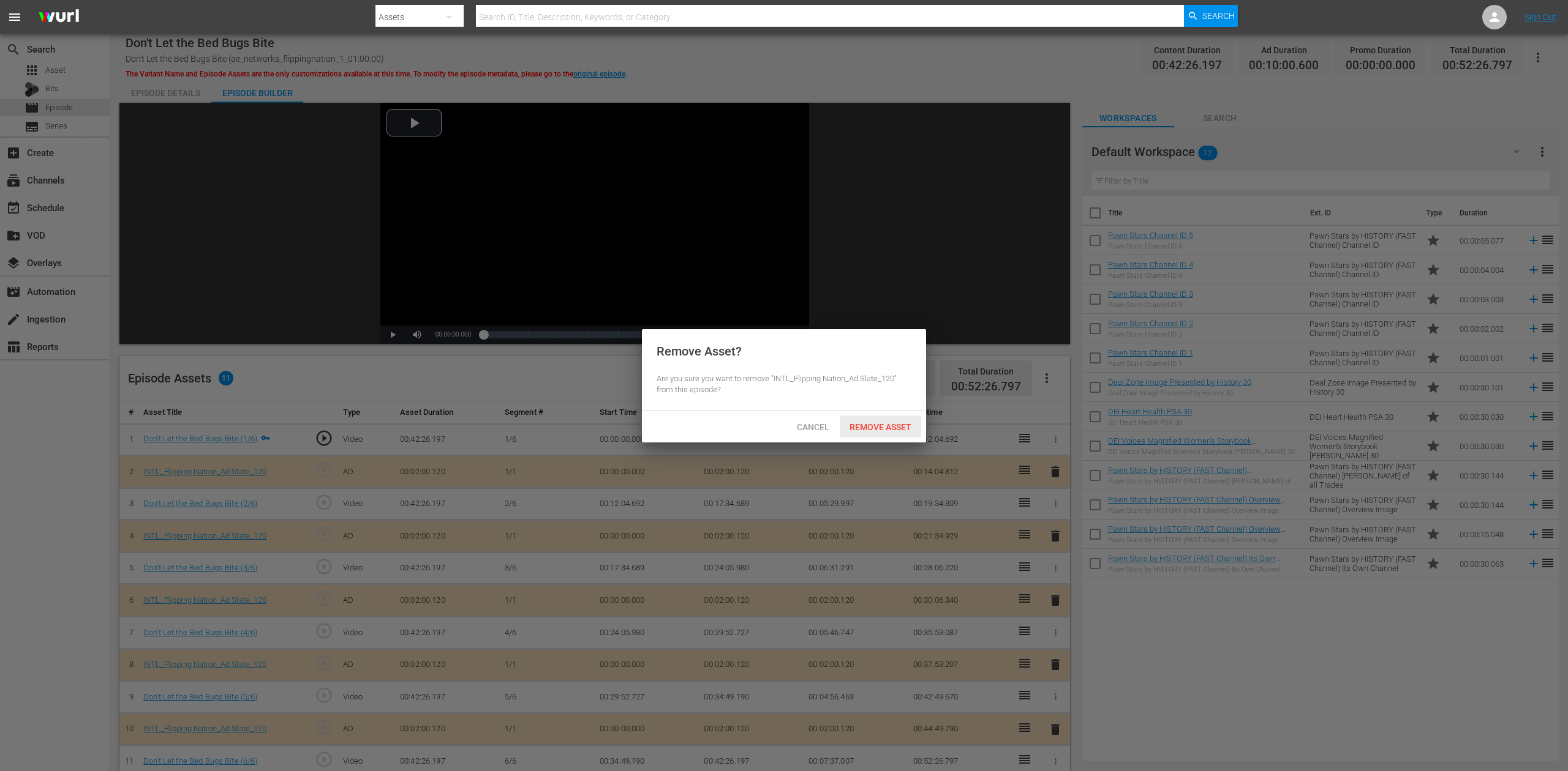
click at [865, 427] on span "Remove Asset" at bounding box center [880, 427] width 82 height 10
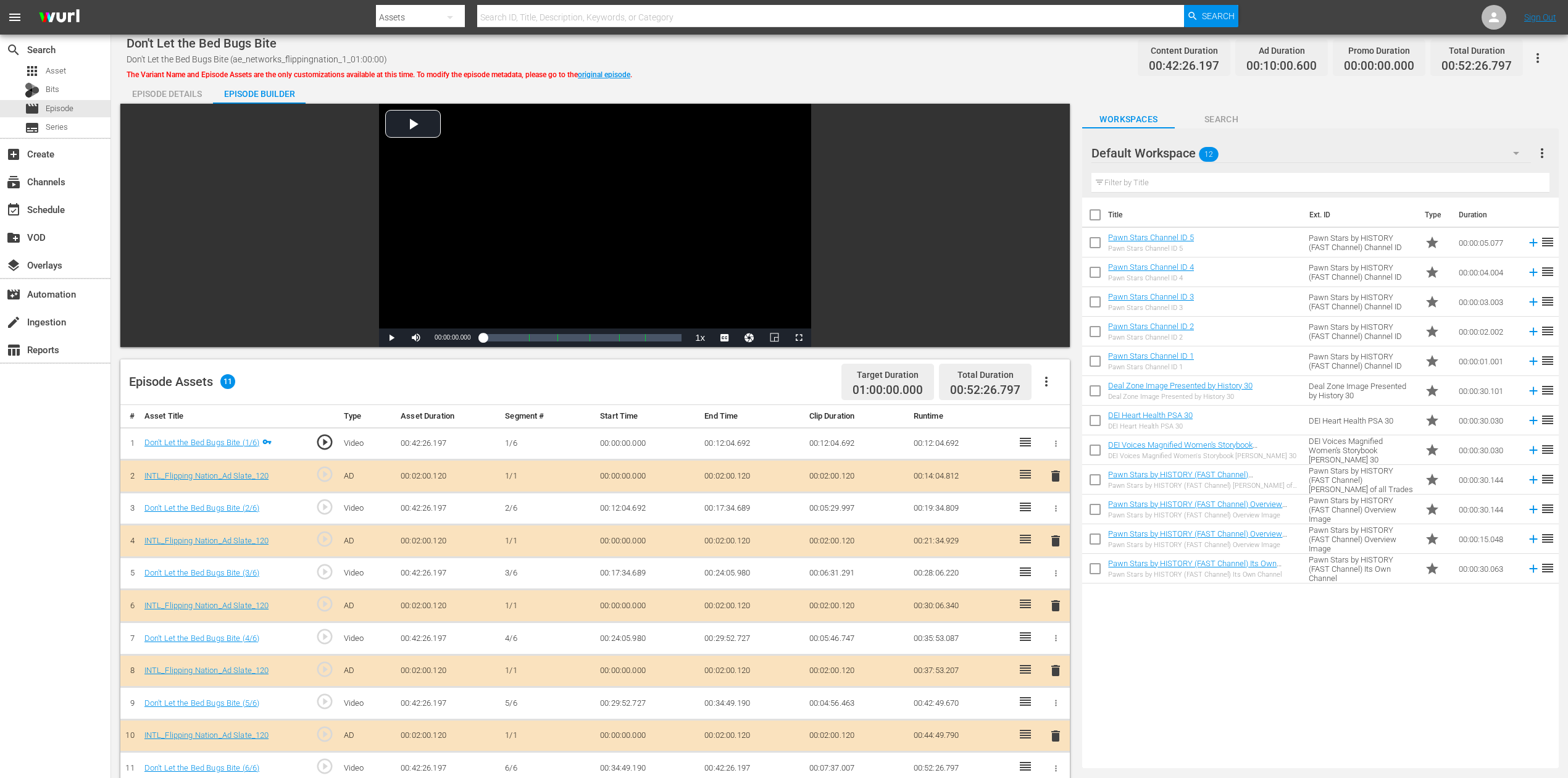
click at [1185, 149] on icon "button" at bounding box center [1516, 153] width 15 height 15
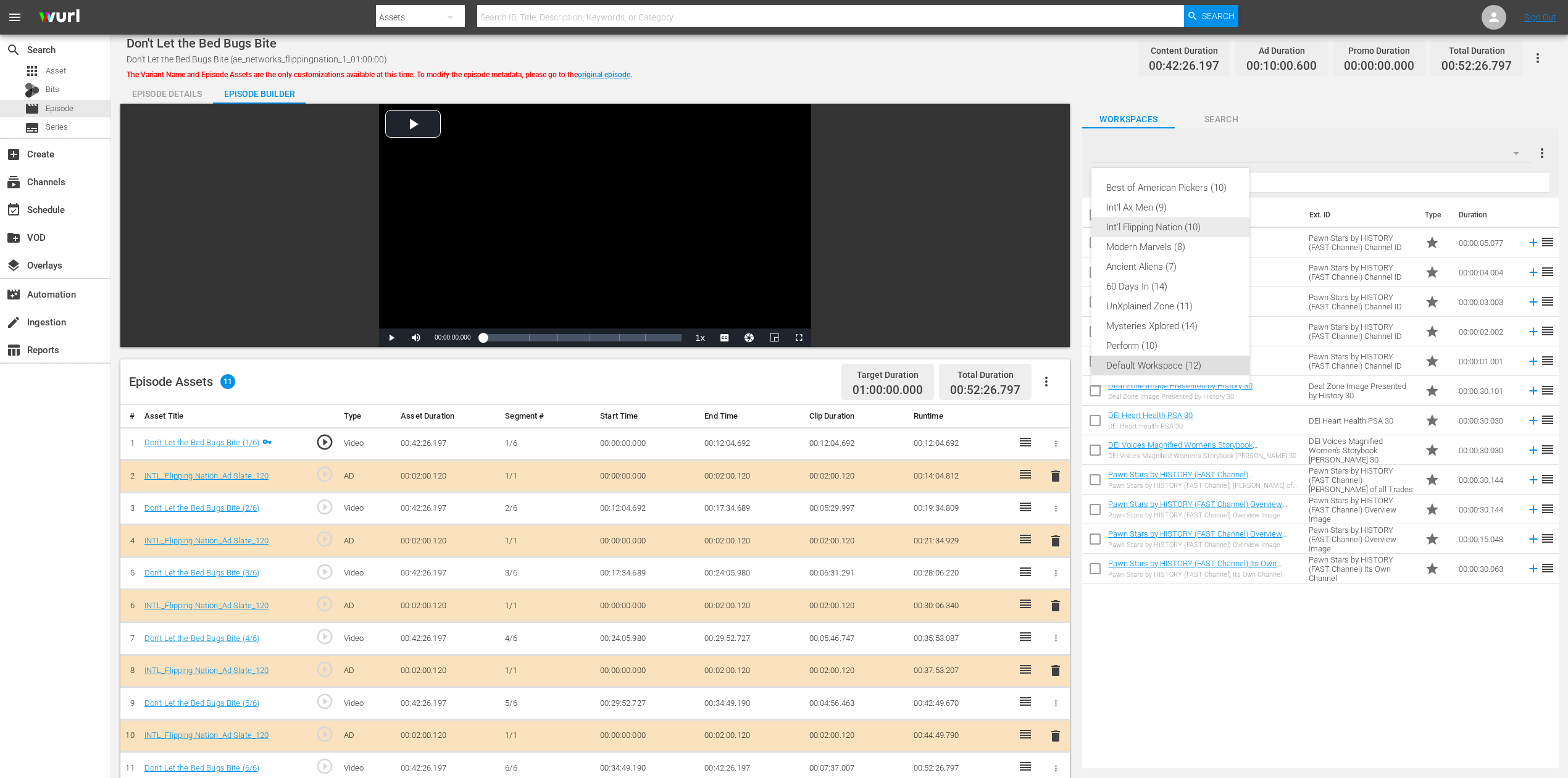
click at [1185, 225] on div "Int'l Flipping Nation (10)" at bounding box center [1171, 227] width 128 height 19
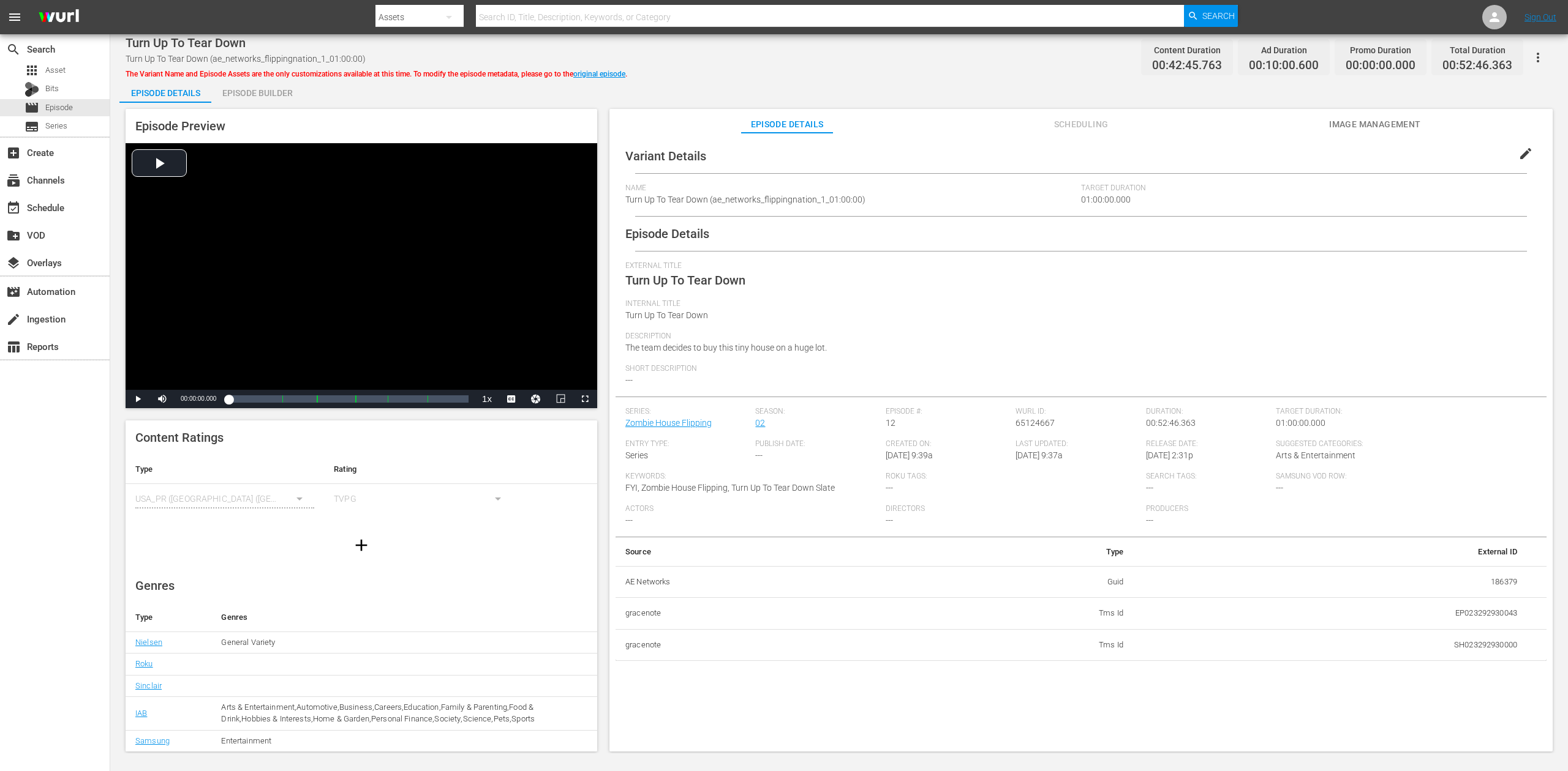
click at [273, 89] on div "Episode Builder" at bounding box center [257, 93] width 92 height 30
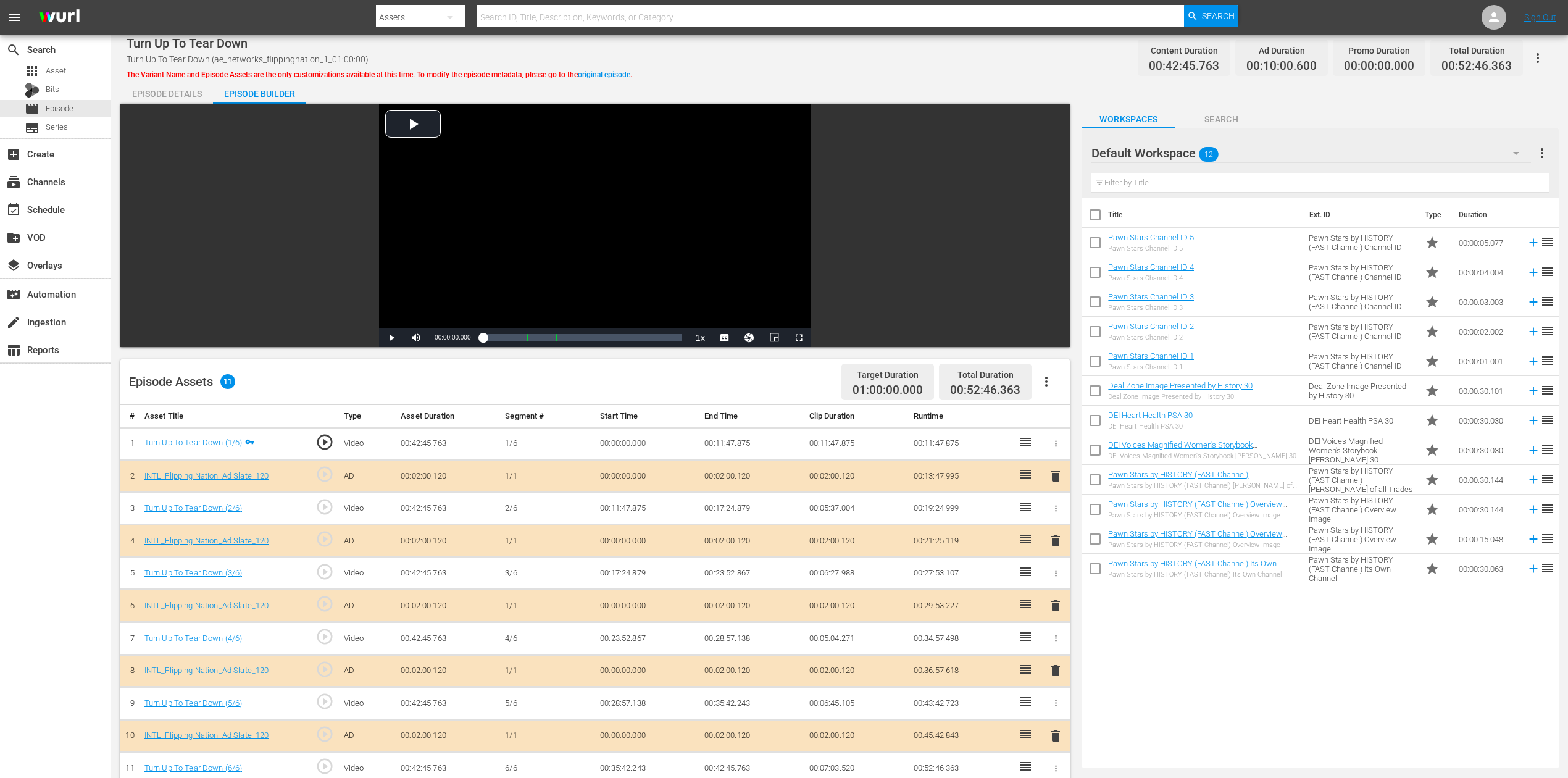
click at [1059, 583] on span "delete" at bounding box center [1056, 606] width 15 height 15
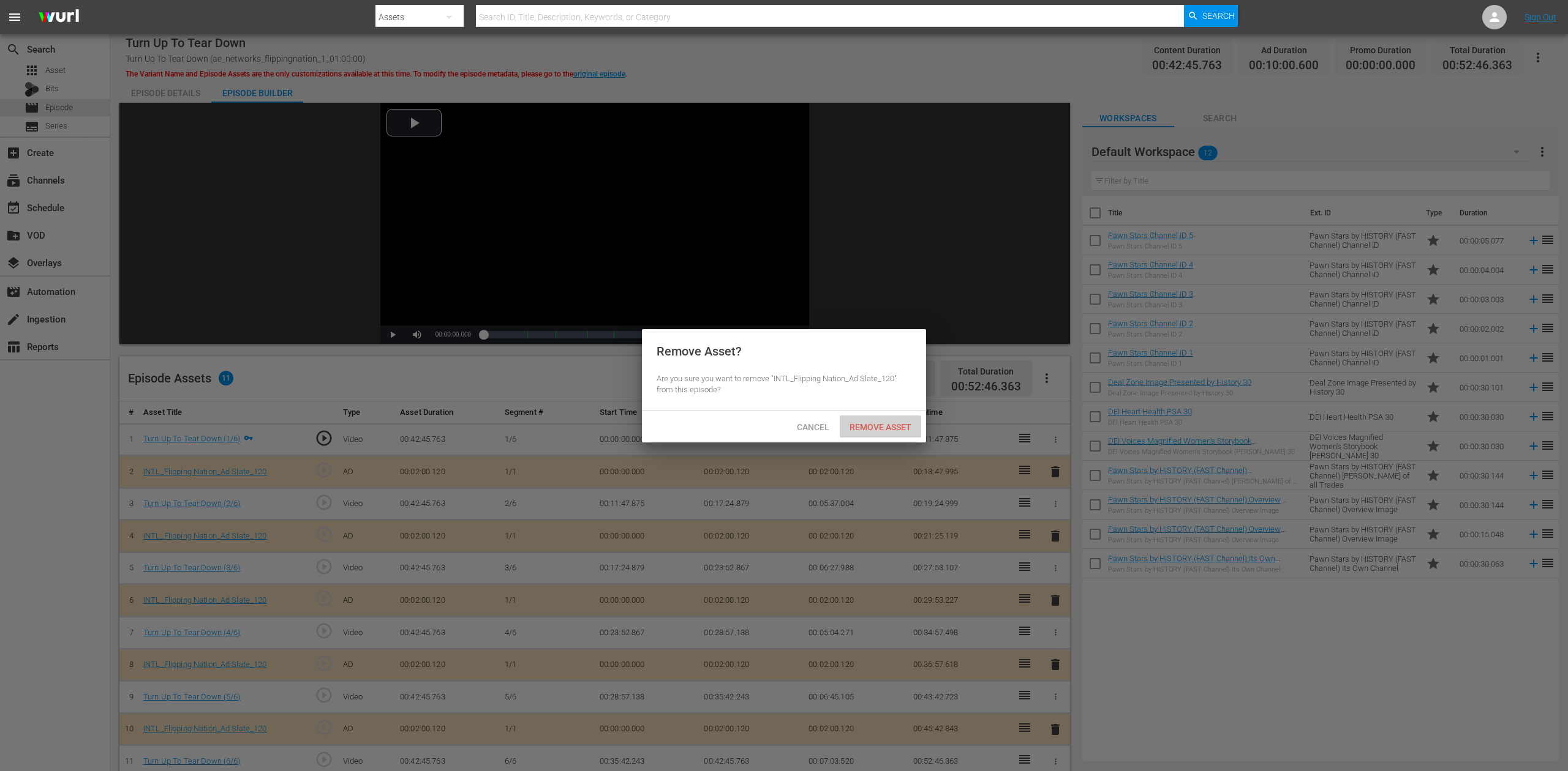
click at [880, 424] on span "Remove Asset" at bounding box center [880, 427] width 82 height 10
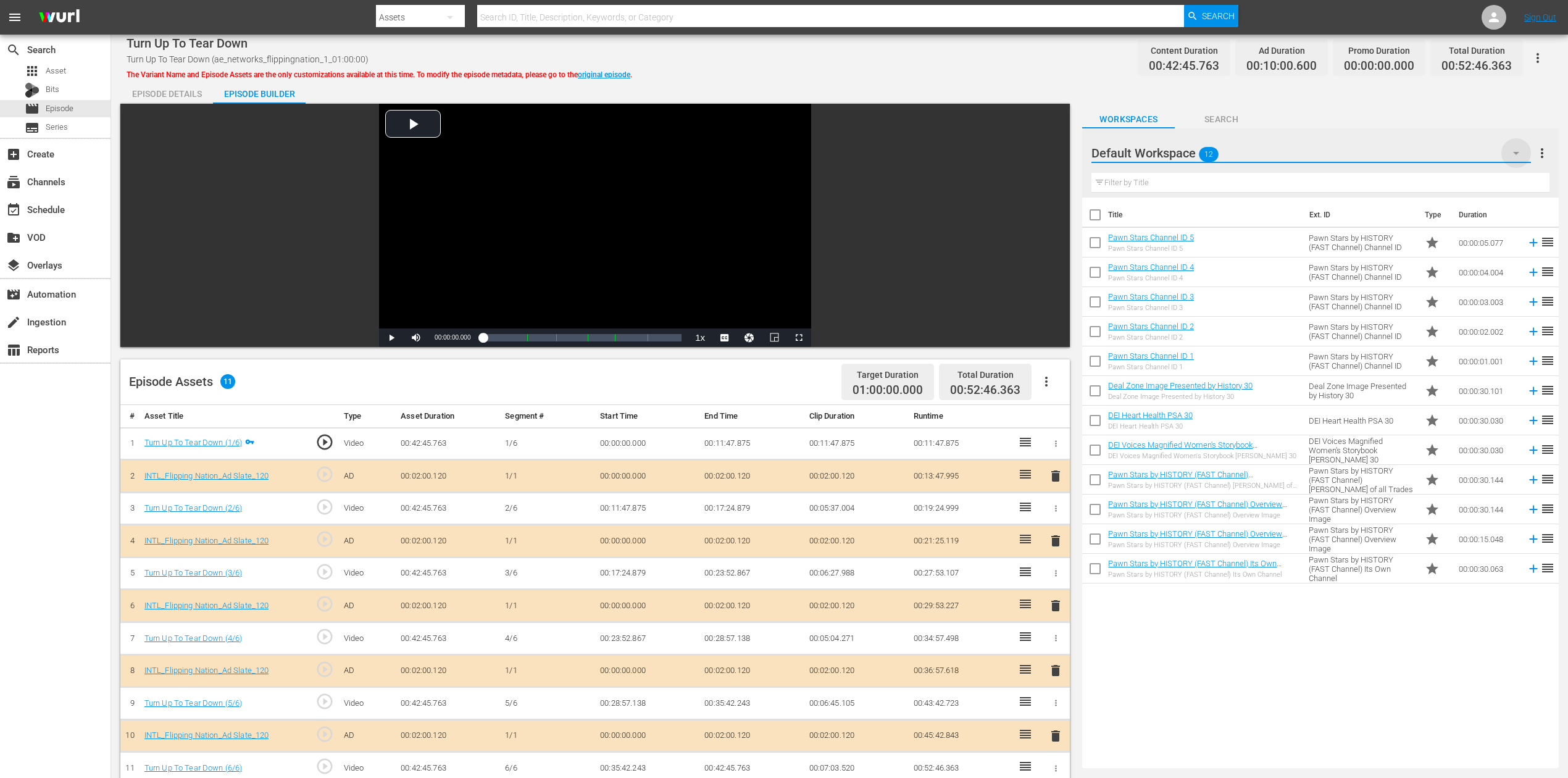
click at [1185, 152] on icon "button" at bounding box center [1516, 153] width 15 height 15
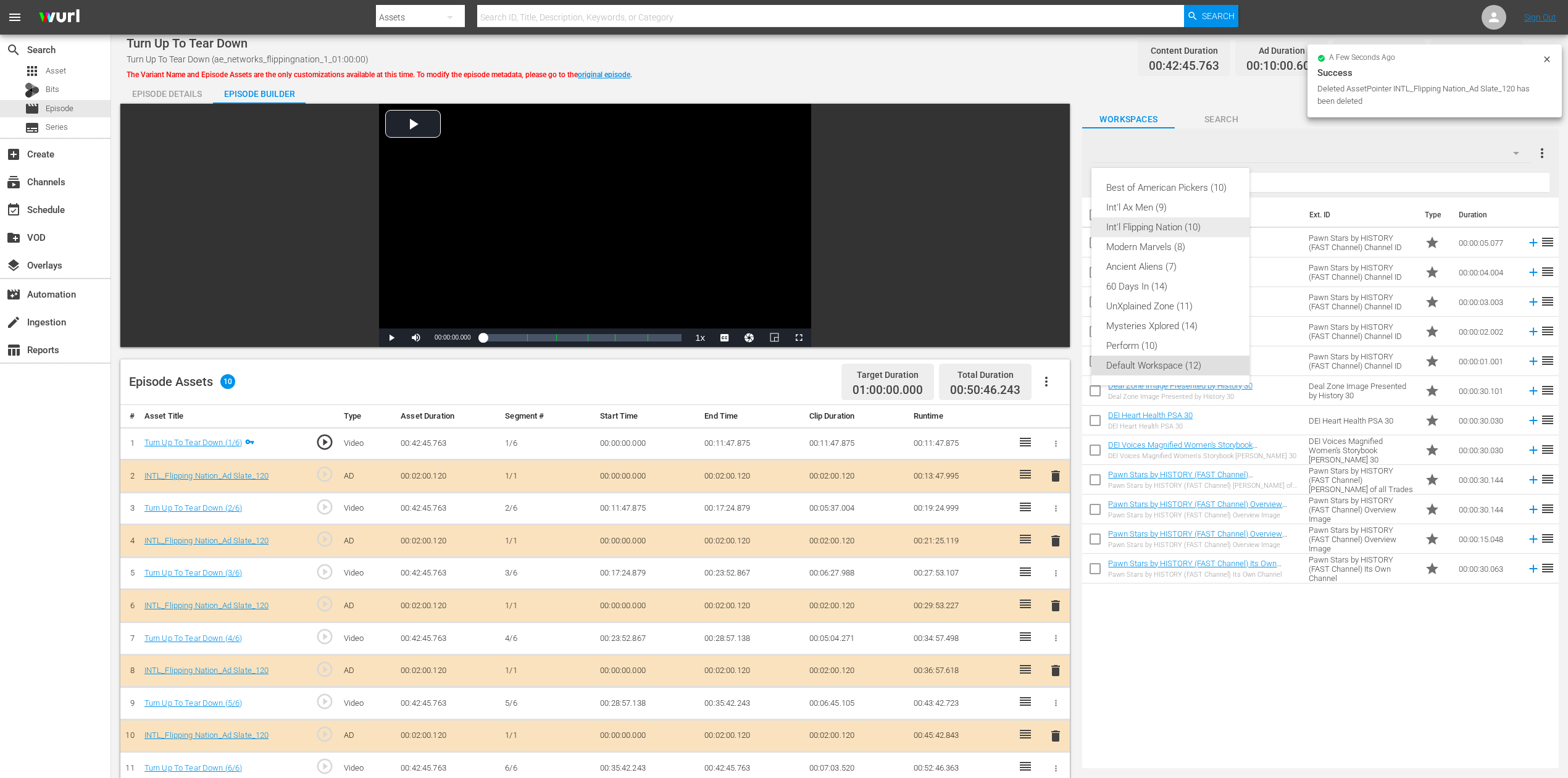
click at [1185, 235] on div "Int'l Flipping Nation (10)" at bounding box center [1171, 227] width 128 height 19
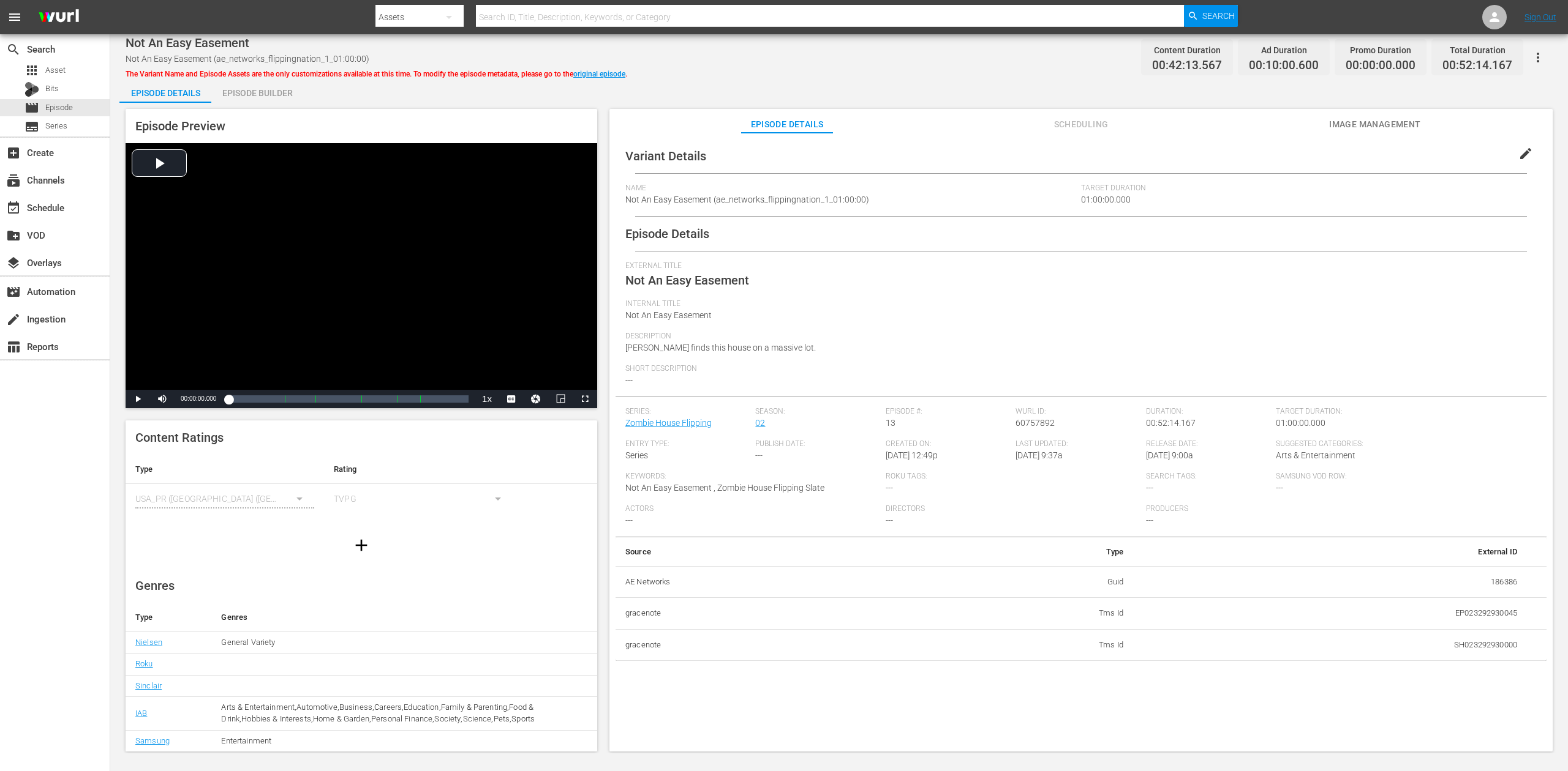
drag, startPoint x: 270, startPoint y: 90, endPoint x: 360, endPoint y: 56, distance: 96.2
click at [272, 89] on div "Episode Builder" at bounding box center [257, 93] width 92 height 30
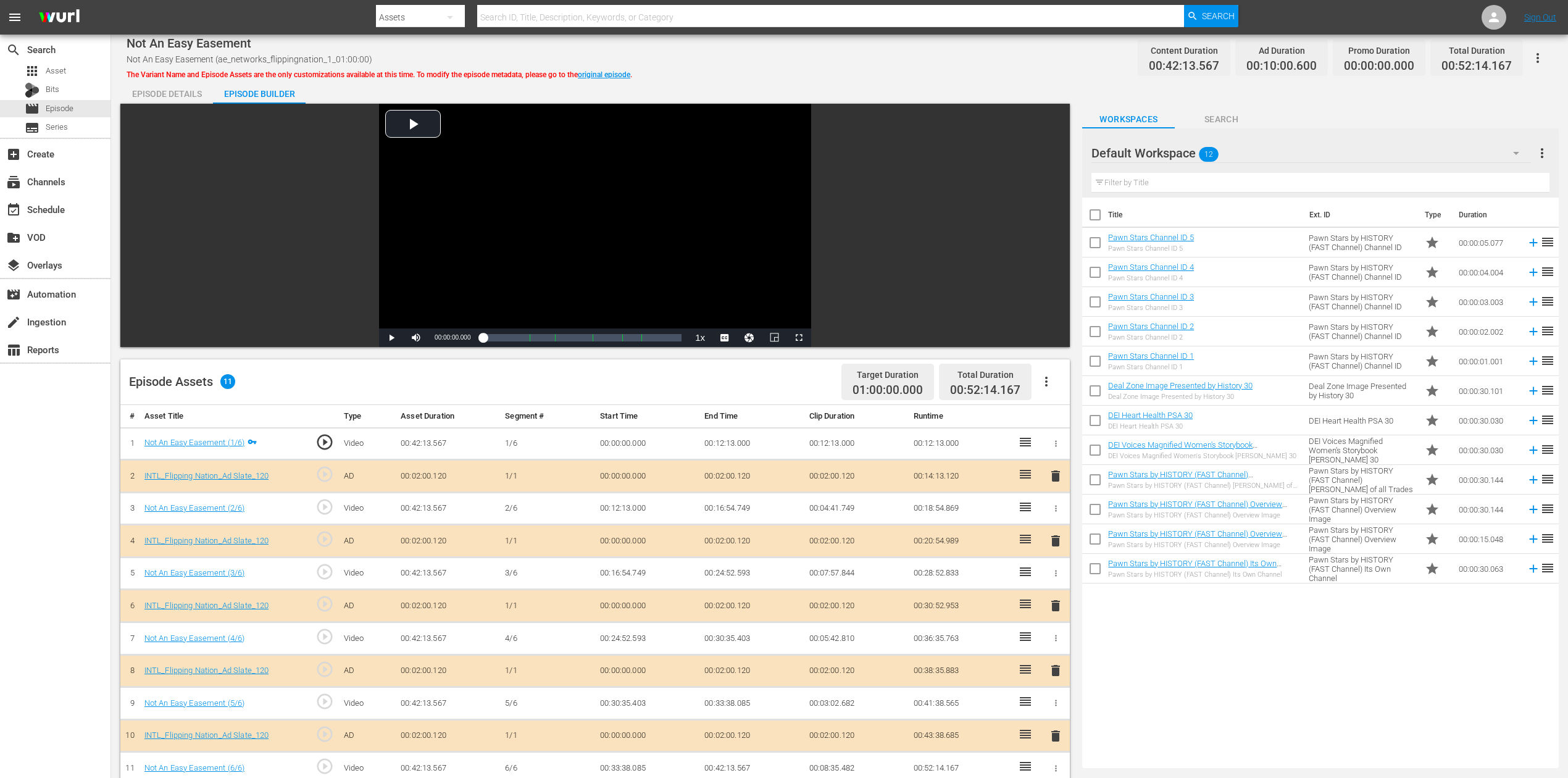
click at [1053, 583] on span "delete" at bounding box center [1056, 606] width 15 height 15
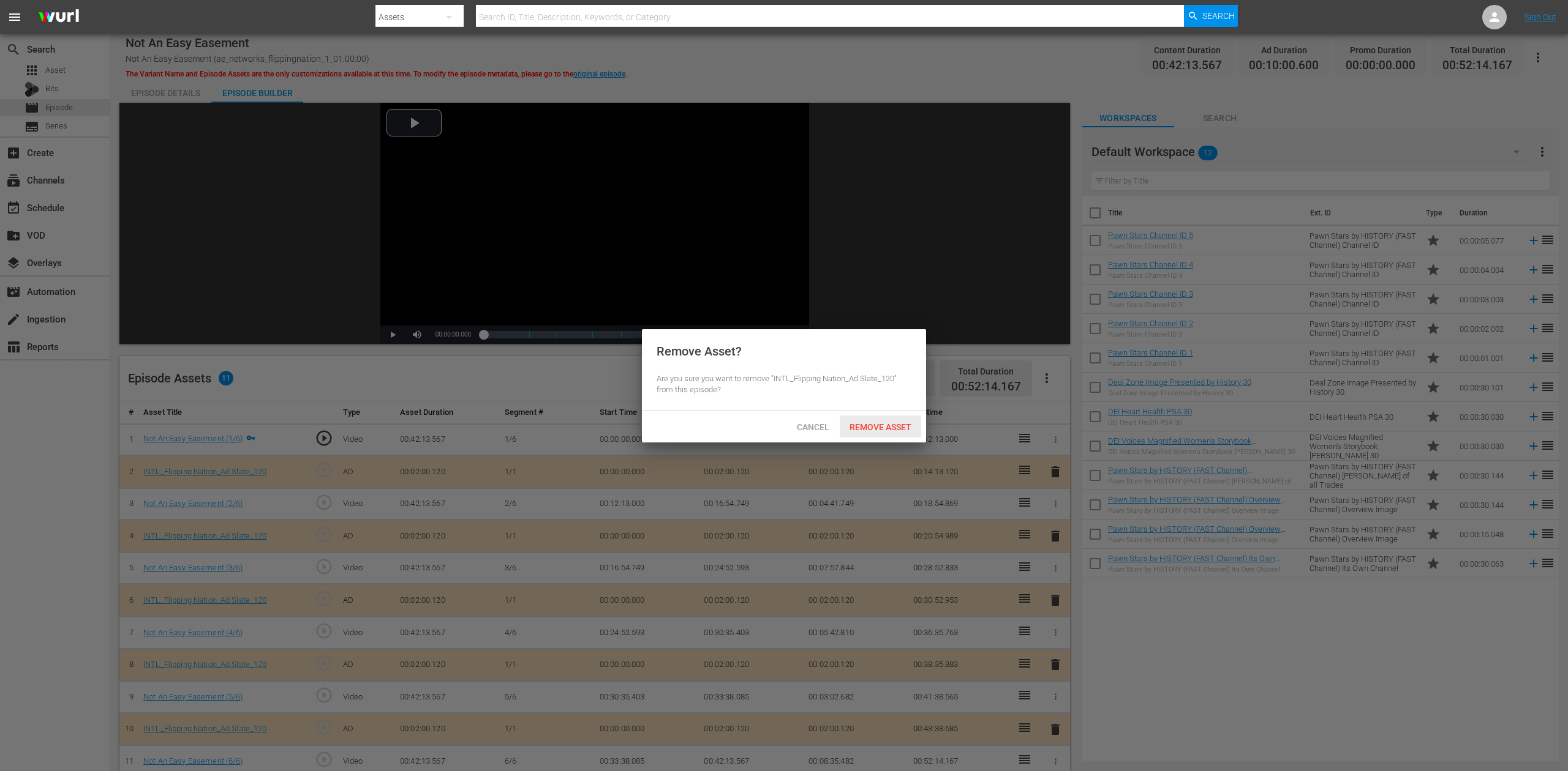
click at [876, 424] on span "Remove Asset" at bounding box center [880, 427] width 82 height 10
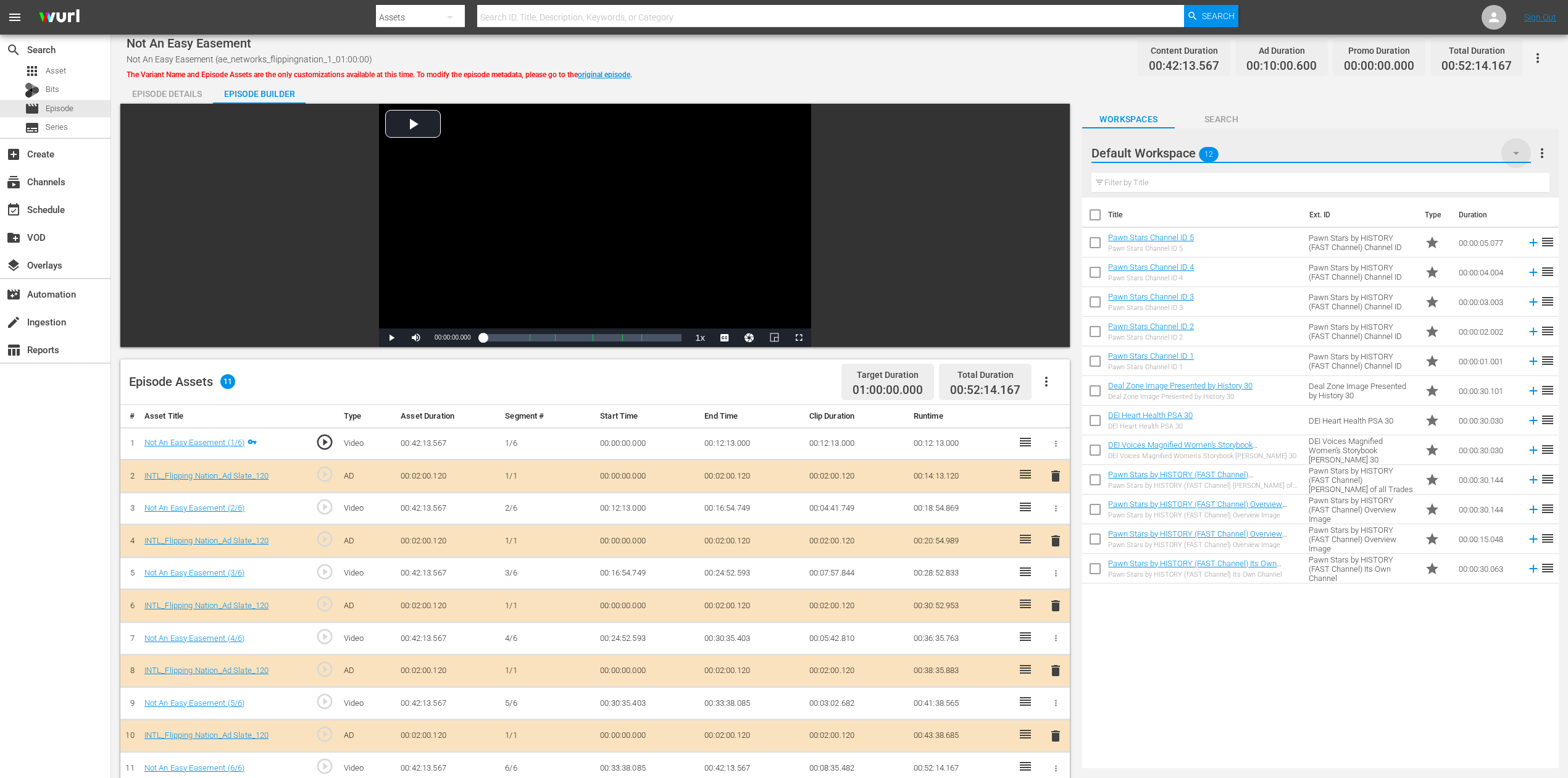
click at [1185, 152] on icon "button" at bounding box center [1516, 153] width 6 height 3
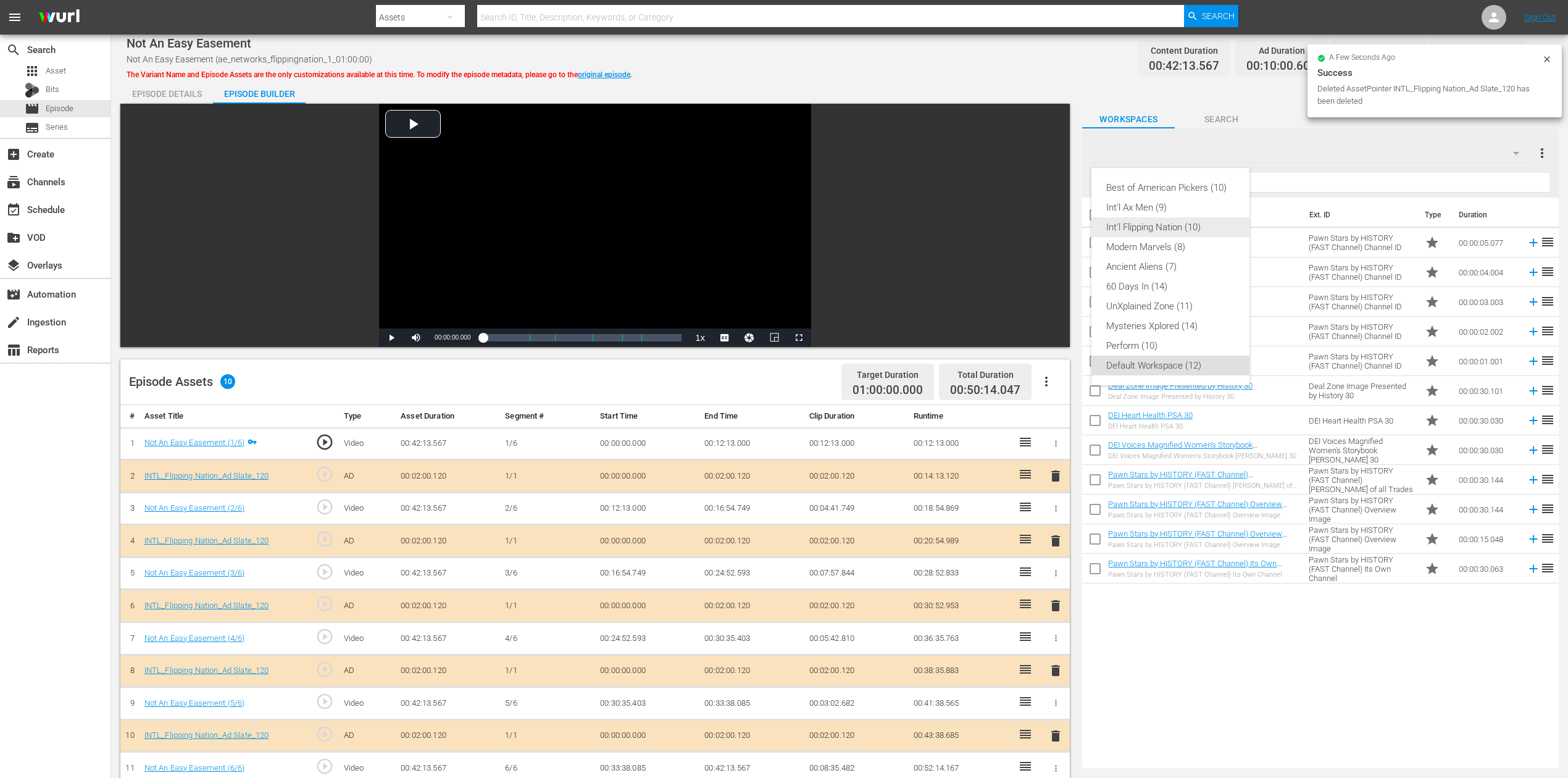
click at [1165, 223] on div "Int'l Flipping Nation (10)" at bounding box center [1171, 227] width 128 height 19
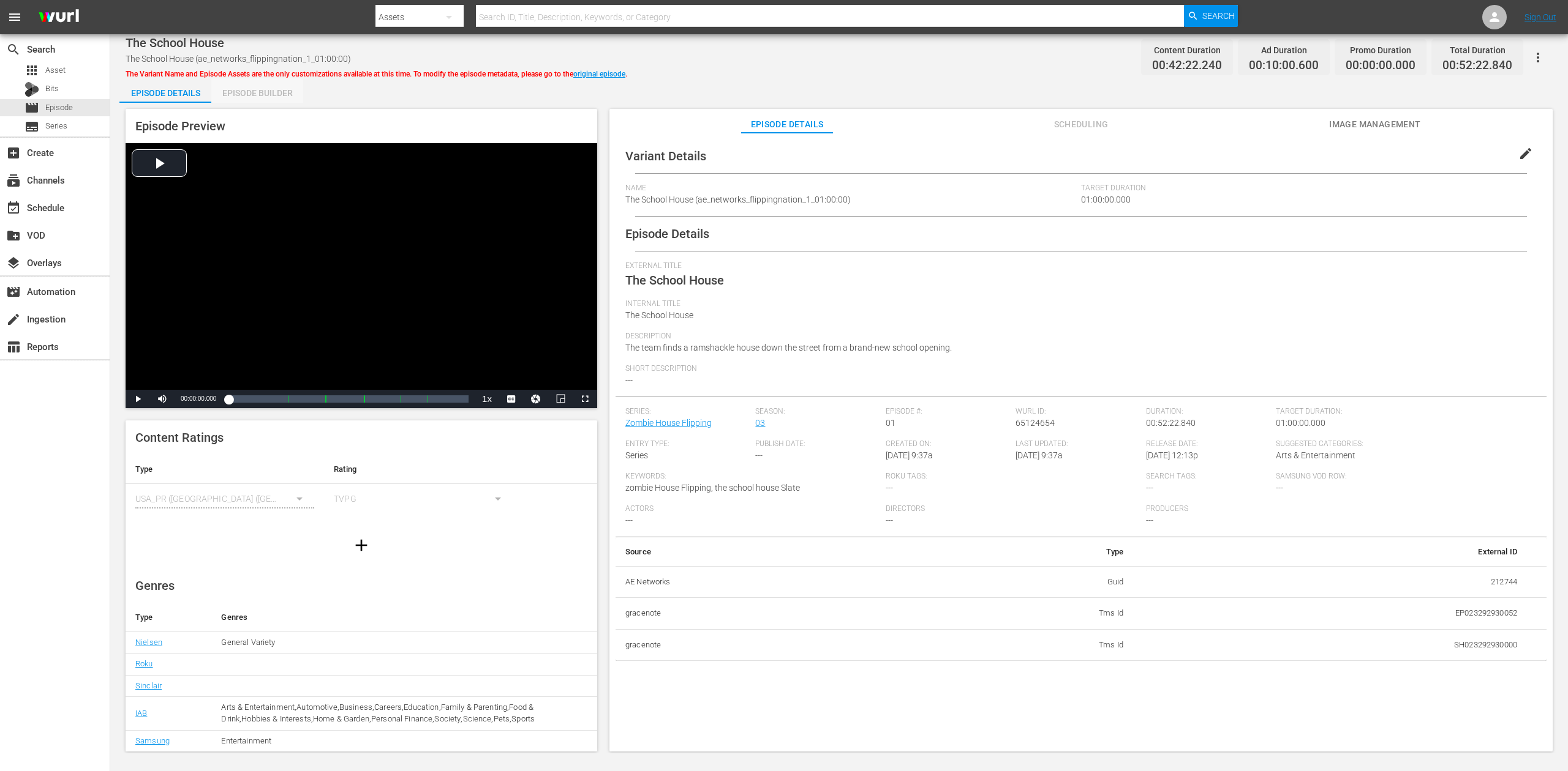
click at [260, 92] on div "Episode Builder" at bounding box center [257, 93] width 92 height 30
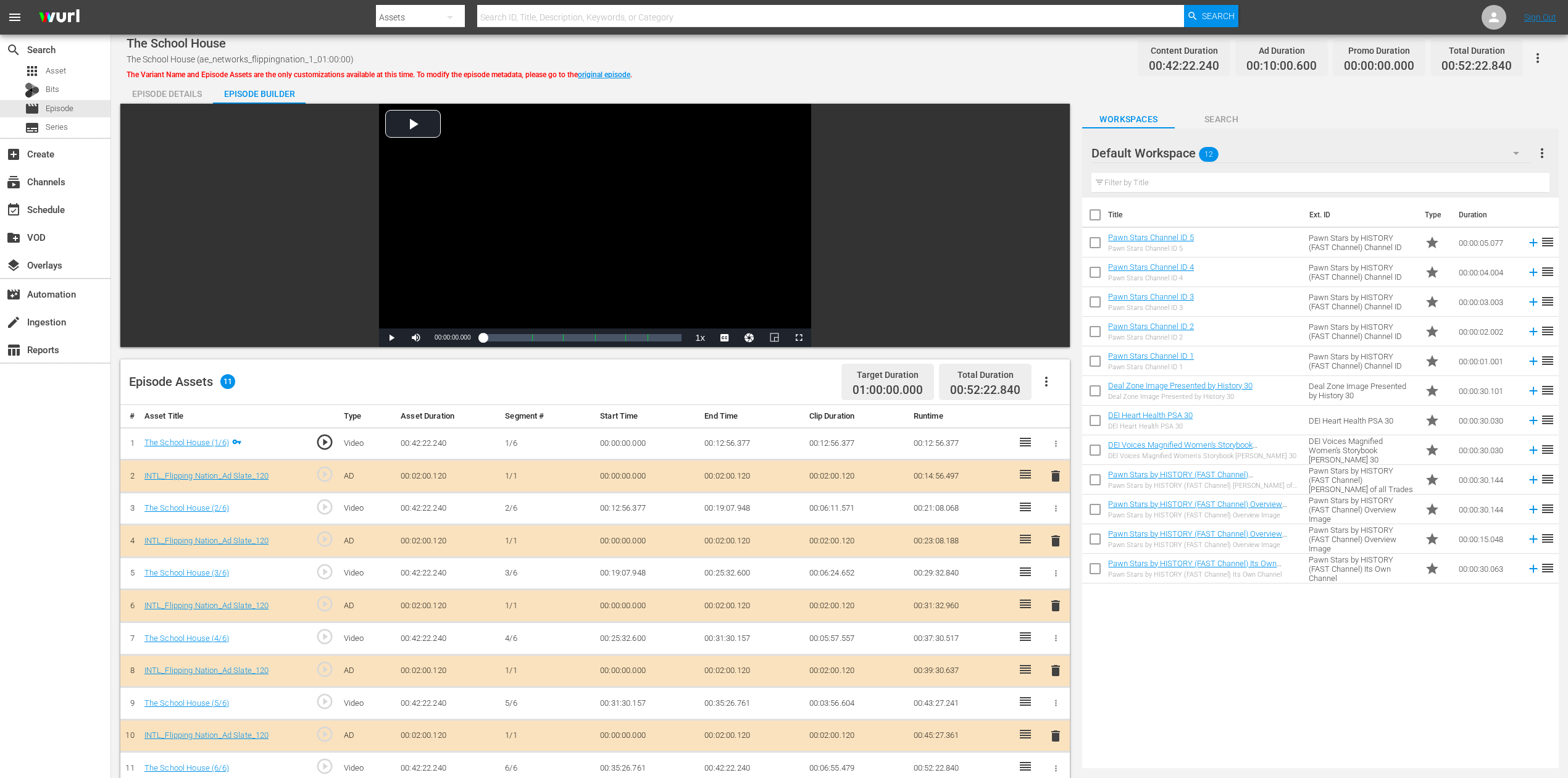
click at [1052, 583] on span "delete" at bounding box center [1056, 606] width 15 height 15
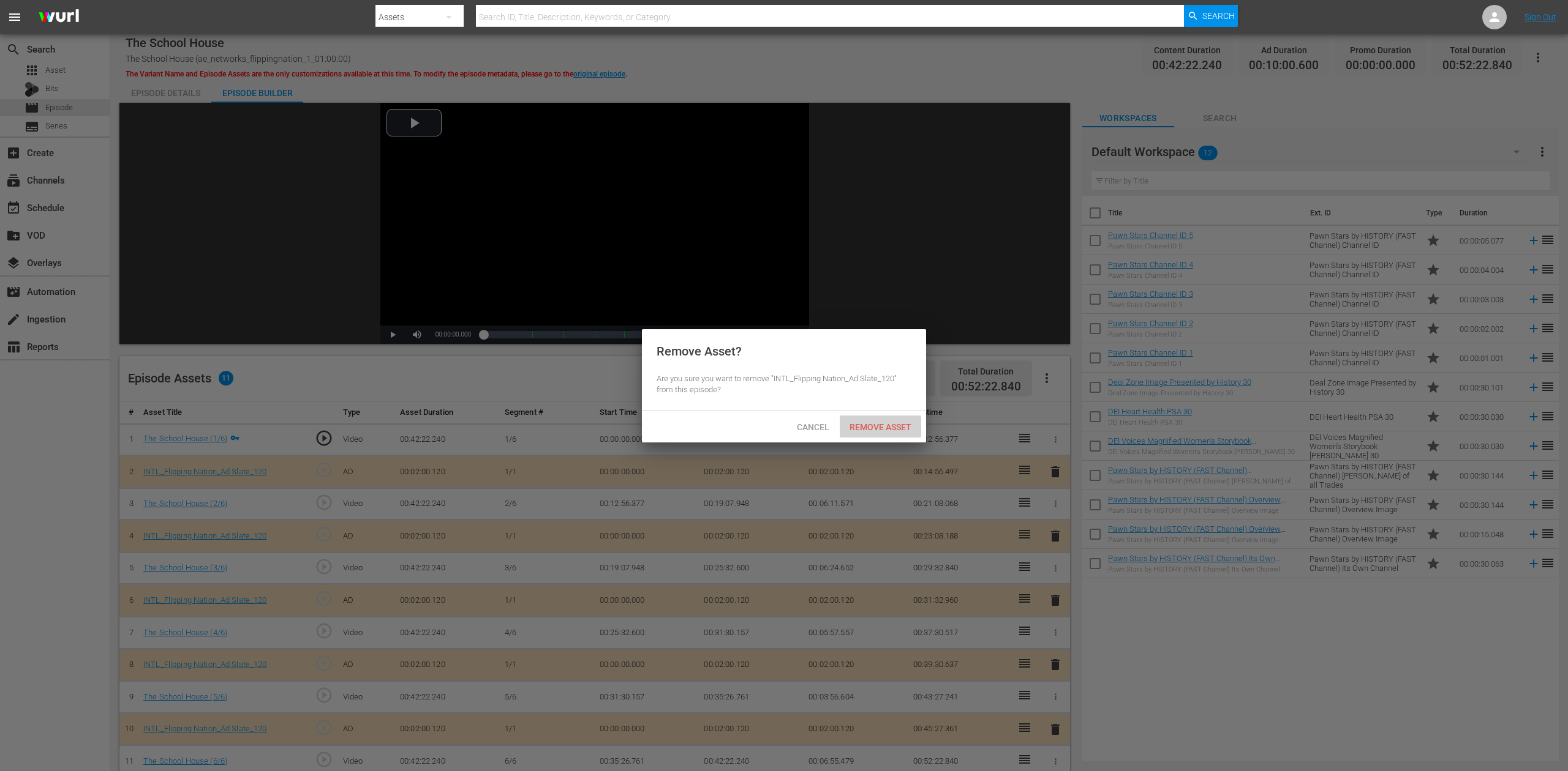
click at [902, 422] on span "Remove Asset" at bounding box center [880, 427] width 82 height 10
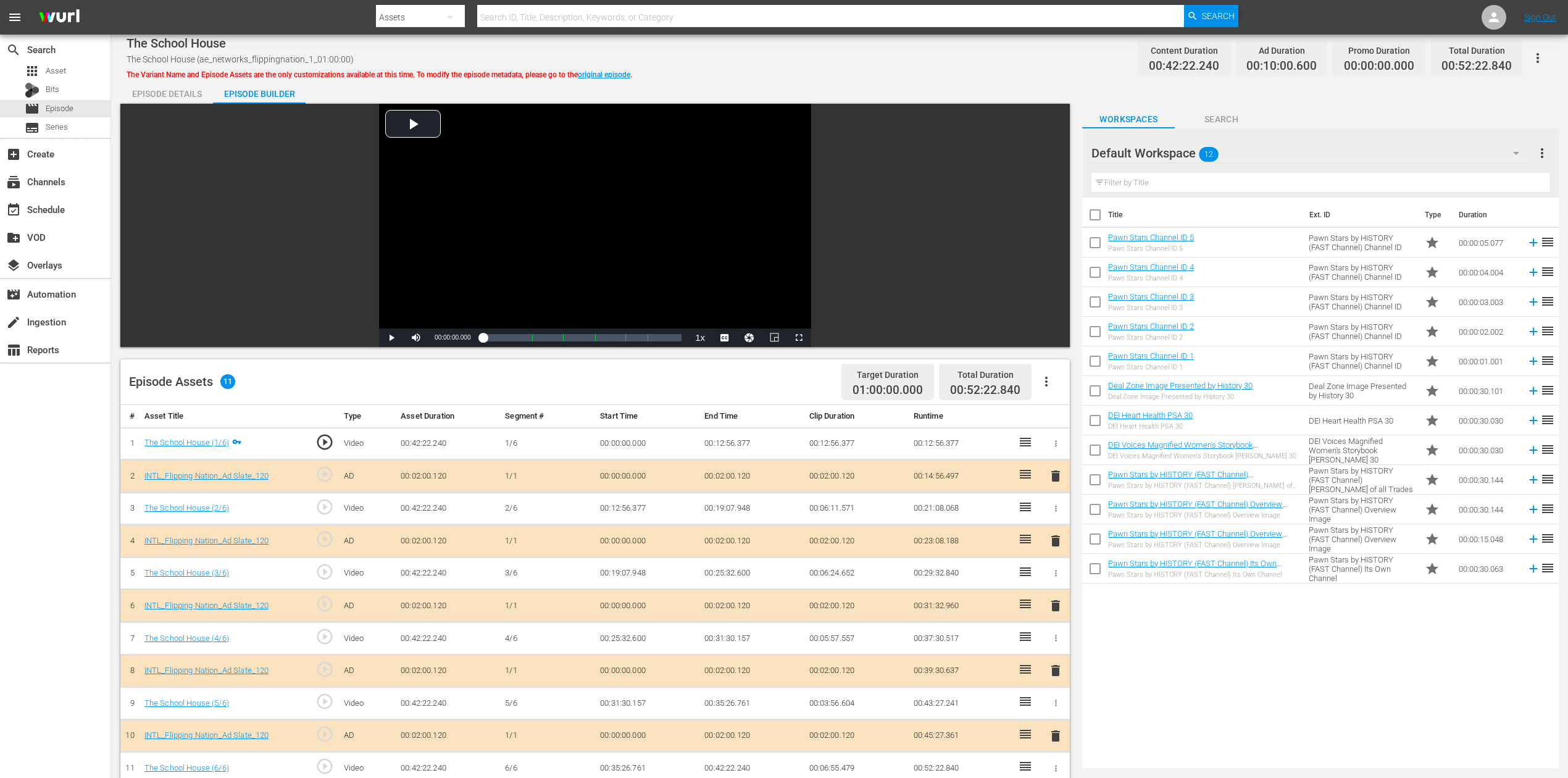
click at [1185, 148] on icon "button" at bounding box center [1516, 153] width 15 height 15
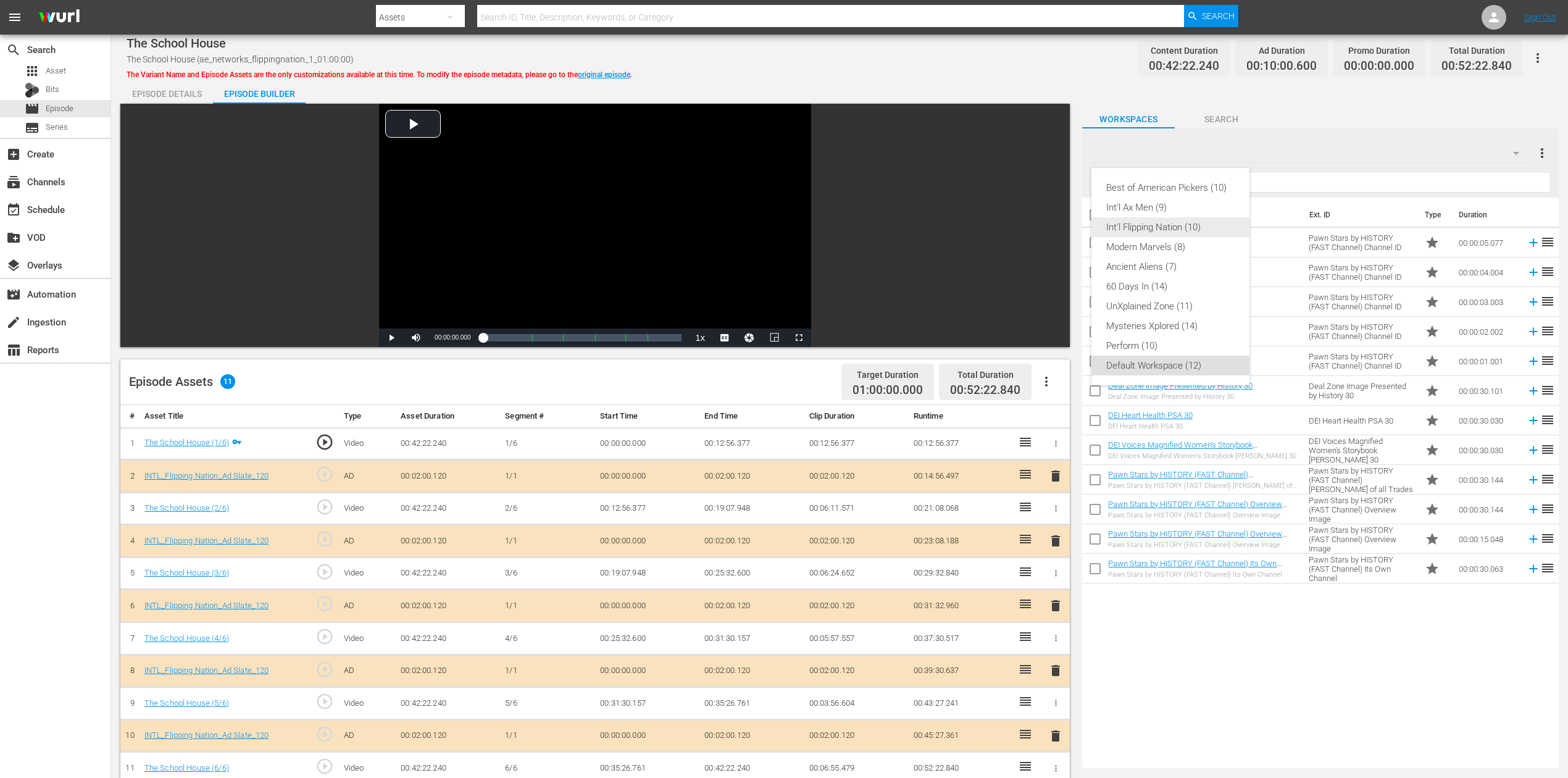
click at [1174, 228] on div "Int'l Flipping Nation (10)" at bounding box center [1171, 227] width 128 height 19
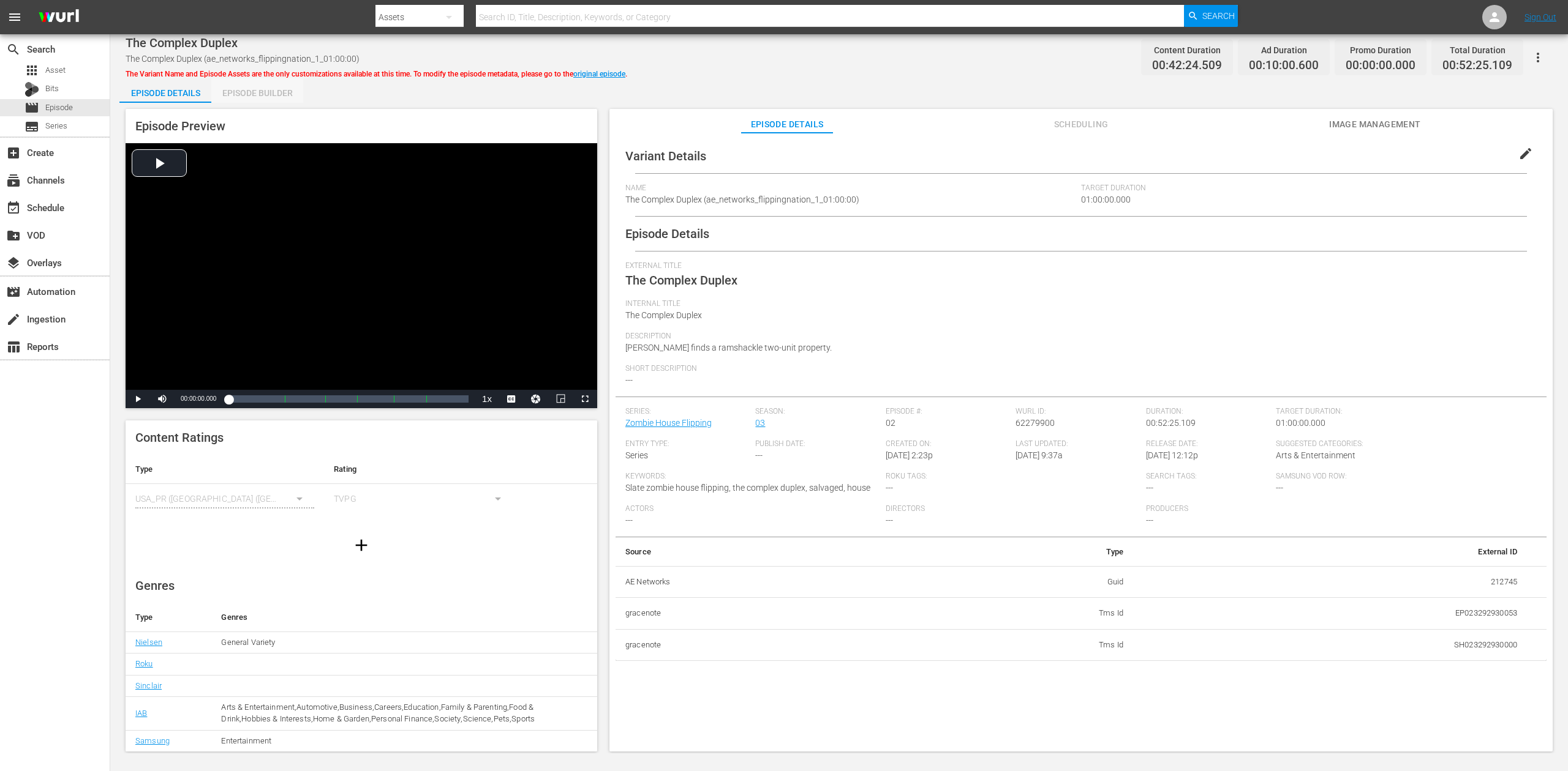
click at [265, 90] on div "Episode Builder" at bounding box center [257, 93] width 92 height 30
click at [256, 93] on div "Episode Builder" at bounding box center [257, 93] width 92 height 30
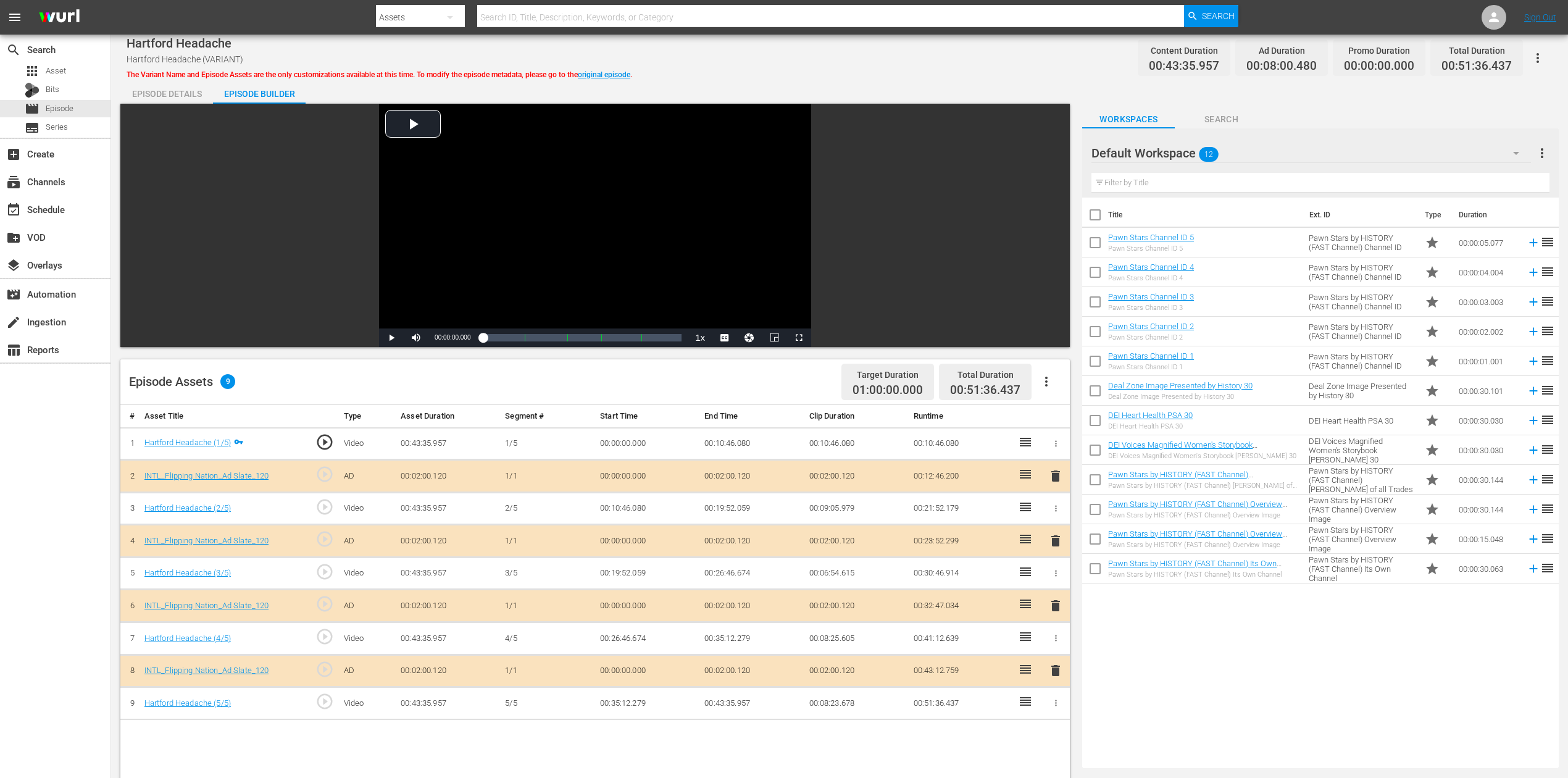
click at [1053, 583] on span "delete" at bounding box center [1056, 606] width 15 height 15
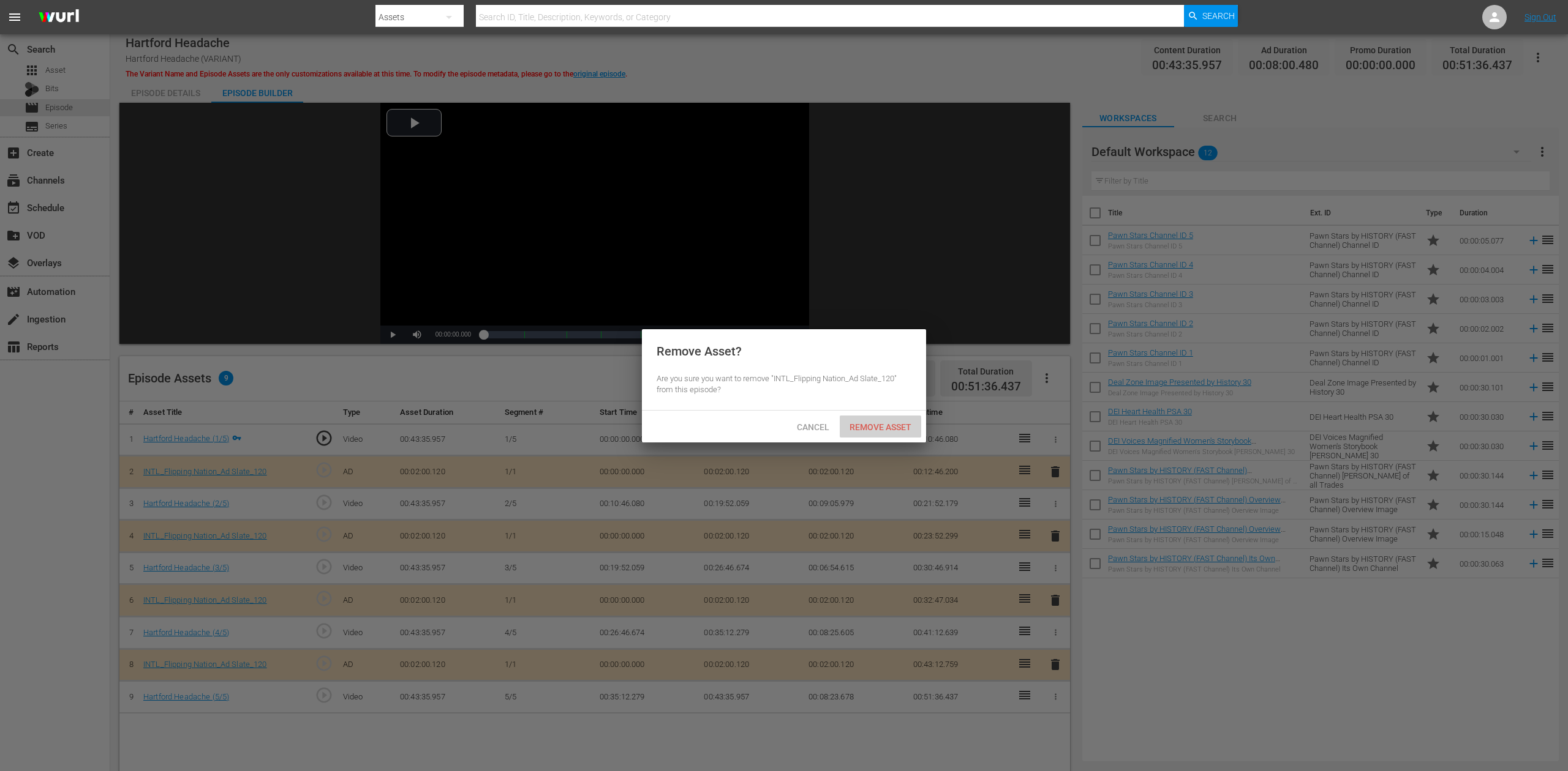
click at [856, 421] on div "Remove Asset" at bounding box center [880, 427] width 82 height 23
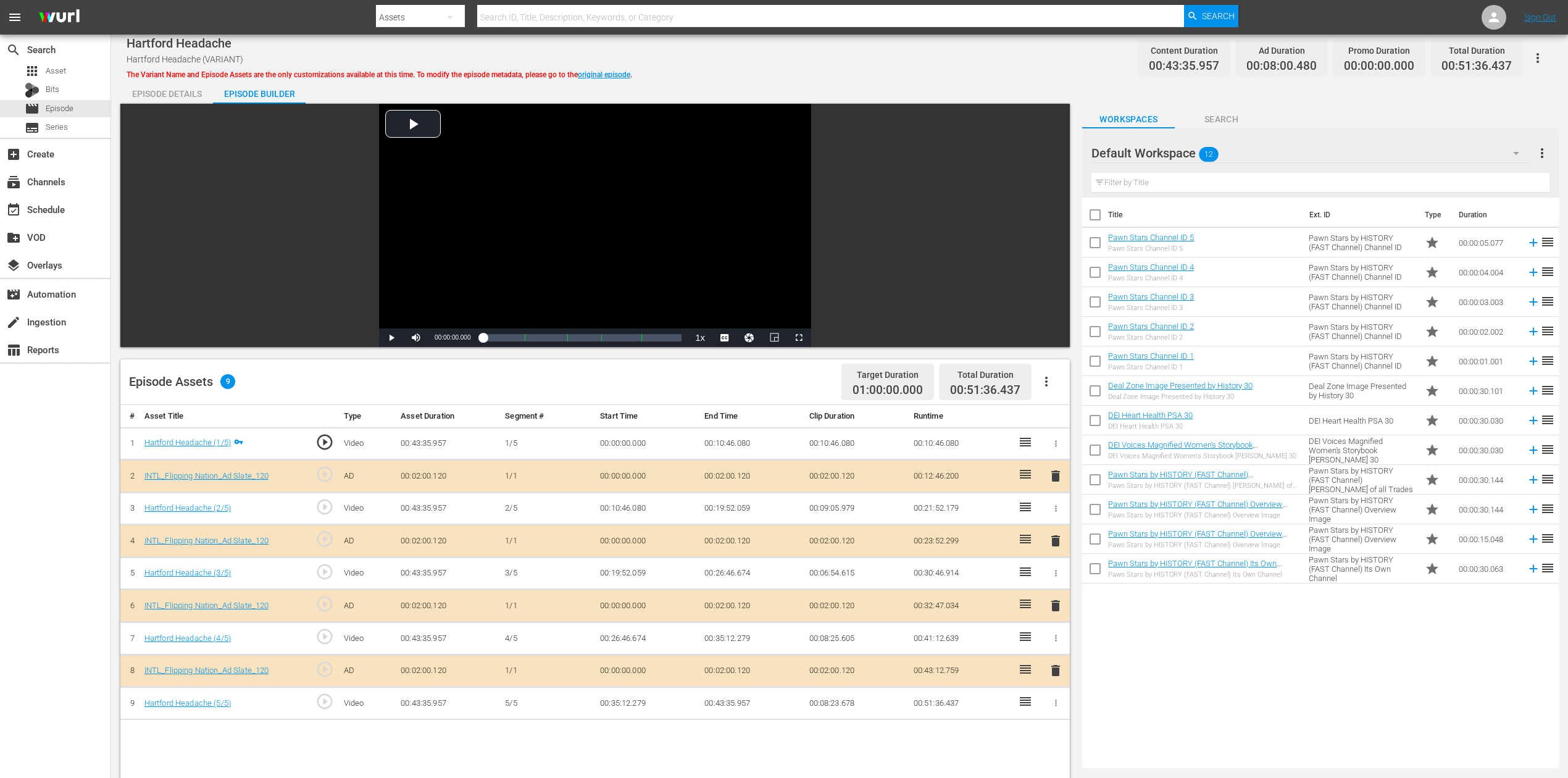
click at [1185, 152] on icon "button" at bounding box center [1516, 153] width 15 height 15
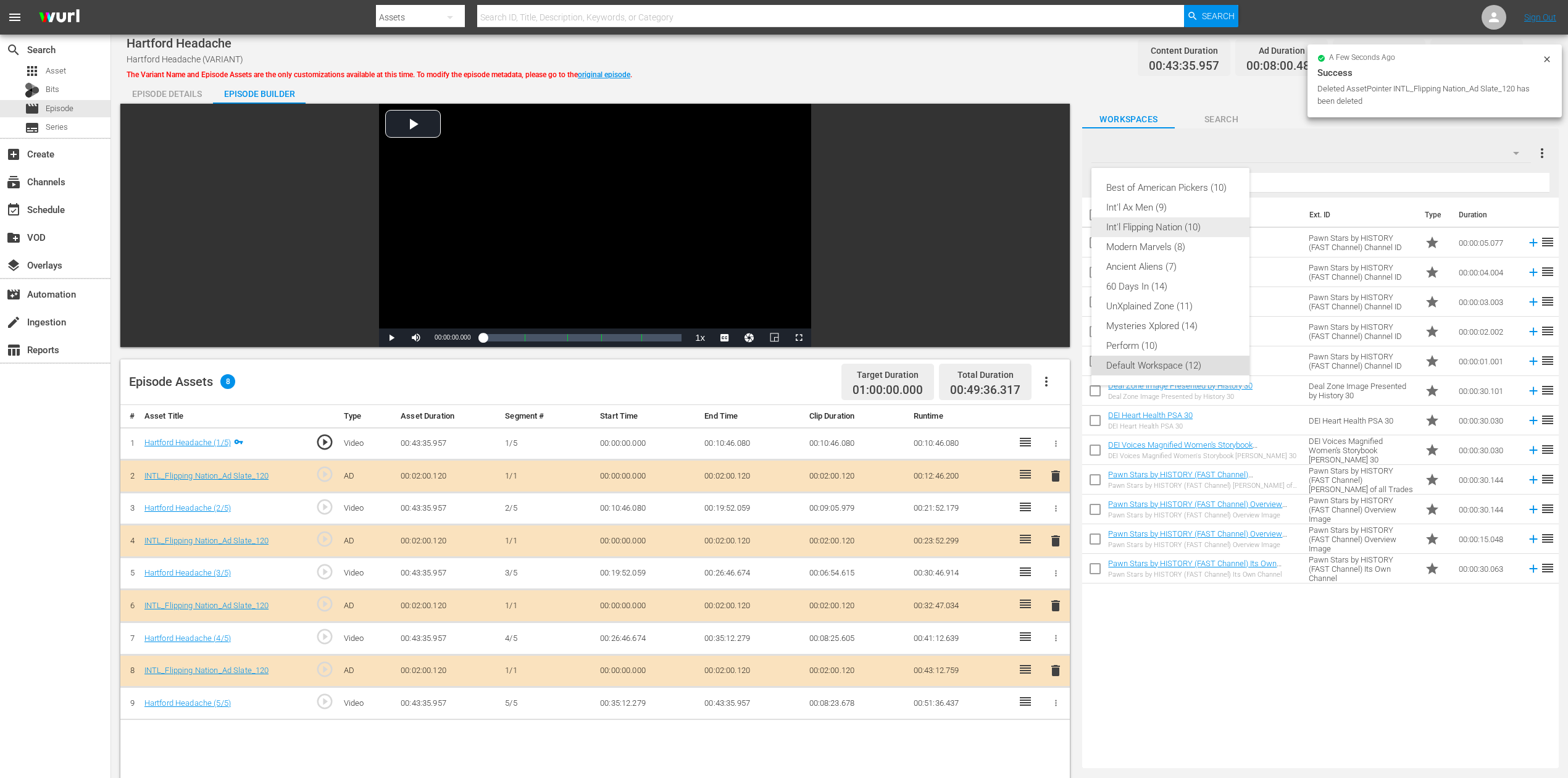
click at [1174, 226] on div "Int'l Flipping Nation (10)" at bounding box center [1171, 227] width 128 height 19
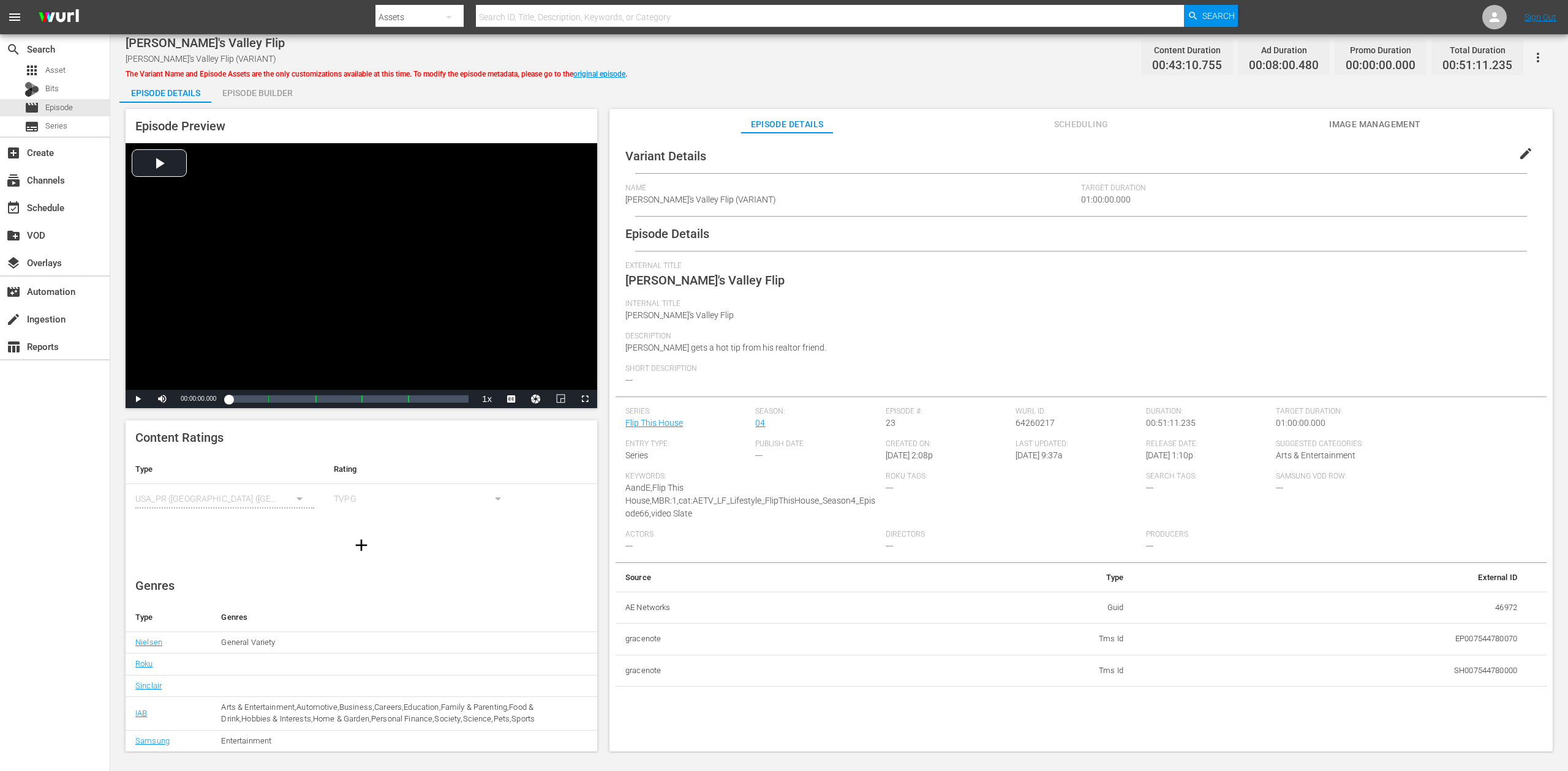
click at [266, 96] on div "Episode Builder" at bounding box center [257, 93] width 92 height 30
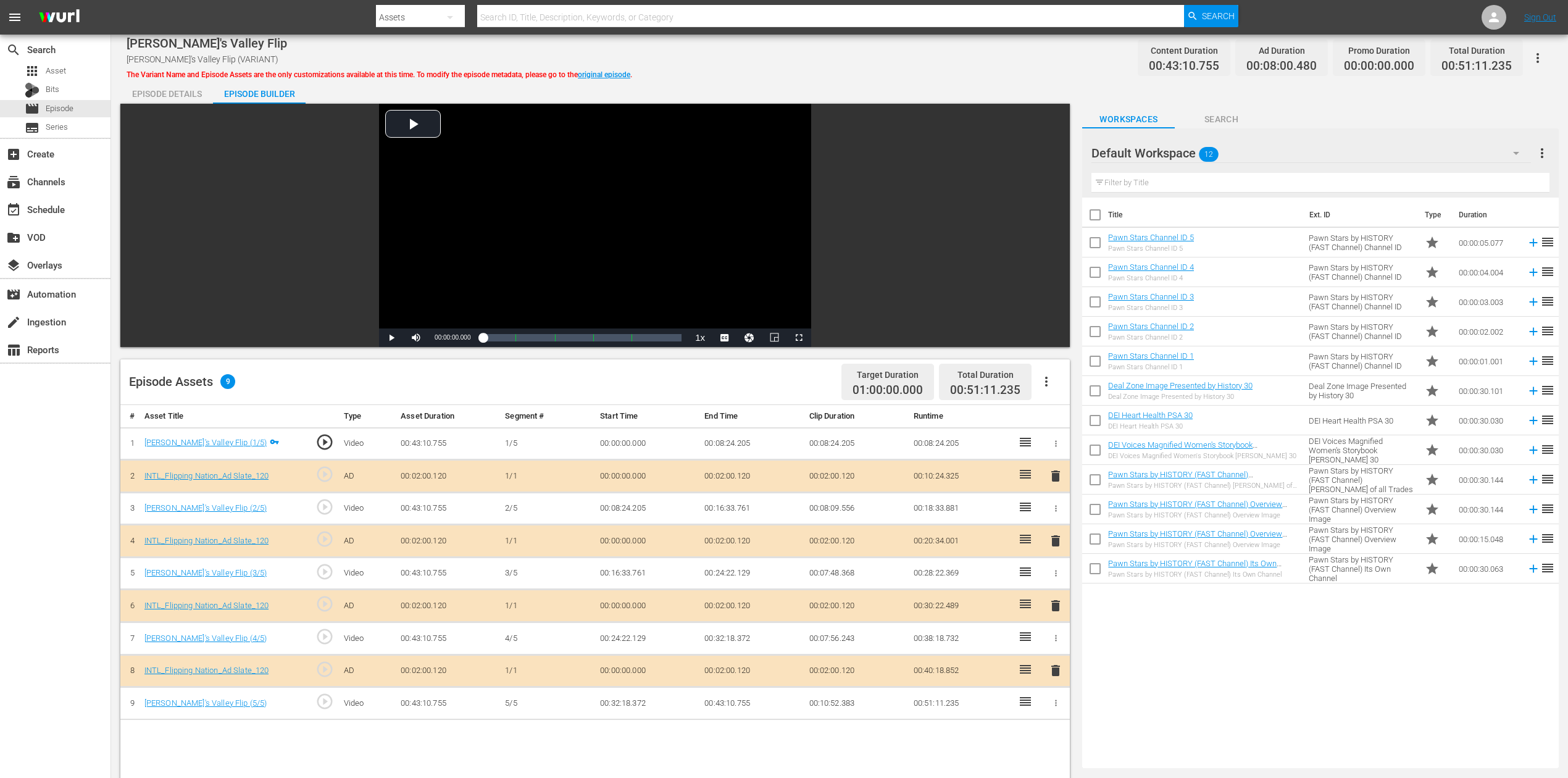
click at [1185, 151] on icon "button" at bounding box center [1516, 153] width 15 height 15
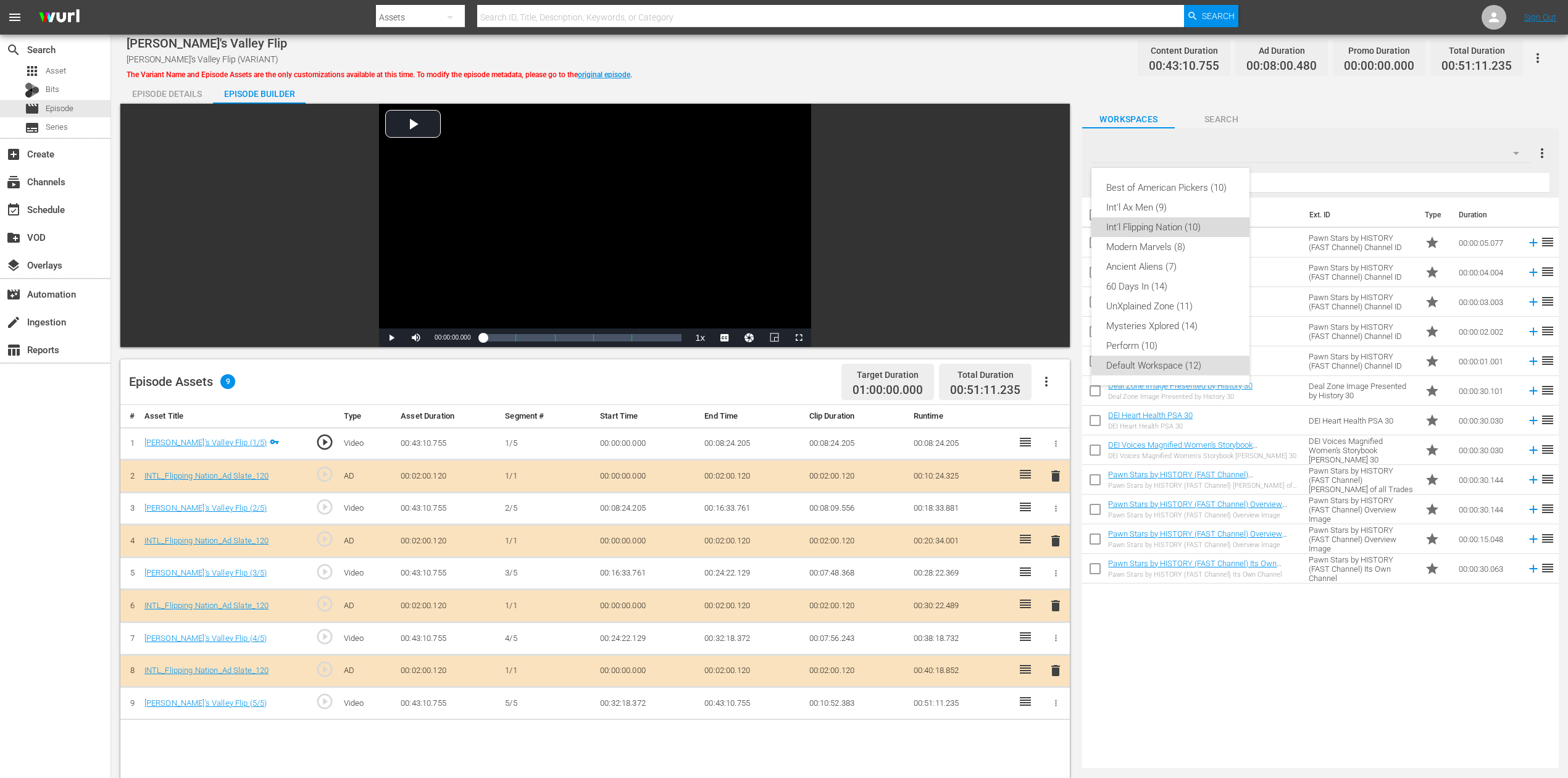
click at [1185, 229] on div "Int'l Flipping Nation (10)" at bounding box center [1171, 227] width 128 height 19
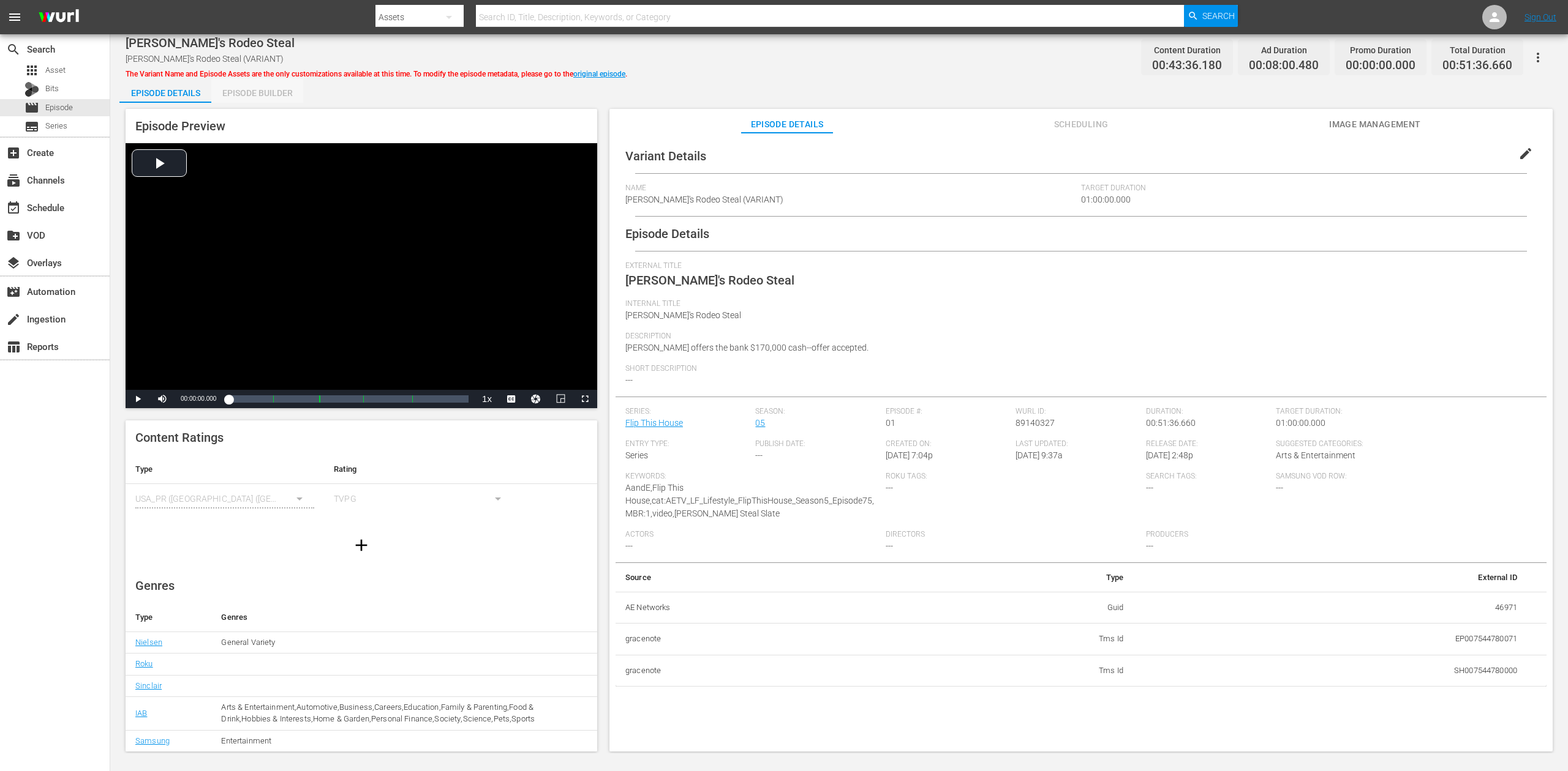
click at [263, 93] on div "Episode Builder" at bounding box center [257, 93] width 92 height 30
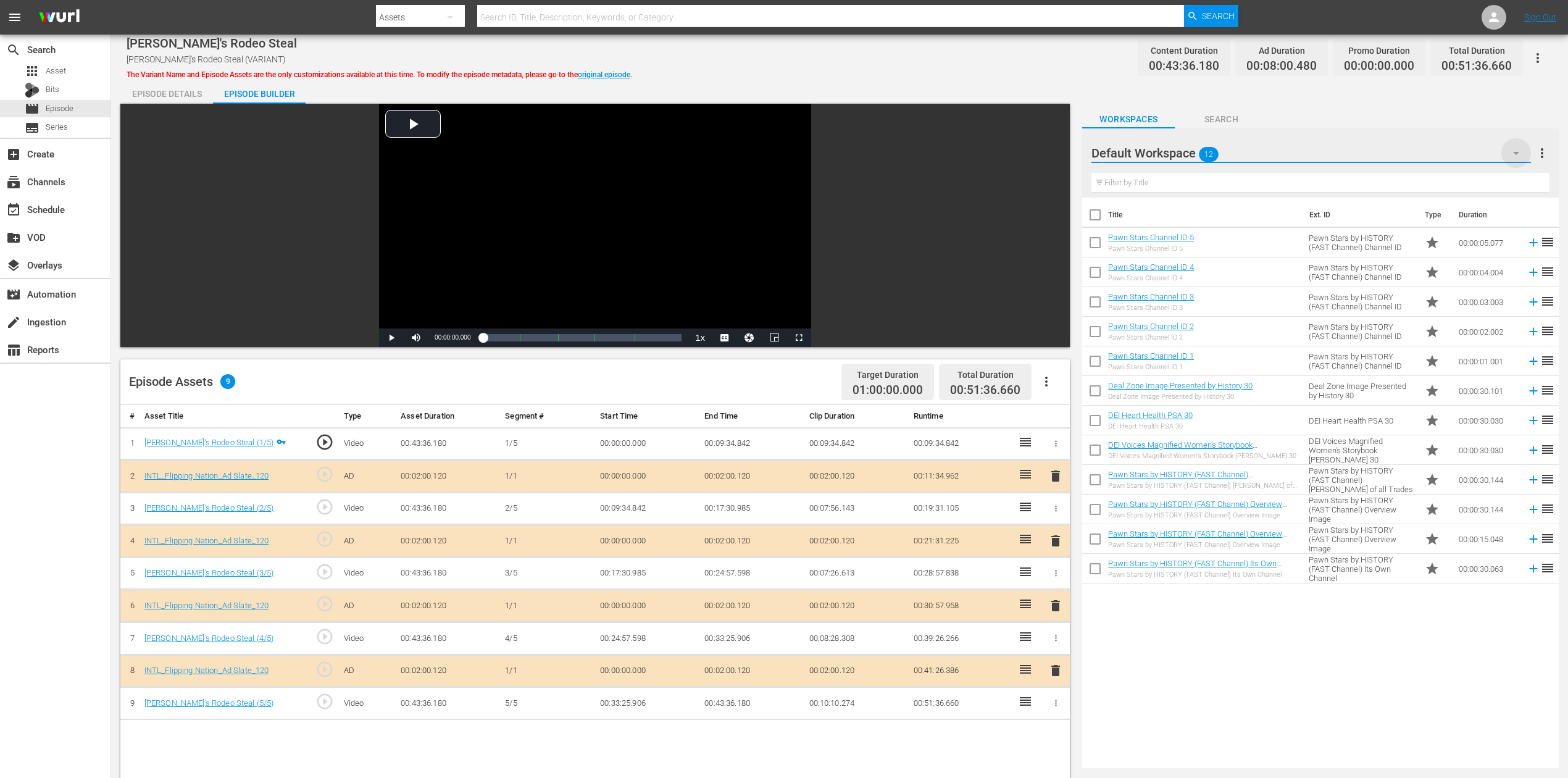
click at [1185, 152] on icon "button" at bounding box center [1516, 153] width 15 height 15
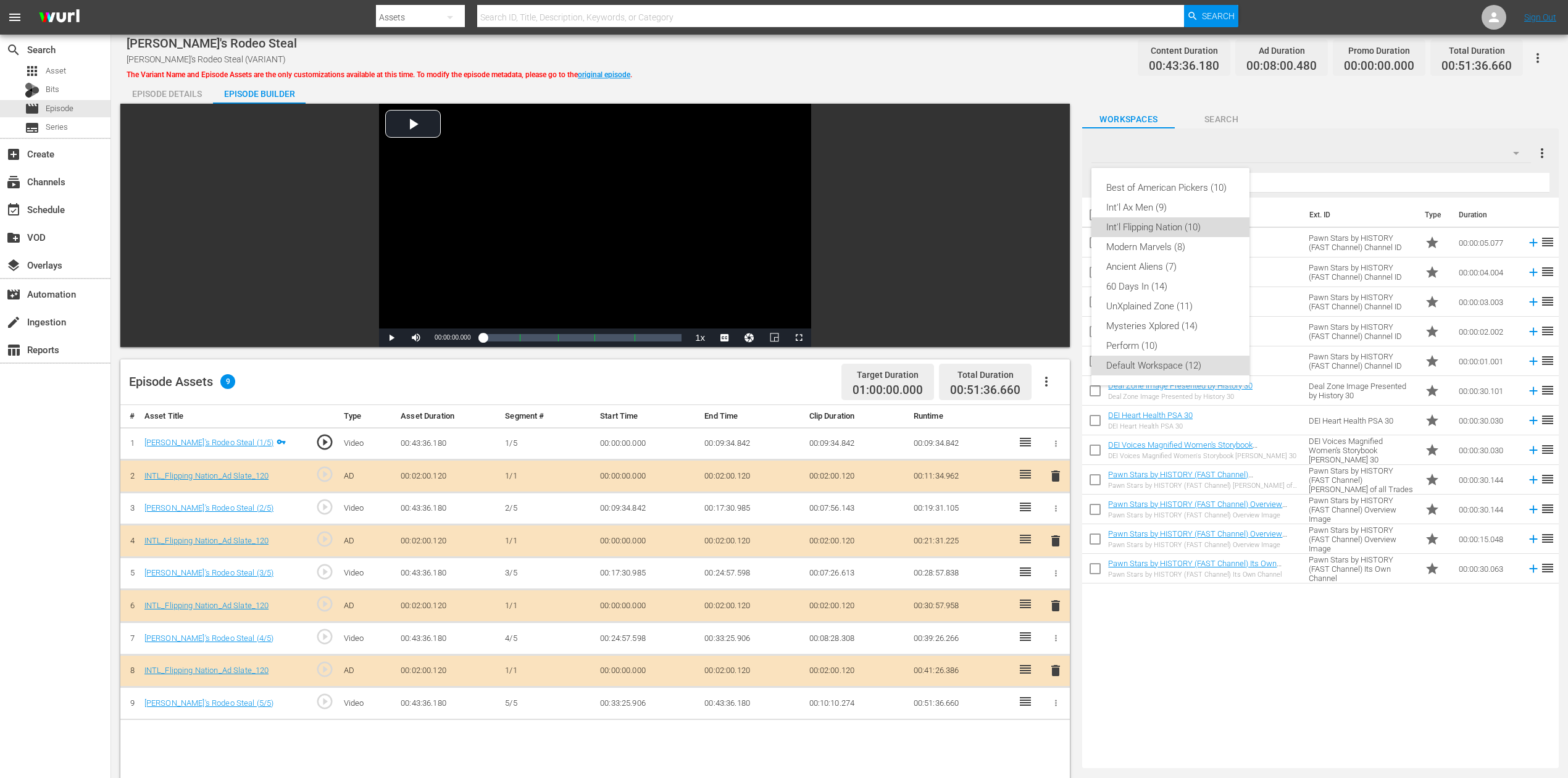
click at [1183, 225] on div "Int'l Flipping Nation (10)" at bounding box center [1171, 227] width 128 height 19
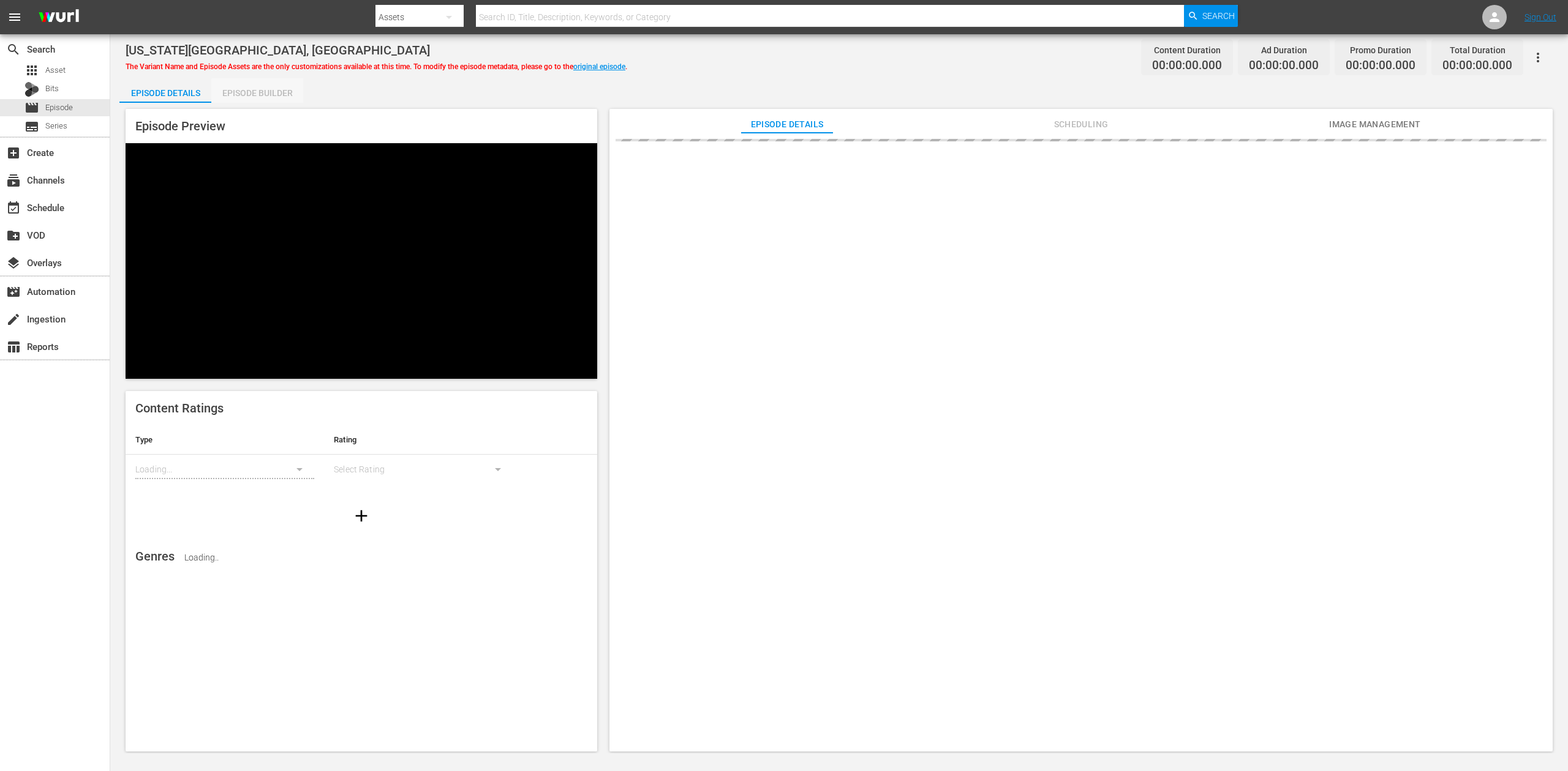
click at [263, 93] on div "Episode Builder" at bounding box center [257, 93] width 92 height 30
click at [270, 90] on div "Episode Builder" at bounding box center [257, 93] width 92 height 30
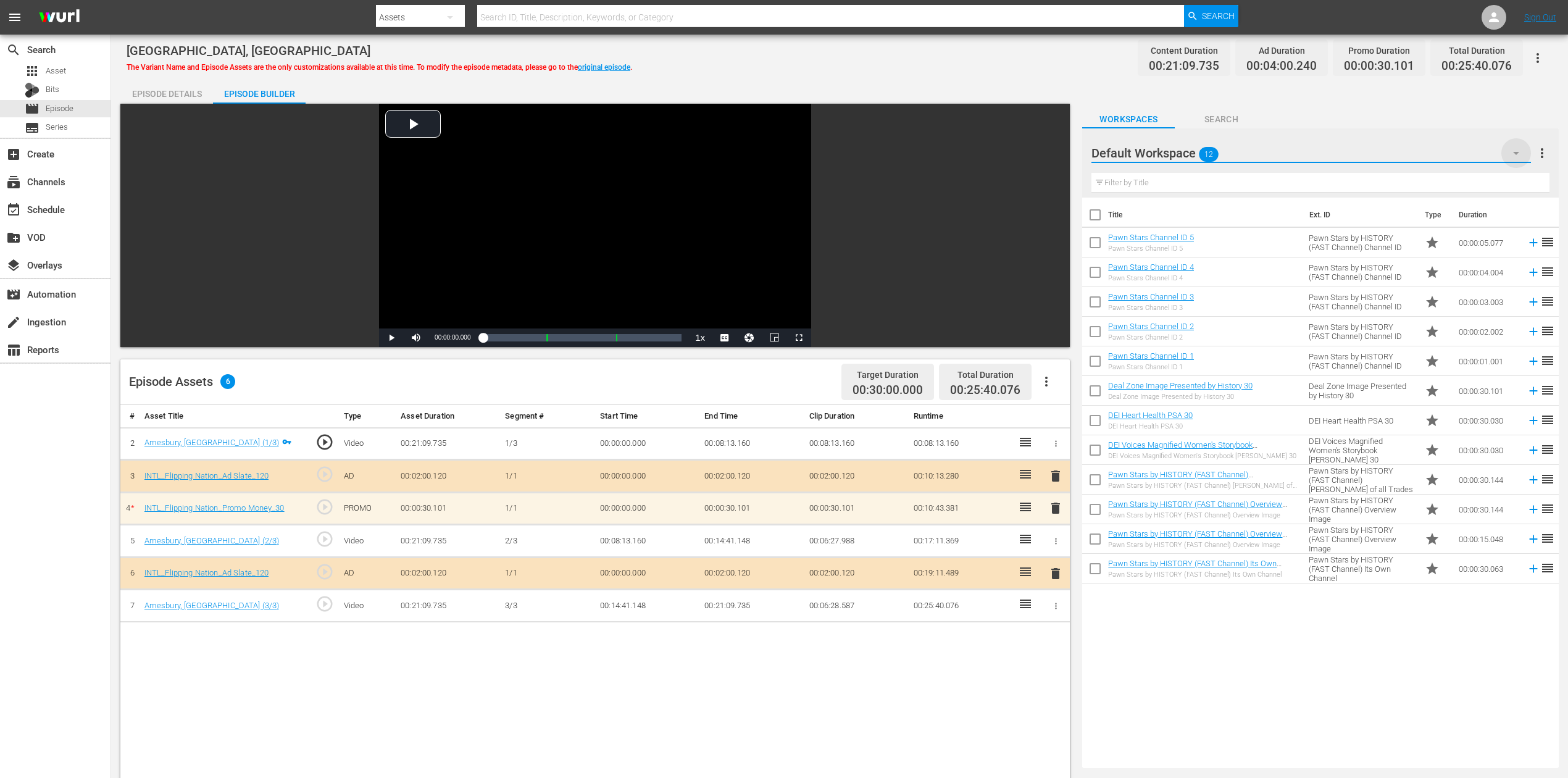
click at [1519, 148] on icon "button" at bounding box center [1516, 153] width 15 height 15
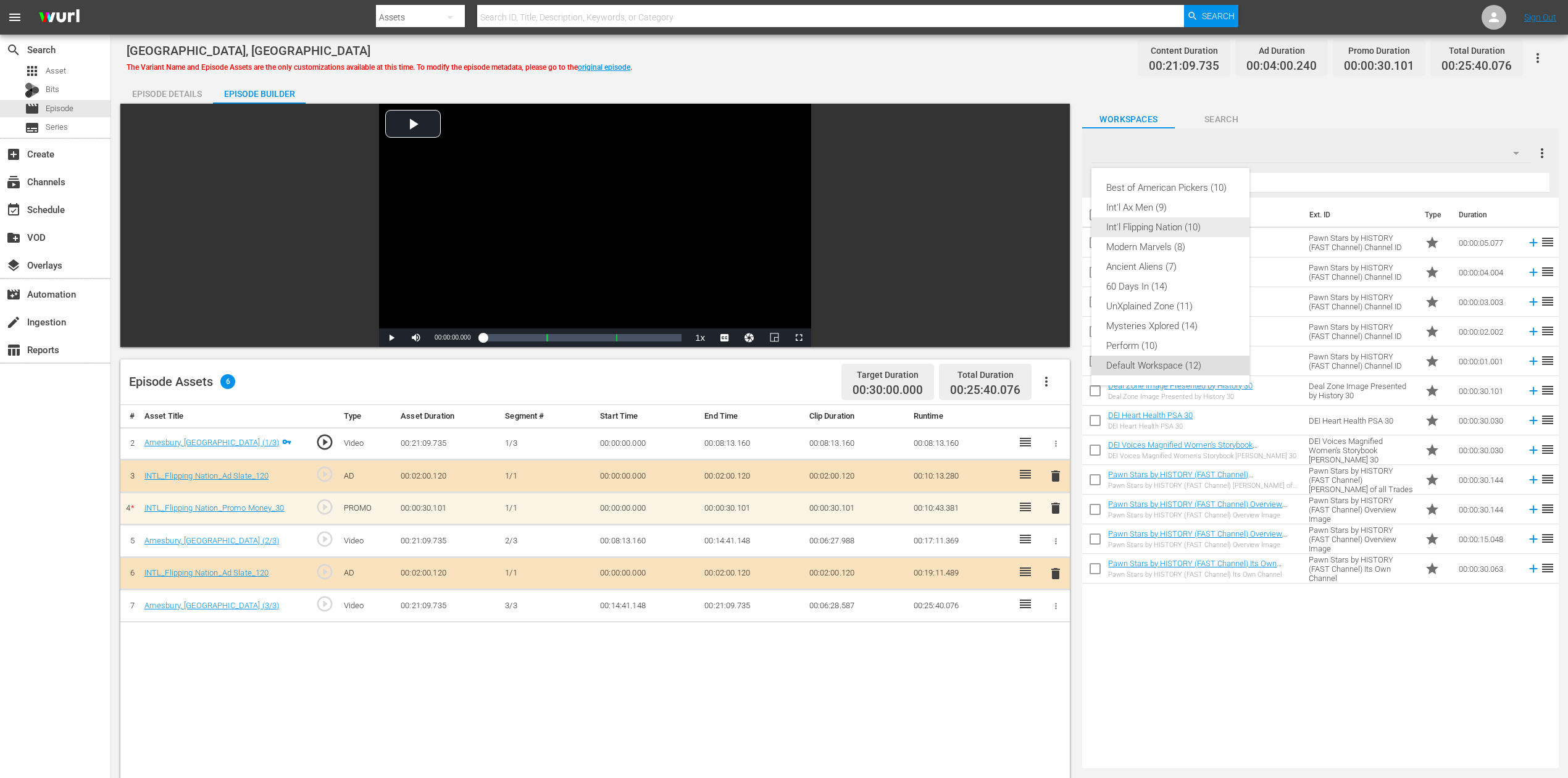
click at [1186, 221] on div "Int'l Flipping Nation (10)" at bounding box center [1171, 227] width 128 height 19
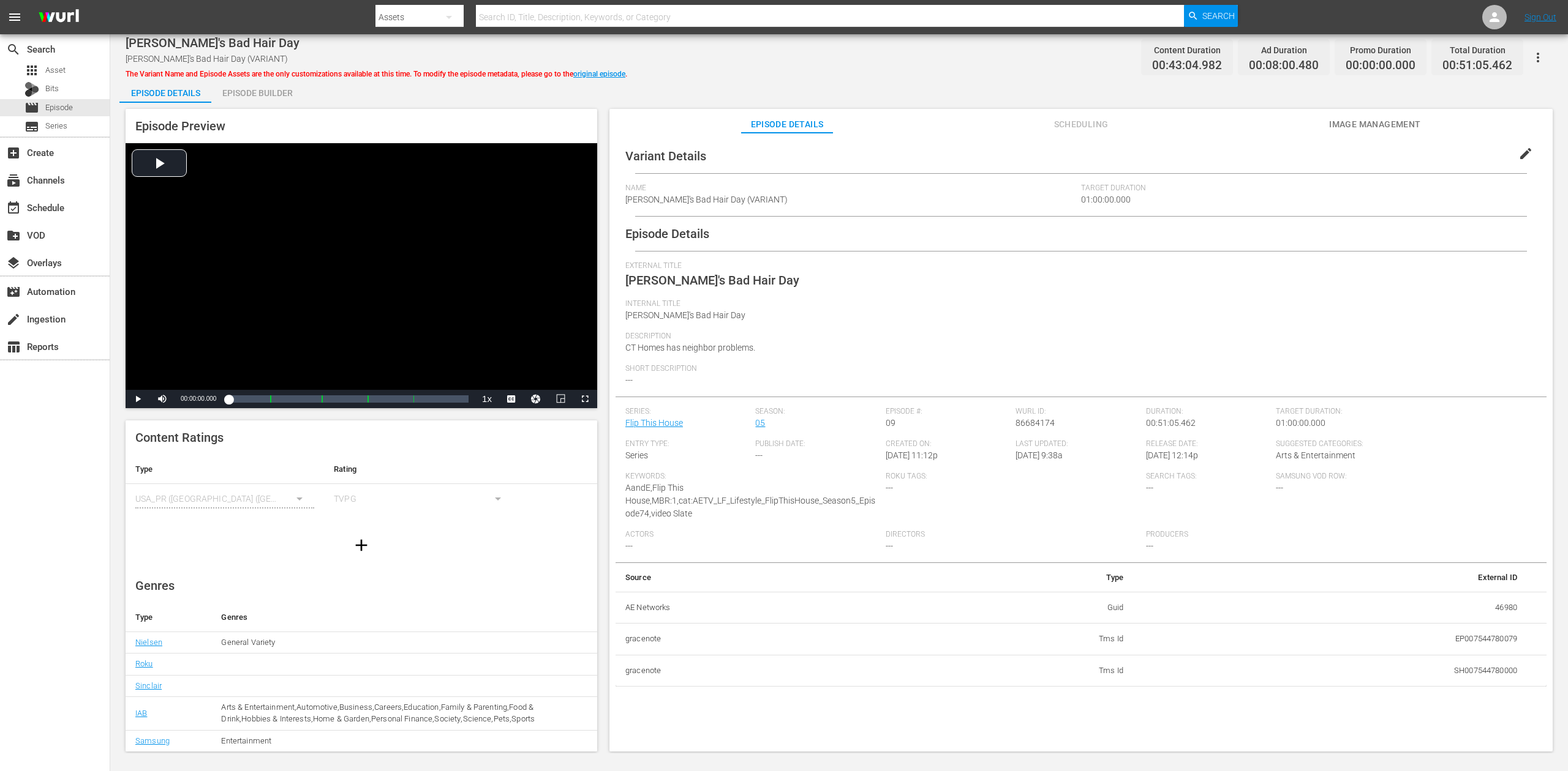
click at [255, 88] on div "Episode Builder" at bounding box center [257, 93] width 92 height 30
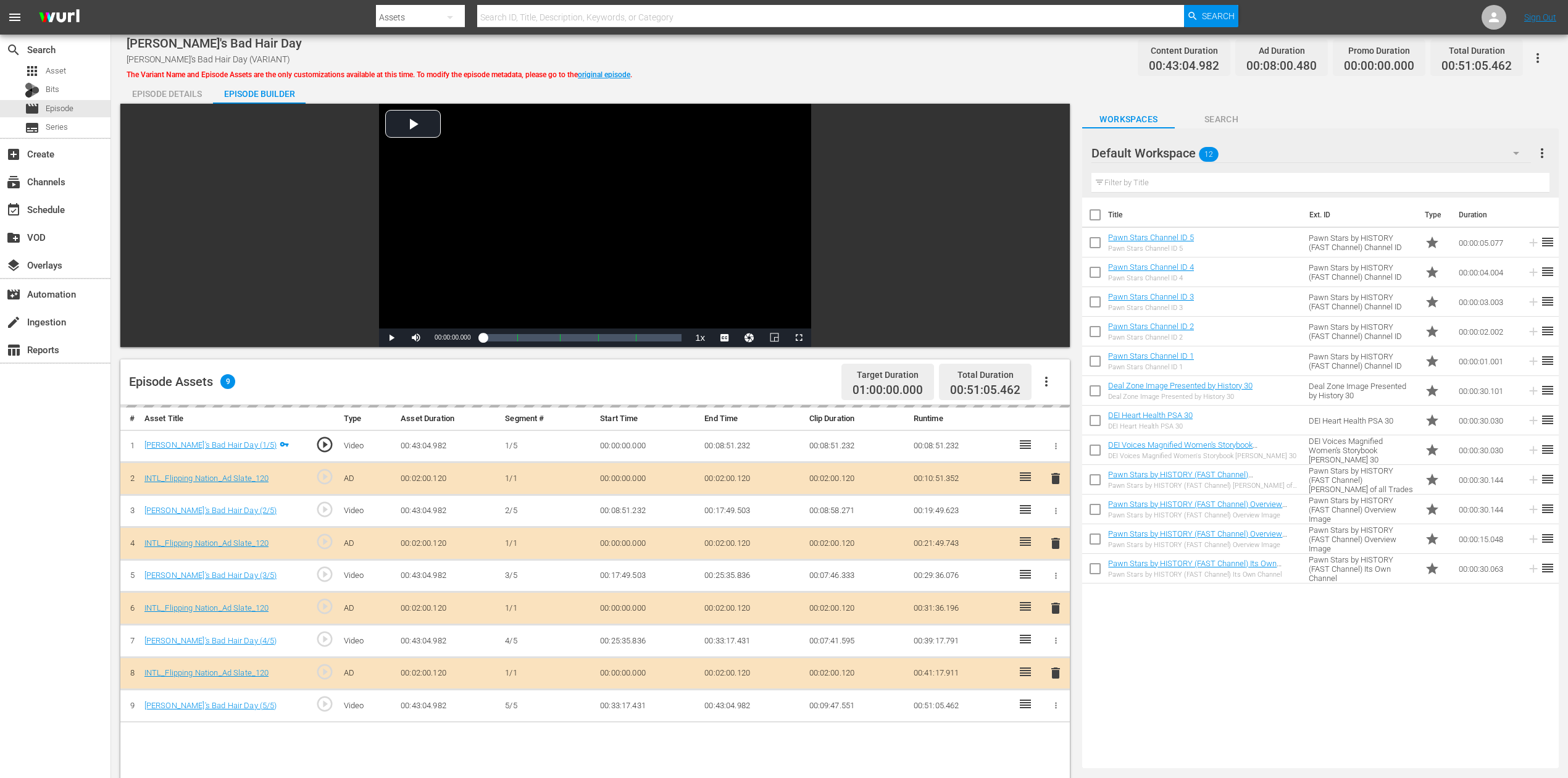
click at [1185, 154] on icon "button" at bounding box center [1516, 153] width 15 height 15
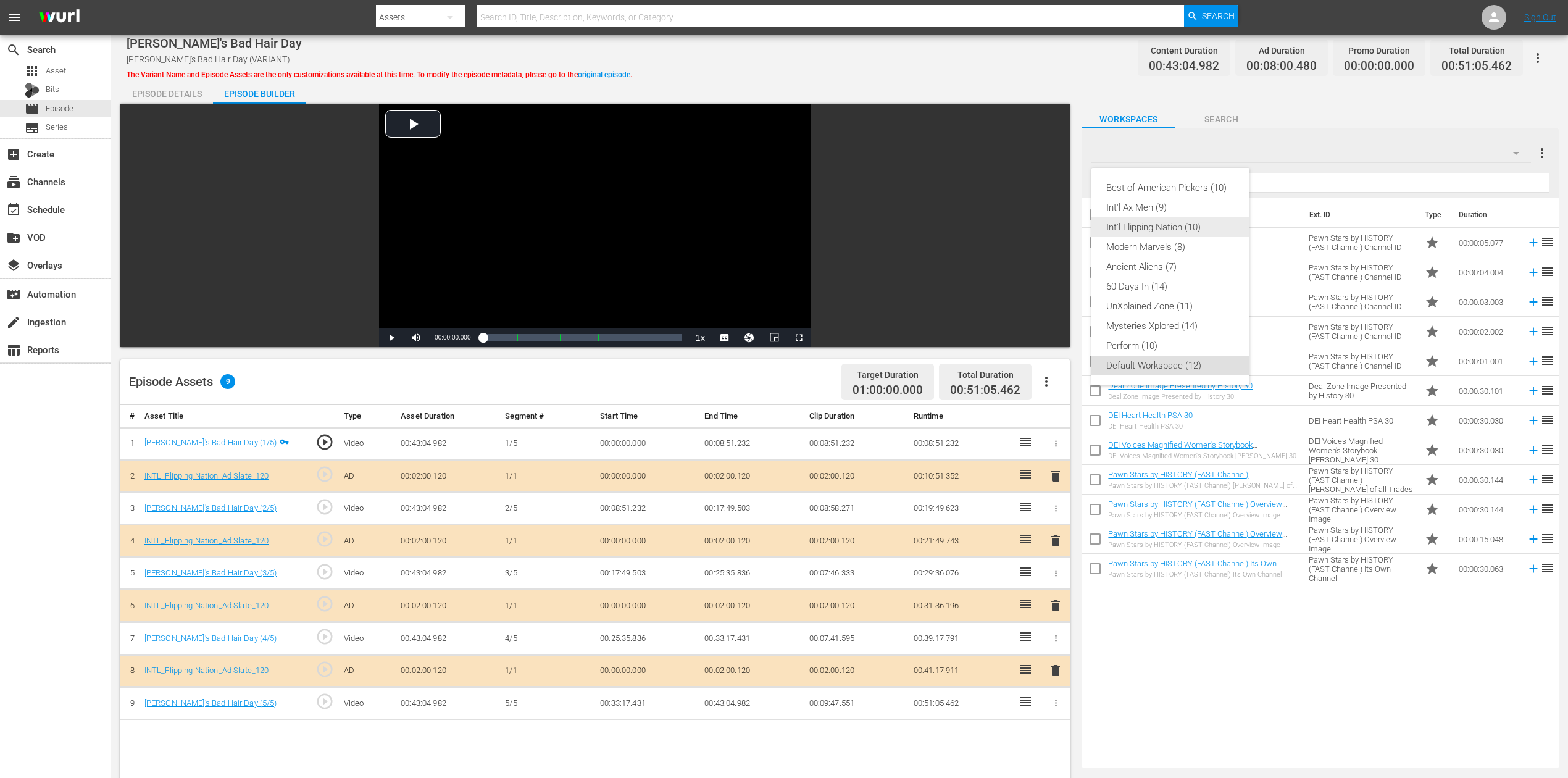
click at [1181, 227] on div "Int'l Flipping Nation (10)" at bounding box center [1171, 227] width 128 height 19
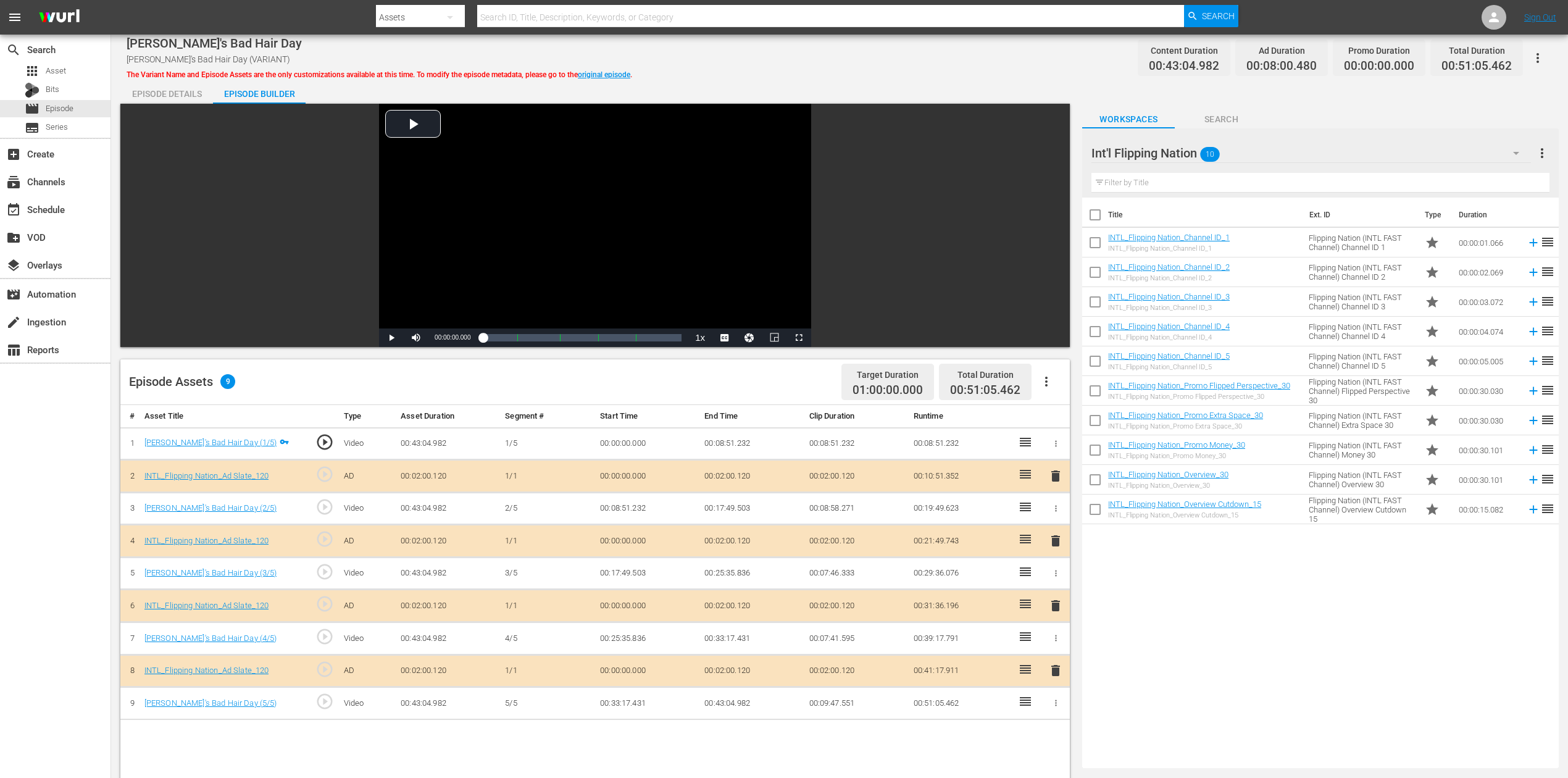
click at [1056, 583] on span "delete" at bounding box center [1056, 606] width 15 height 15
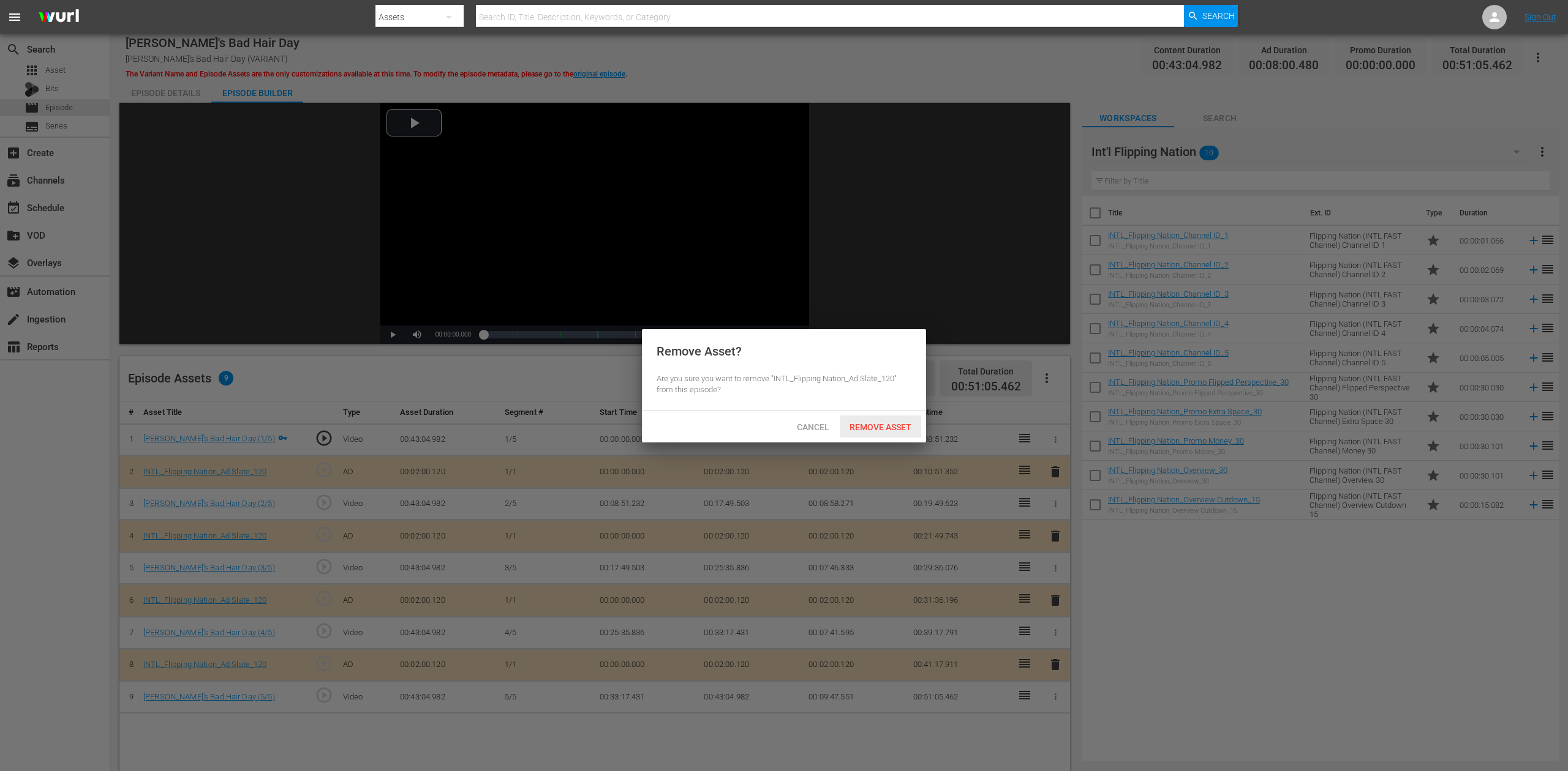
click at [891, 422] on span "Remove Asset" at bounding box center [880, 427] width 82 height 10
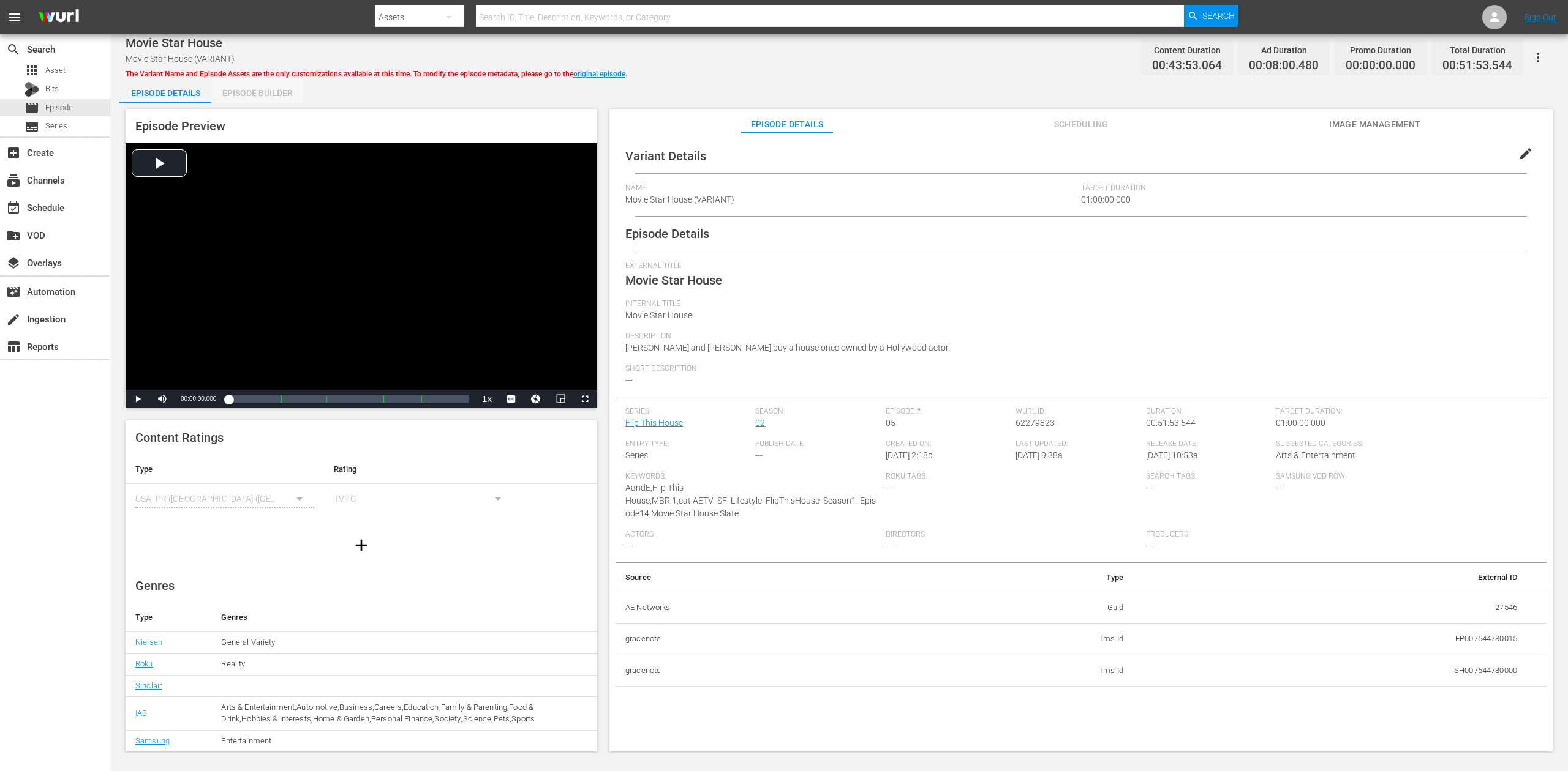
click at [276, 91] on div "Episode Builder" at bounding box center [257, 93] width 92 height 30
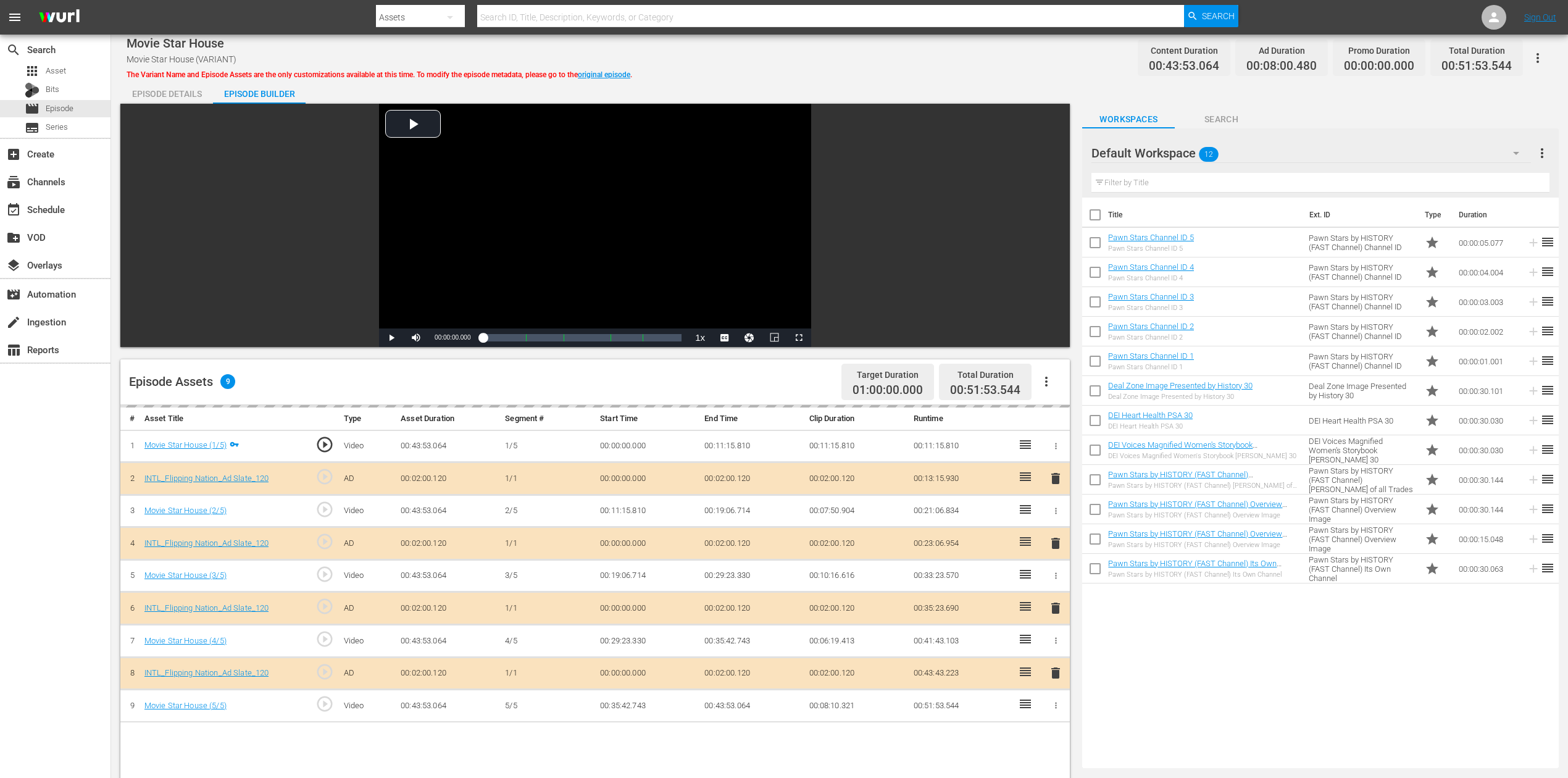
click at [1060, 583] on div "delete" at bounding box center [1056, 609] width 19 height 18
click at [1055, 583] on div "delete" at bounding box center [1056, 609] width 19 height 18
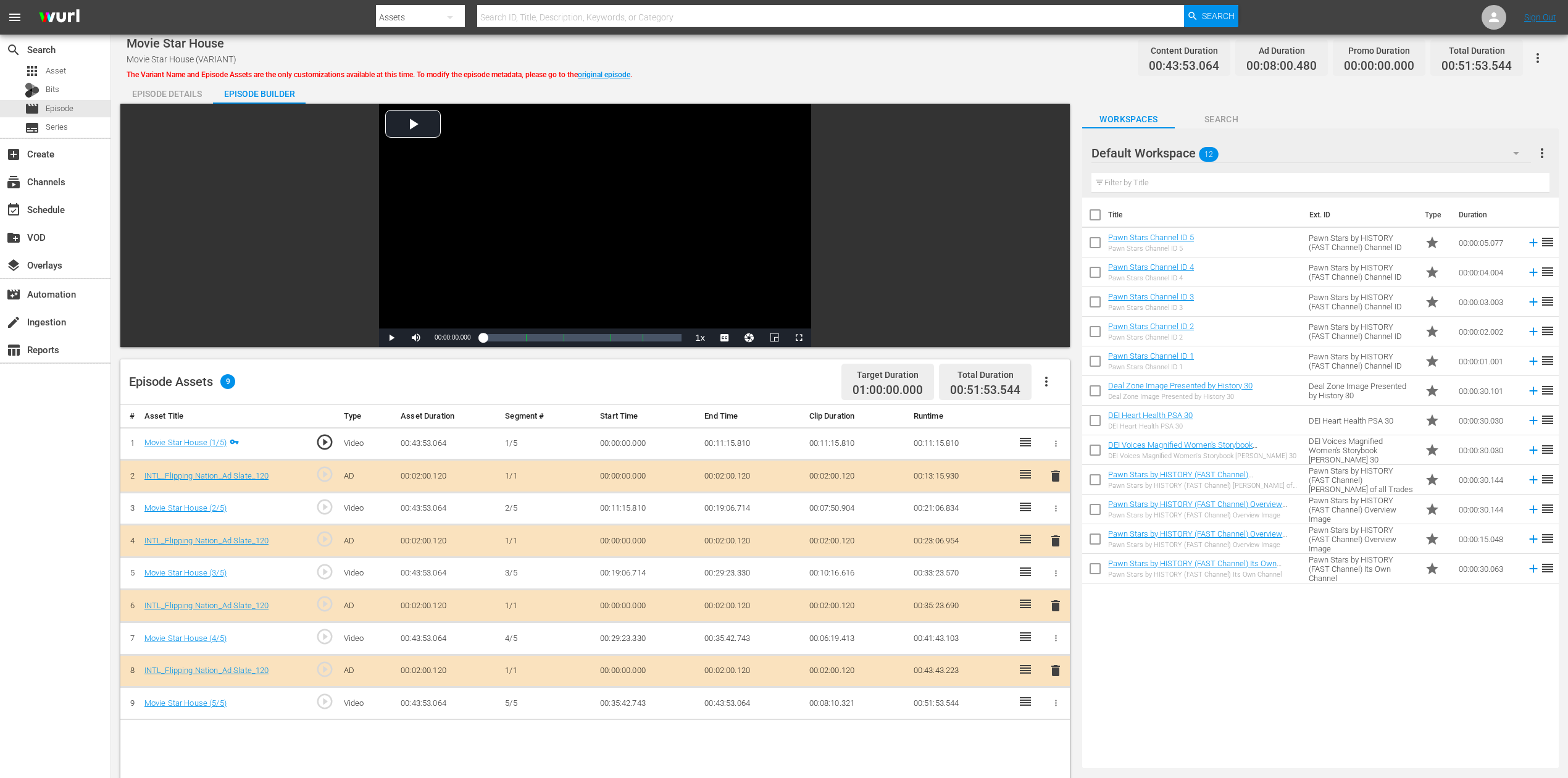
click at [1058, 583] on span "delete" at bounding box center [1056, 606] width 15 height 15
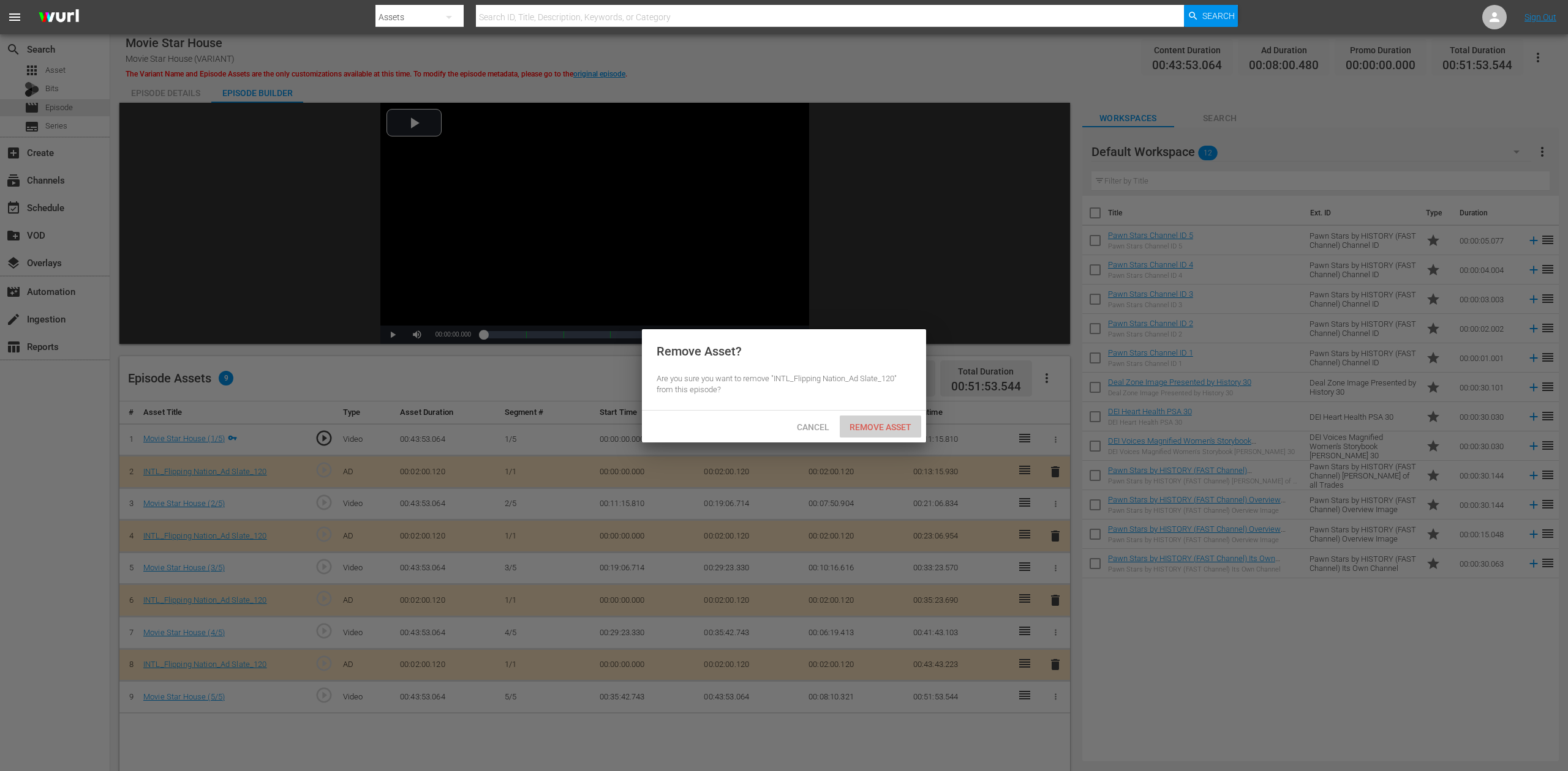
click at [889, 426] on span "Remove Asset" at bounding box center [880, 427] width 82 height 10
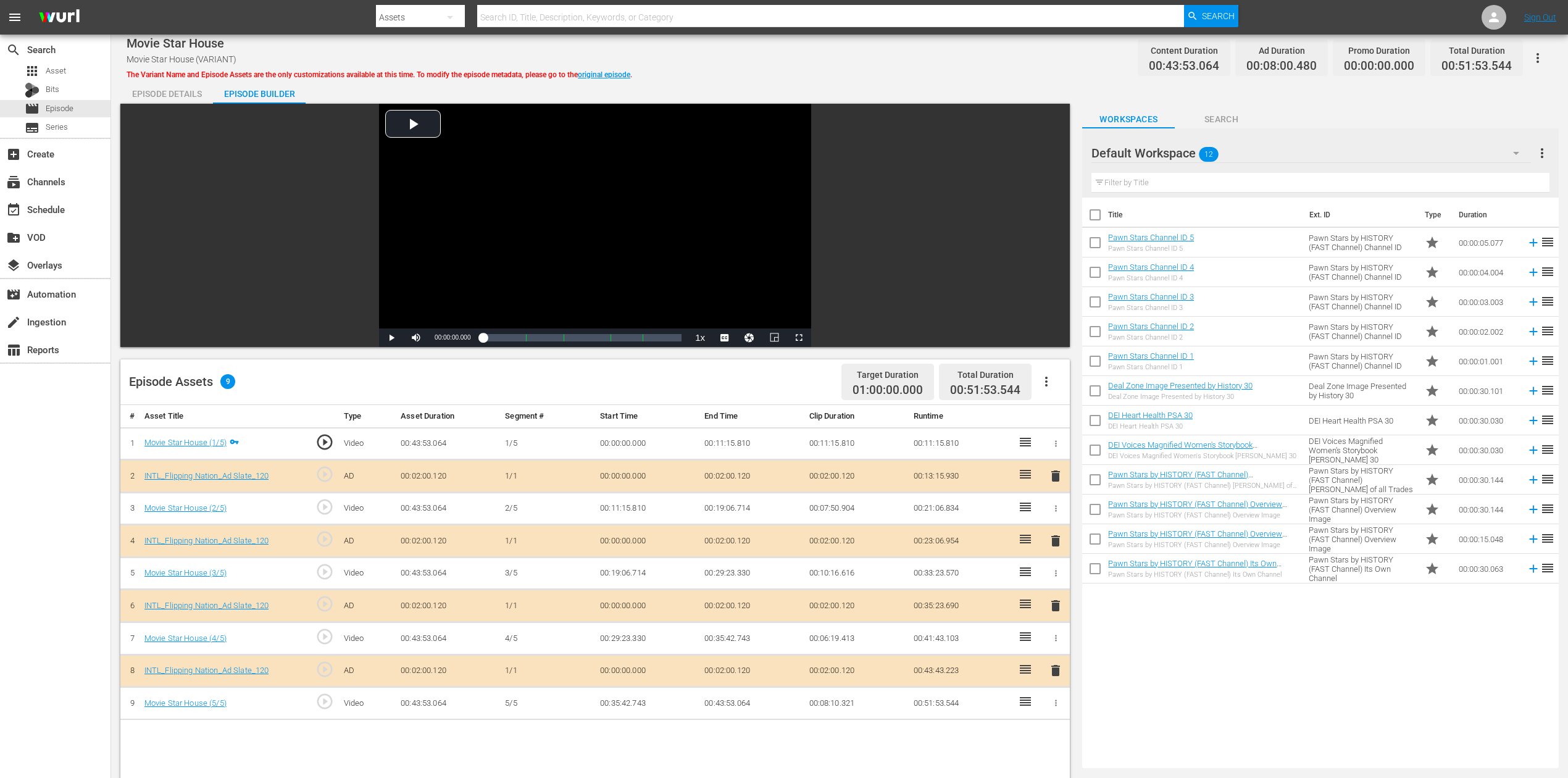
click at [1185, 152] on icon "button" at bounding box center [1516, 153] width 15 height 15
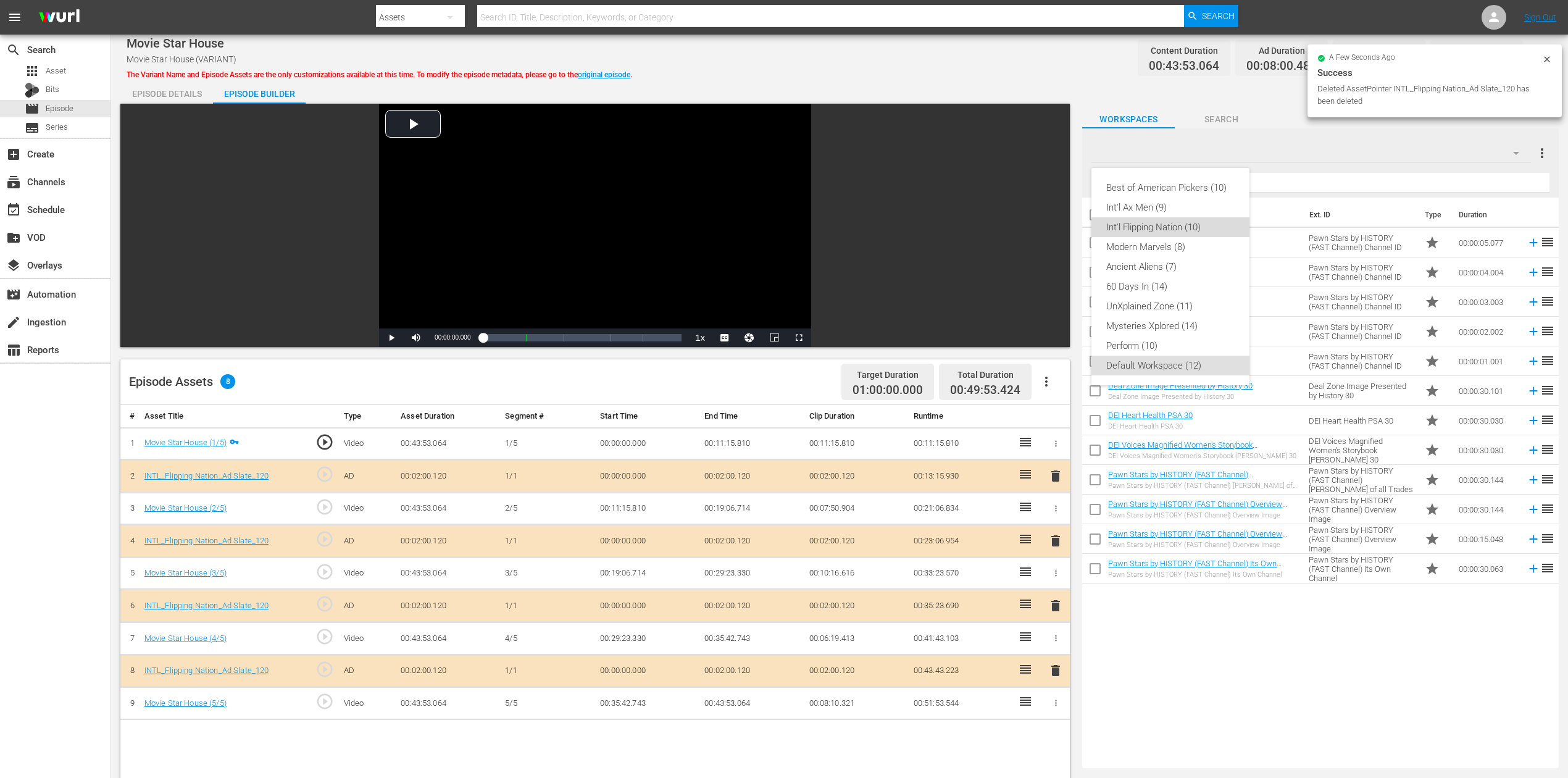
click at [1185, 226] on div "Int'l Flipping Nation (10)" at bounding box center [1171, 227] width 128 height 19
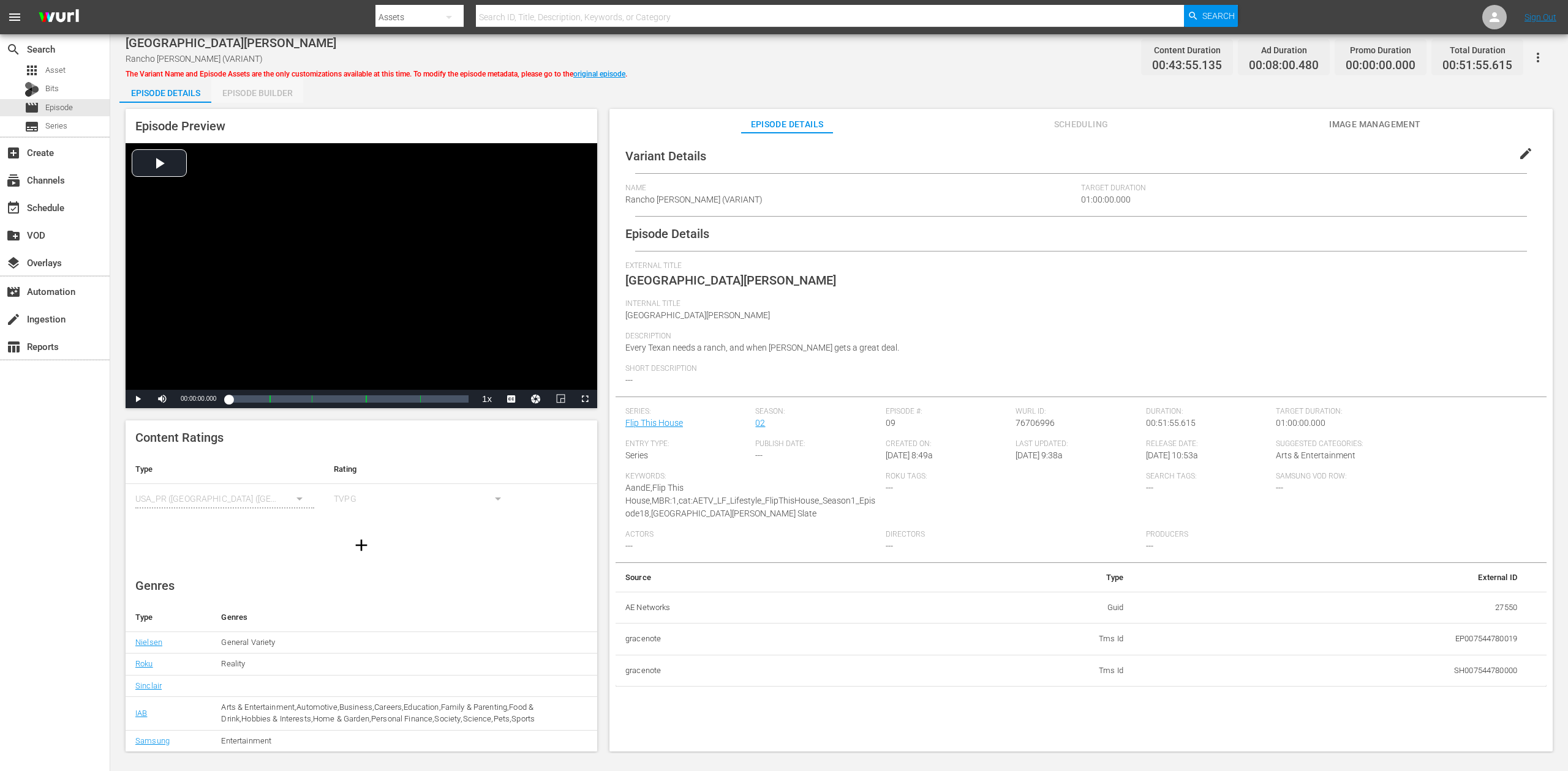
click at [266, 91] on div "Episode Builder" at bounding box center [257, 93] width 92 height 30
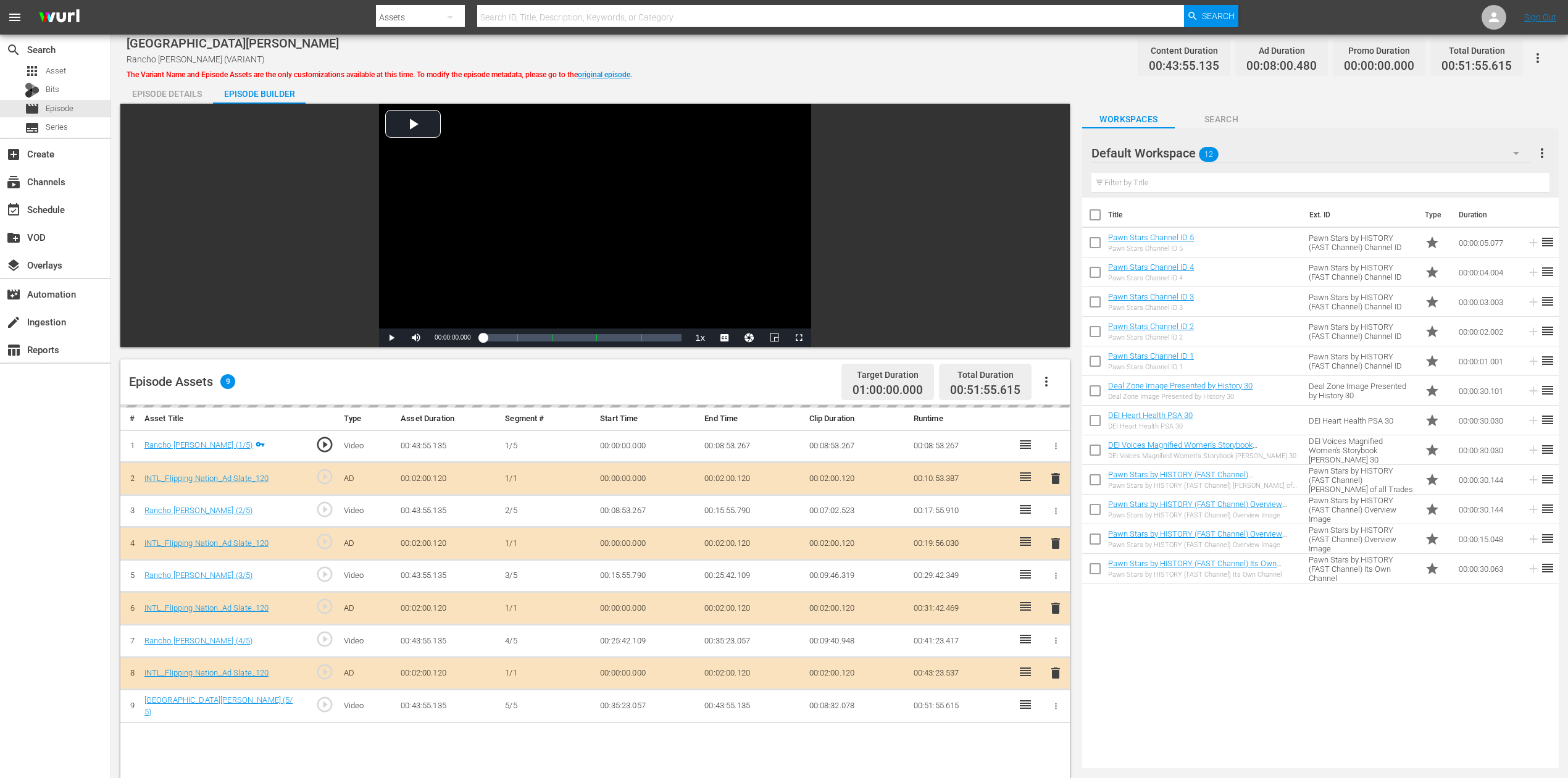
click at [1057, 583] on div "delete" at bounding box center [1056, 609] width 19 height 18
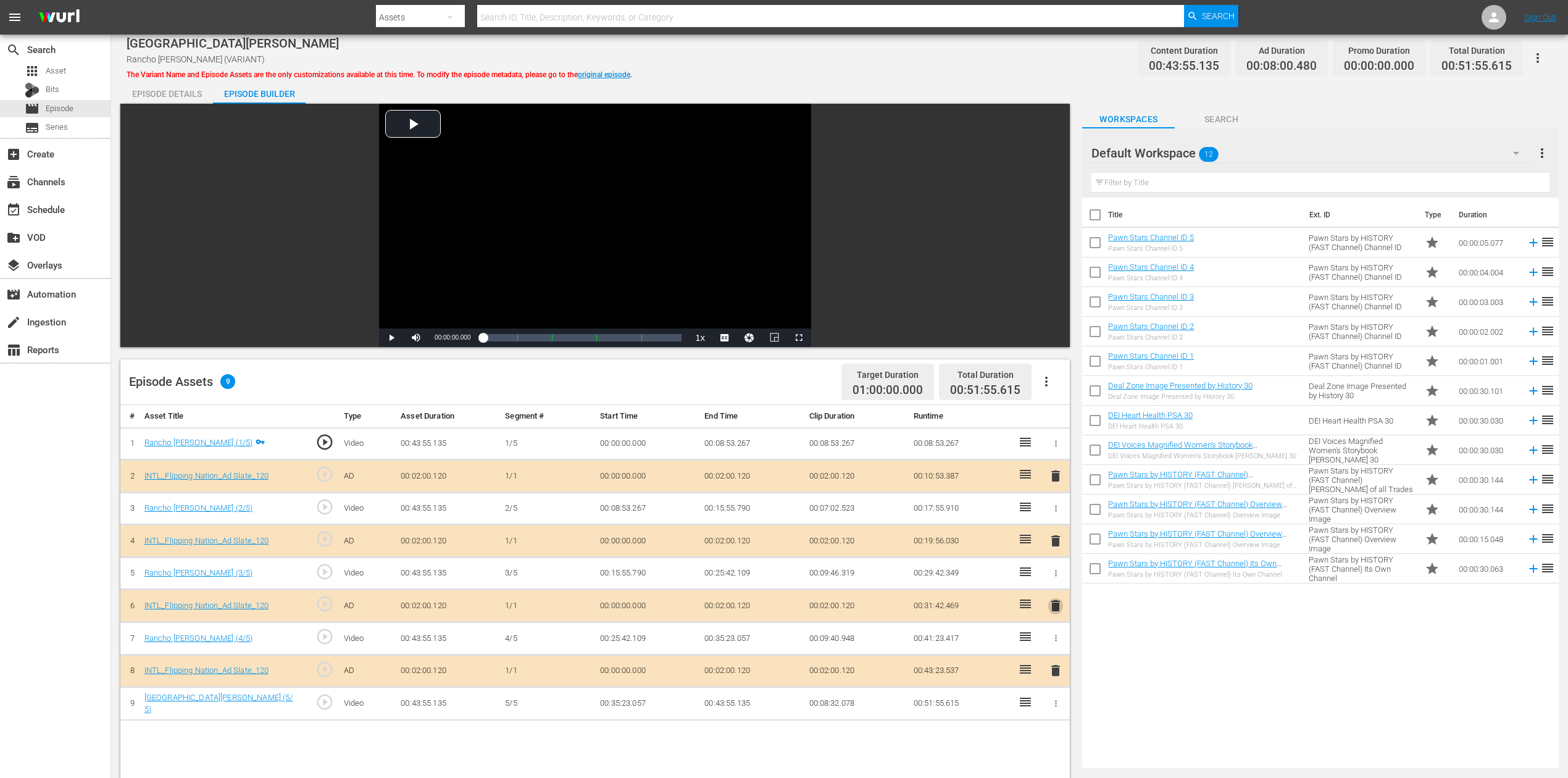
click at [1057, 583] on span "delete" at bounding box center [1056, 606] width 15 height 15
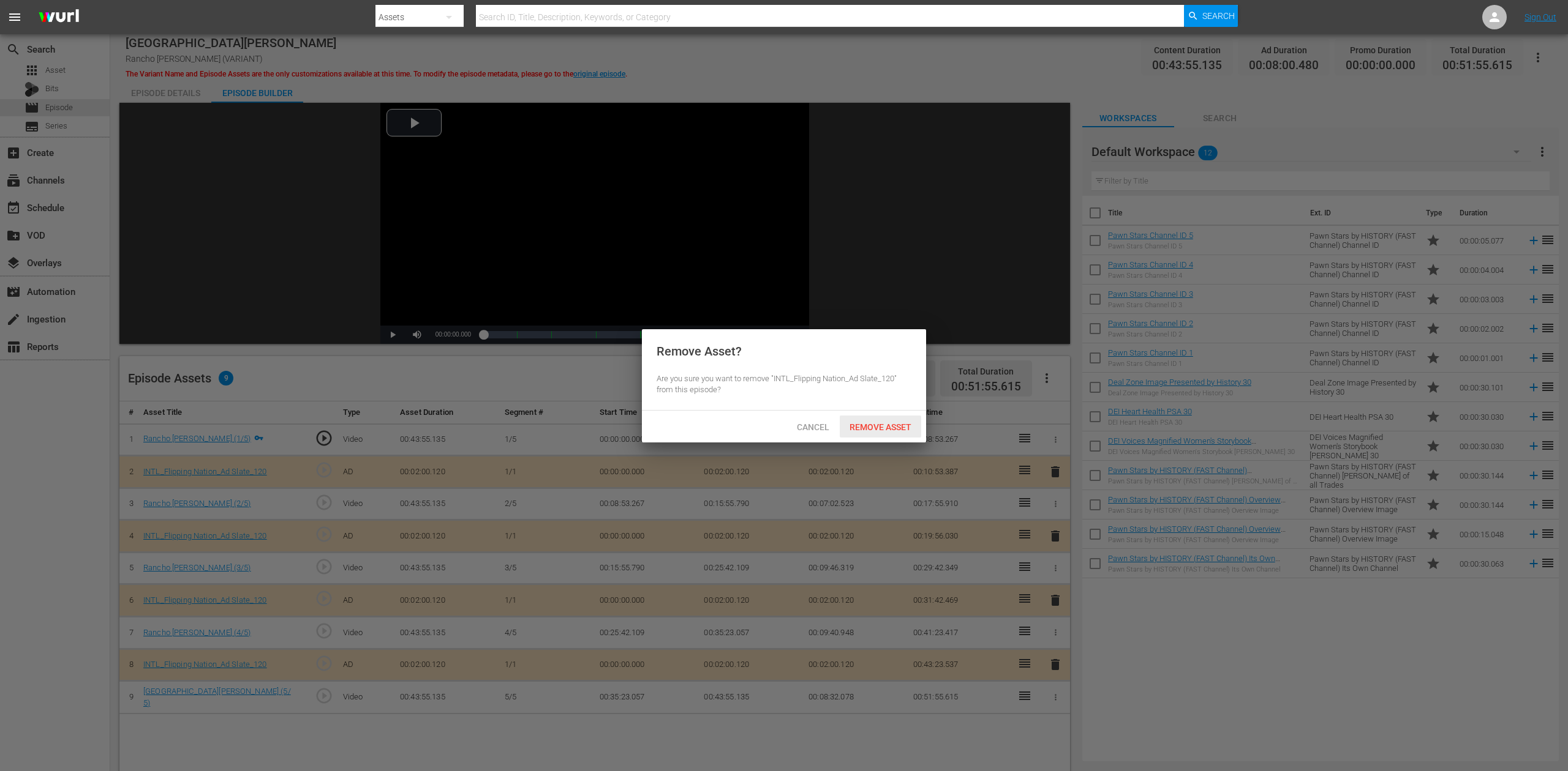
click at [900, 424] on span "Remove Asset" at bounding box center [880, 427] width 82 height 10
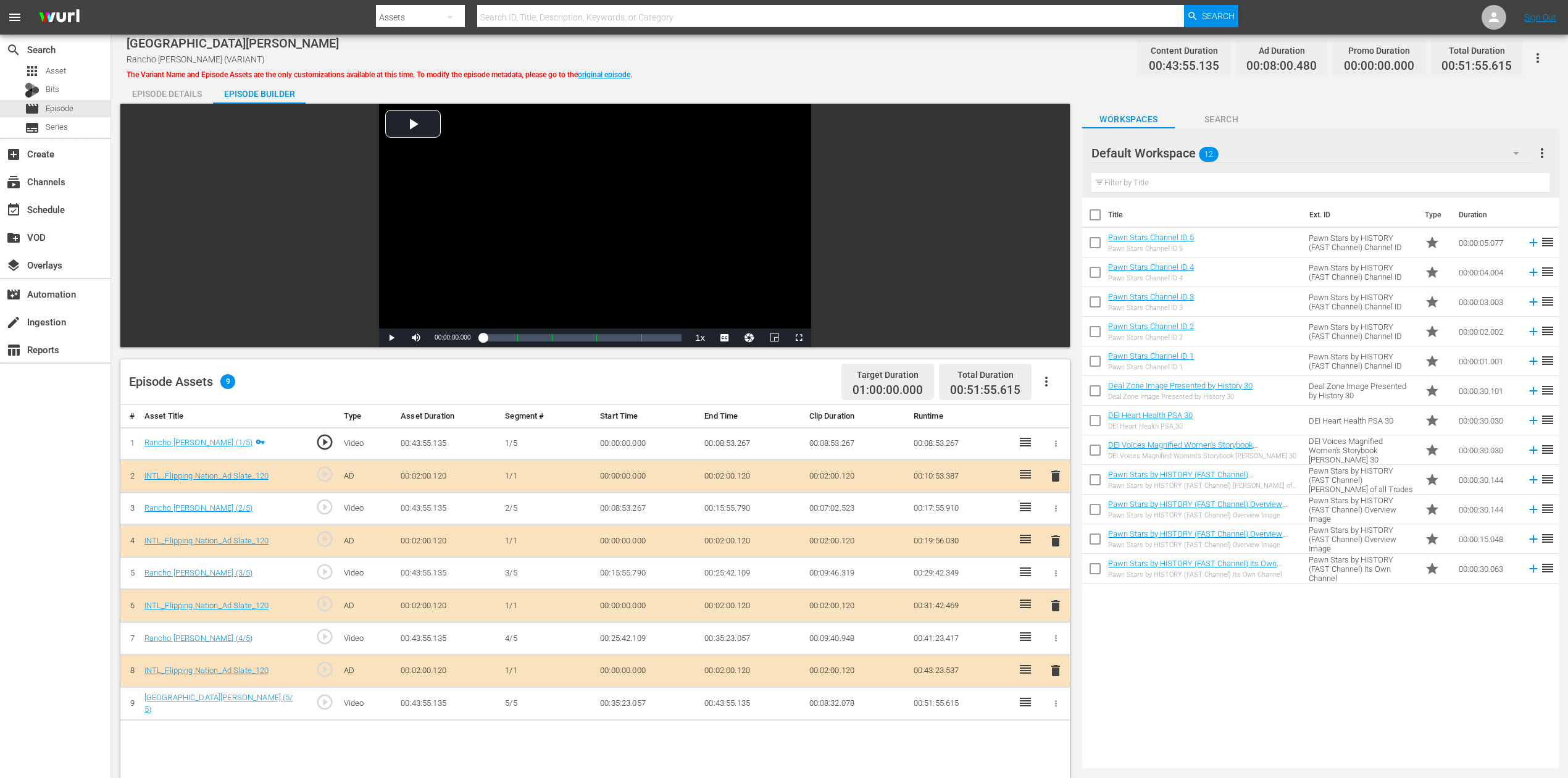
click at [1185, 149] on icon "button" at bounding box center [1516, 153] width 15 height 15
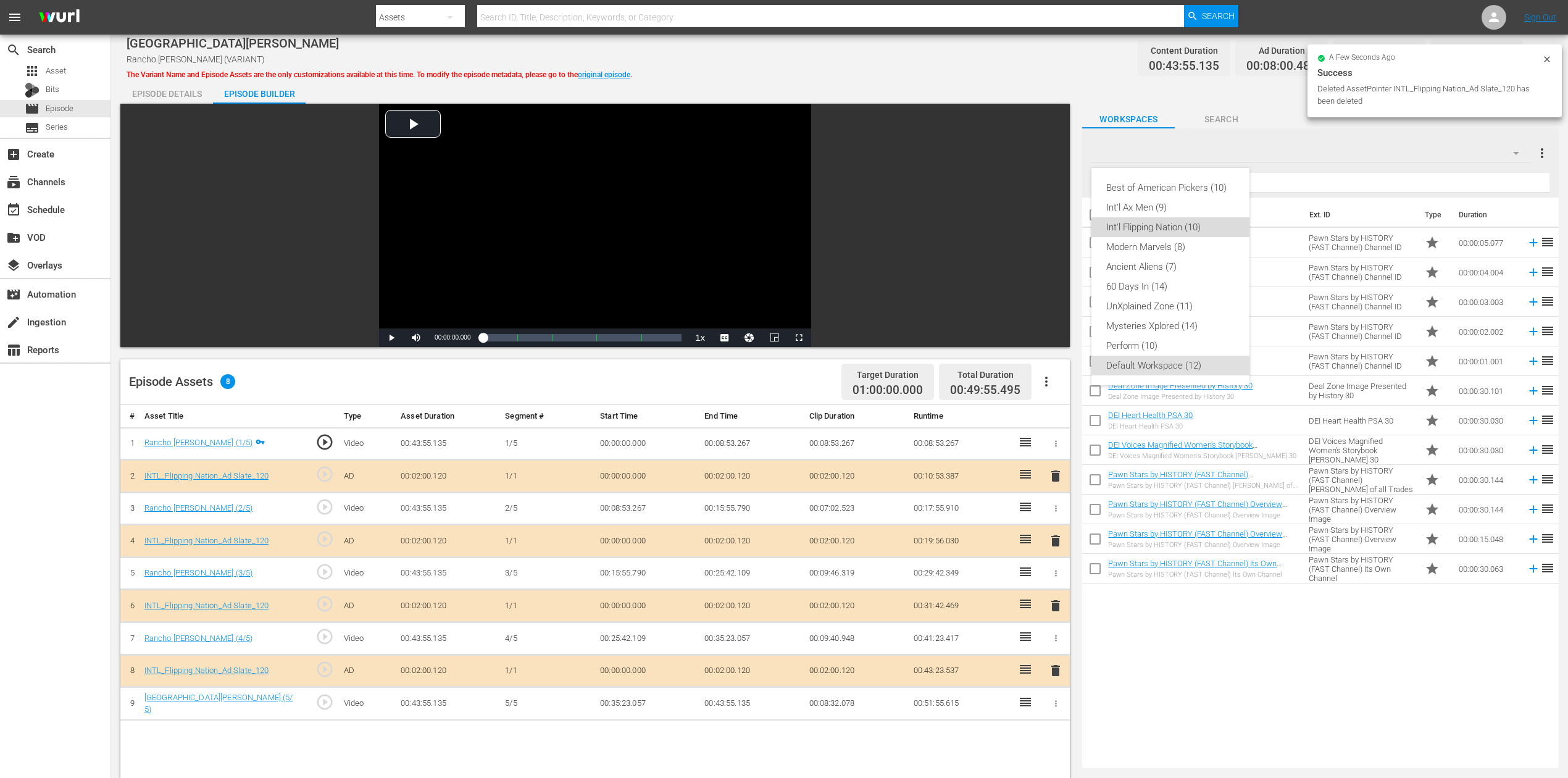
click at [1183, 229] on div "Int'l Flipping Nation (10)" at bounding box center [1171, 227] width 128 height 19
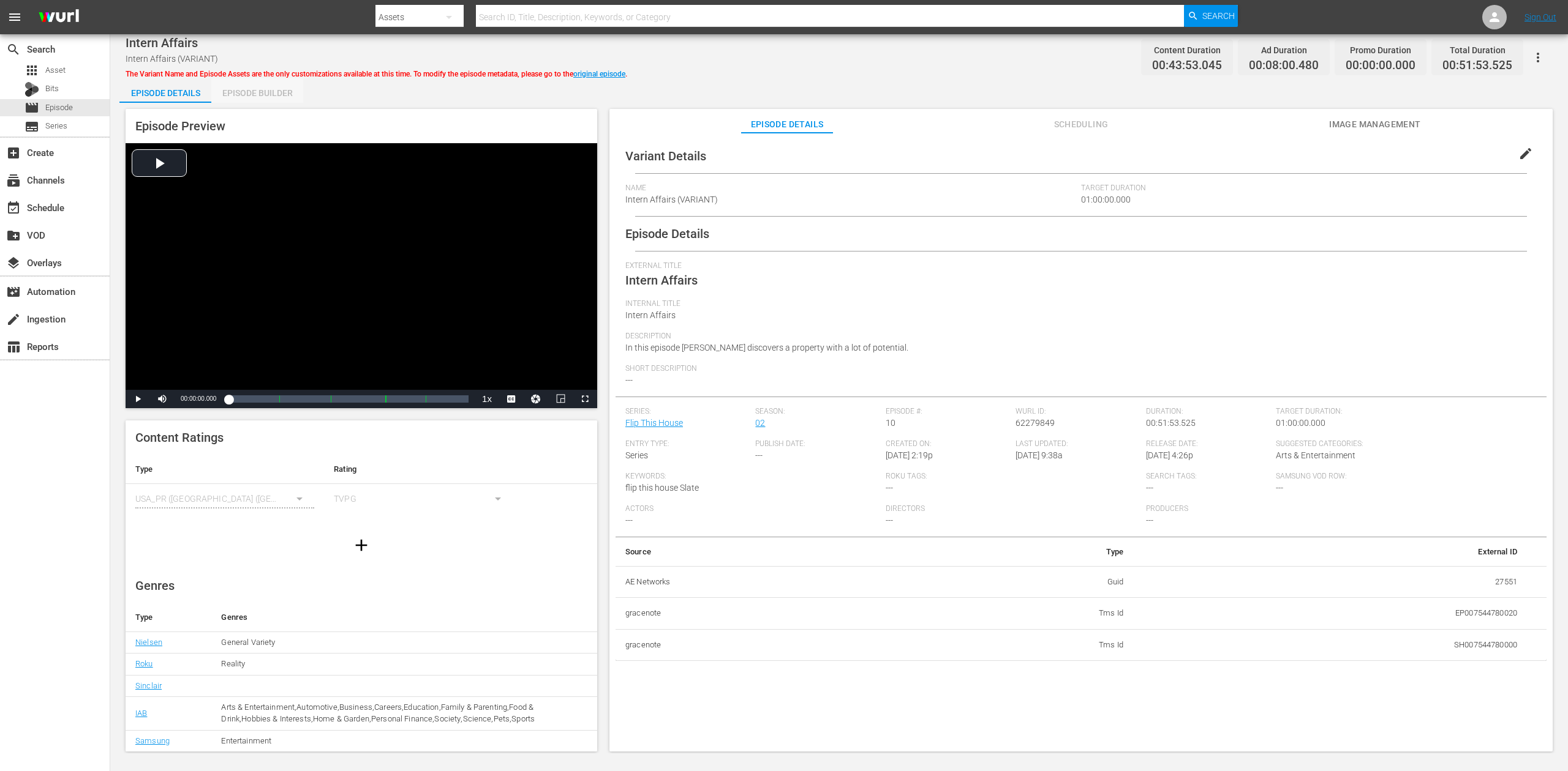
click at [259, 92] on div "Episode Builder" at bounding box center [257, 93] width 92 height 30
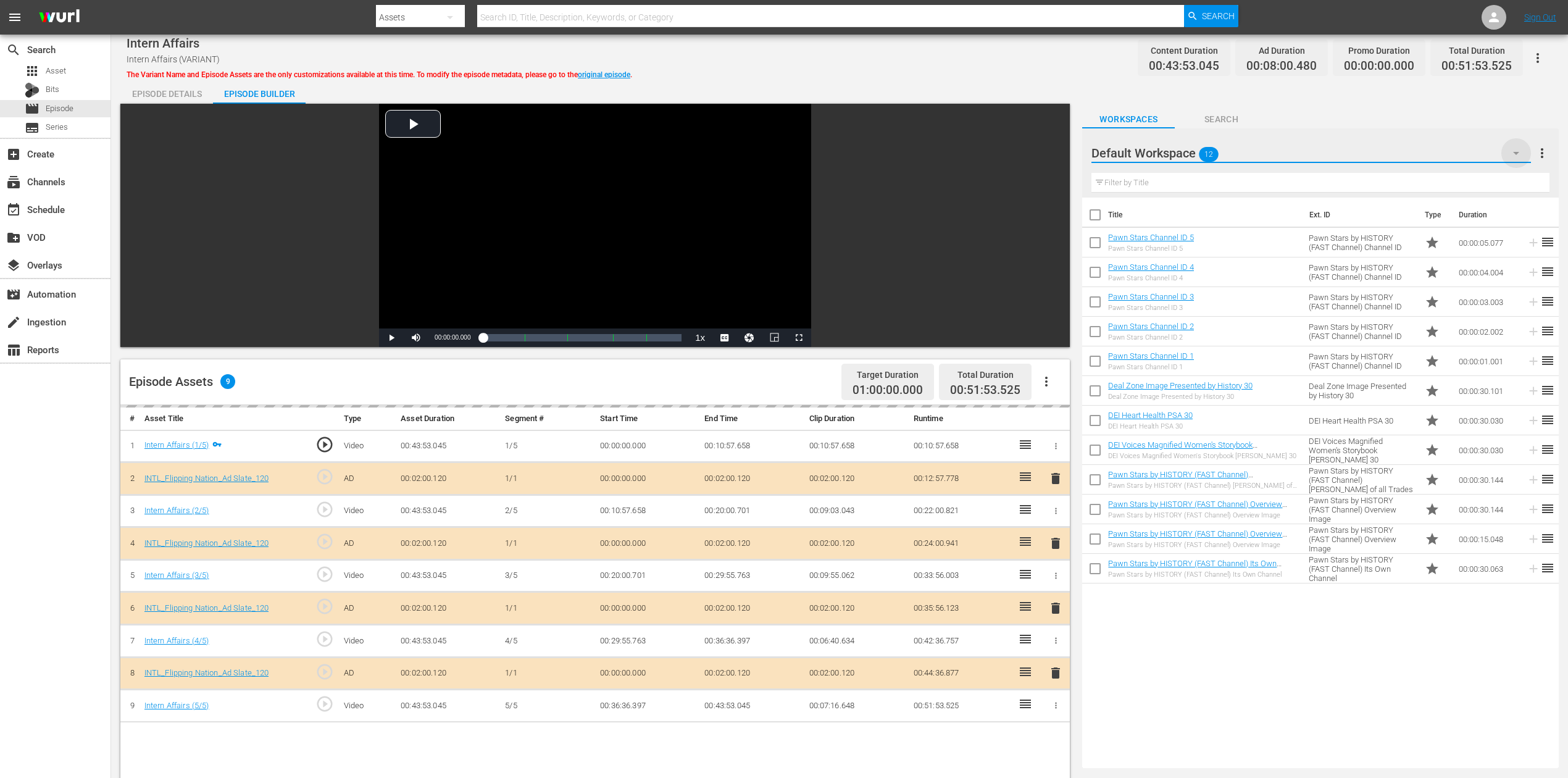
click at [1185, 153] on icon "button" at bounding box center [1516, 153] width 6 height 3
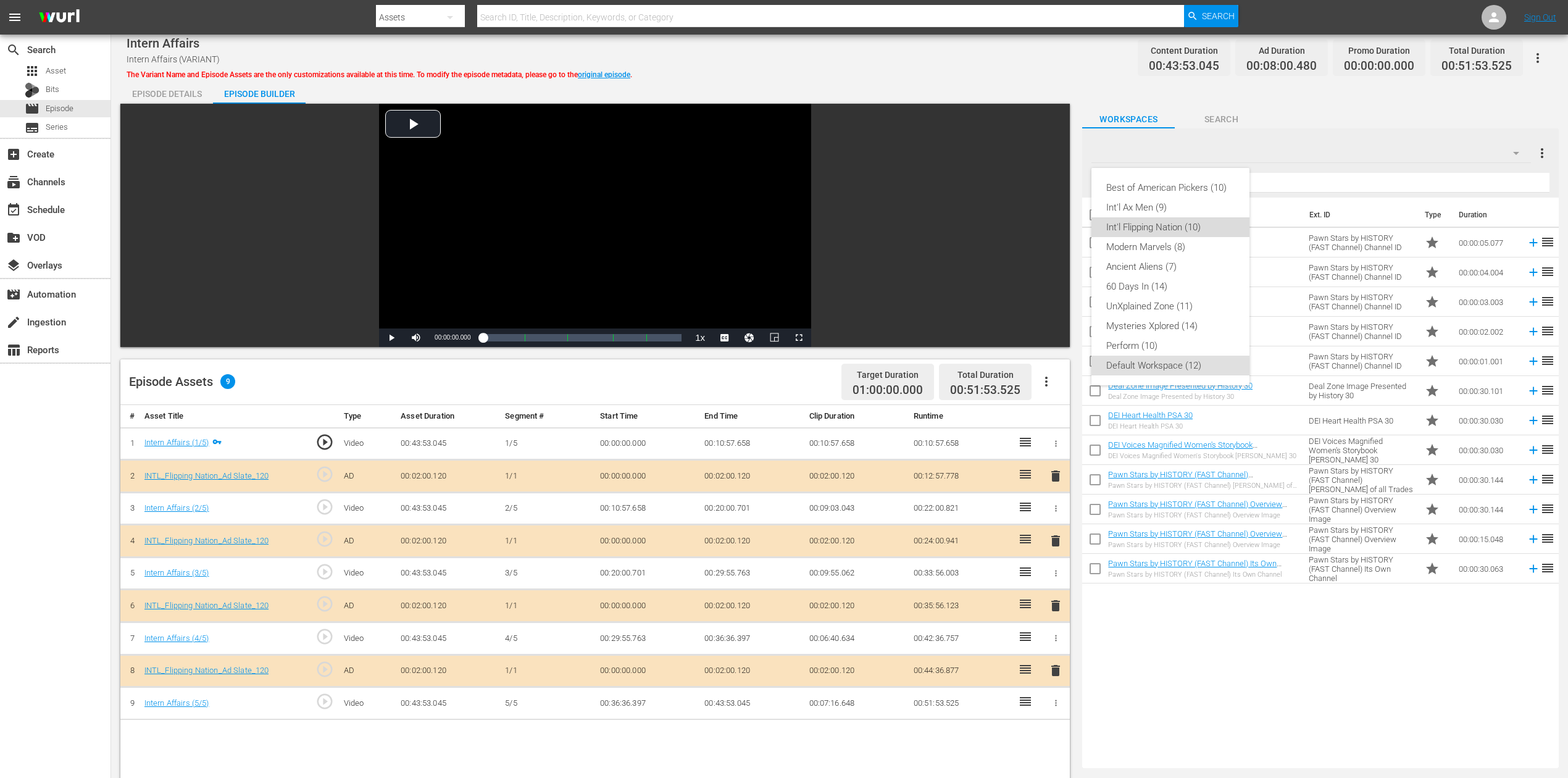
click at [1183, 229] on div "Int'l Flipping Nation (10)" at bounding box center [1171, 227] width 128 height 19
